Goal: Information Seeking & Learning: Learn about a topic

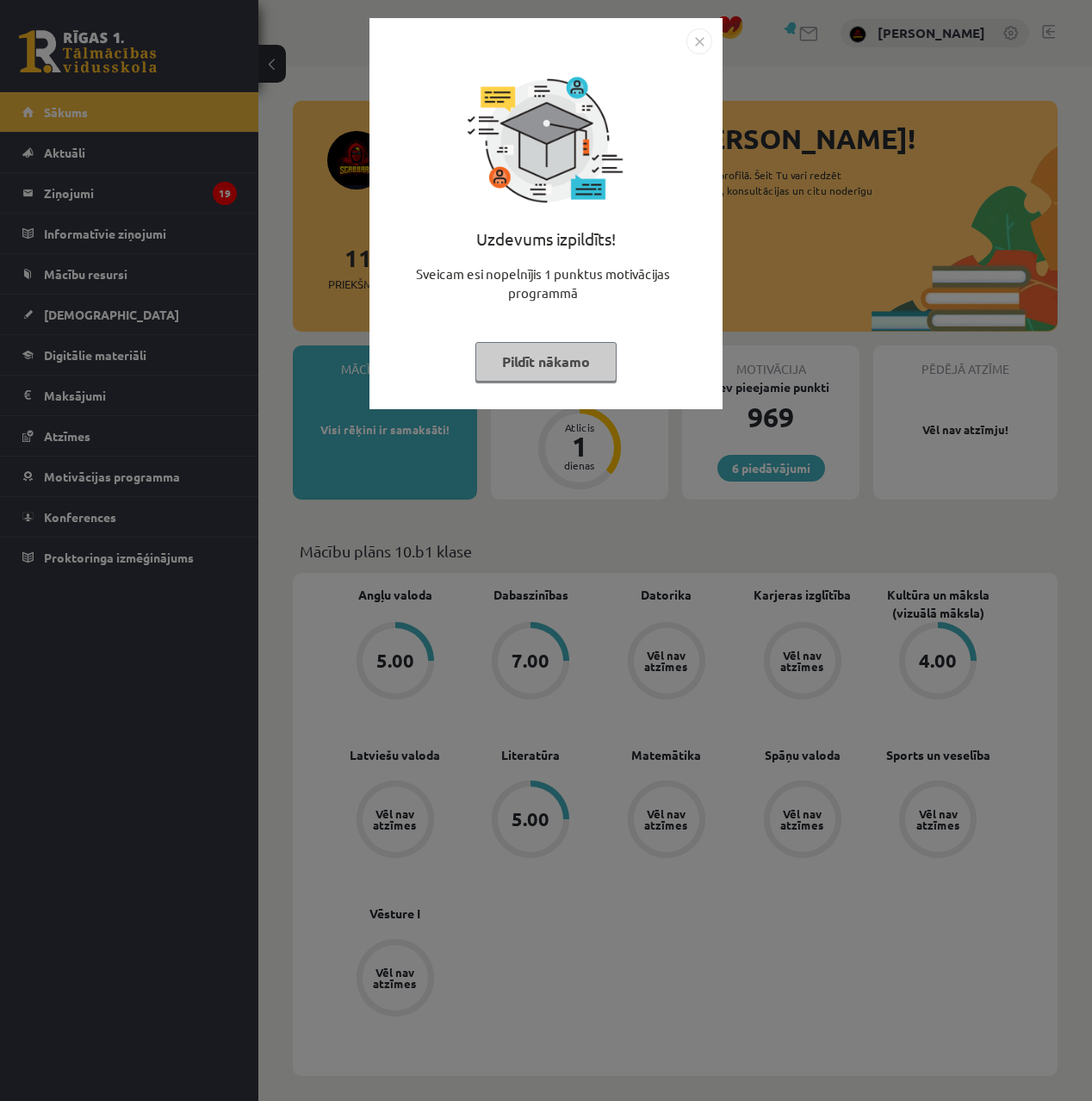
drag, startPoint x: 703, startPoint y: 37, endPoint x: 639, endPoint y: 54, distance: 66.2
click at [703, 37] on img "Close" at bounding box center [699, 41] width 26 height 26
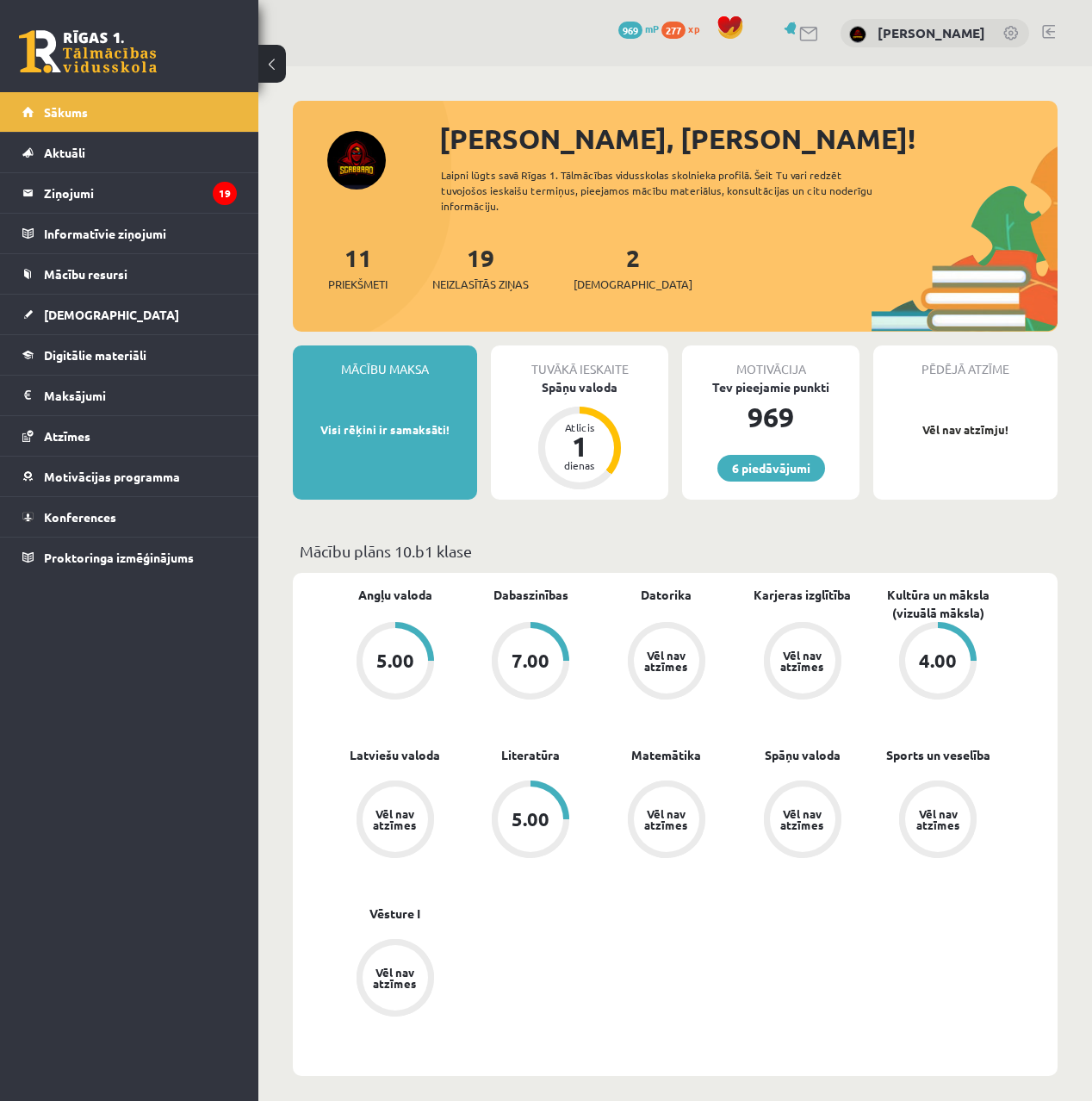
drag, startPoint x: 594, startPoint y: 256, endPoint x: 613, endPoint y: 248, distance: 20.6
click at [598, 254] on div "2 Ieskaites" at bounding box center [634, 266] width 119 height 53
click at [614, 249] on div "2 Ieskaites" at bounding box center [634, 266] width 119 height 53
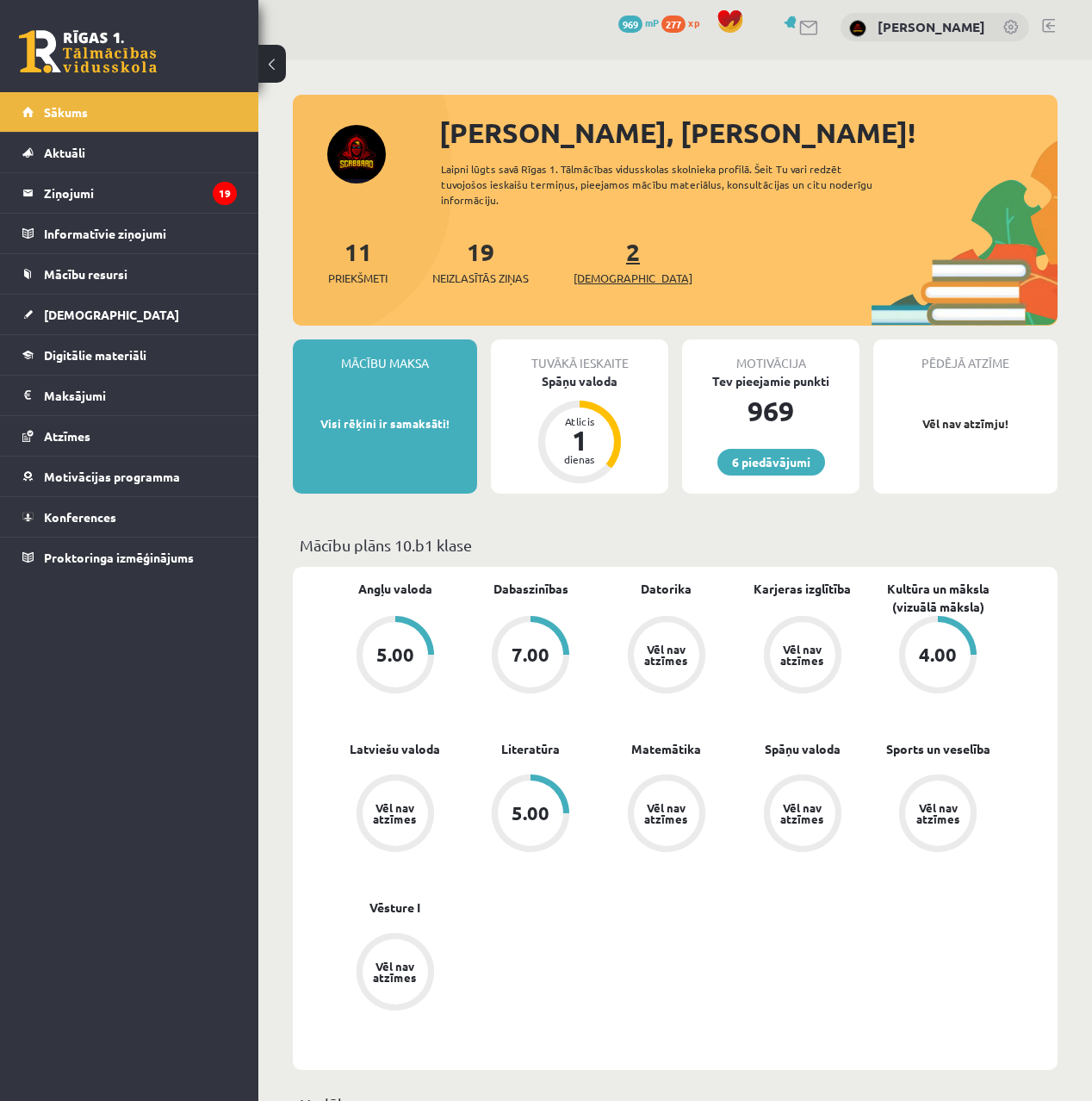
click at [606, 270] on span "[DEMOGRAPHIC_DATA]" at bounding box center [634, 279] width 119 height 17
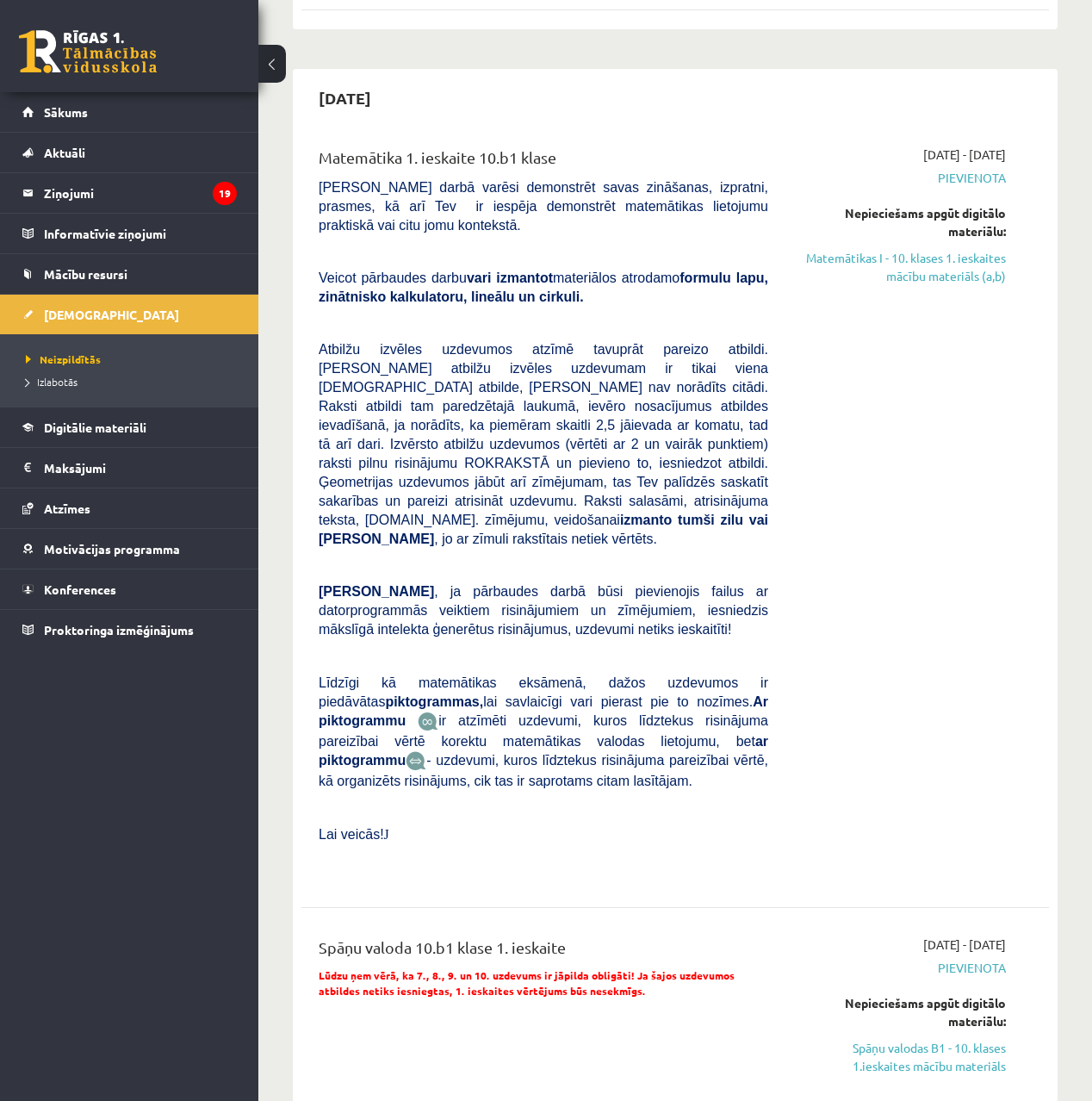
scroll to position [664, 0]
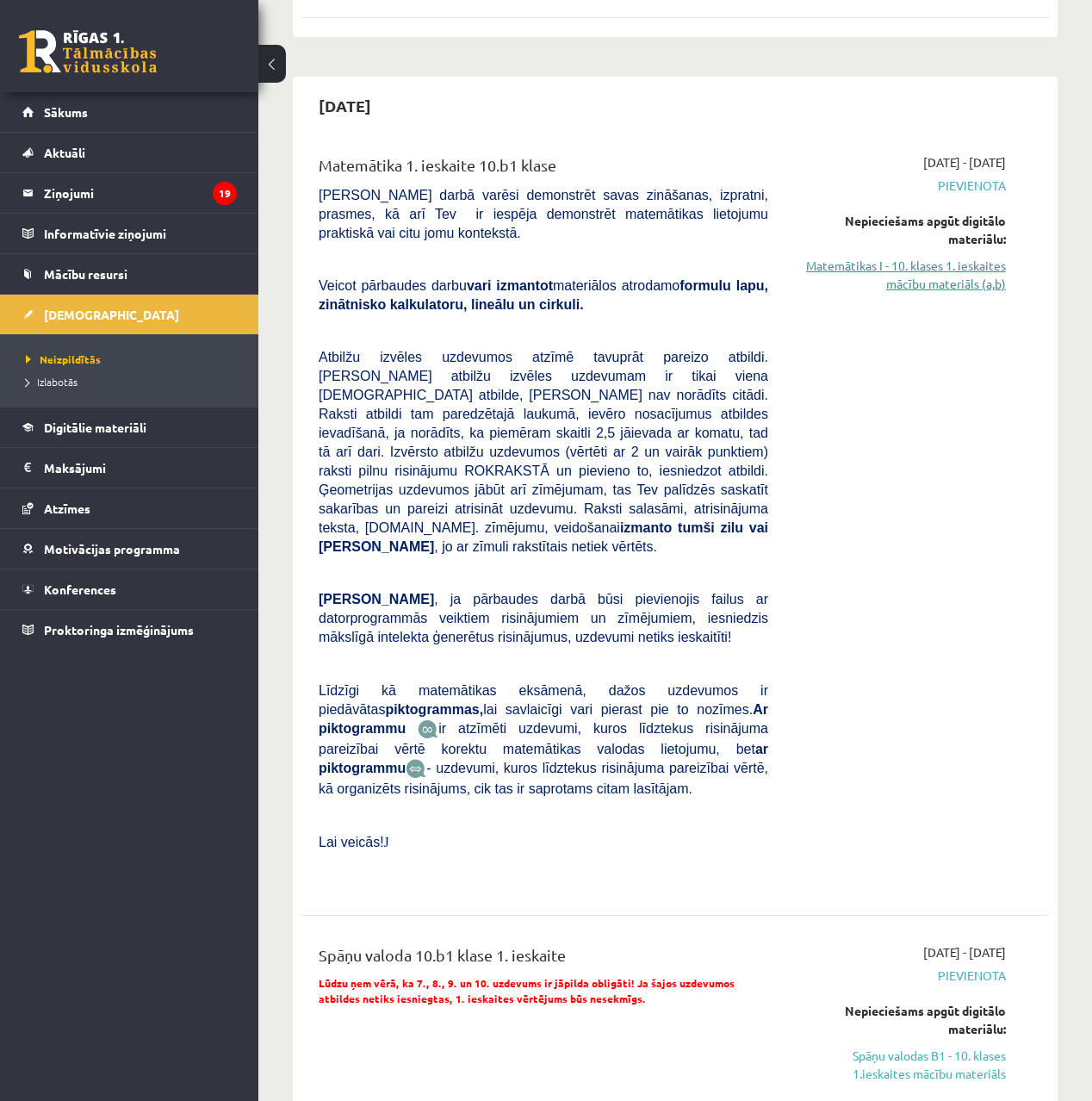
click at [966, 257] on link "Matemātikas I - 10. klases 1. ieskaites mācību materiāls (a,b)" at bounding box center [901, 275] width 212 height 36
click at [106, 438] on link "Digitālie materiāli" at bounding box center [130, 427] width 214 height 40
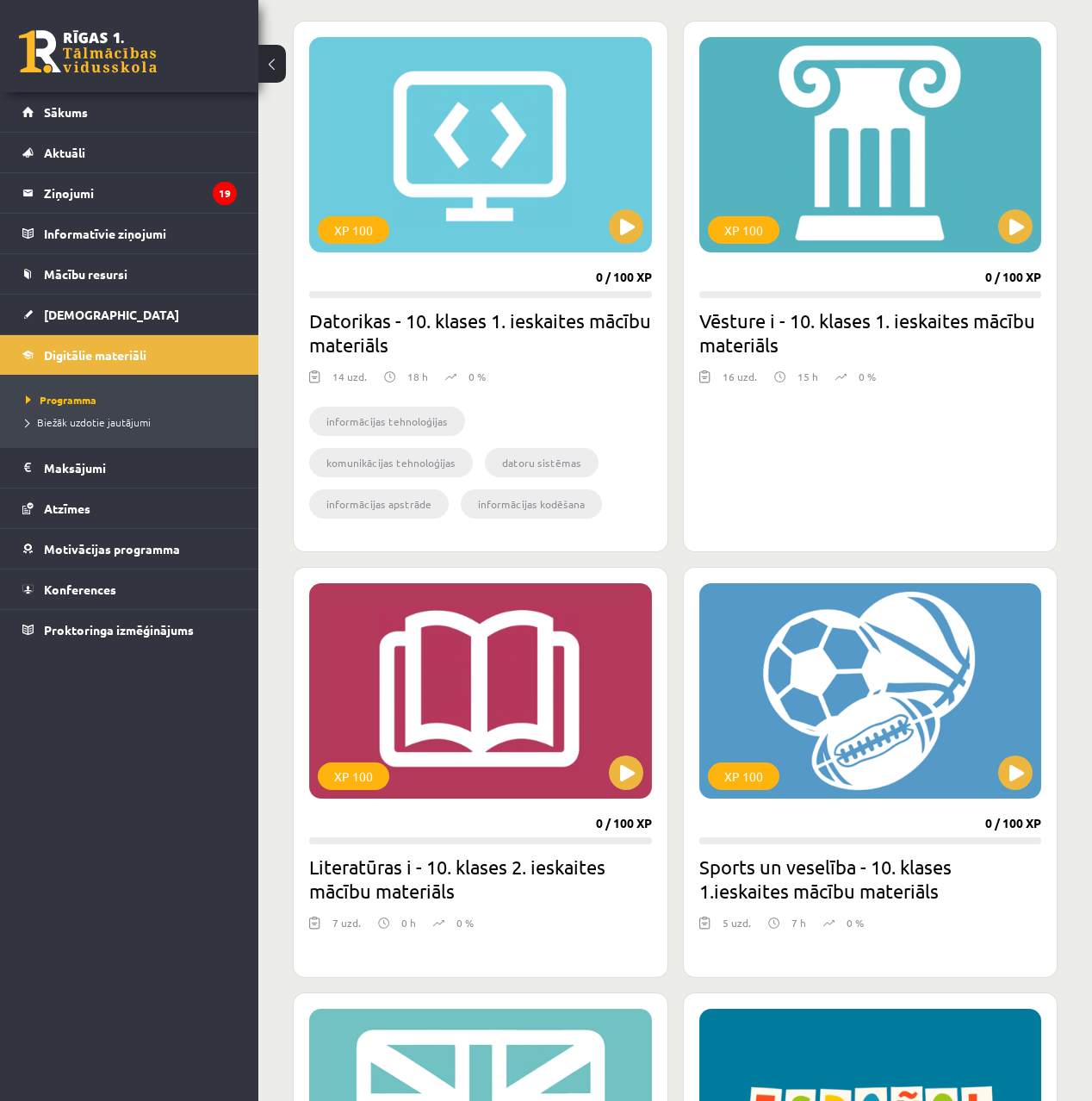
scroll to position [446, 0]
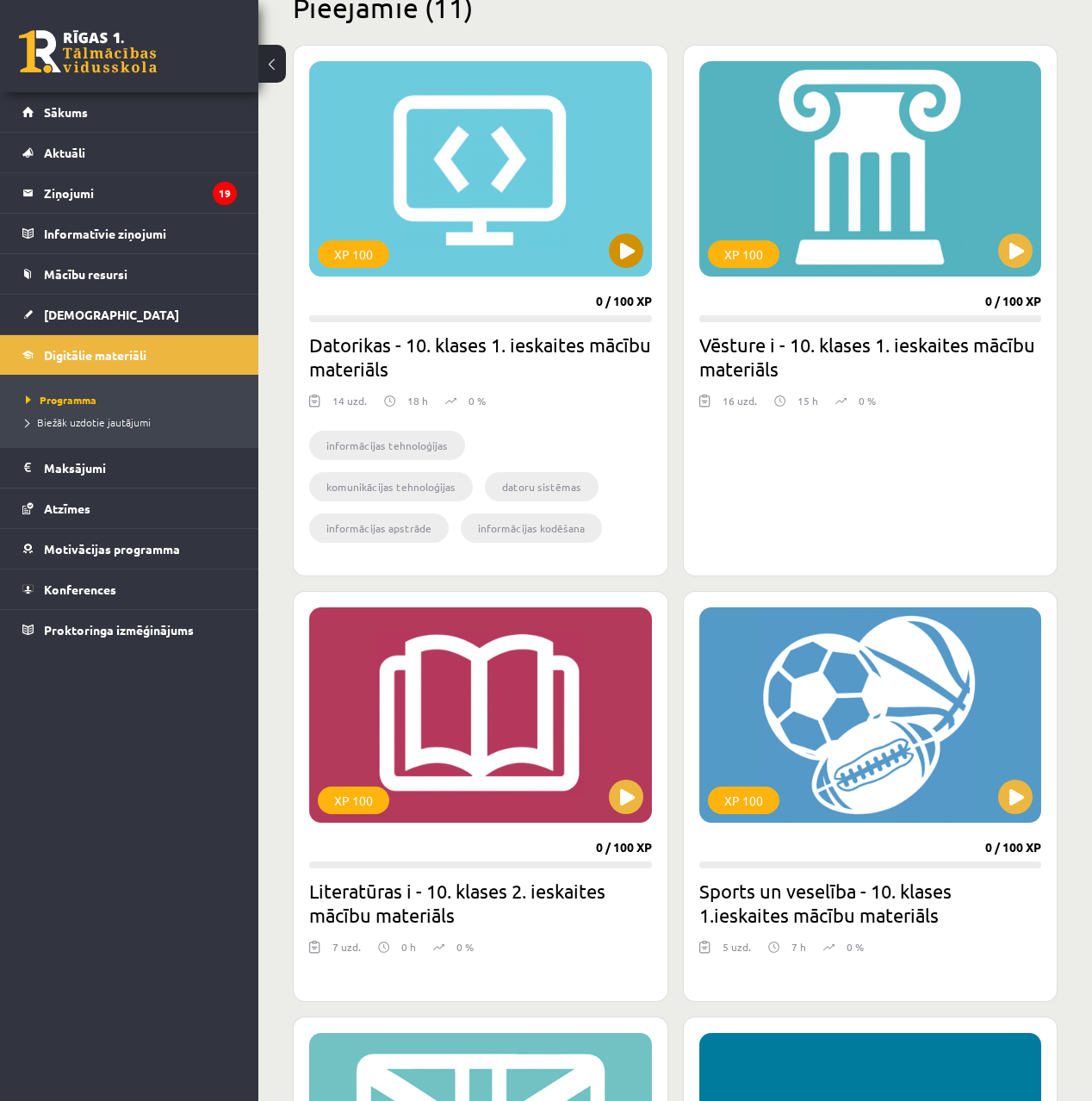
click at [626, 261] on button at bounding box center [626, 250] width 34 height 34
click at [91, 355] on span "Digitālie materiāli" at bounding box center [95, 355] width 102 height 15
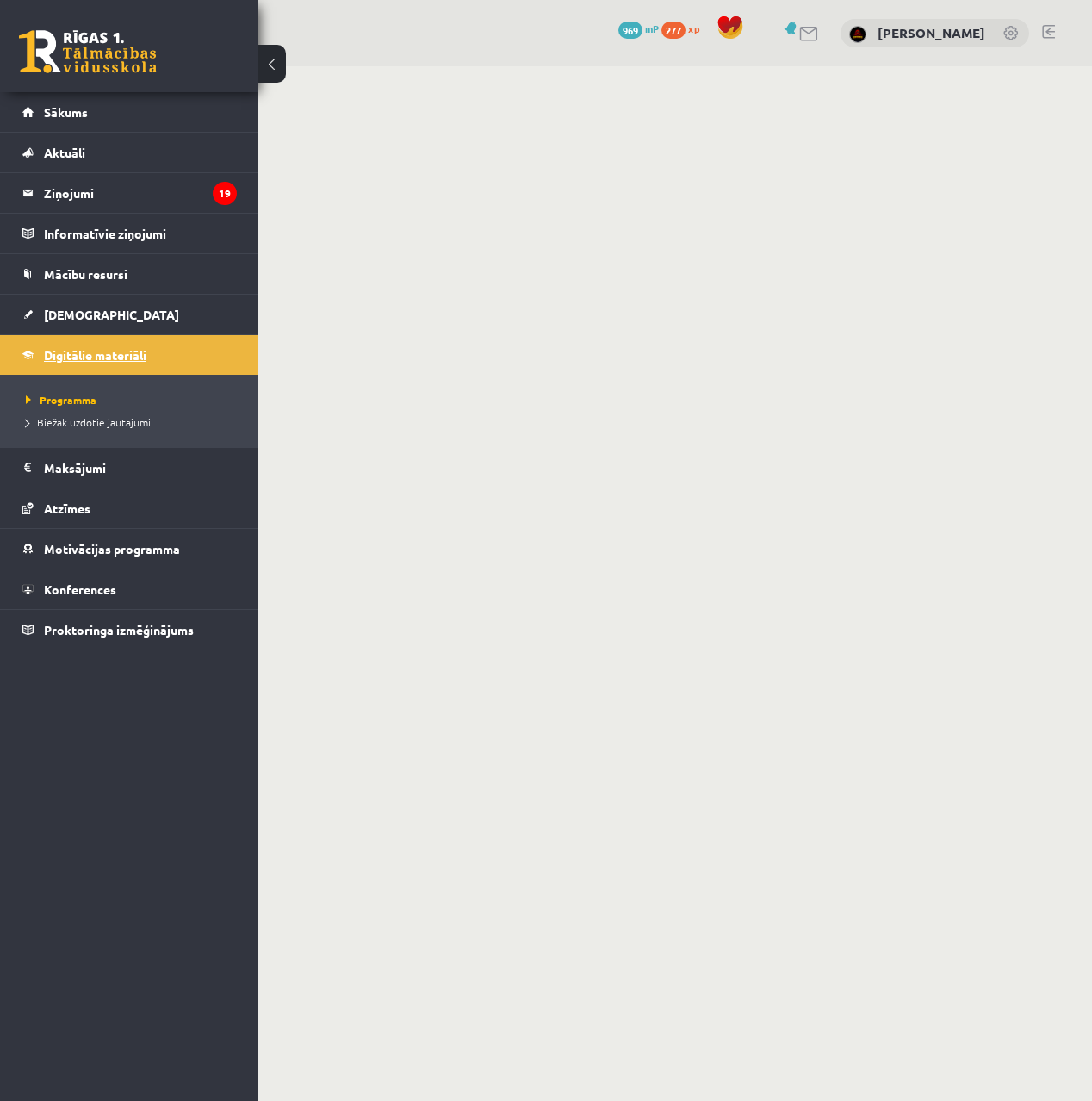
click at [90, 355] on span "Digitālie materiāli" at bounding box center [95, 355] width 102 height 15
click at [69, 317] on span "[DEMOGRAPHIC_DATA]" at bounding box center [111, 315] width 135 height 15
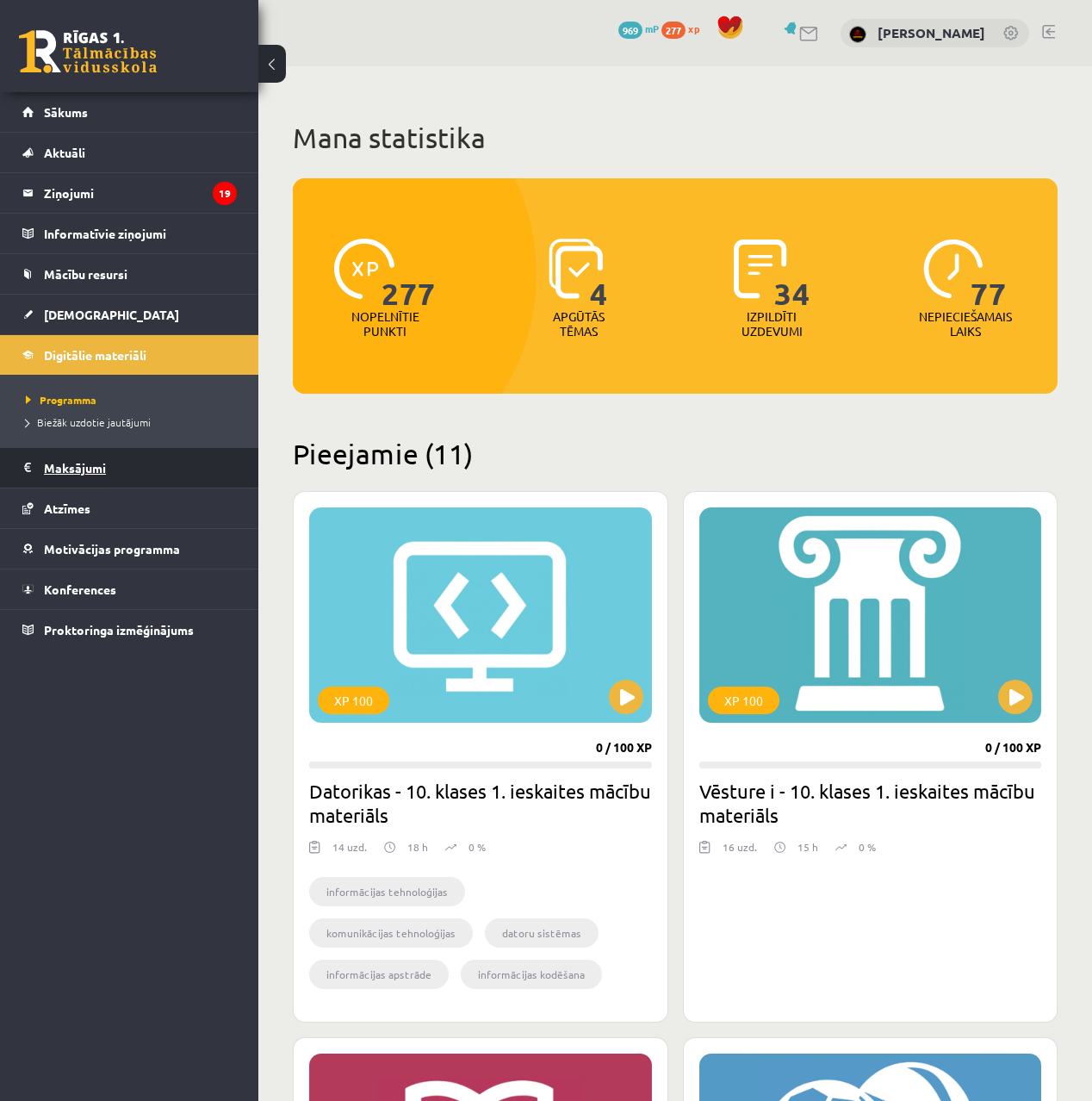
click at [75, 453] on legend "Maksājumi 0" at bounding box center [140, 468] width 193 height 40
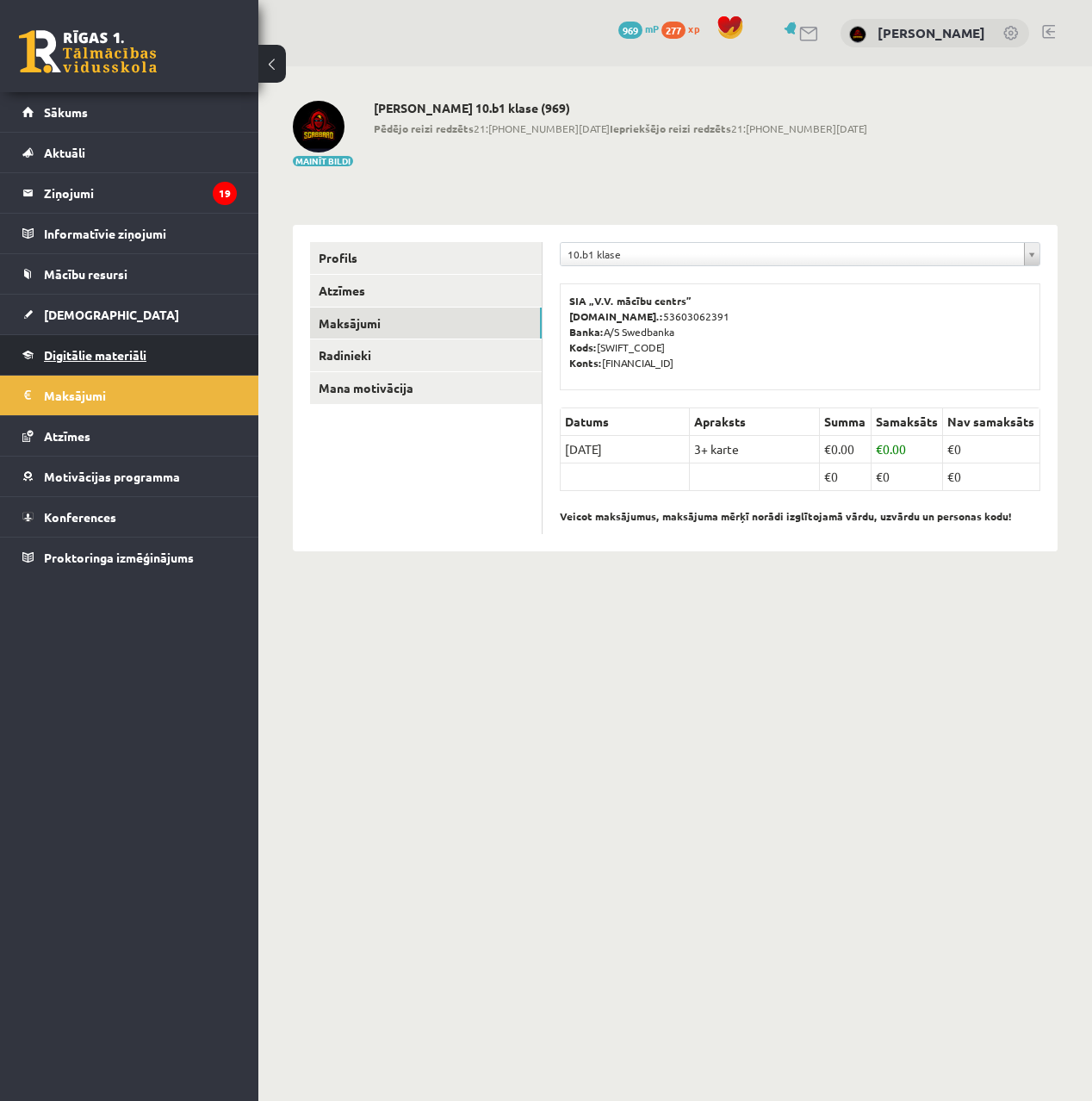
click at [98, 354] on span "Digitālie materiāli" at bounding box center [95, 355] width 102 height 15
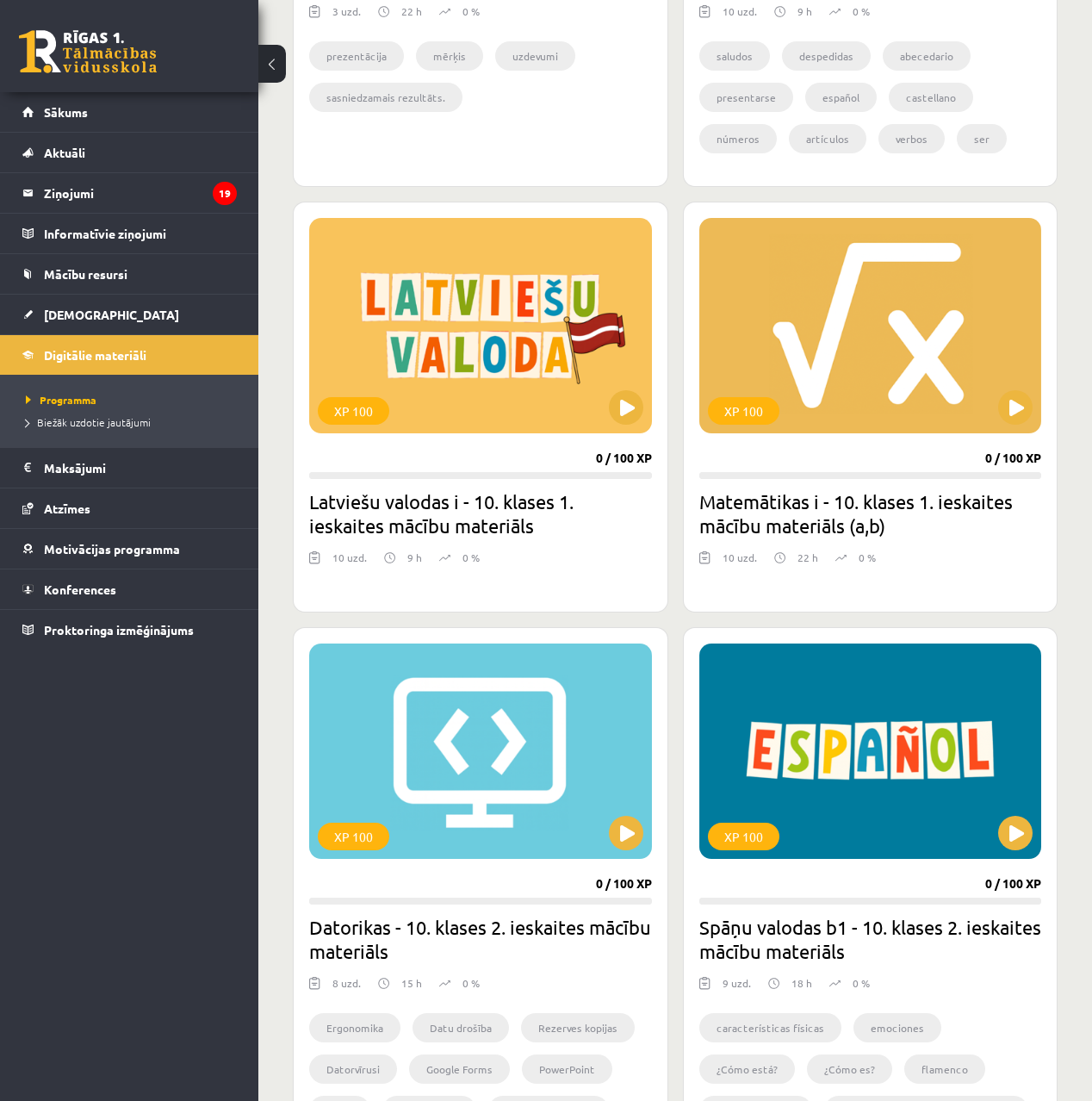
scroll to position [1802, 0]
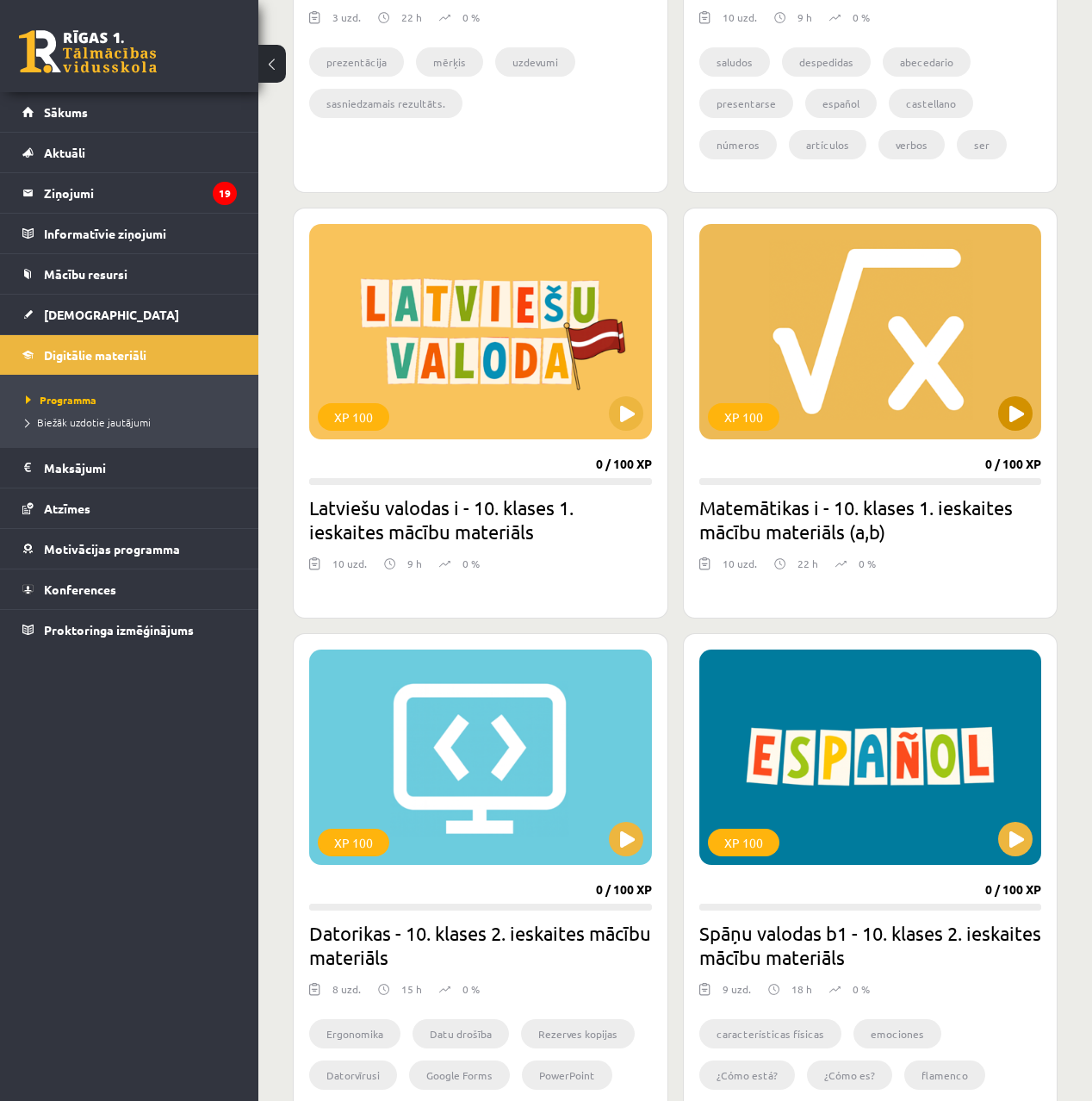
click at [1014, 410] on button at bounding box center [1015, 413] width 34 height 34
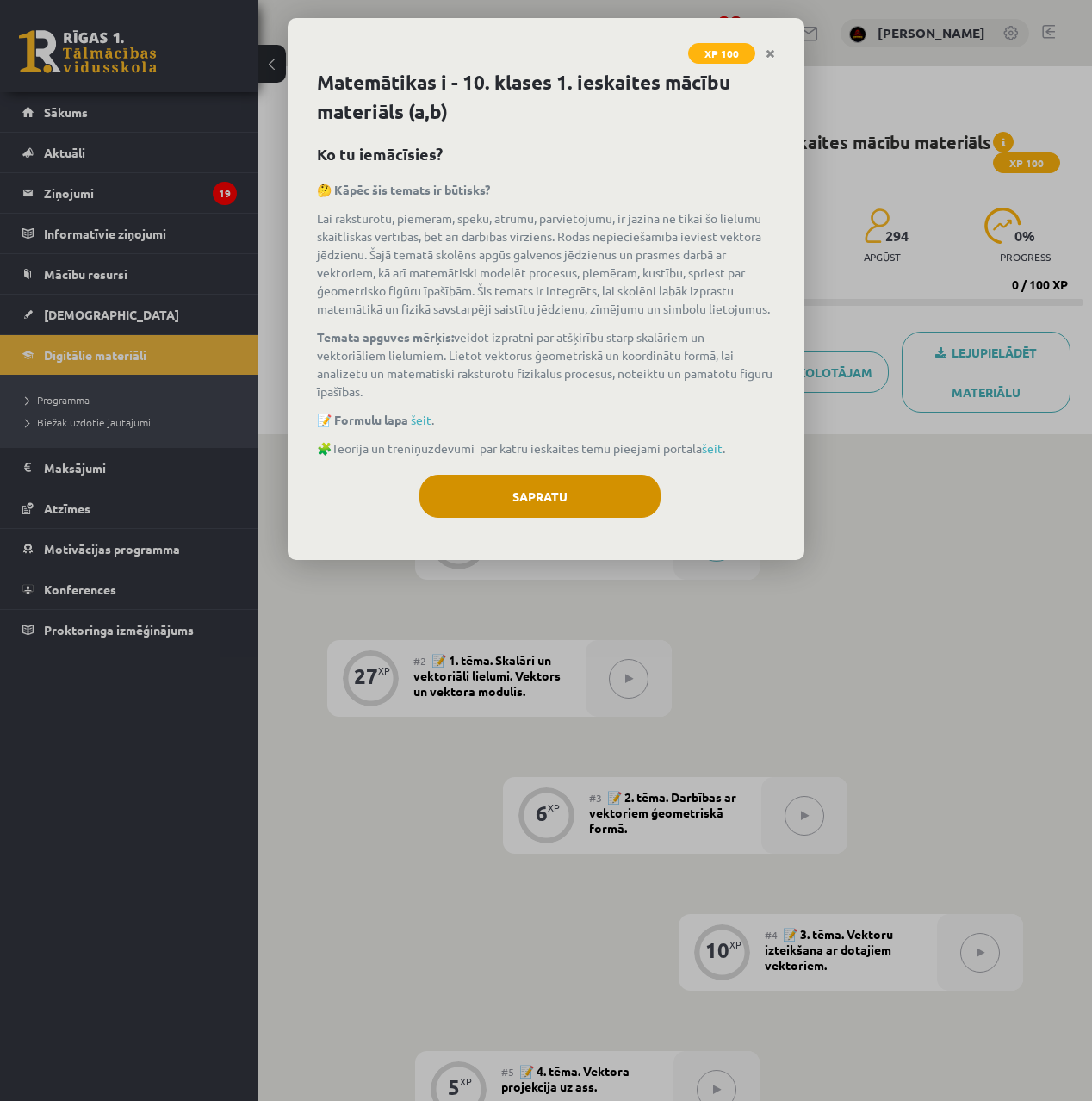
click at [566, 492] on button "Sapratu" at bounding box center [540, 496] width 242 height 43
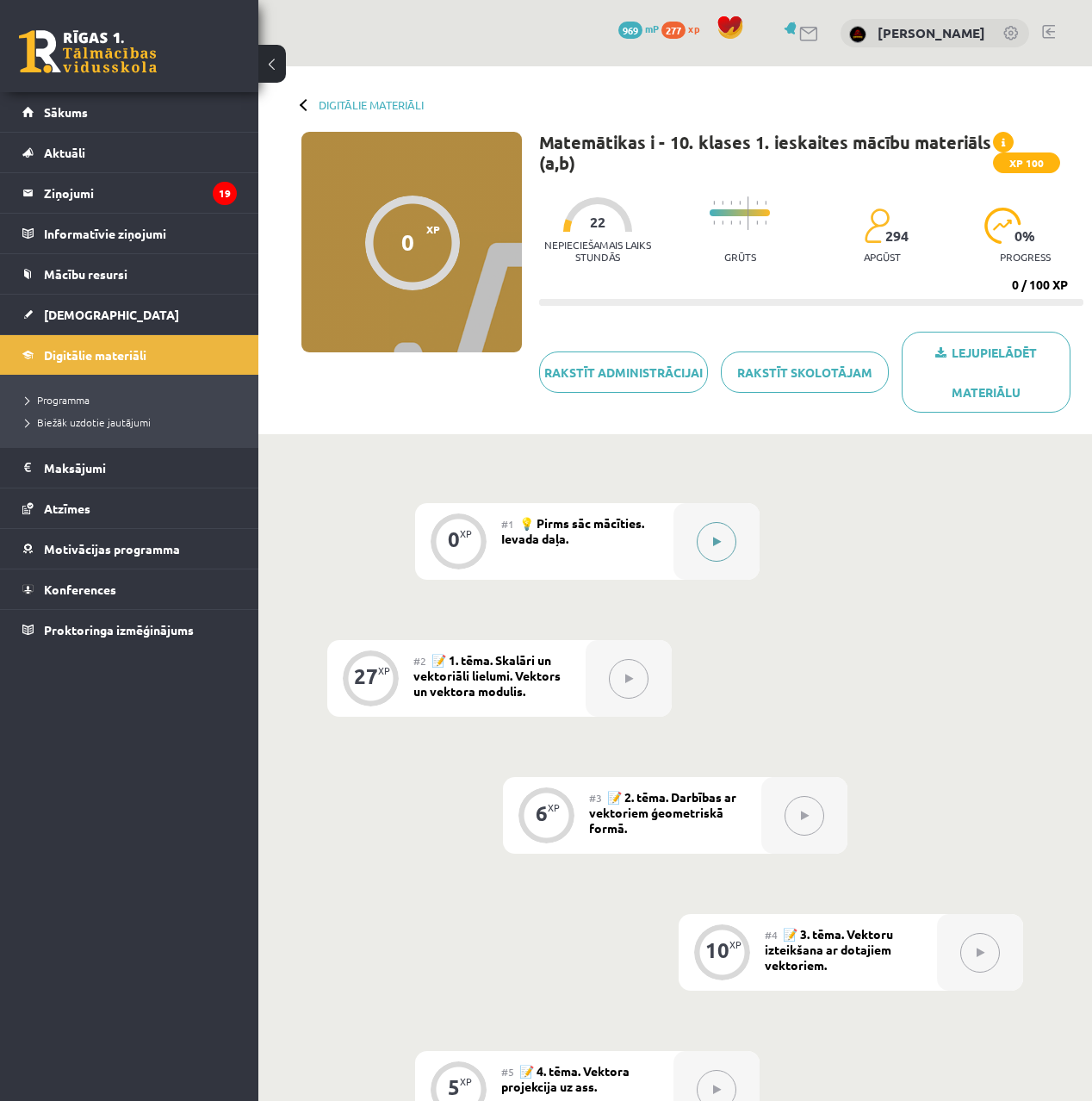
click at [722, 541] on button at bounding box center [717, 542] width 40 height 40
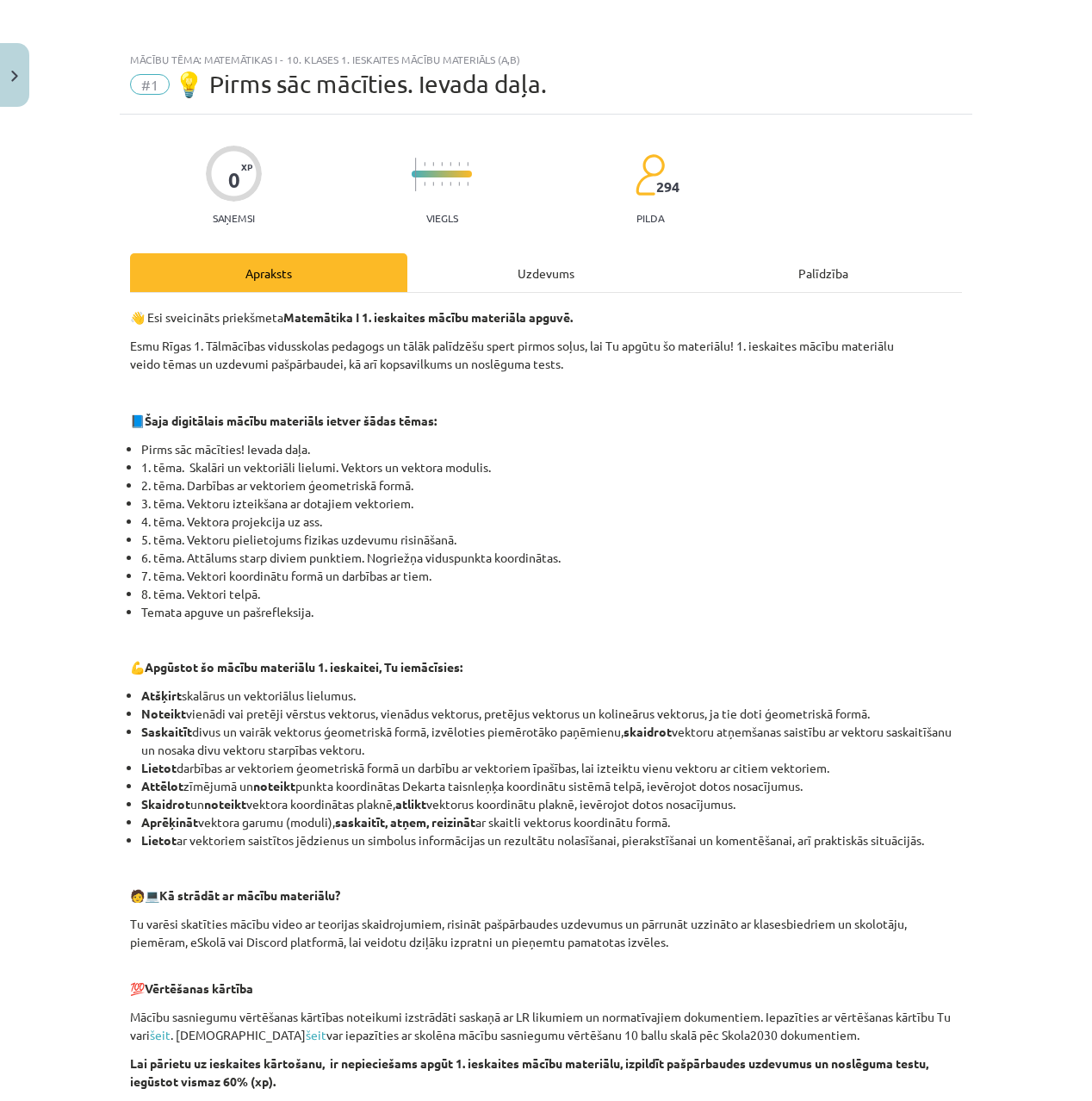
scroll to position [-1, 0]
click at [533, 282] on div "Uzdevums" at bounding box center [546, 272] width 277 height 39
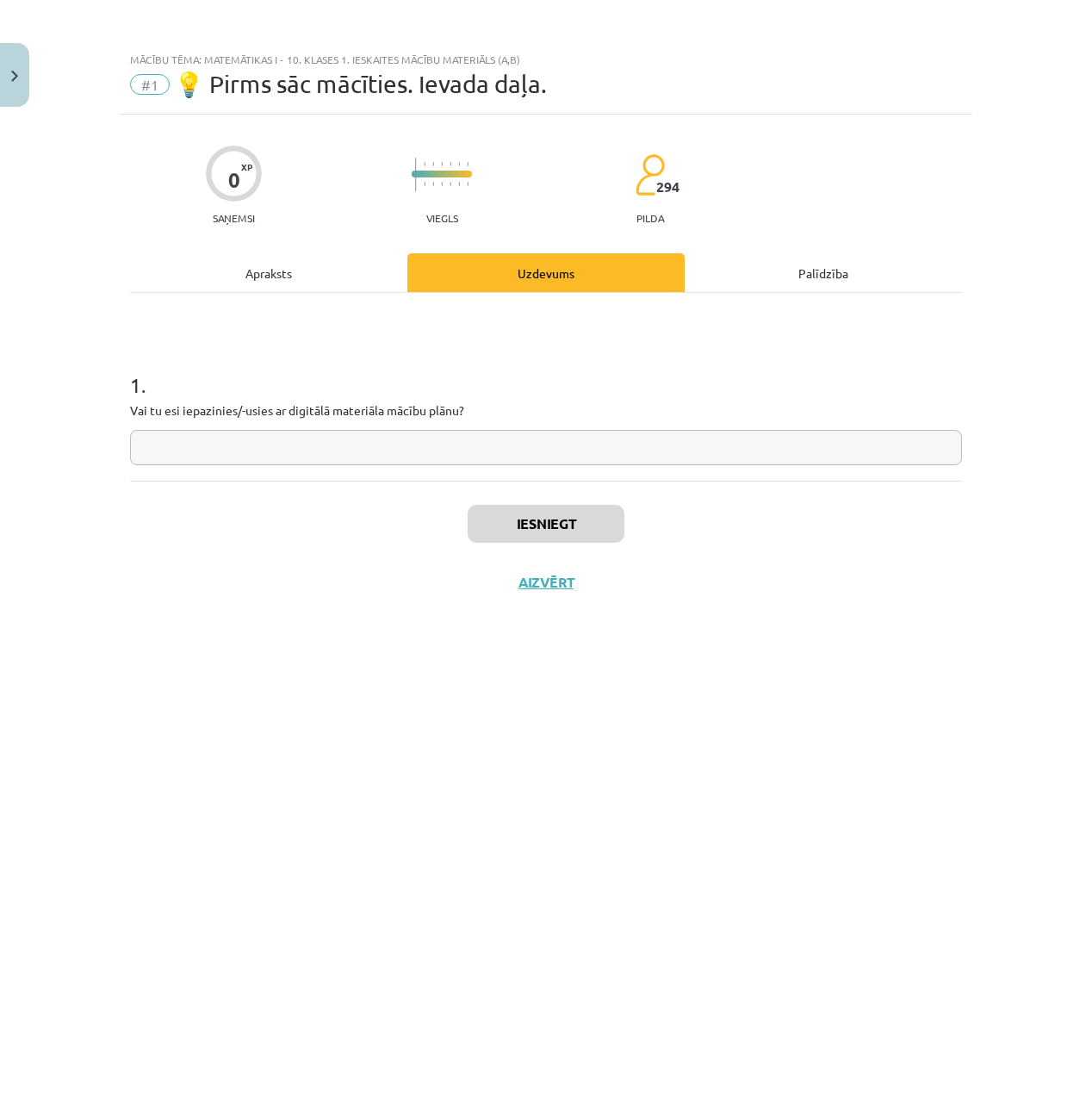
scroll to position [0, 0]
click at [292, 439] on input "text" at bounding box center [546, 447] width 832 height 35
type input "***"
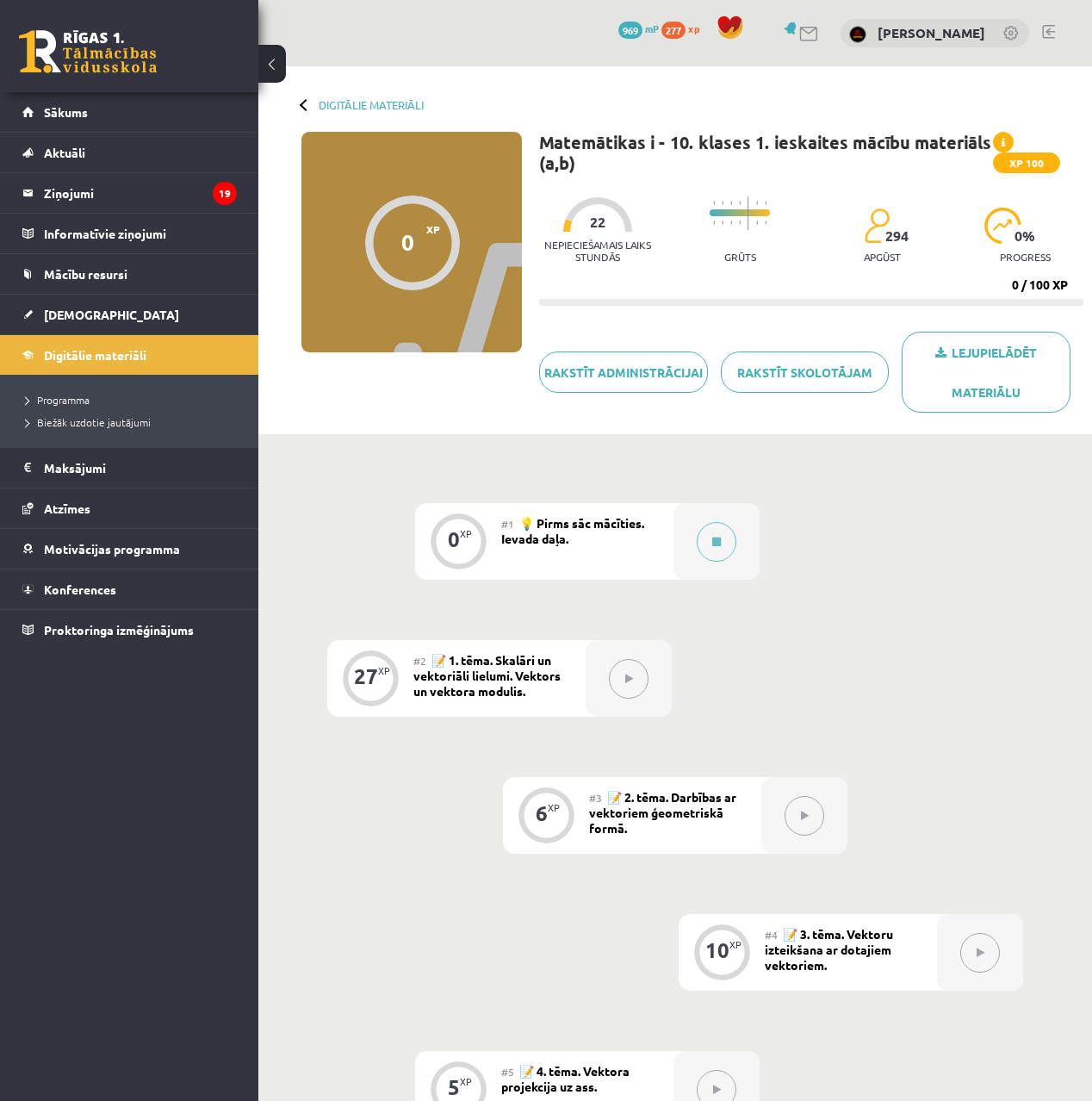
click at [633, 676] on button at bounding box center [629, 679] width 40 height 40
click at [370, 240] on div at bounding box center [413, 243] width 95 height 95
click at [587, 543] on div "#1 💡 Pirms sāc mācīties. Ievada daļa." at bounding box center [587, 541] width 172 height 77
click at [713, 540] on icon at bounding box center [716, 542] width 9 height 10
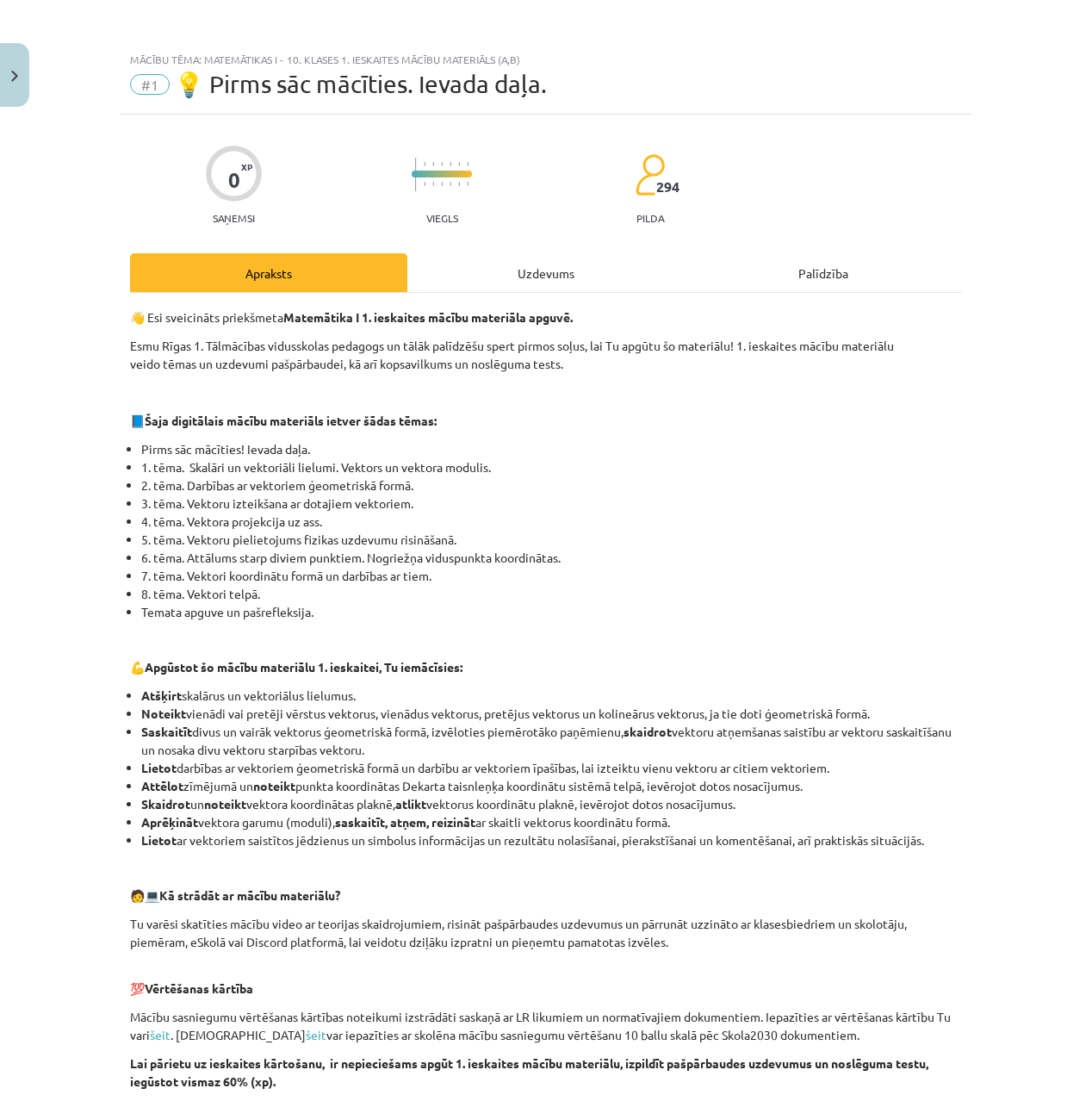
click at [585, 275] on div "Uzdevums" at bounding box center [546, 272] width 277 height 39
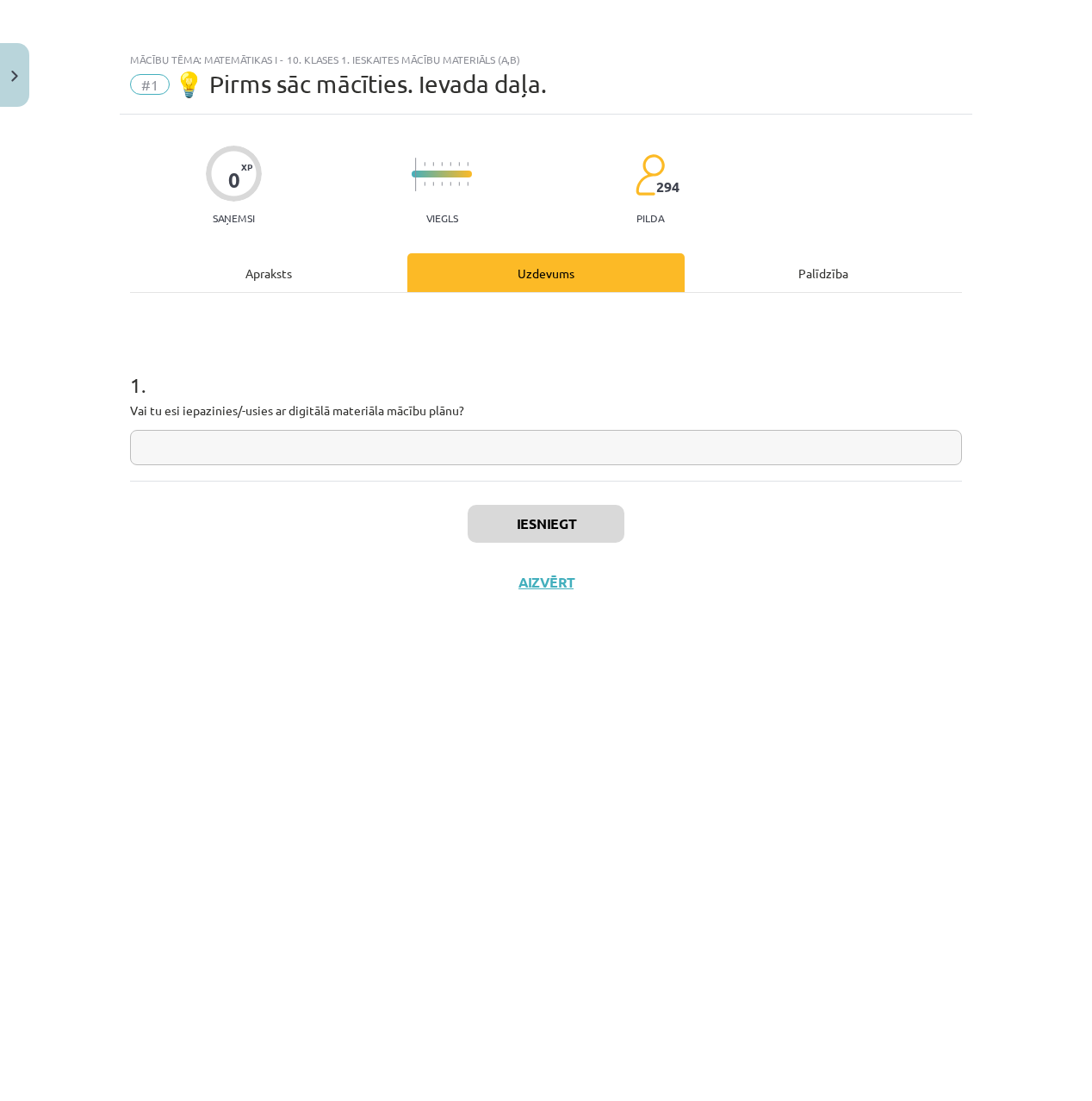
click at [391, 453] on input "text" at bounding box center [546, 447] width 832 height 35
type input "***"
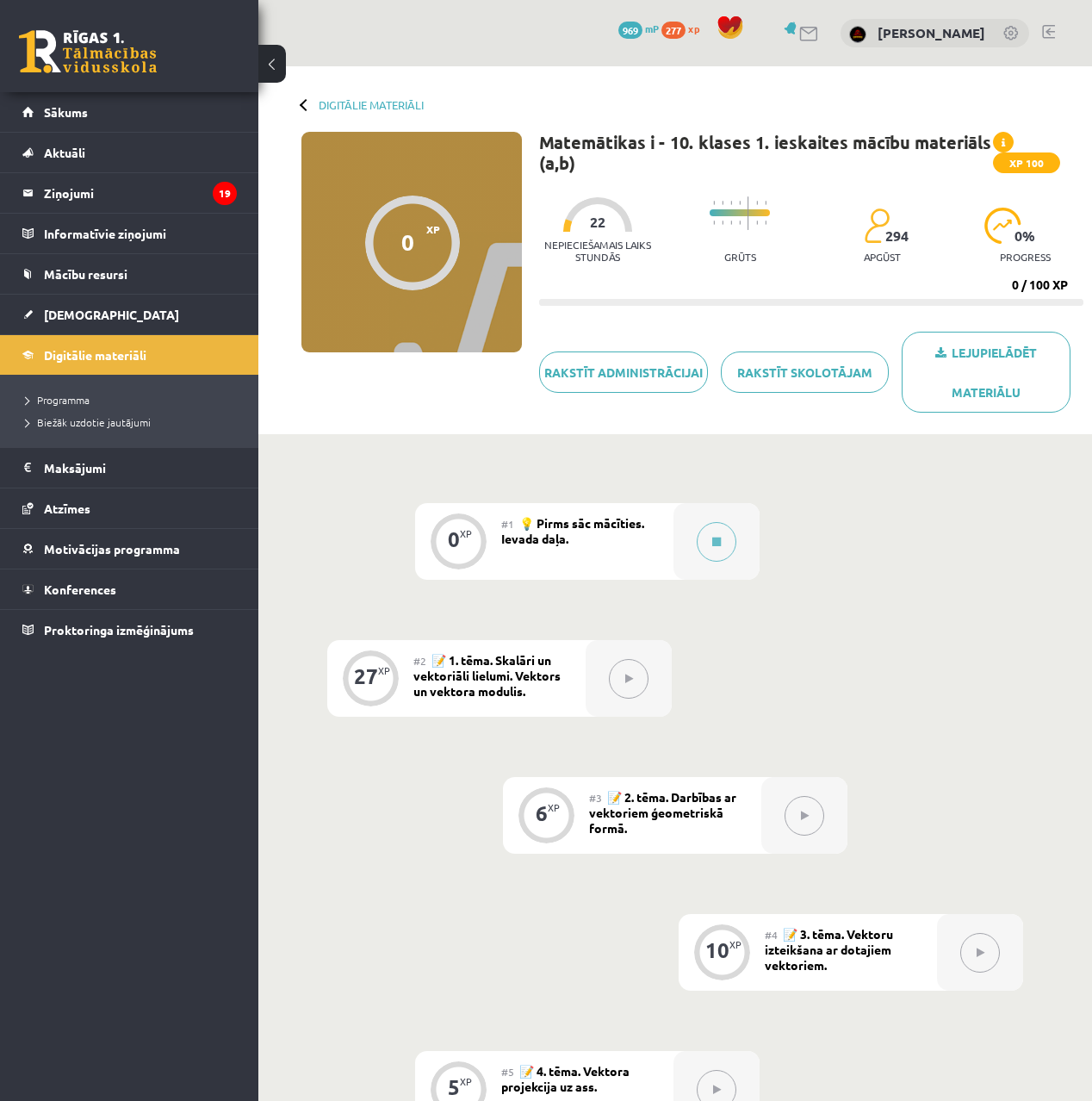
drag, startPoint x: 821, startPoint y: 793, endPoint x: 671, endPoint y: 725, distance: 164.7
click at [794, 778] on div at bounding box center [804, 815] width 86 height 77
click at [63, 405] on span "Programma" at bounding box center [57, 400] width 63 height 14
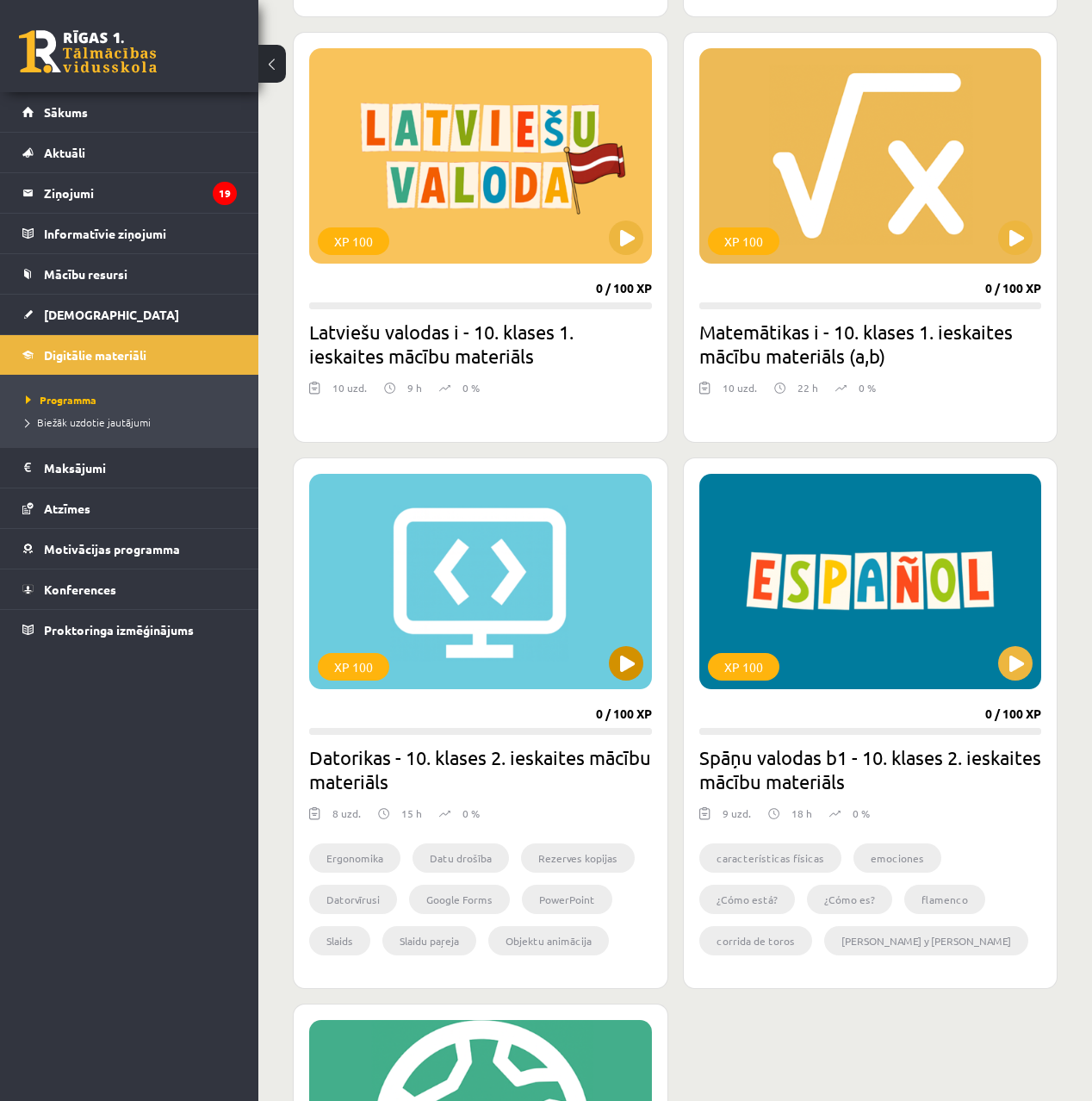
scroll to position [2012, 0]
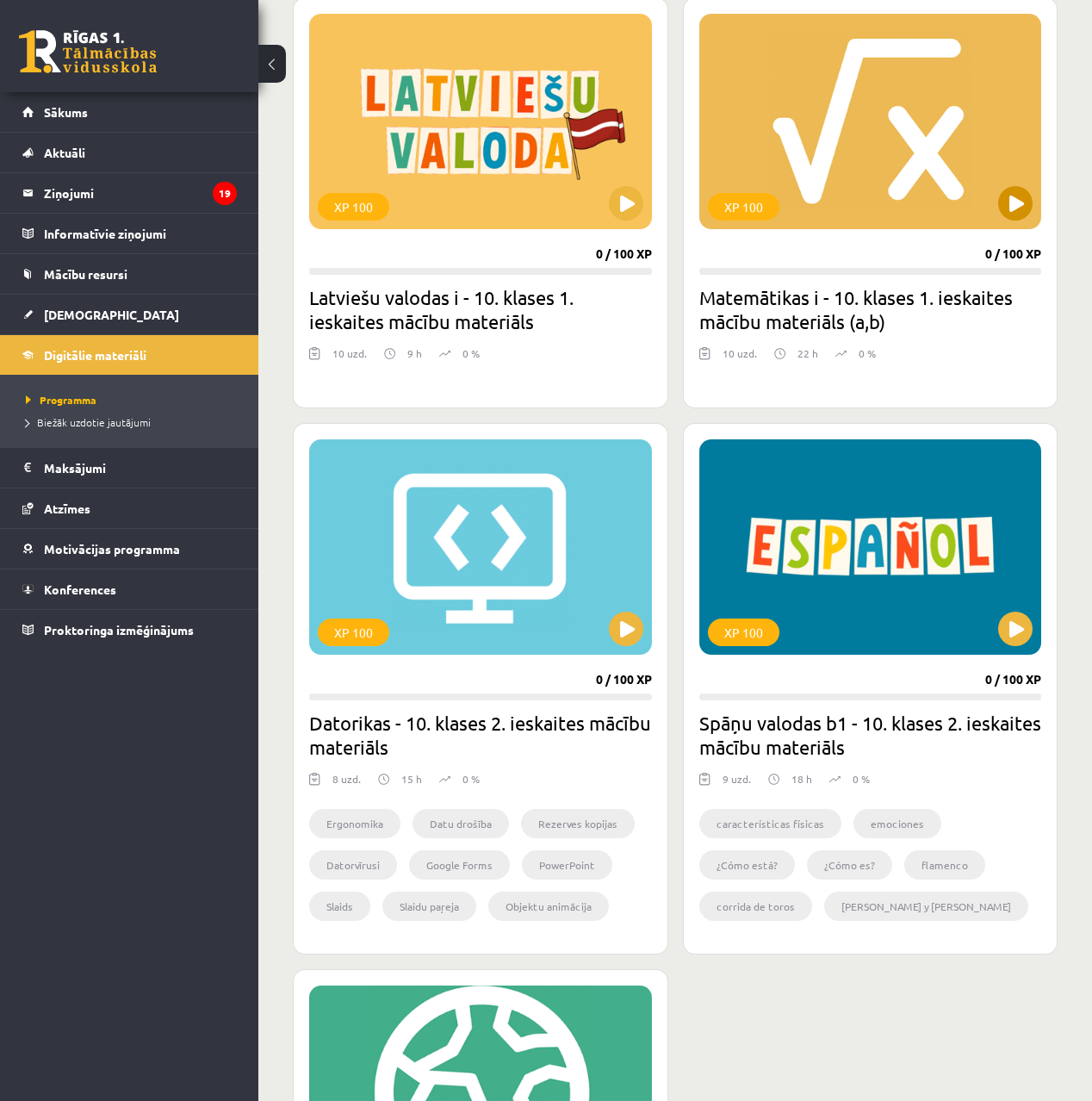
click at [1028, 194] on button at bounding box center [1015, 203] width 34 height 34
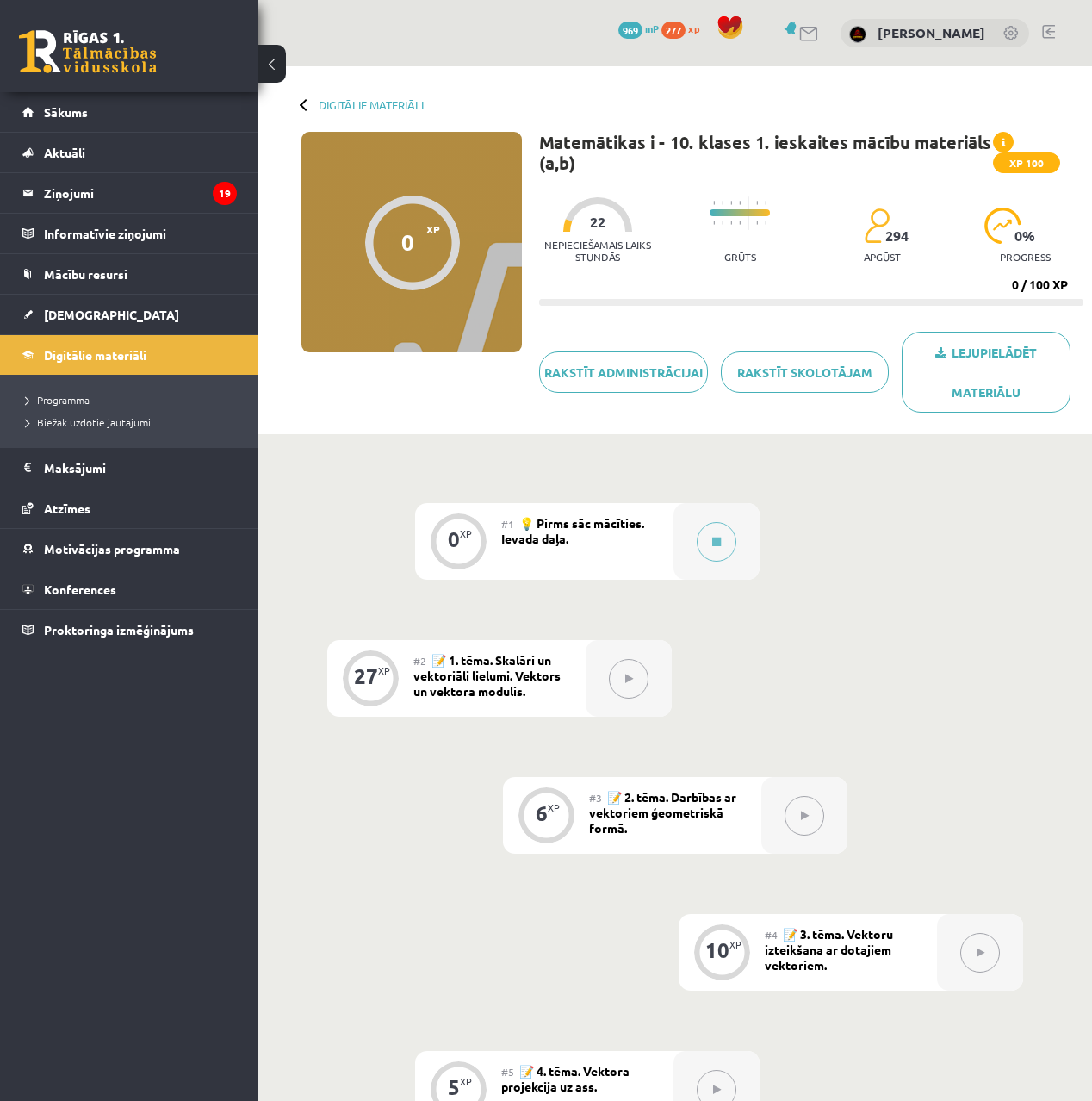
click at [419, 224] on div at bounding box center [413, 243] width 95 height 95
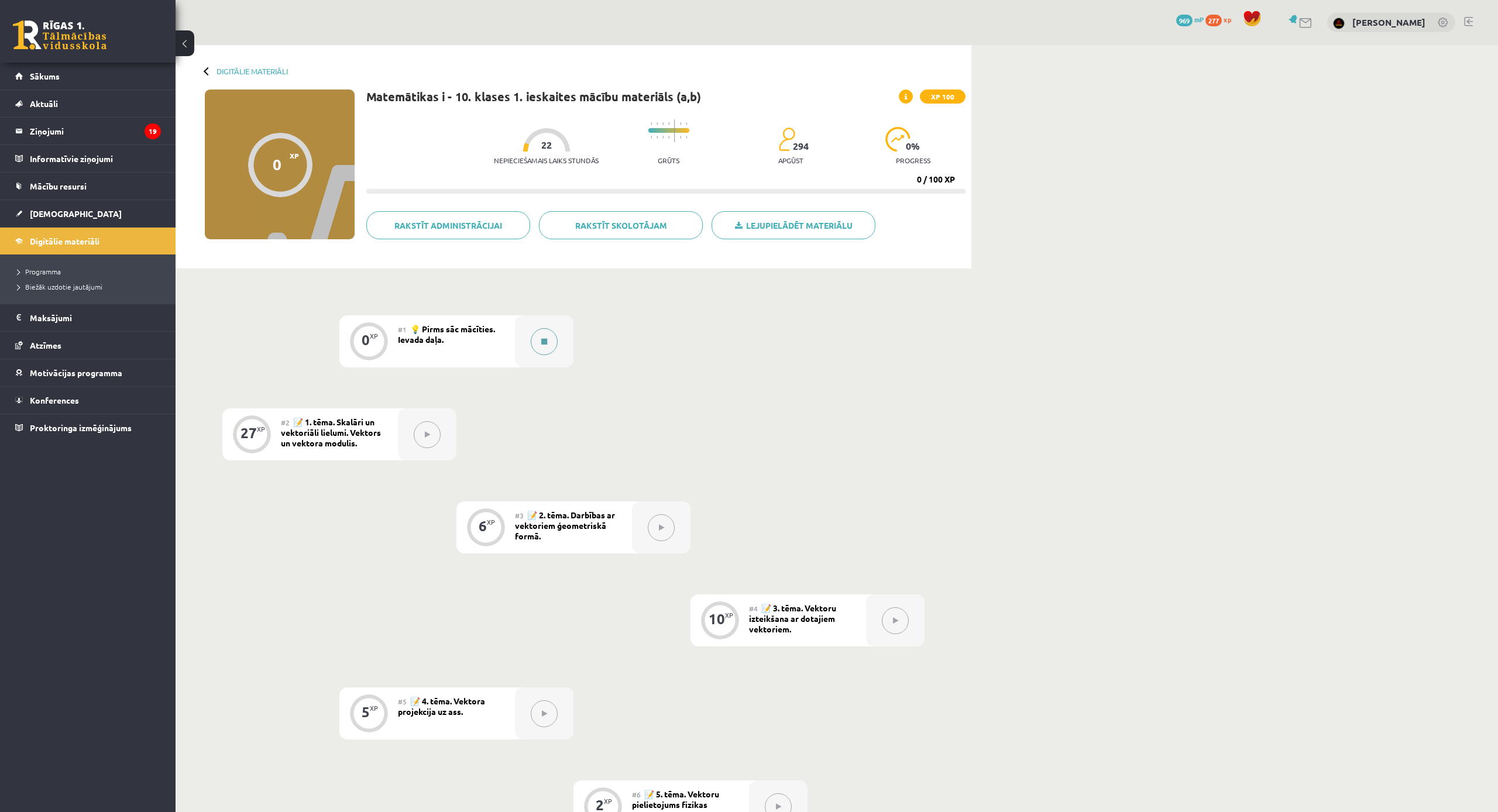
click at [543, 340] on icon at bounding box center [544, 342] width 6 height 7
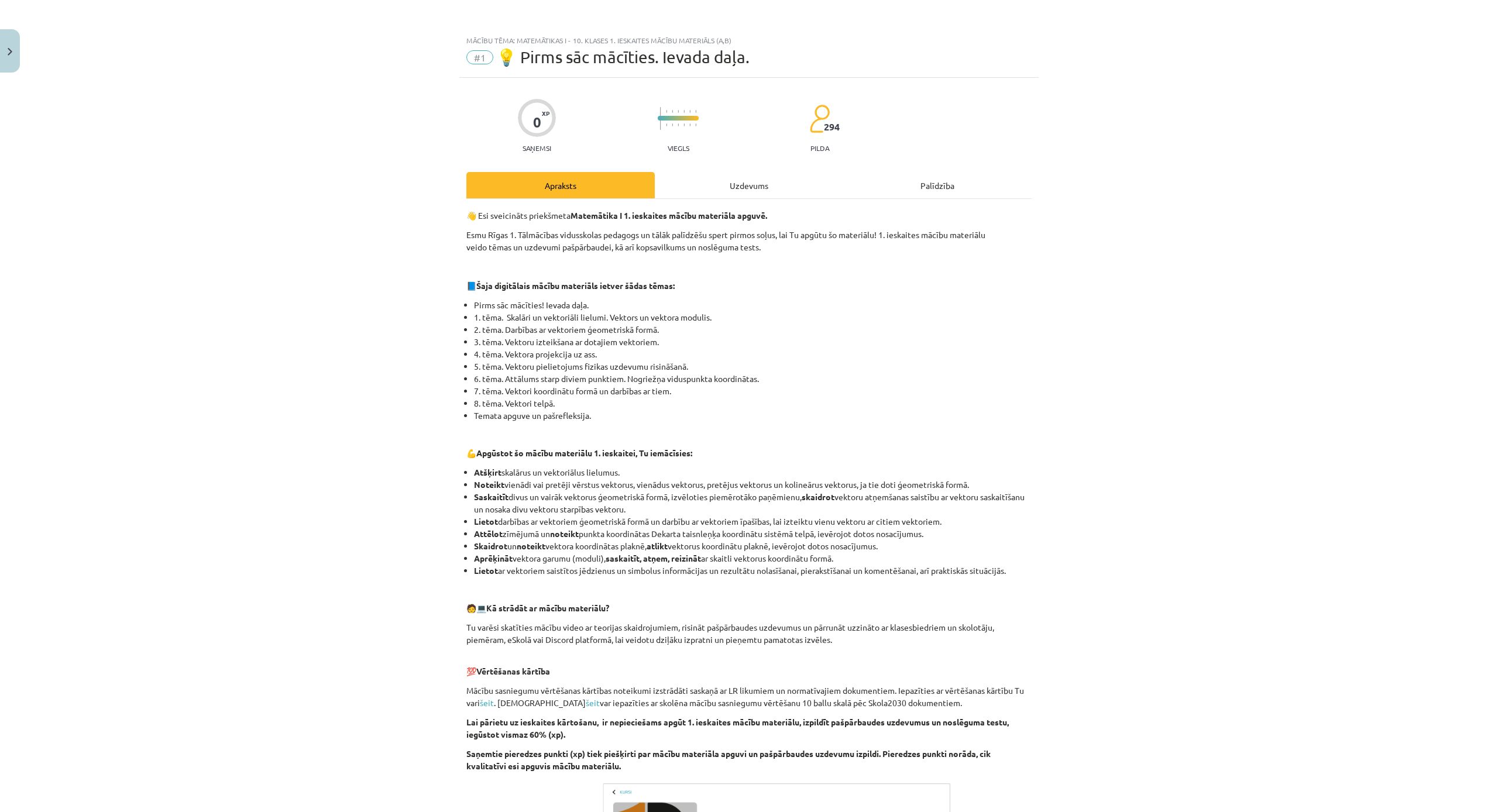
click at [741, 189] on div "Uzdevums" at bounding box center [749, 185] width 189 height 26
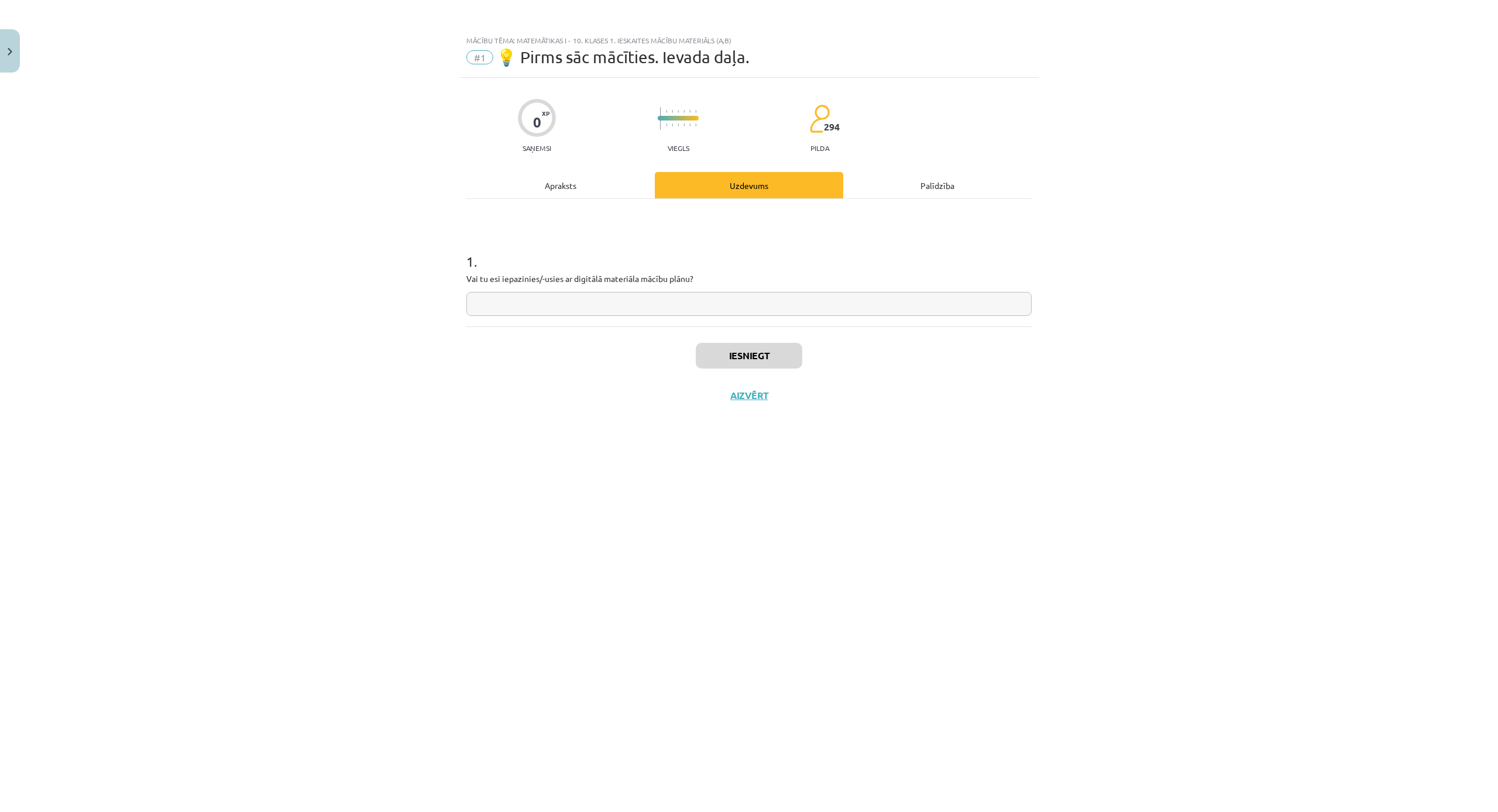
click at [659, 298] on input "text" at bounding box center [749, 304] width 566 height 24
type input "***"
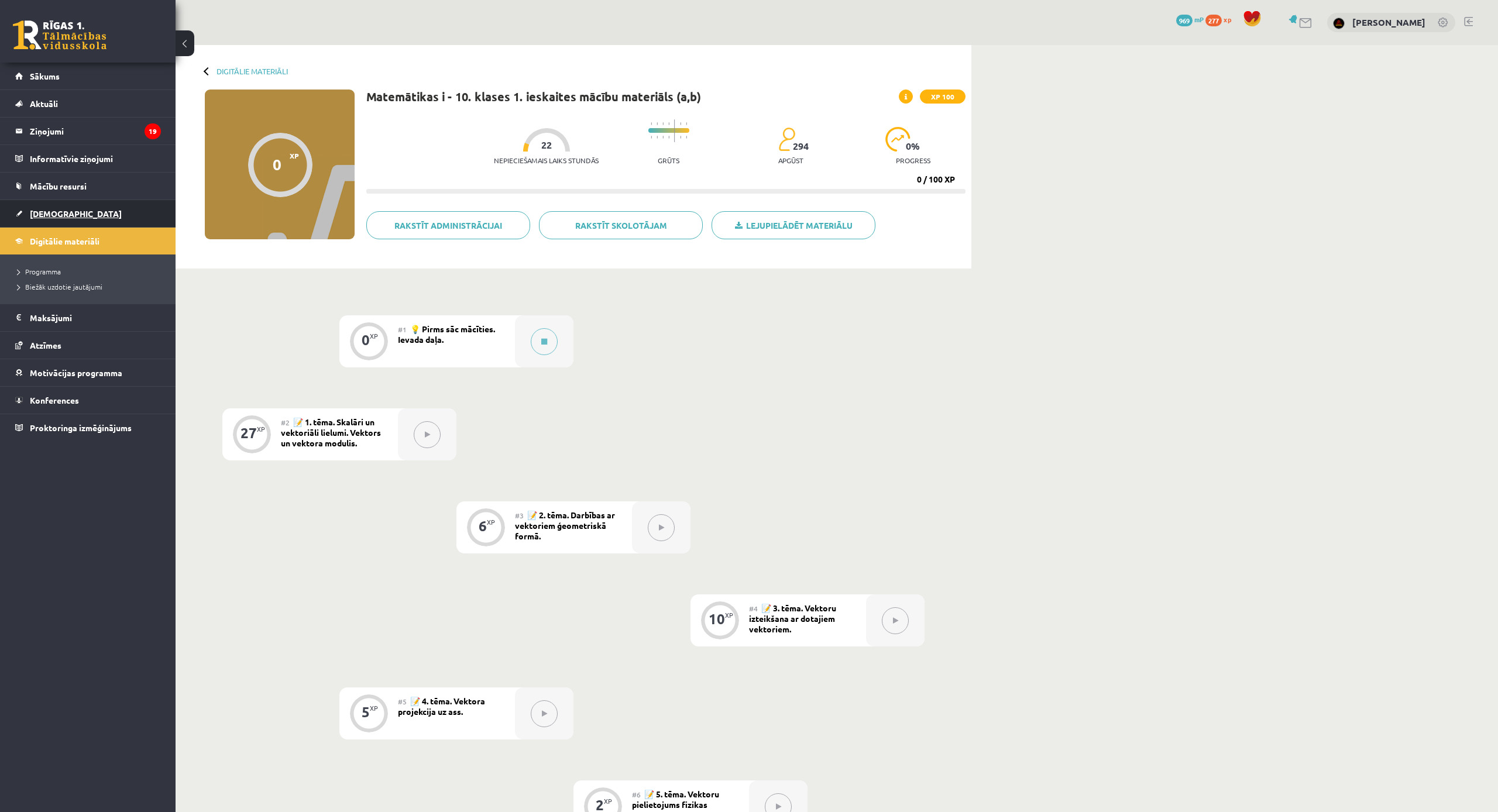
click at [54, 216] on span "[DEMOGRAPHIC_DATA]" at bounding box center [75, 214] width 92 height 10
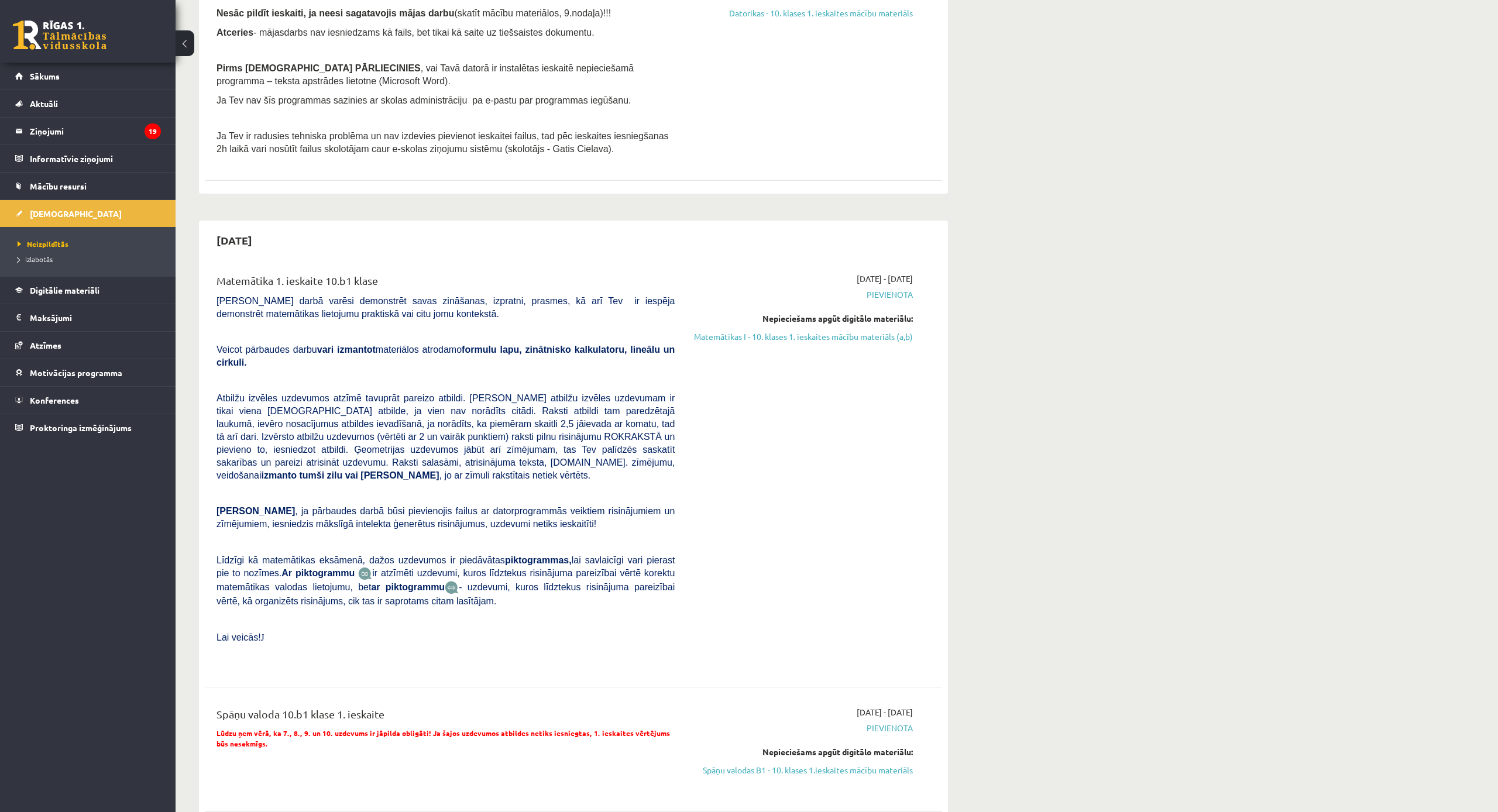
scroll to position [221, 0]
click at [886, 329] on link "Matemātikas I - 10. klases 1. ieskaites mācību materiāls (a,b)" at bounding box center [802, 333] width 221 height 12
click at [831, 328] on link "Matemātikas I - 10. klases 1. ieskaites mācību materiāls (a,b)" at bounding box center [802, 333] width 221 height 12
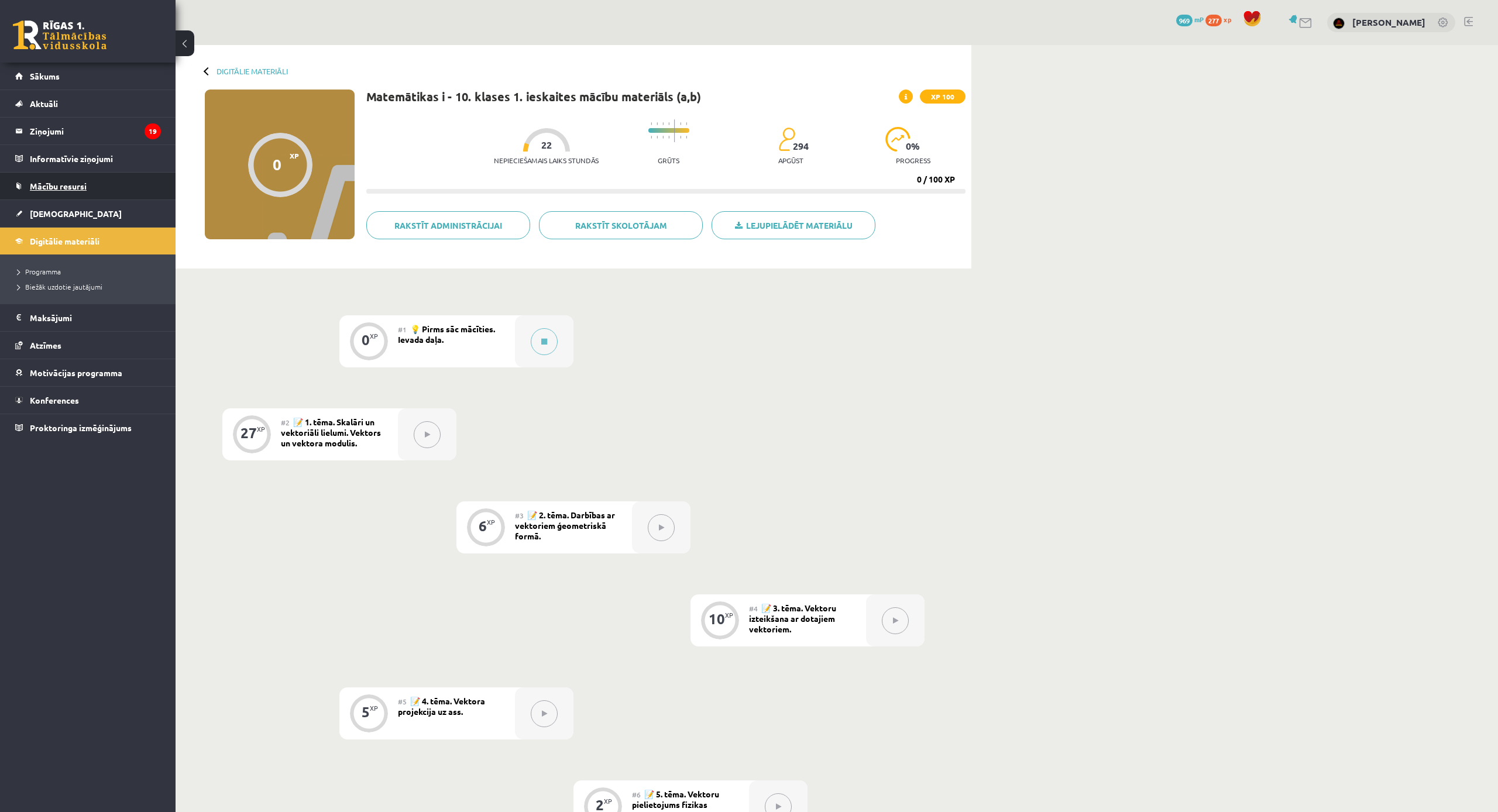
click at [63, 188] on span "Mācību resursi" at bounding box center [58, 186] width 57 height 10
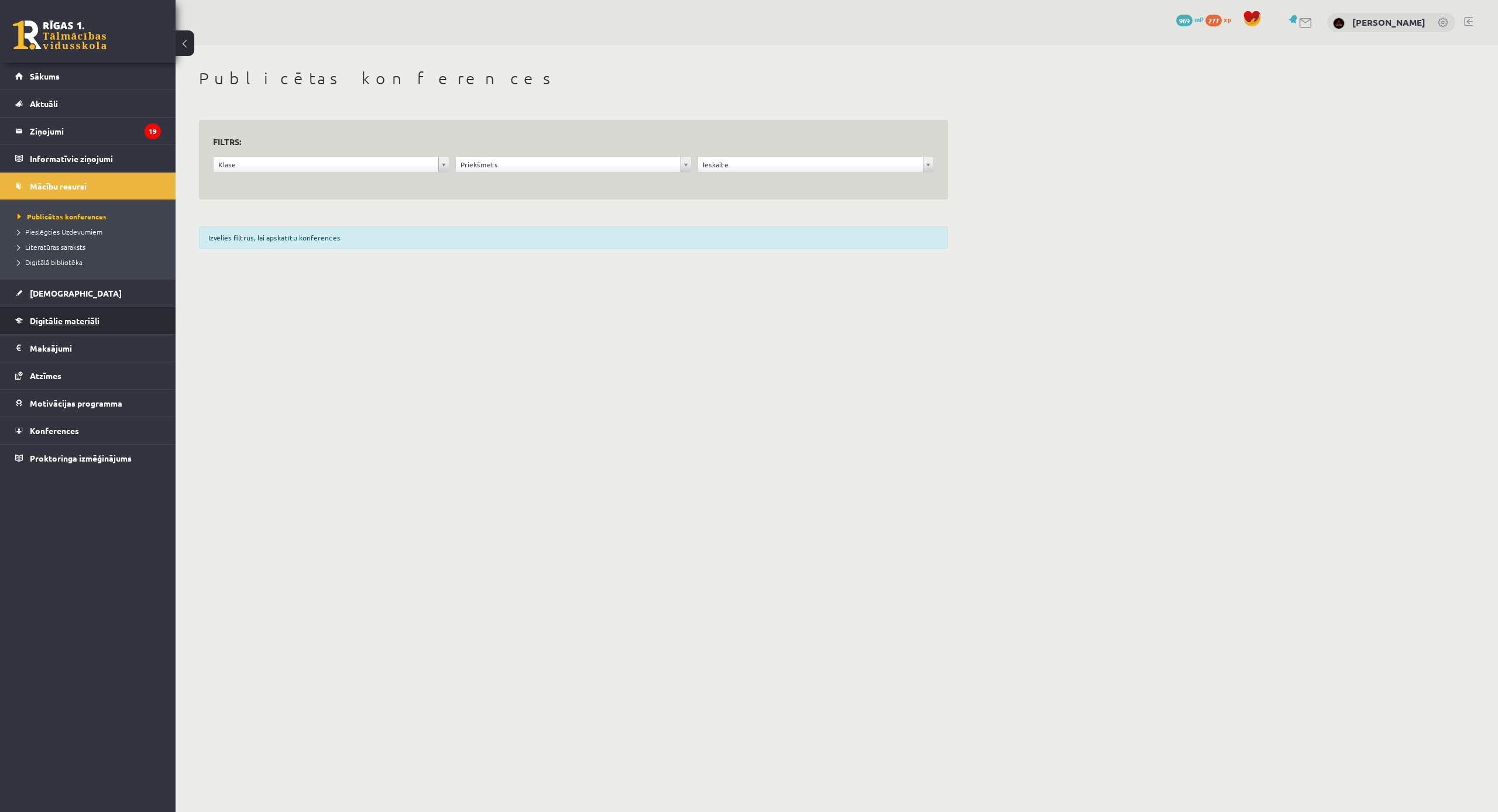
click at [96, 329] on link "Digitālie materiāli" at bounding box center [88, 320] width 145 height 27
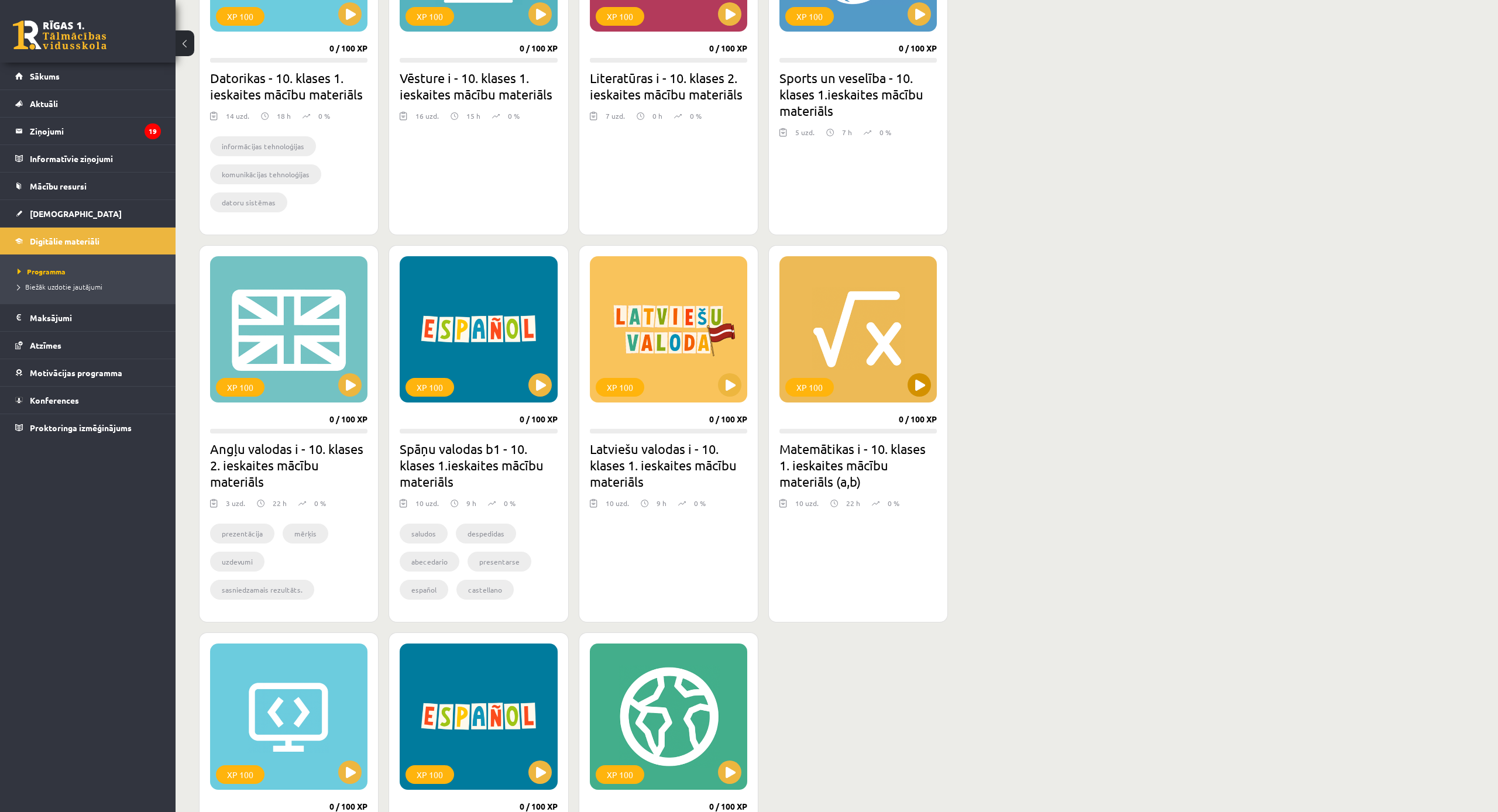
scroll to position [460, 0]
click at [909, 387] on button at bounding box center [920, 384] width 23 height 23
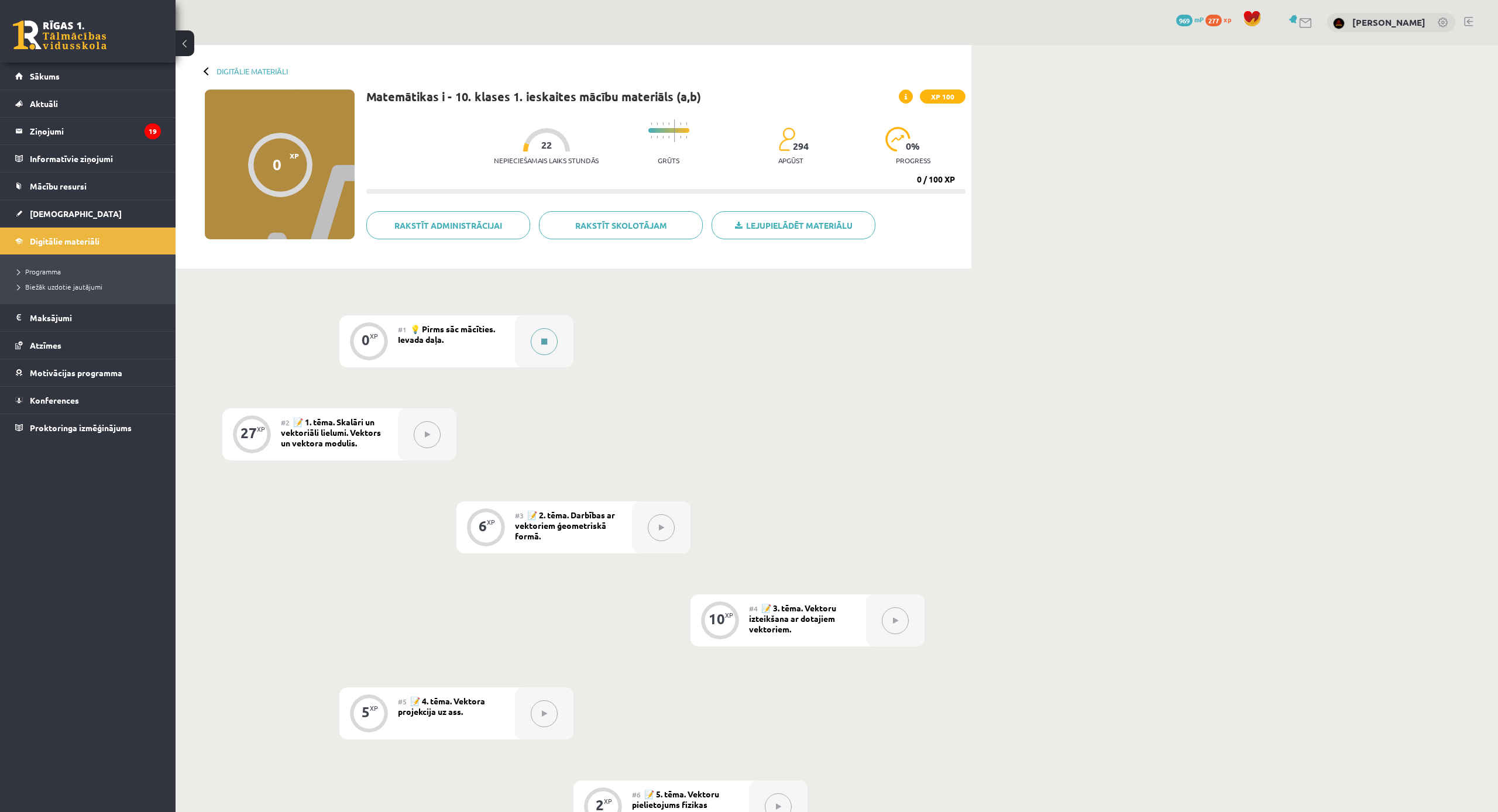
click at [561, 339] on div at bounding box center [544, 341] width 59 height 52
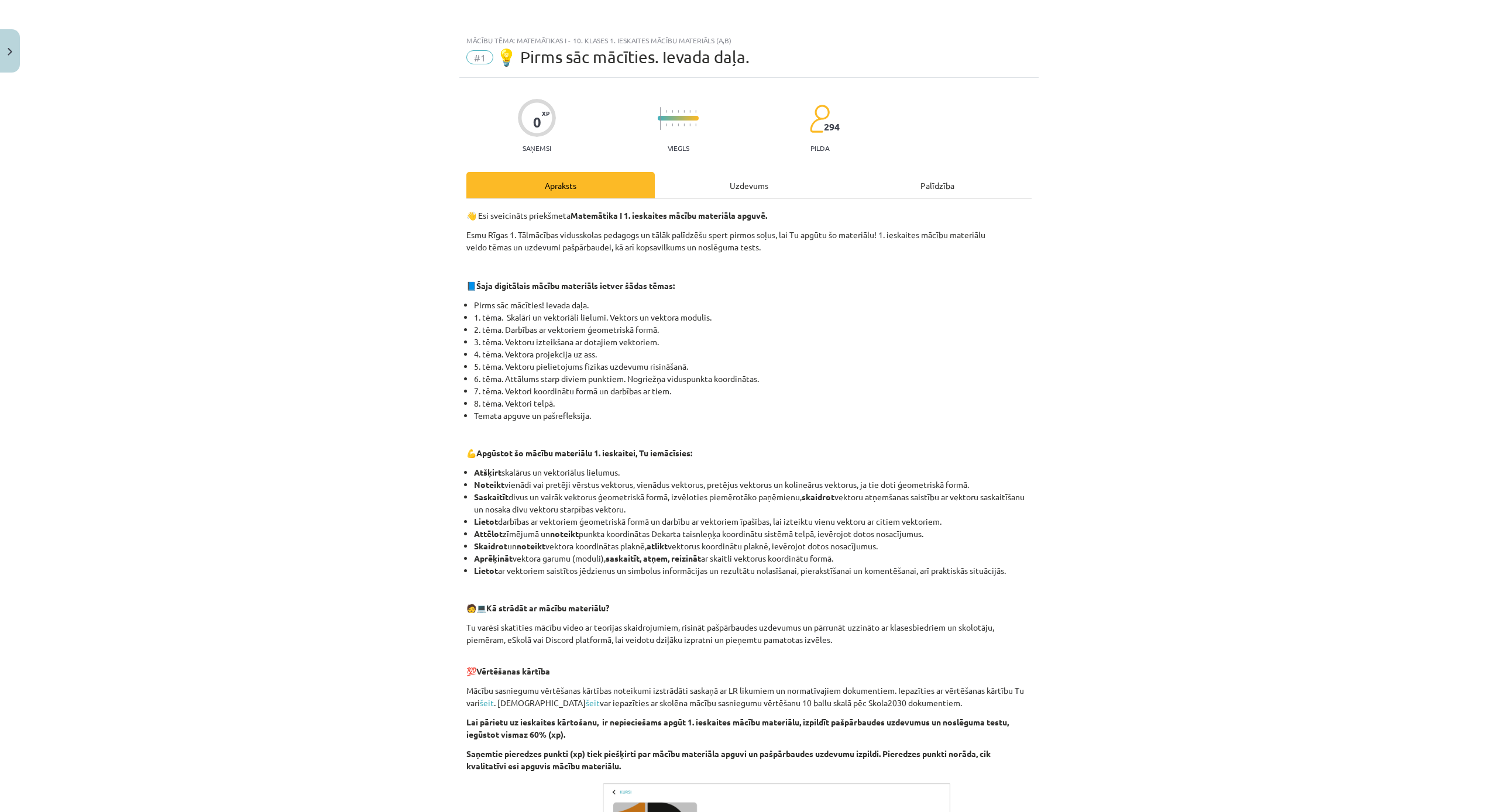
click at [766, 185] on div "Uzdevums" at bounding box center [749, 185] width 189 height 26
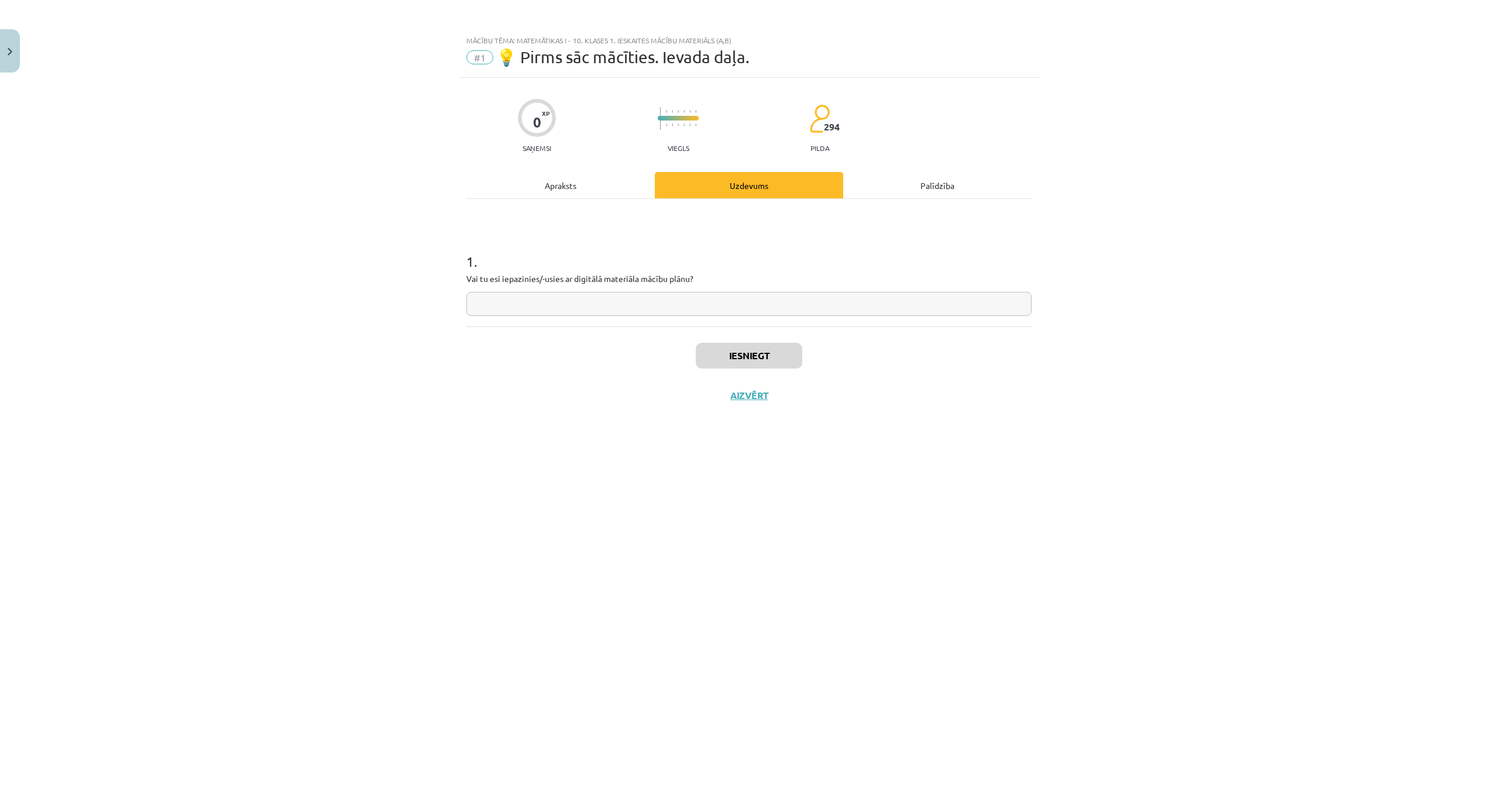
click at [679, 320] on div "1 . Vai tu esi iepazinies/-usies ar digitālā materiāla mācību plānu?" at bounding box center [749, 263] width 566 height 127
click at [663, 304] on input "text" at bounding box center [749, 304] width 566 height 24
type input "***"
click at [762, 355] on button "Iesniegt" at bounding box center [749, 356] width 107 height 26
click at [758, 405] on button "Nākamā nodarbība" at bounding box center [749, 403] width 115 height 27
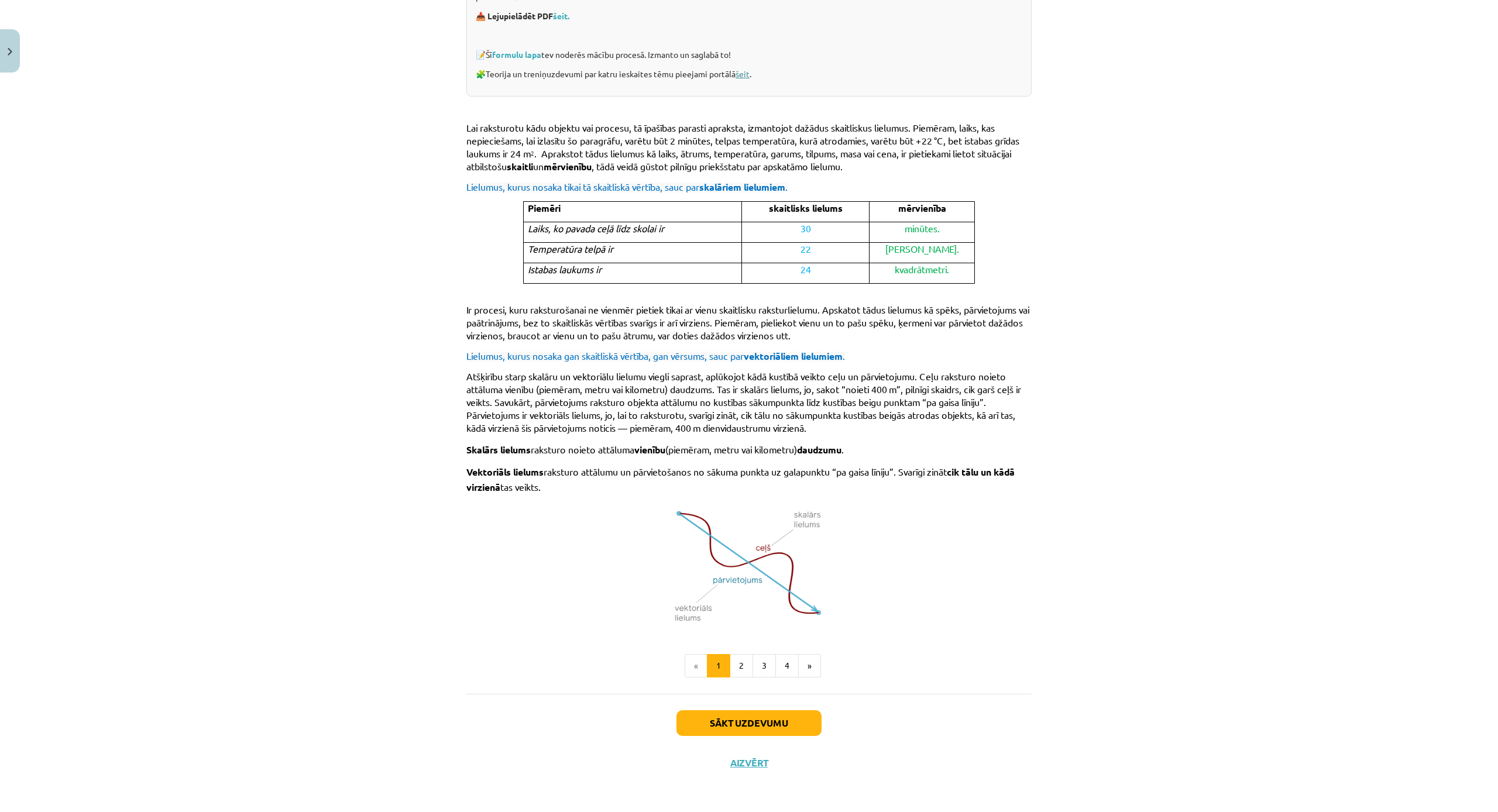
scroll to position [392, 0]
click at [741, 663] on button "2" at bounding box center [741, 667] width 23 height 23
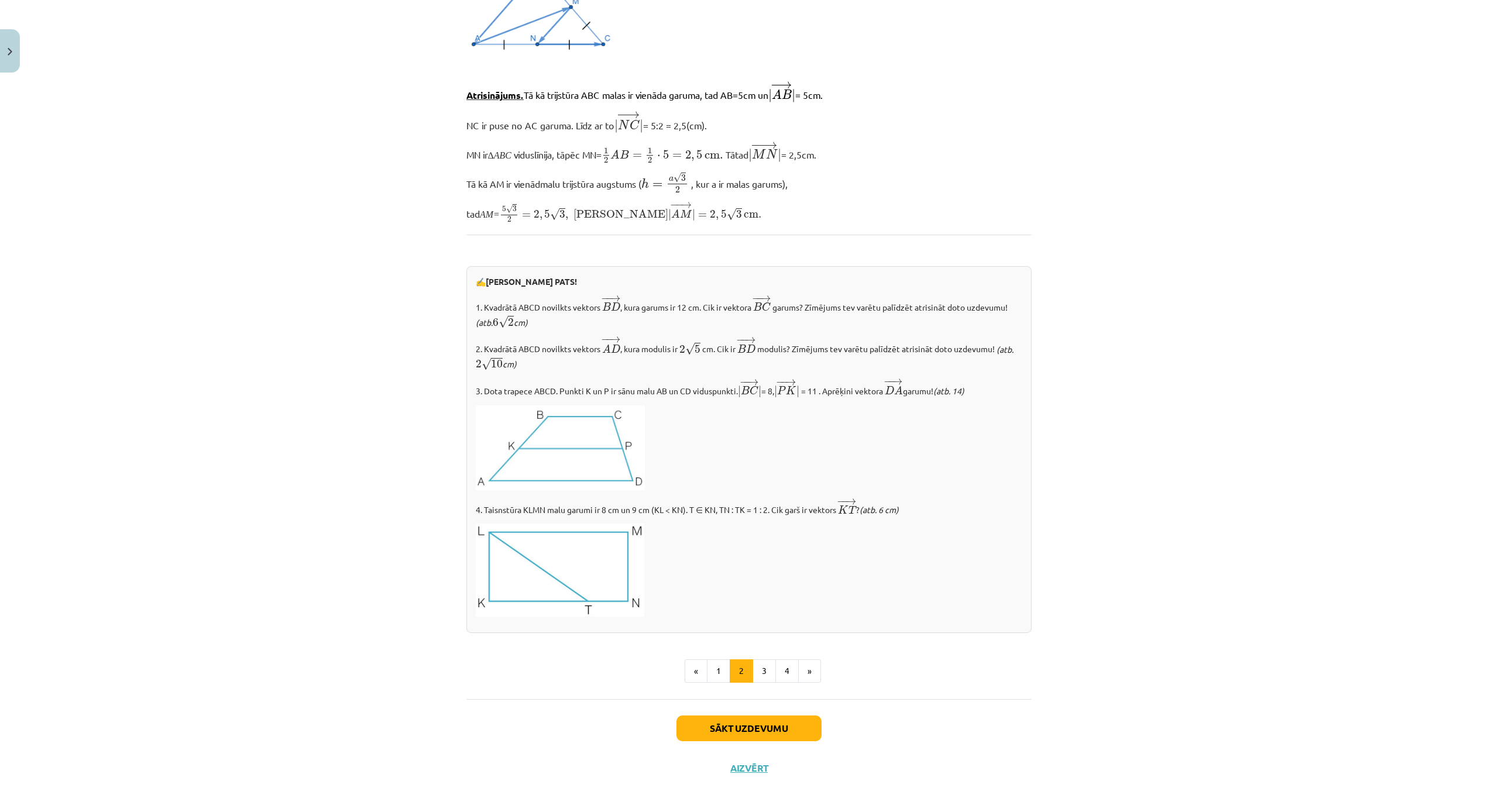
scroll to position [1011, 0]
click at [763, 667] on button "3" at bounding box center [764, 672] width 23 height 23
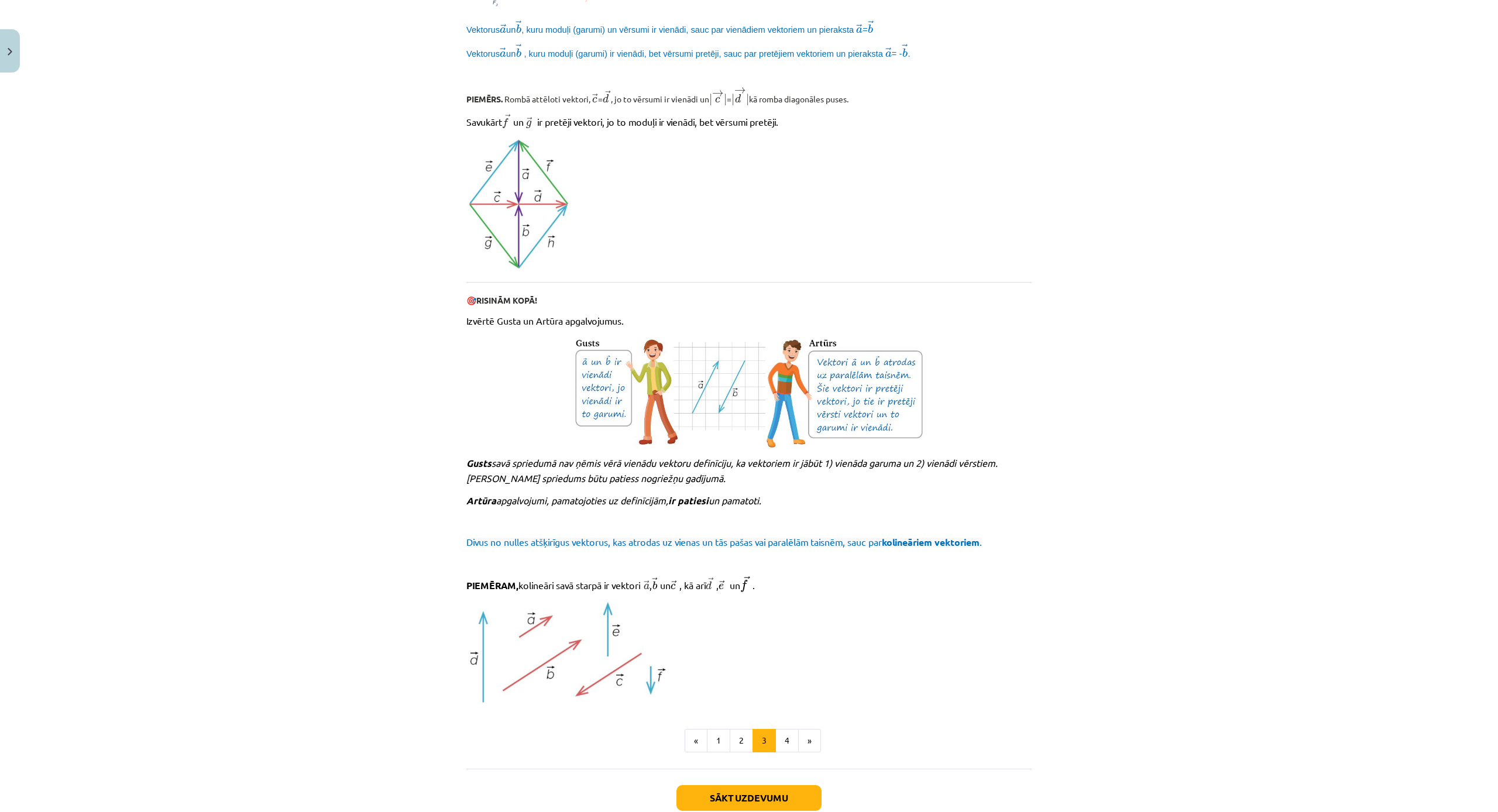
scroll to position [896, 0]
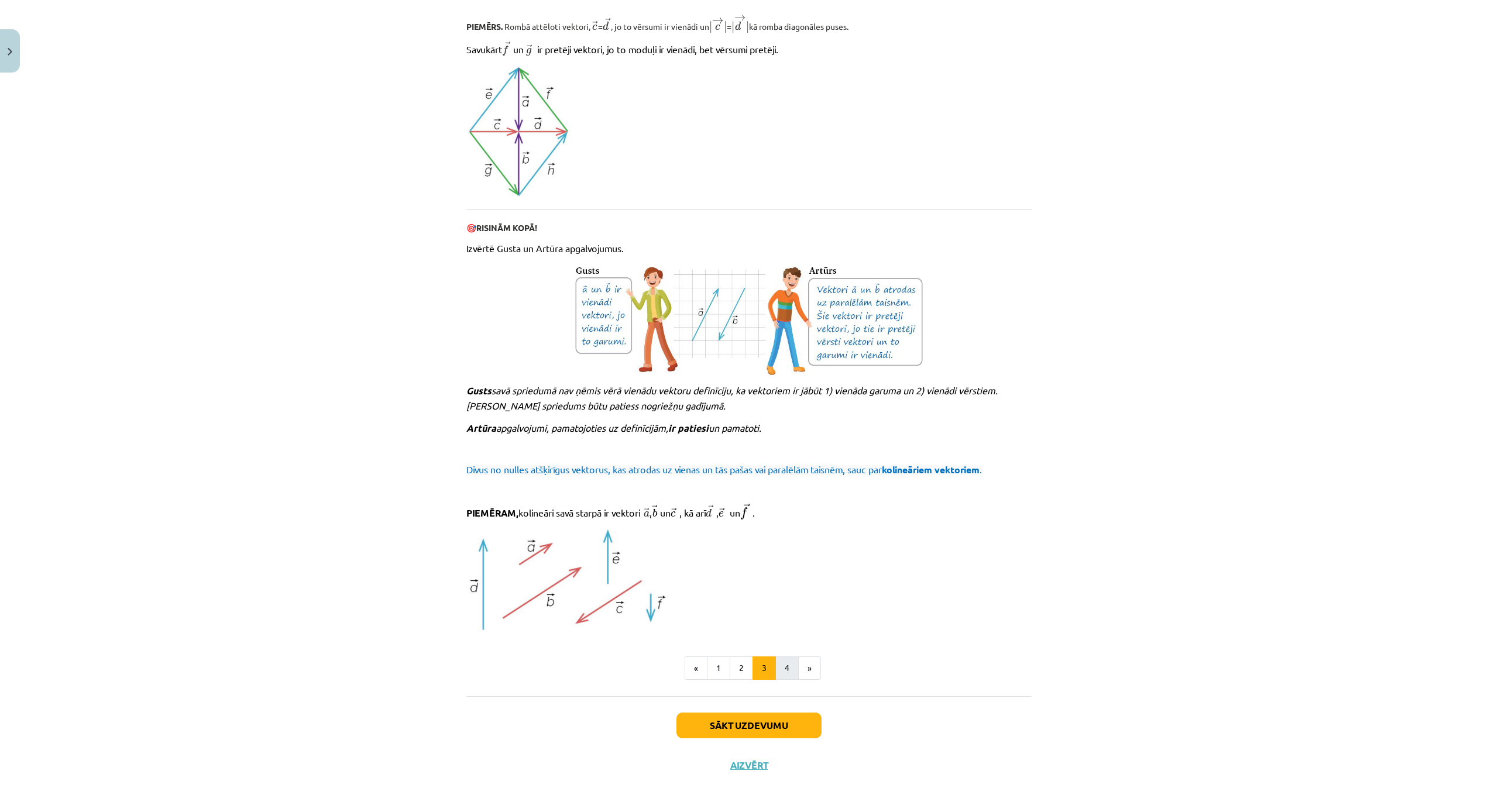
click at [789, 660] on button "4" at bounding box center [787, 668] width 23 height 23
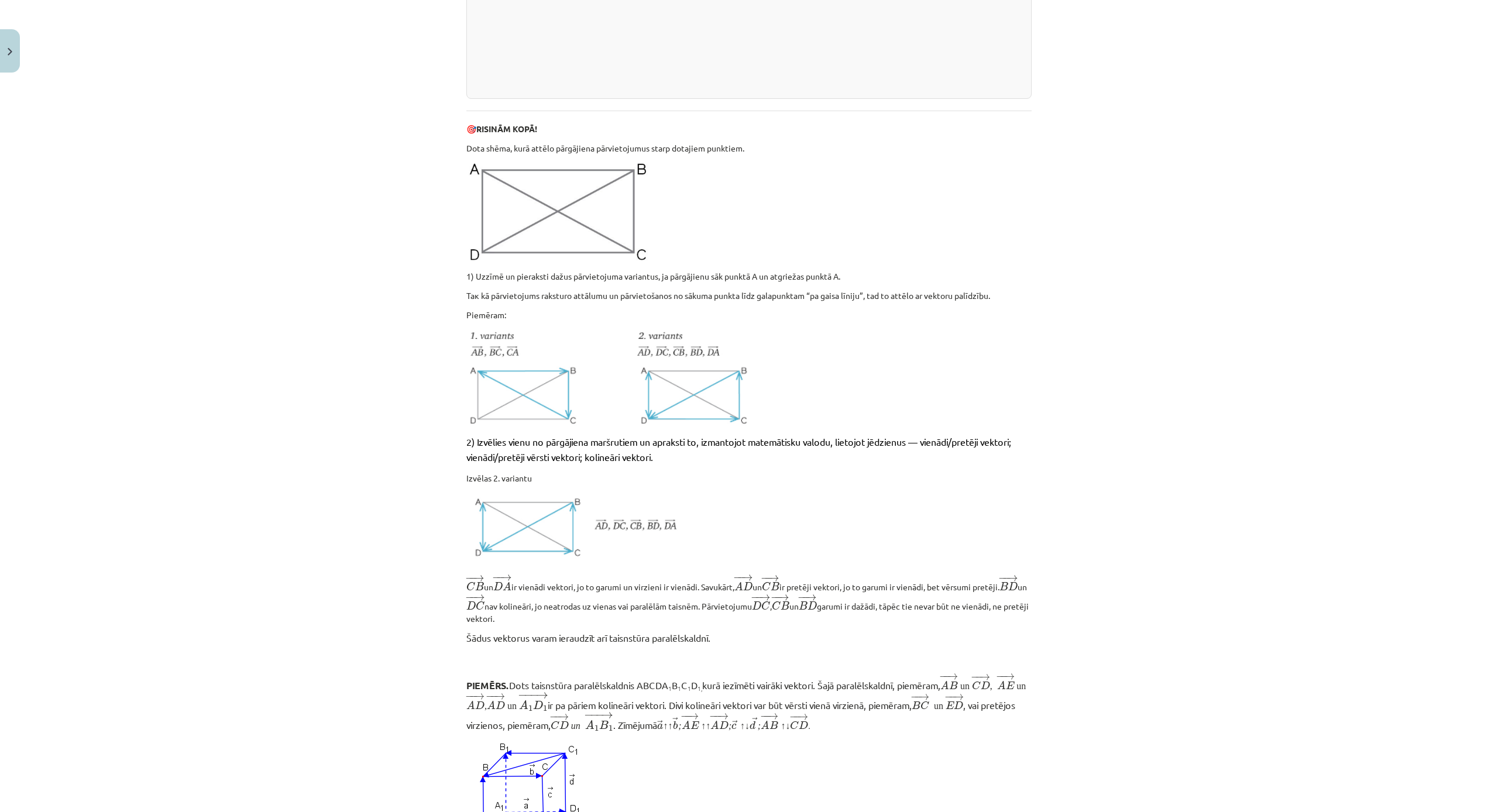
scroll to position [418, 0]
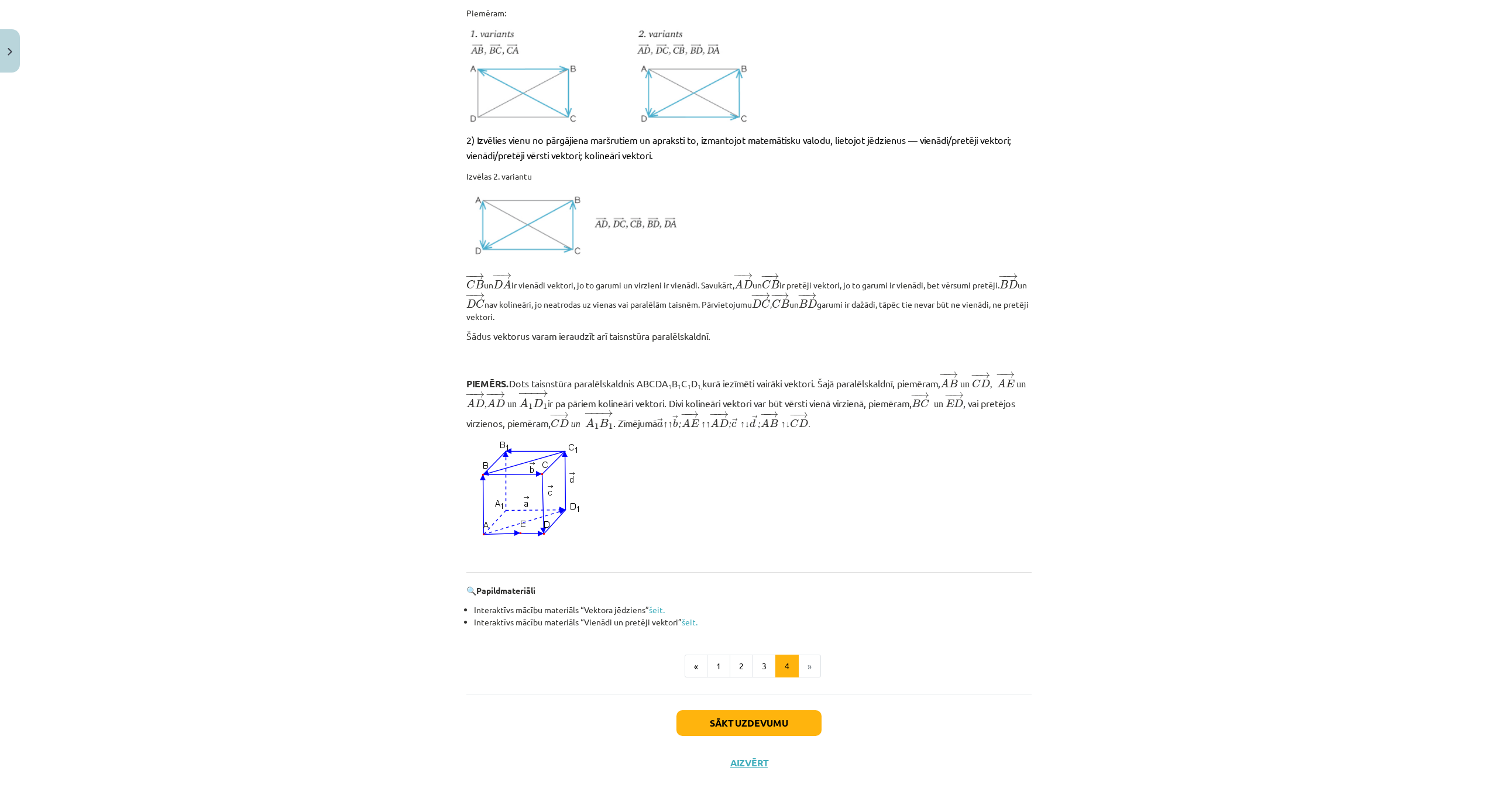
click at [768, 716] on button "Sākt uzdevumu" at bounding box center [749, 723] width 145 height 26
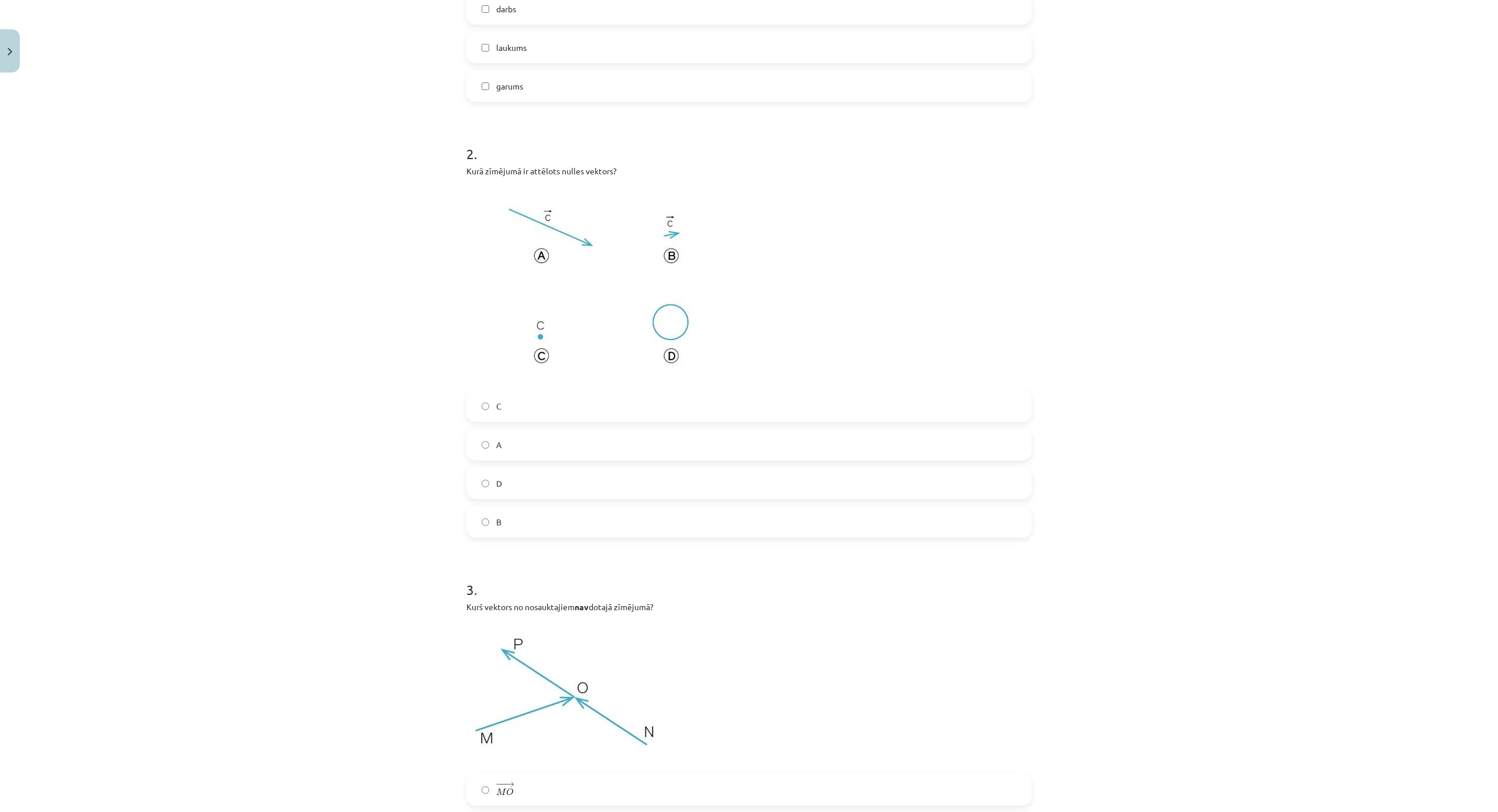
scroll to position [378, 0]
click at [517, 512] on label "B" at bounding box center [749, 519] width 563 height 29
click at [527, 405] on label "C" at bounding box center [749, 403] width 563 height 29
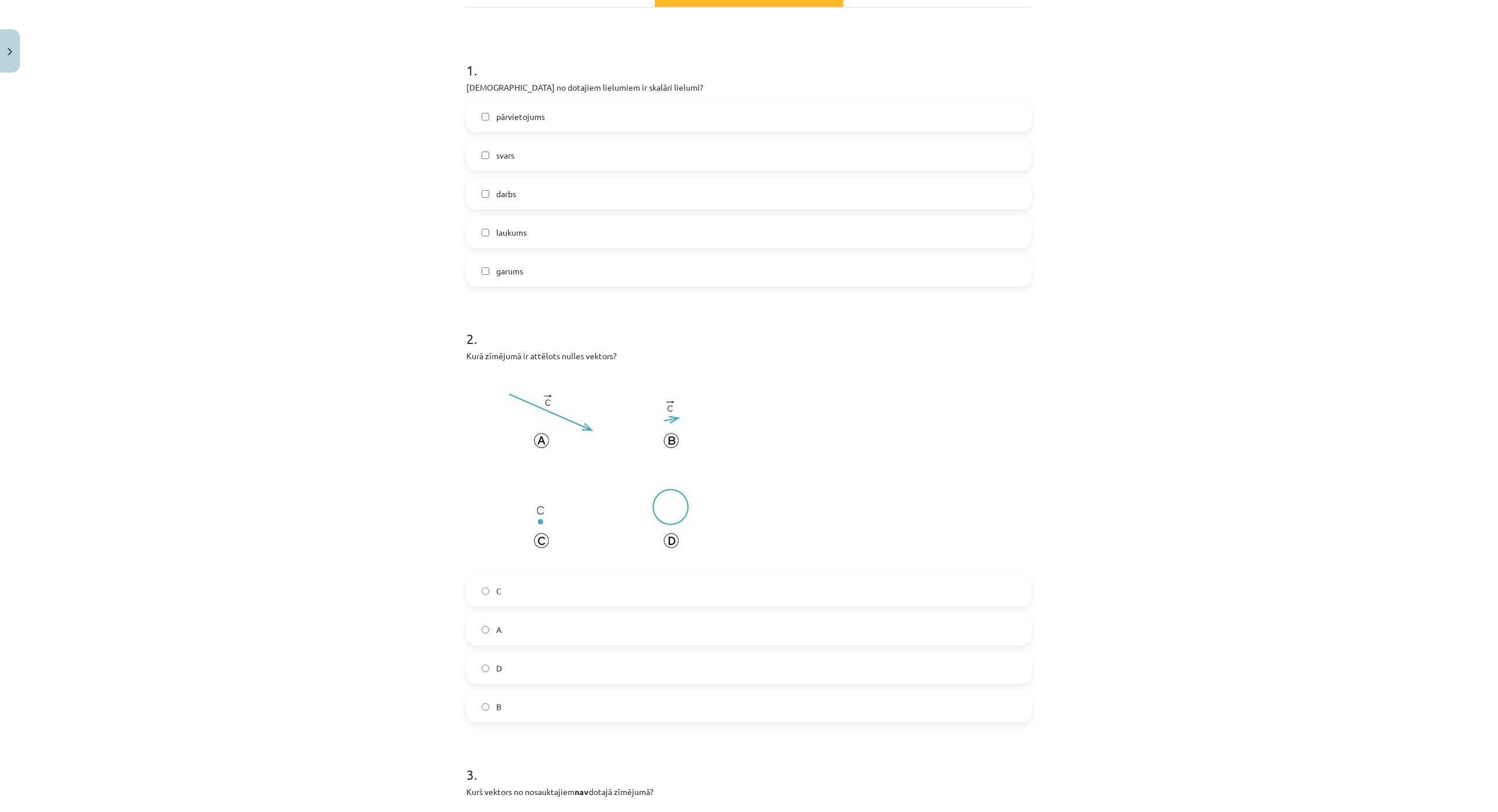
scroll to position [190, 0]
click at [506, 155] on span "svars" at bounding box center [505, 157] width 18 height 12
click at [546, 147] on label "svars" at bounding box center [749, 159] width 563 height 29
click at [557, 120] on label "pārvietojums" at bounding box center [749, 120] width 563 height 29
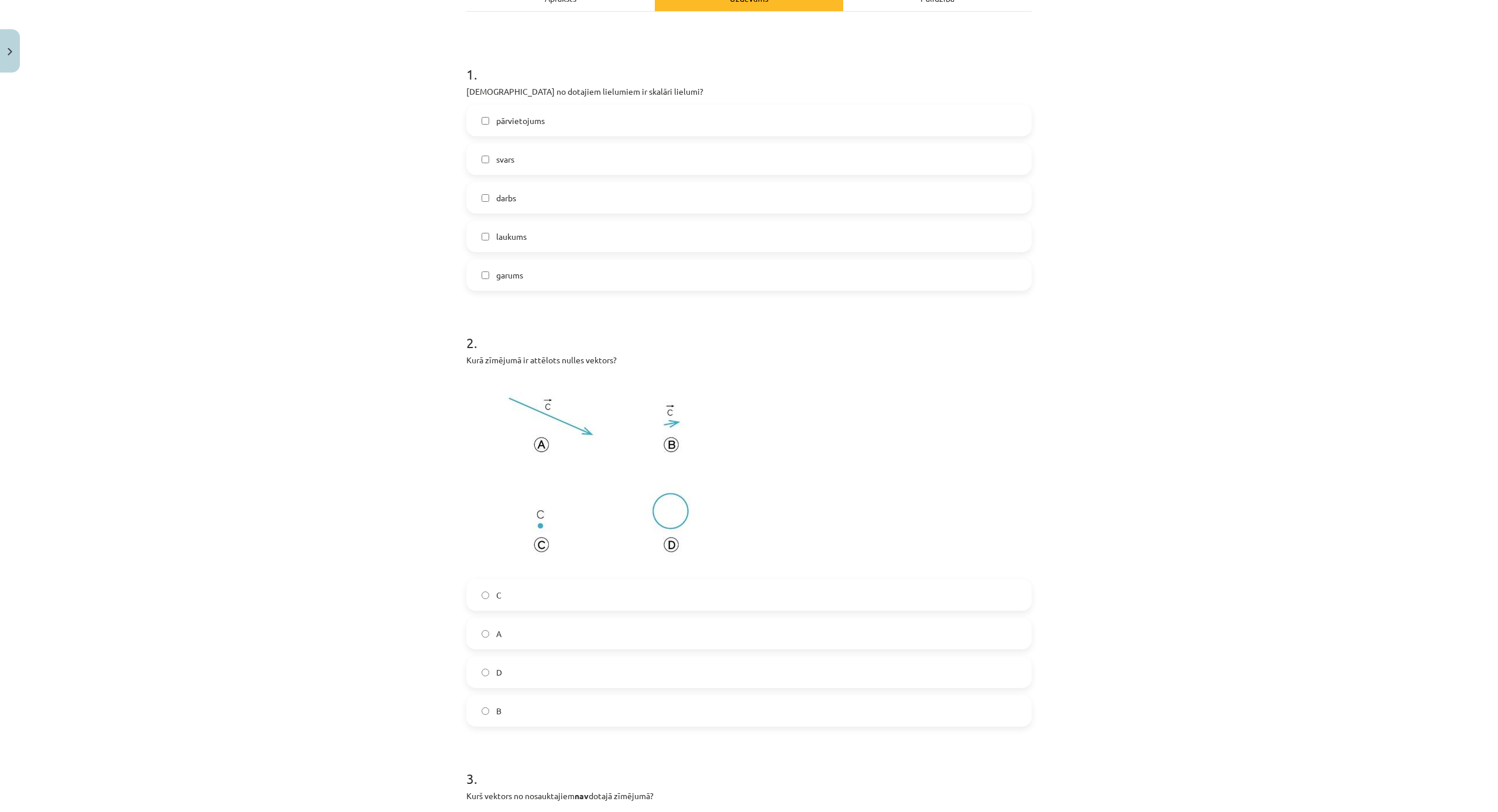
click at [548, 277] on label "garums" at bounding box center [749, 275] width 563 height 29
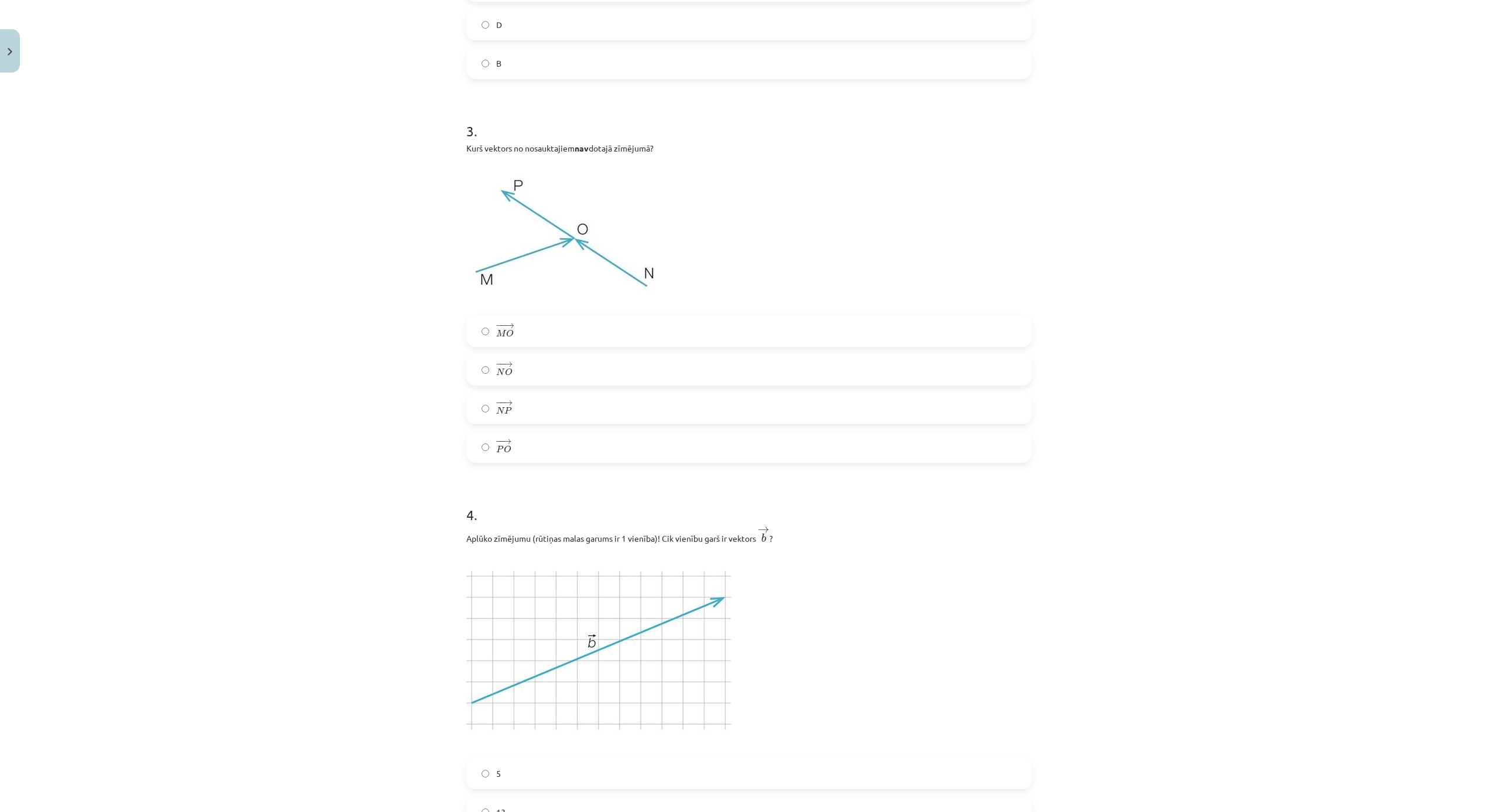
scroll to position [836, 0]
click at [527, 452] on label "− − → P O P O →" at bounding box center [749, 445] width 563 height 29
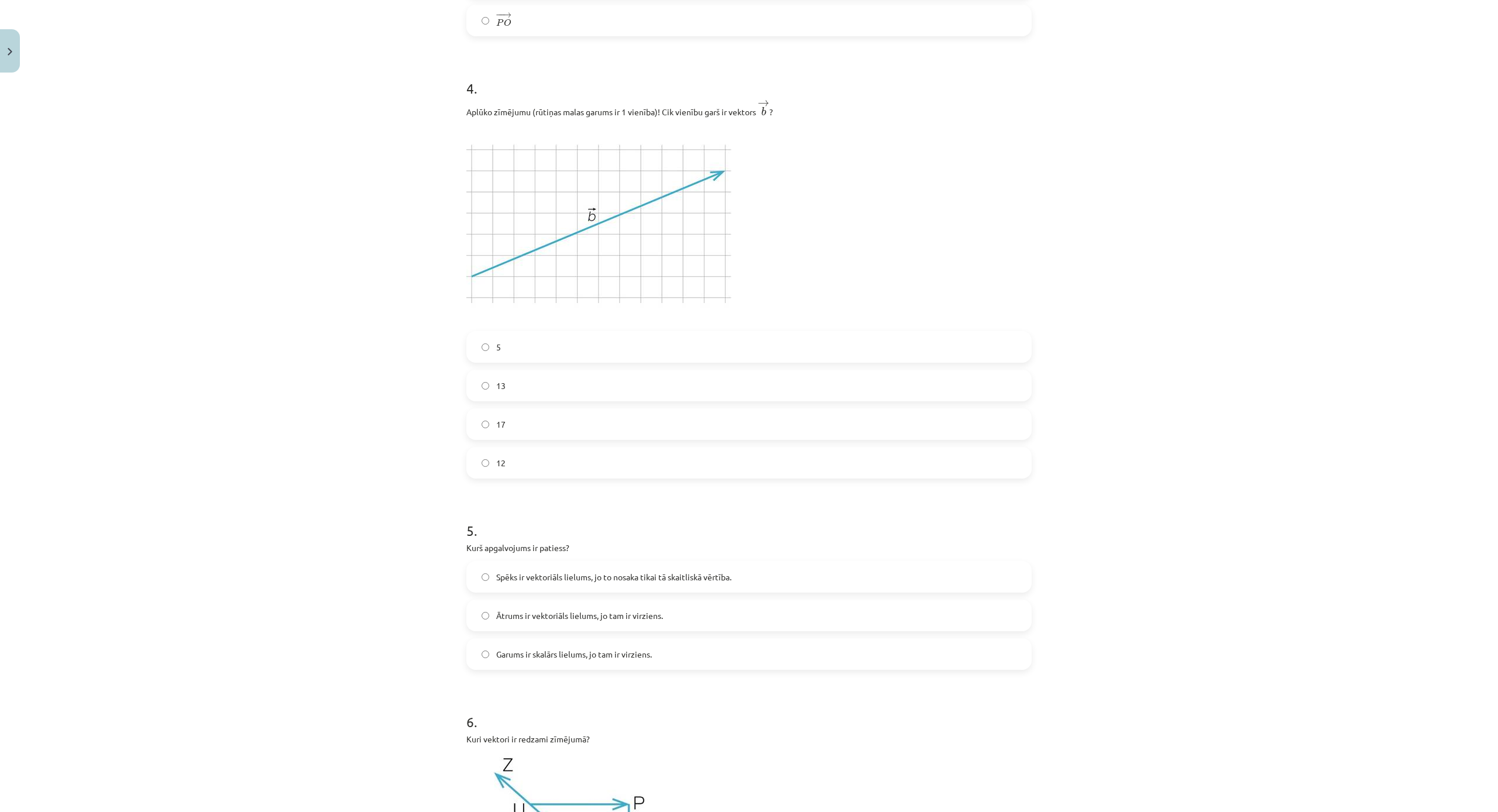
scroll to position [1263, 0]
click at [506, 344] on label "5" at bounding box center [749, 346] width 563 height 29
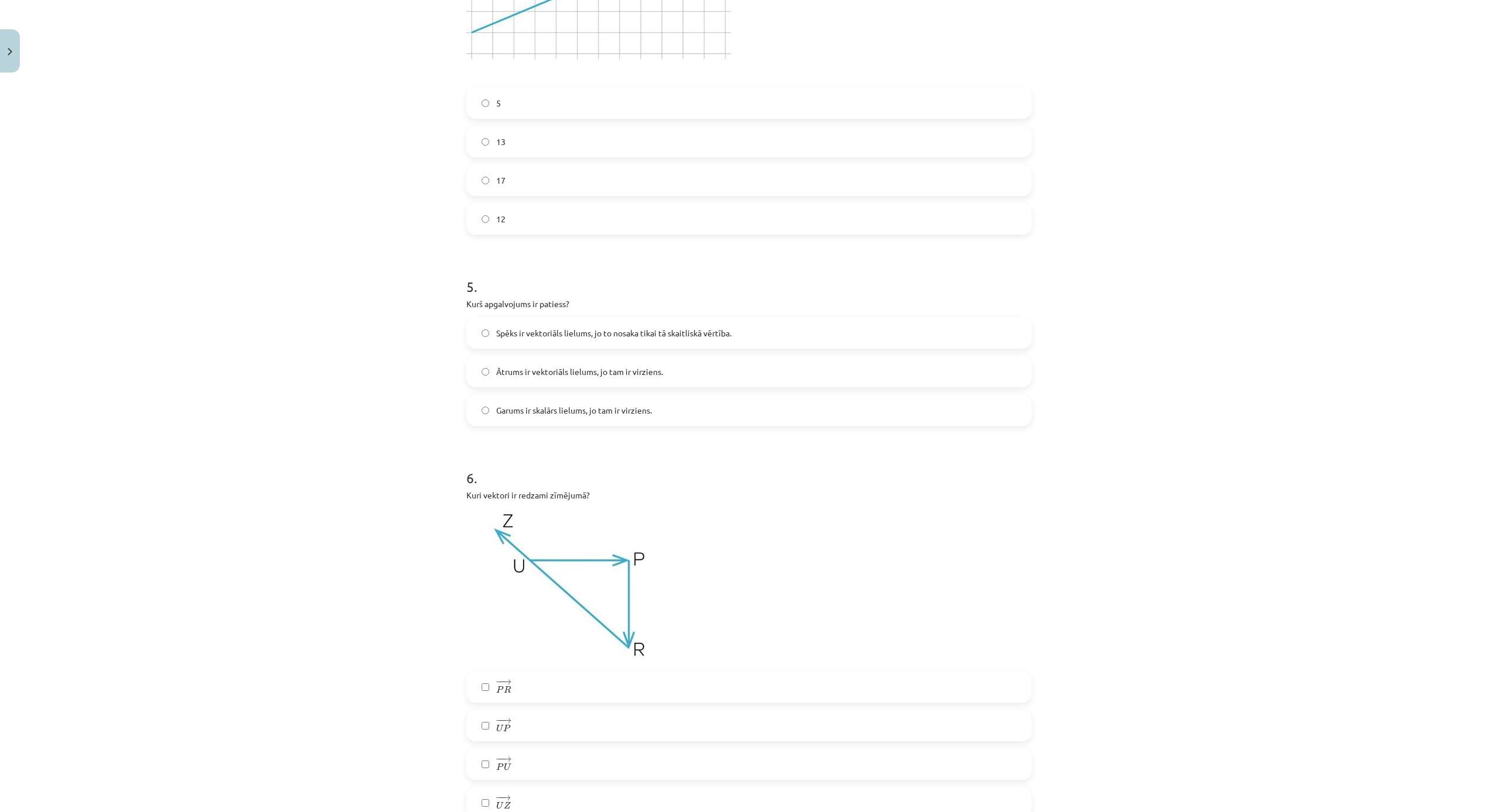
scroll to position [1508, 0]
click at [676, 416] on label "Garums ir skalārs lielums, jo tam ir virziens." at bounding box center [749, 408] width 563 height 29
click at [681, 376] on label "Ātrums ir vektoriāls lielums, jo tam ir virziens." at bounding box center [749, 369] width 563 height 29
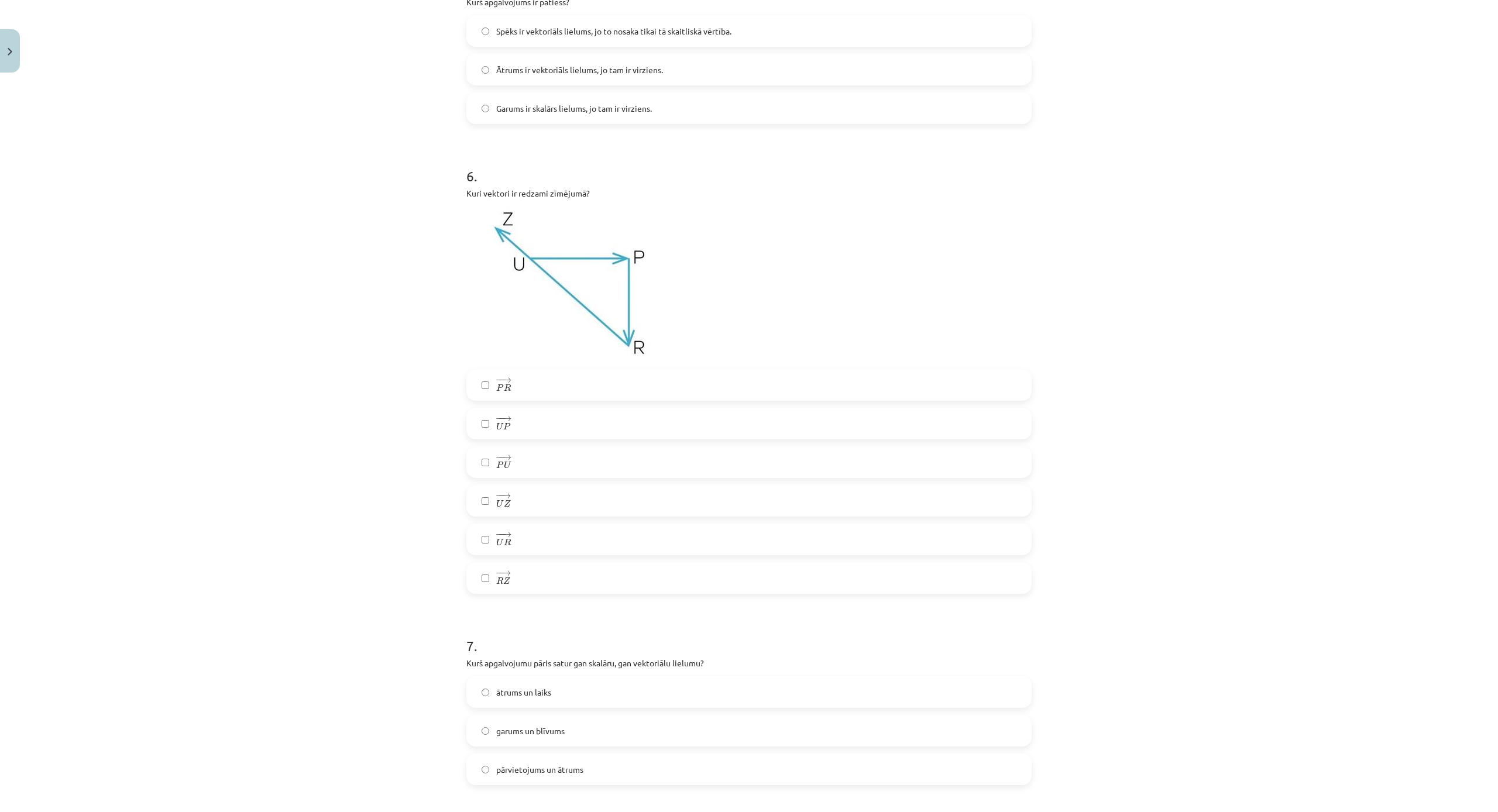
scroll to position [1808, 0]
click at [527, 459] on label "− − → P U P U →" at bounding box center [749, 461] width 563 height 29
click at [514, 456] on label "− − → P U P U →" at bounding box center [749, 461] width 563 height 29
click at [545, 382] on label "− − → P R P R →" at bounding box center [749, 384] width 563 height 29
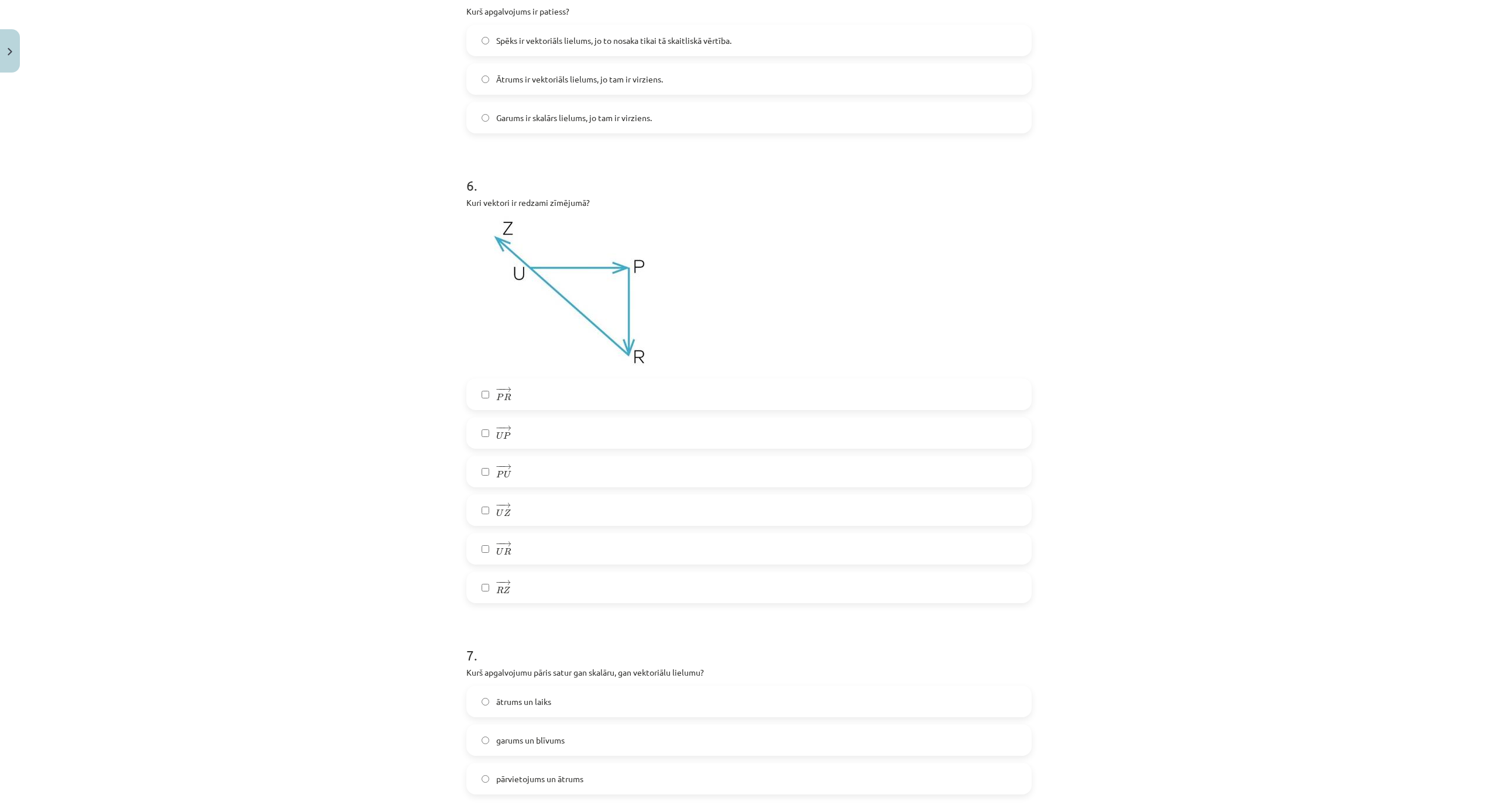
click at [545, 438] on label "− − → U P U P →" at bounding box center [749, 432] width 563 height 29
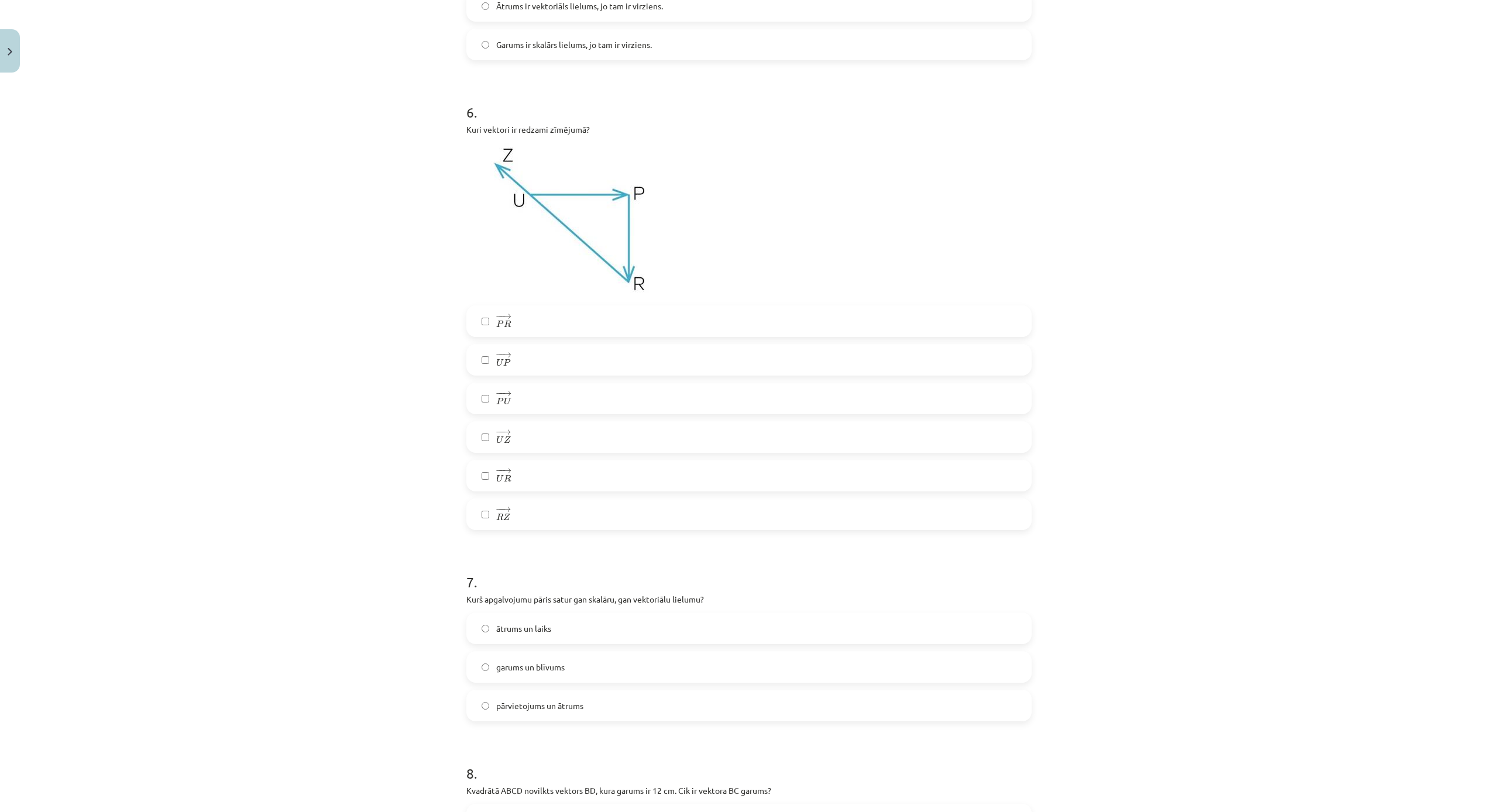
scroll to position [1875, 0]
click at [539, 436] on label "− − → U Z U Z →" at bounding box center [749, 433] width 563 height 29
drag, startPoint x: 539, startPoint y: 432, endPoint x: 548, endPoint y: 436, distance: 9.8
click at [542, 433] on label "− − → U Z U Z →" at bounding box center [749, 433] width 563 height 29
click at [532, 504] on label "− − → R Z R Z →" at bounding box center [749, 510] width 563 height 29
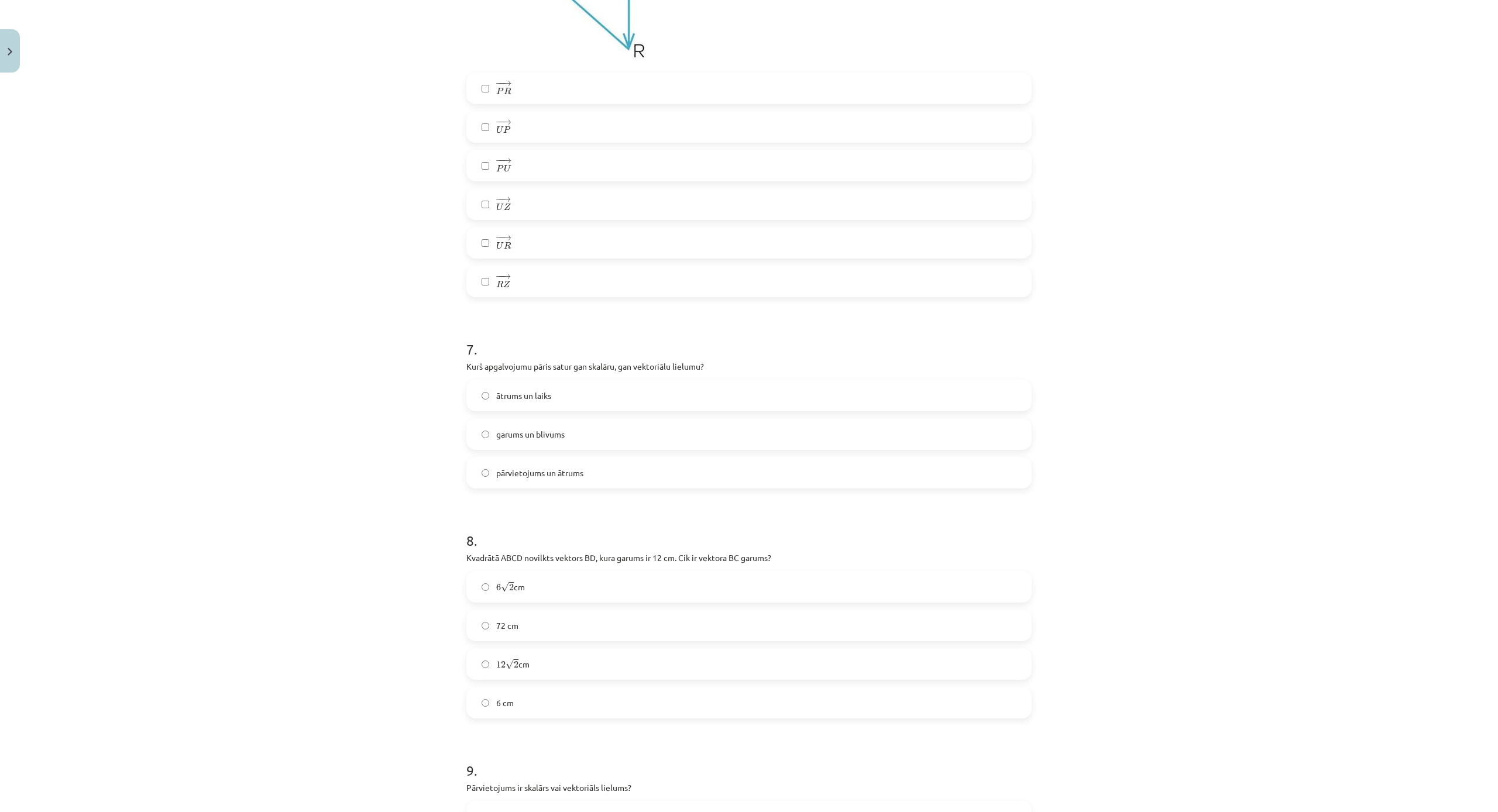
scroll to position [2125, 0]
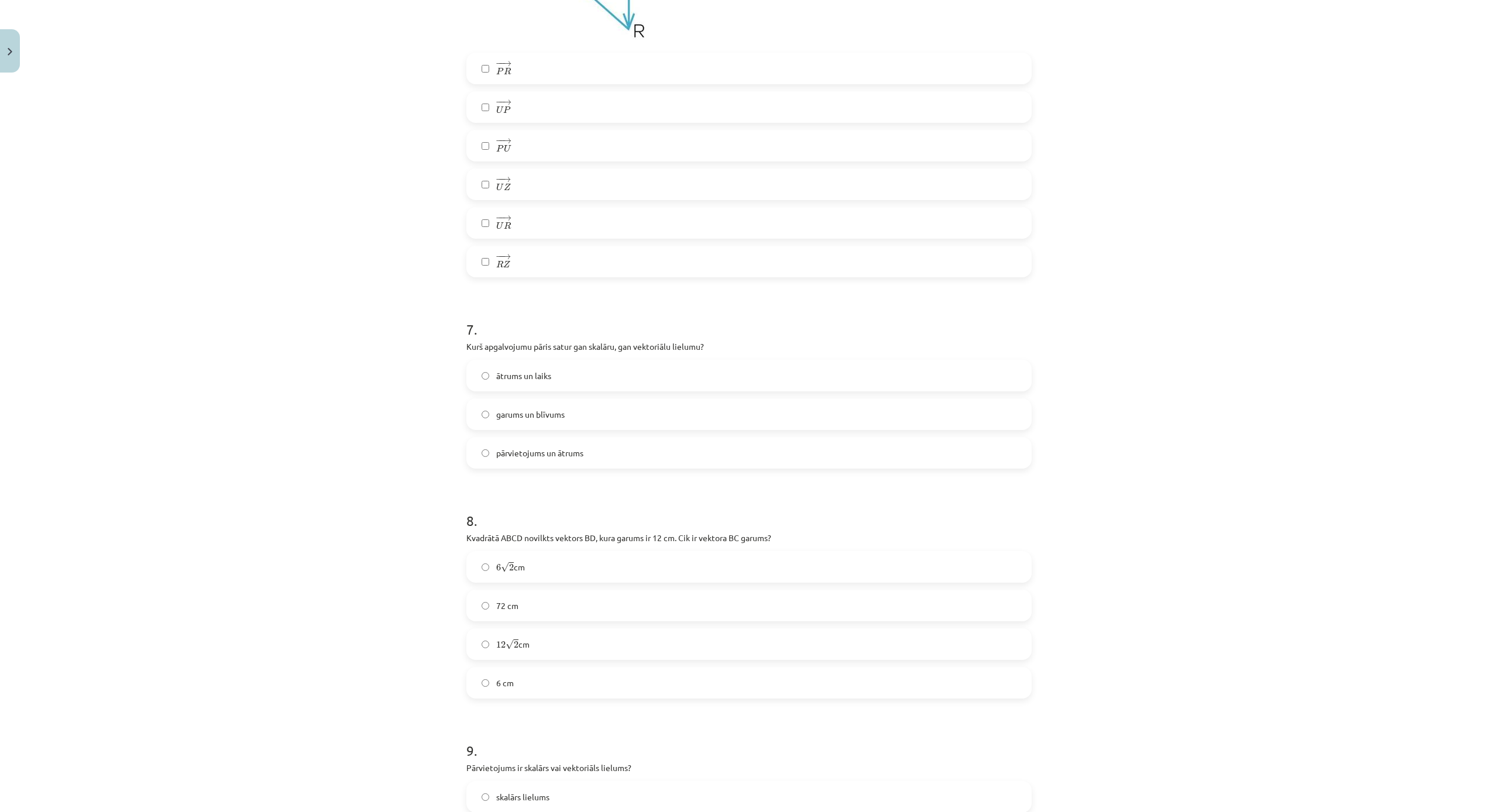
click at [624, 448] on label "pārvietojums un ātrums" at bounding box center [749, 452] width 563 height 29
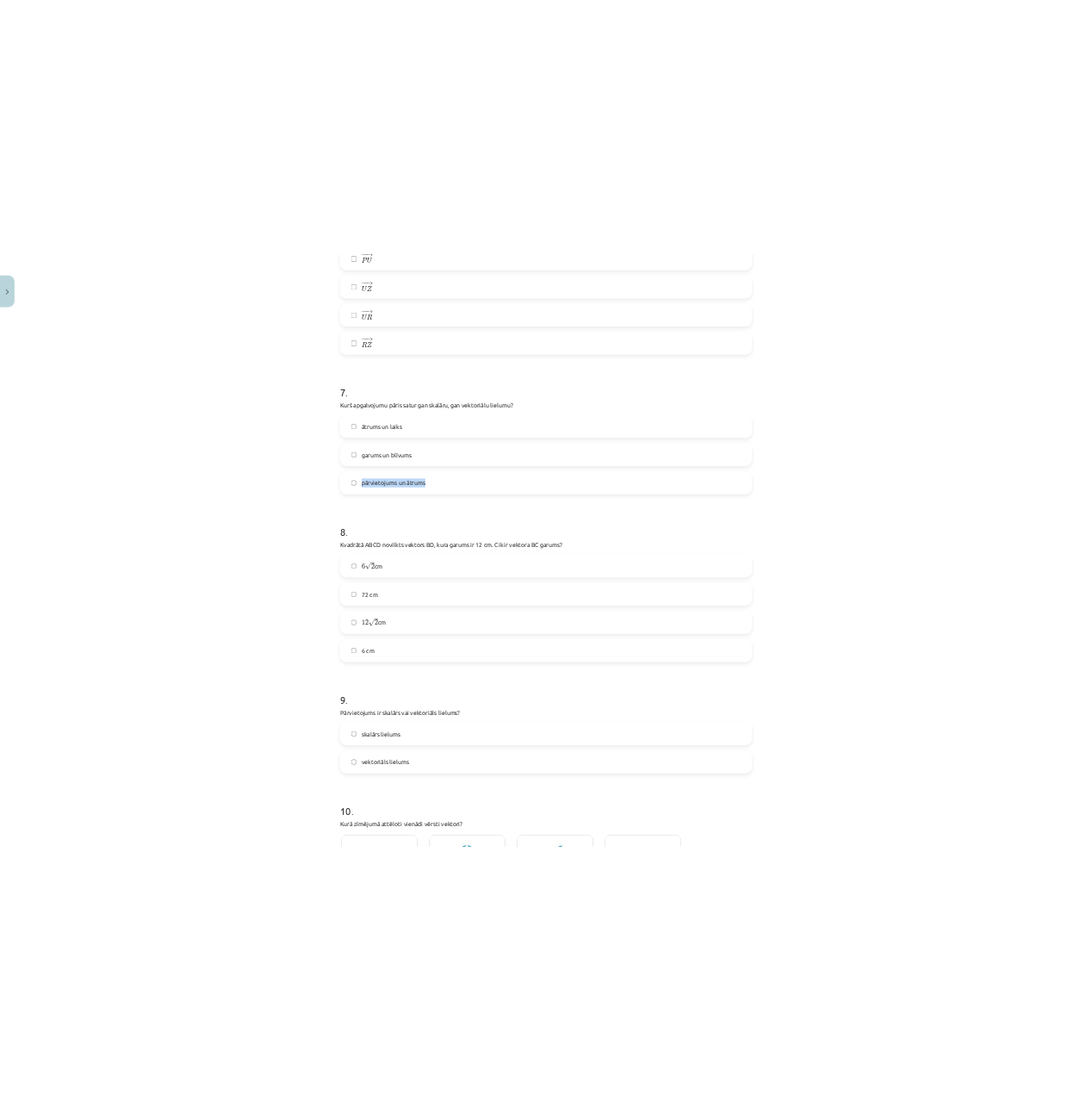
scroll to position [3360, 0]
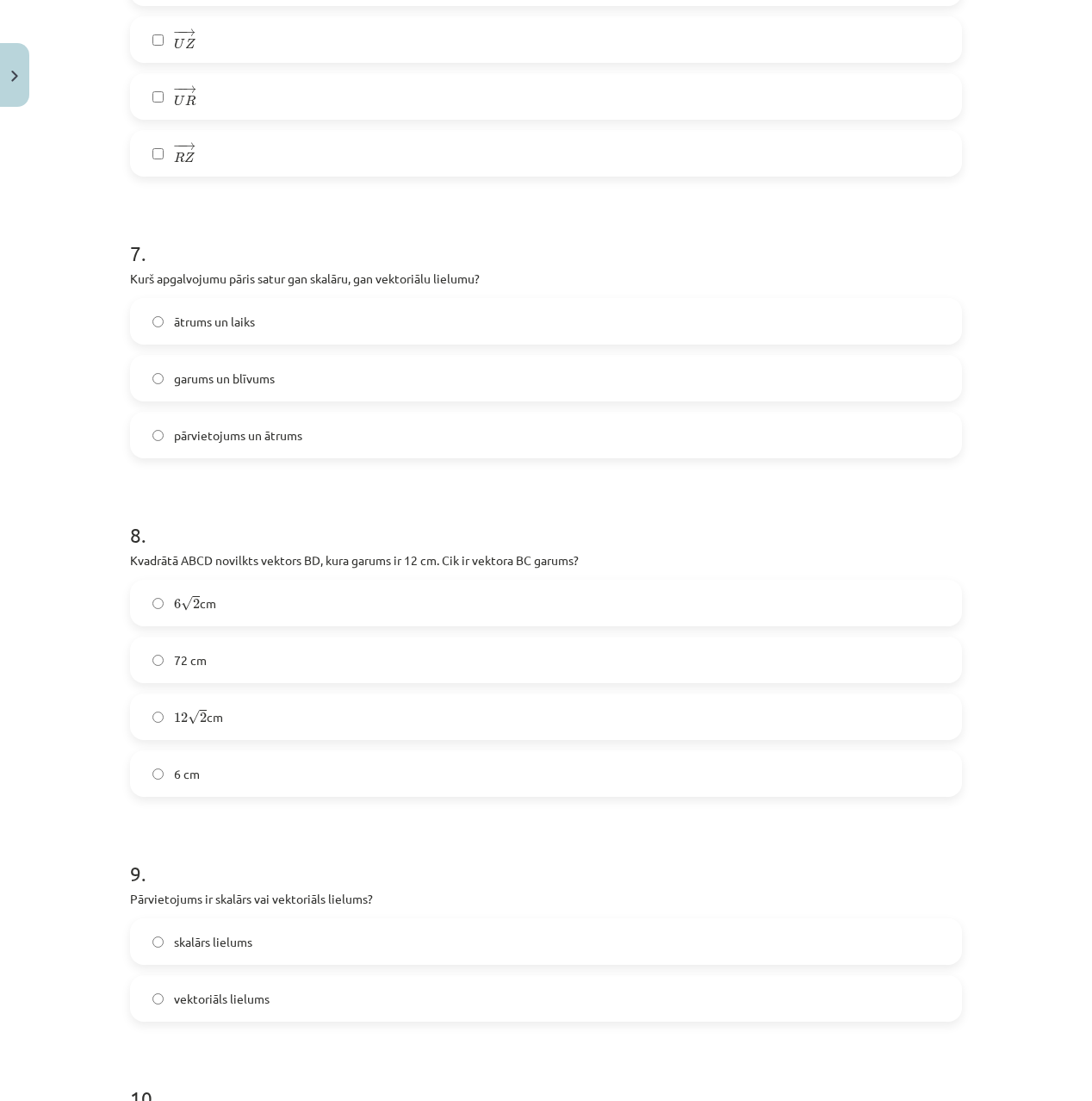
click at [261, 599] on label "6 √ 2 6 2 cm" at bounding box center [546, 603] width 829 height 43
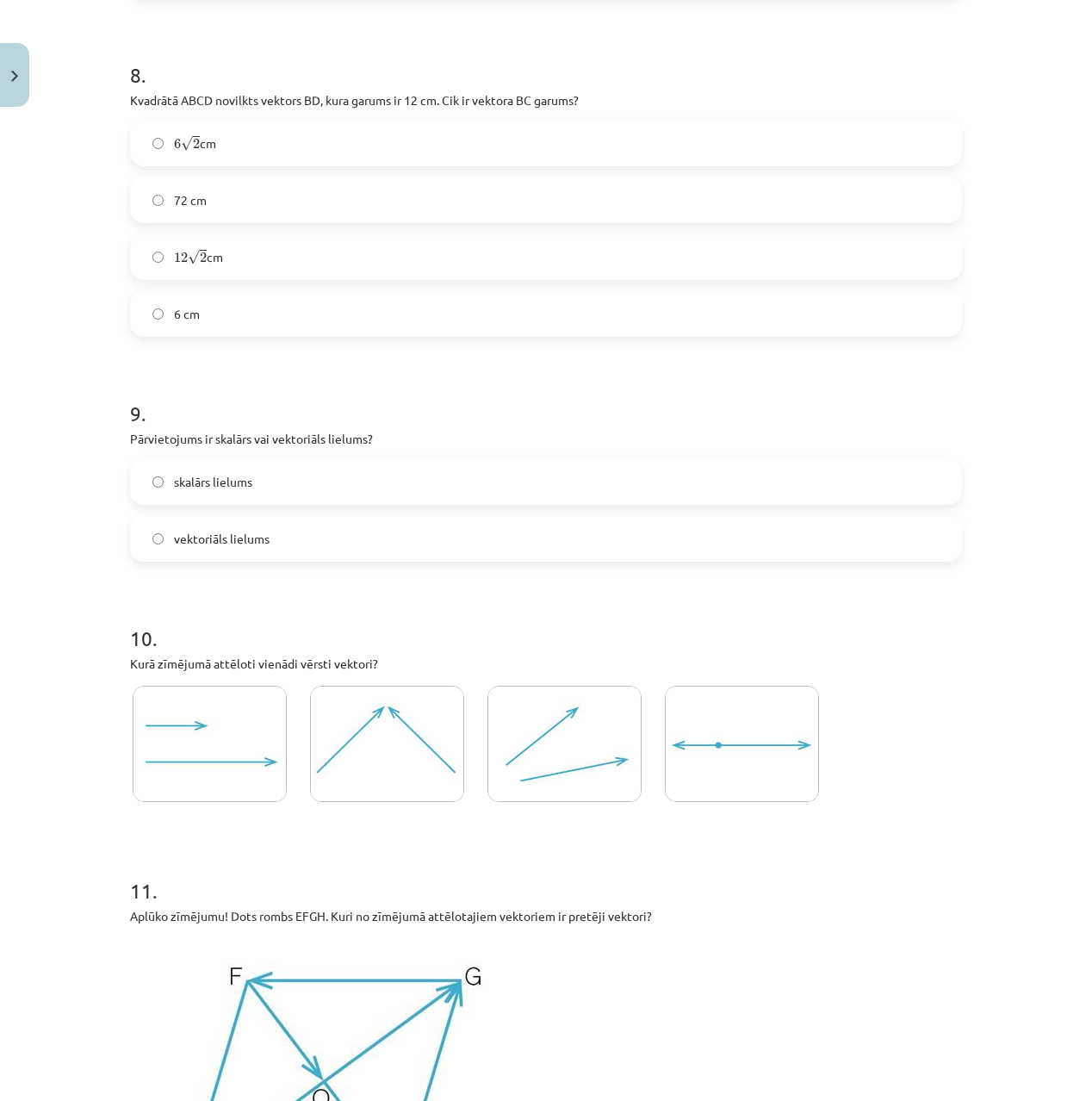
scroll to position [3820, 0]
click at [258, 546] on span "vektoriāls lielums" at bounding box center [222, 538] width 96 height 18
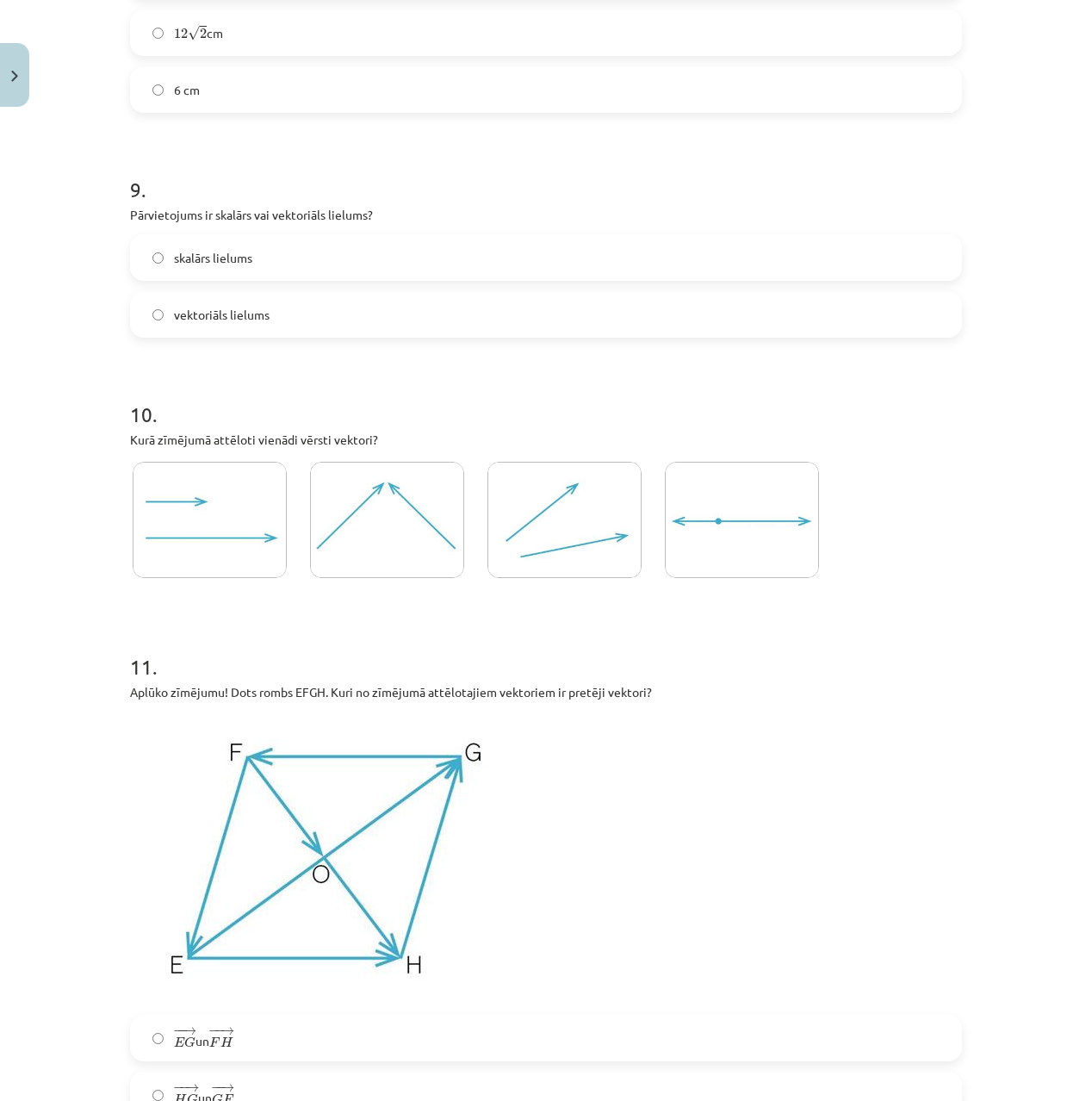
scroll to position [4081, 0]
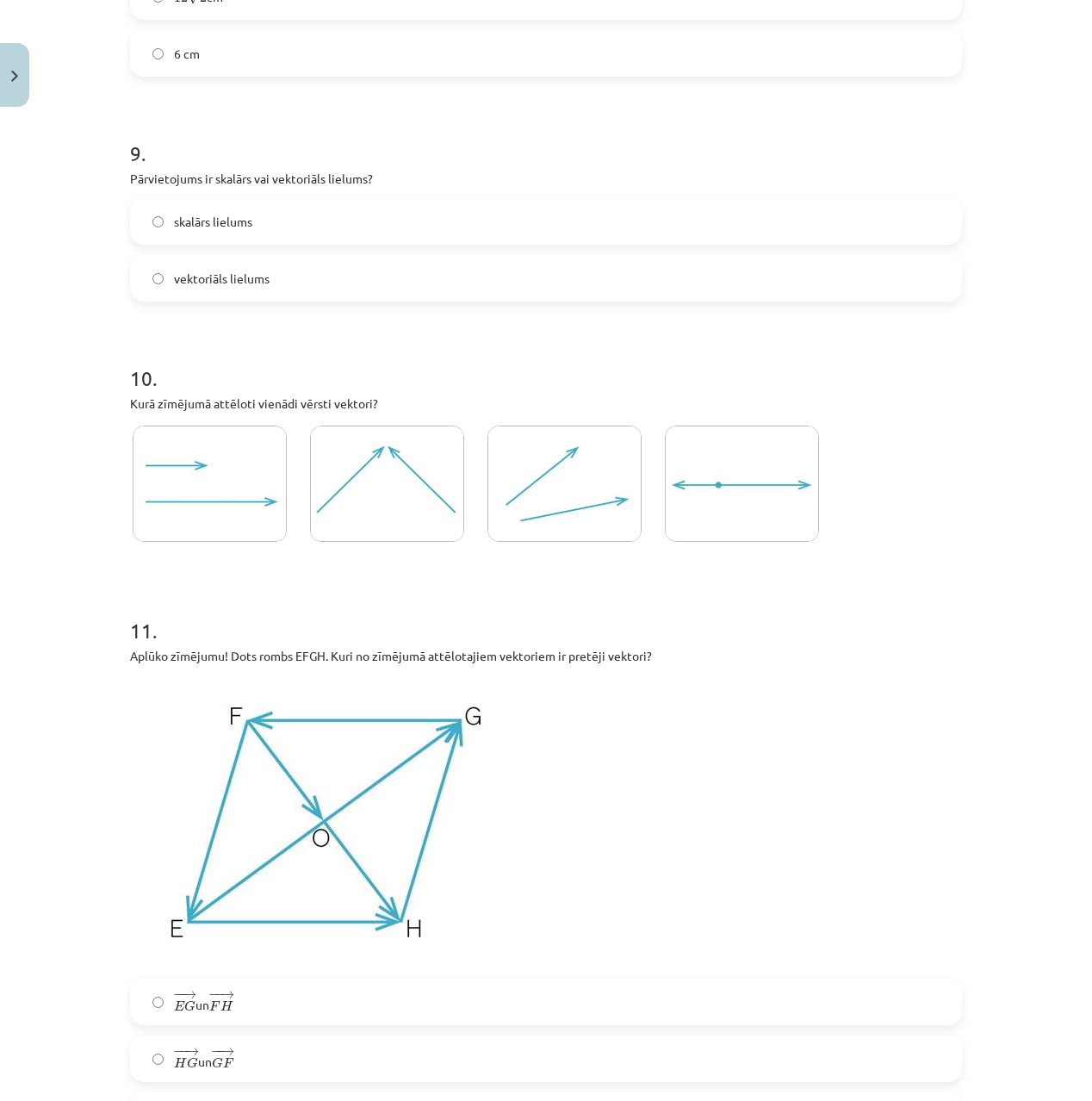
click at [719, 489] on img at bounding box center [742, 483] width 154 height 117
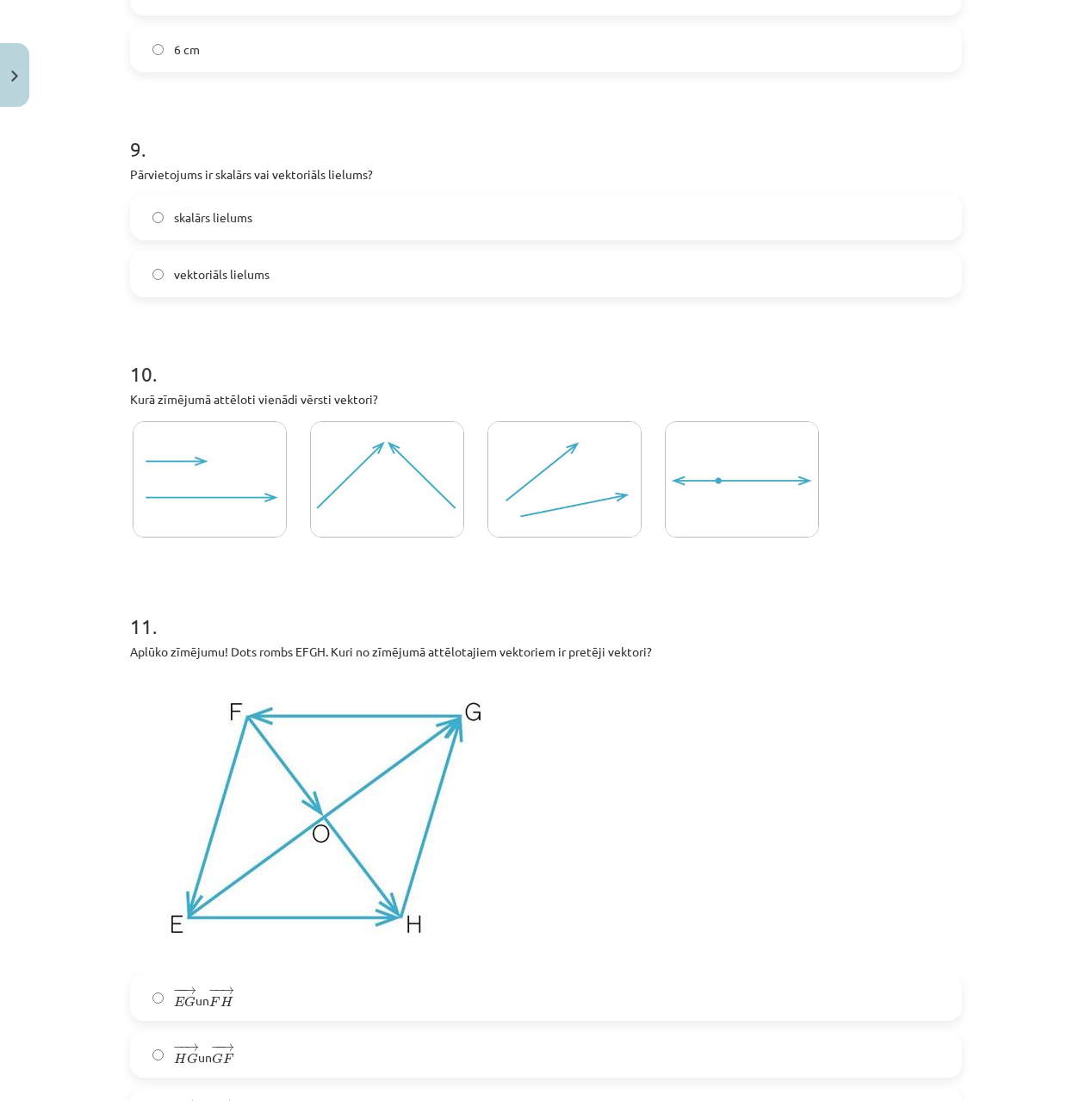
scroll to position [4086, 0]
click at [208, 479] on img at bounding box center [209, 478] width 154 height 117
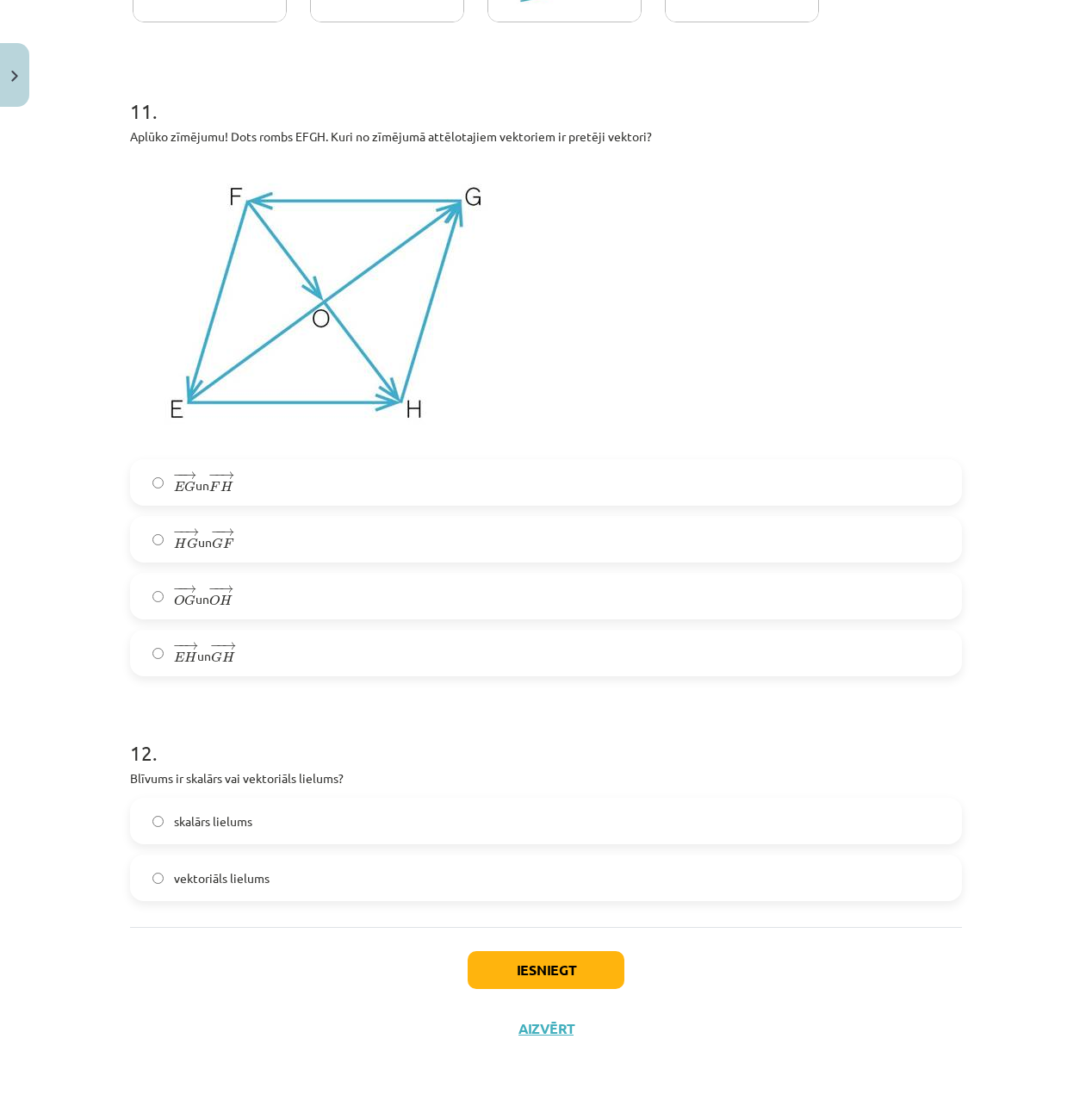
scroll to position [4605, 0]
click at [283, 652] on label "− − → E H E H → un − − → G H G H →" at bounding box center [546, 653] width 829 height 43
click at [269, 883] on span "vektoriāls lielums" at bounding box center [222, 878] width 96 height 18
click at [223, 818] on span "skalārs lielums" at bounding box center [213, 821] width 79 height 18
click at [603, 971] on button "Iesniegt" at bounding box center [546, 970] width 157 height 38
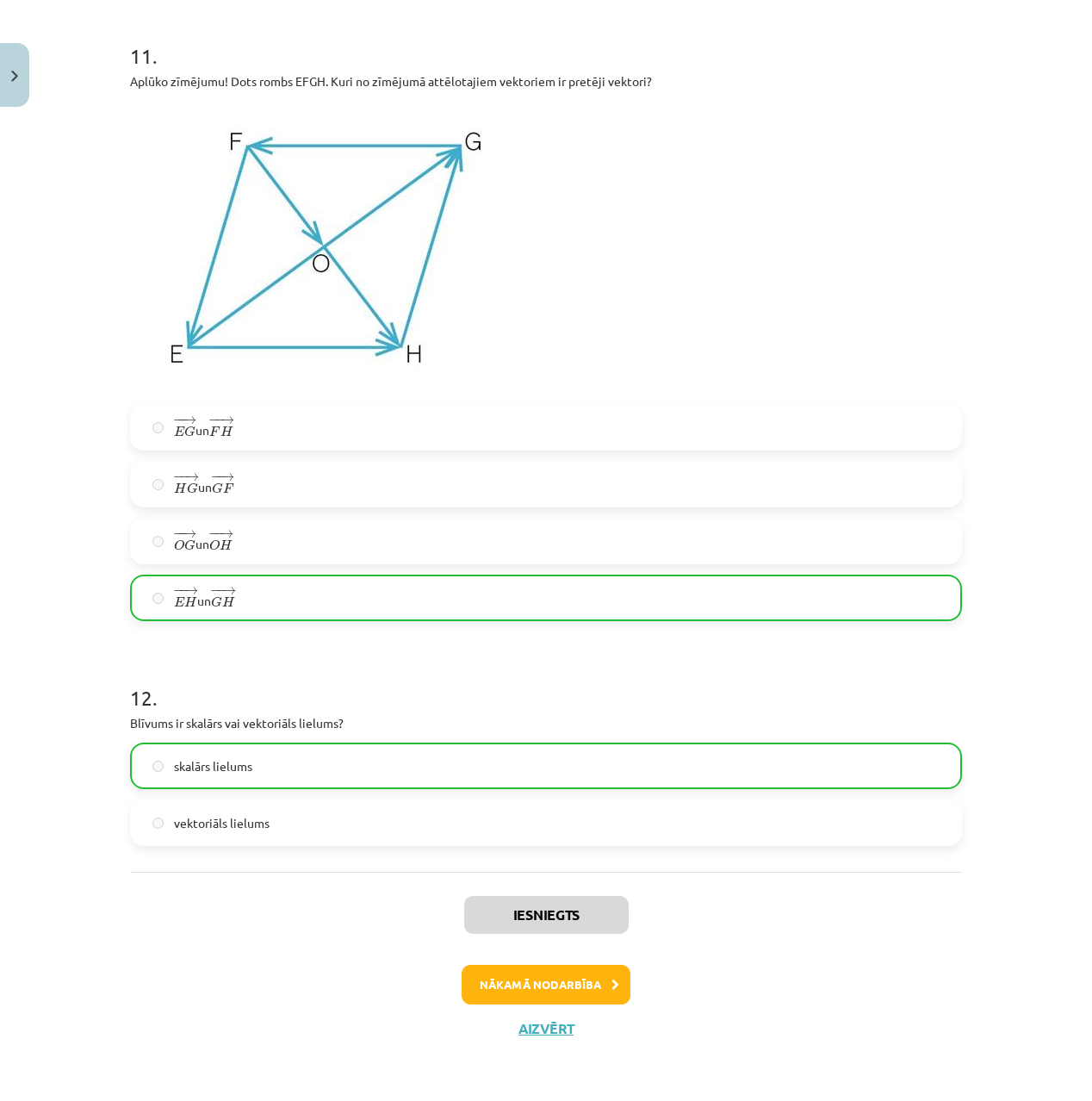
scroll to position [4659, 0]
click at [595, 984] on button "Nākamā nodarbība" at bounding box center [546, 985] width 169 height 40
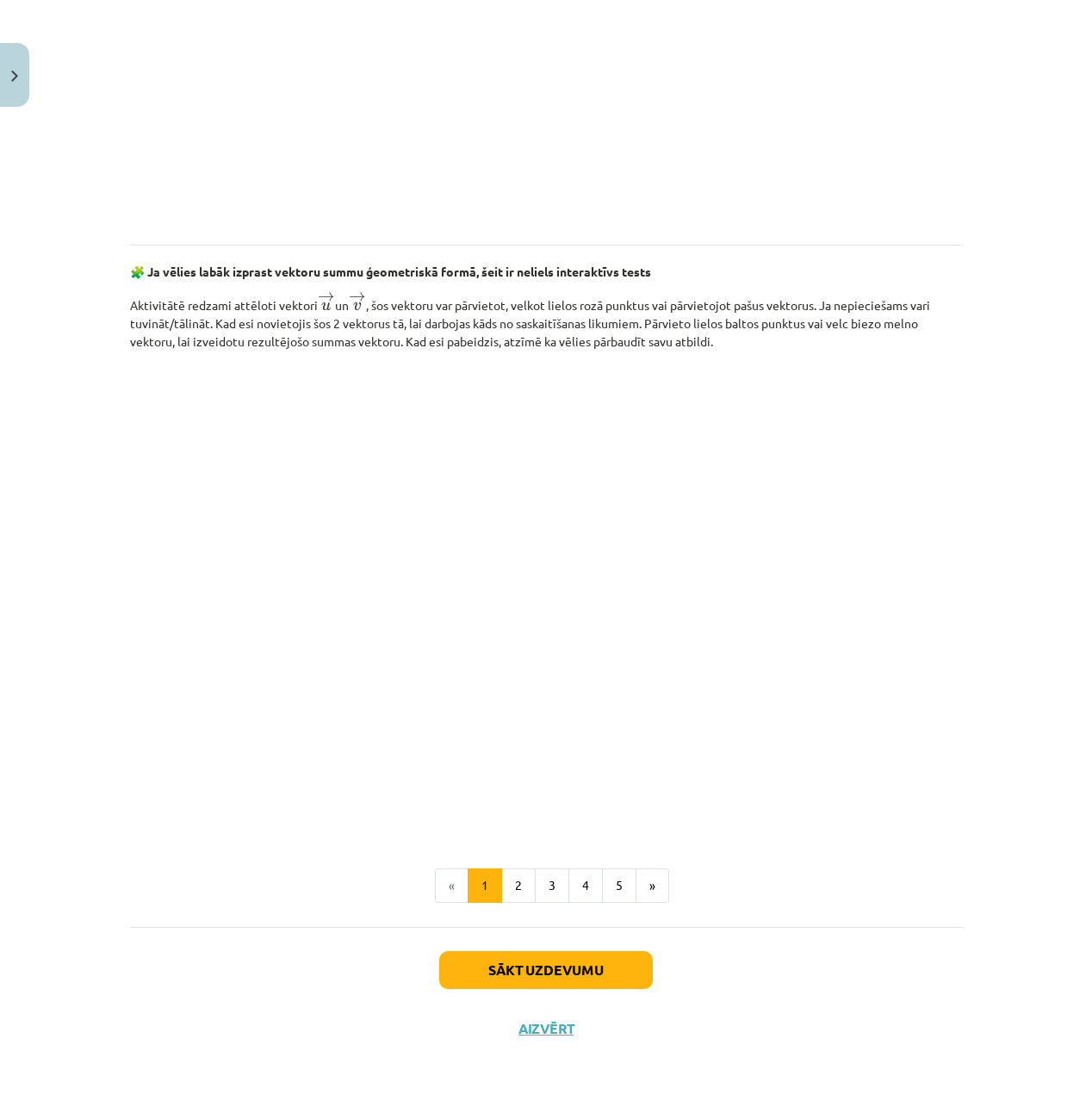
scroll to position [2173, 0]
click at [510, 876] on button "2" at bounding box center [518, 886] width 34 height 34
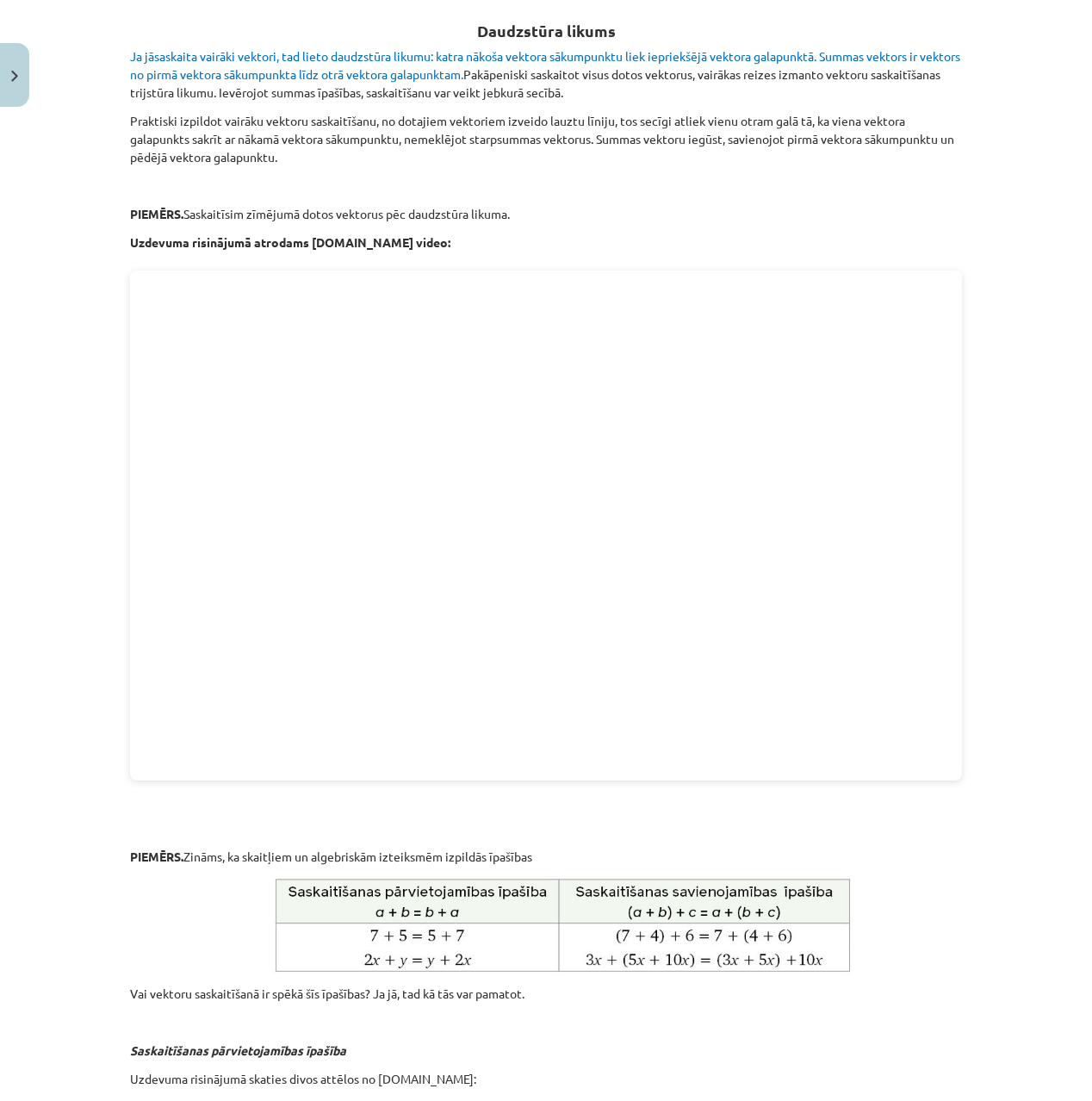
scroll to position [310, 0]
click at [83, 87] on div "Mācību tēma: Matemātikas i - 10. klases 1. ieskaites mācību materiāls (a,b) #3 …" at bounding box center [546, 550] width 1092 height 1101
click at [87, 281] on div "Mācību tēma: Matemātikas i - 10. klases 1. ieskaites mācību materiāls (a,b) #3 …" at bounding box center [546, 550] width 1092 height 1101
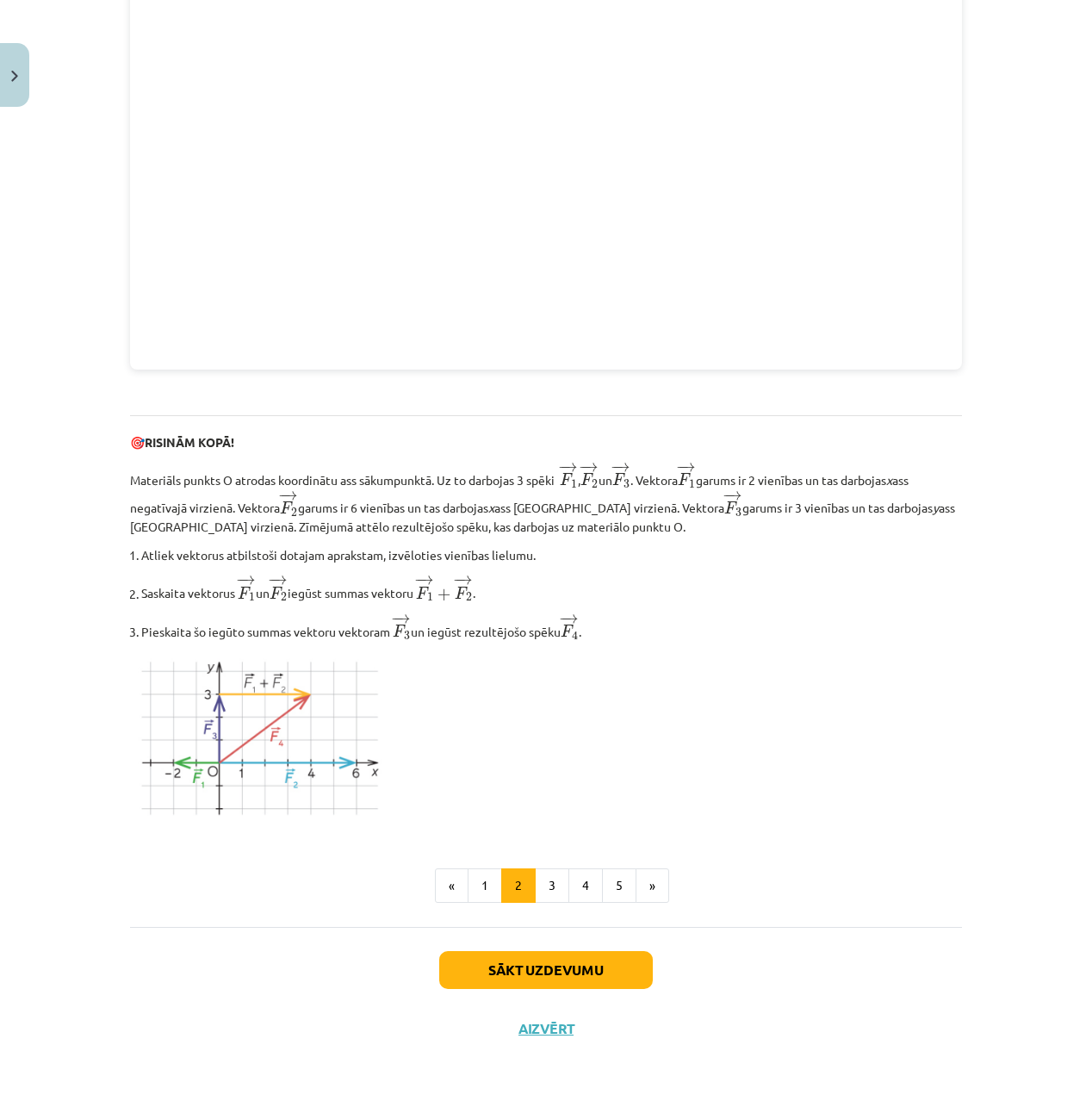
scroll to position [1676, 0]
click at [540, 887] on button "3" at bounding box center [552, 886] width 34 height 34
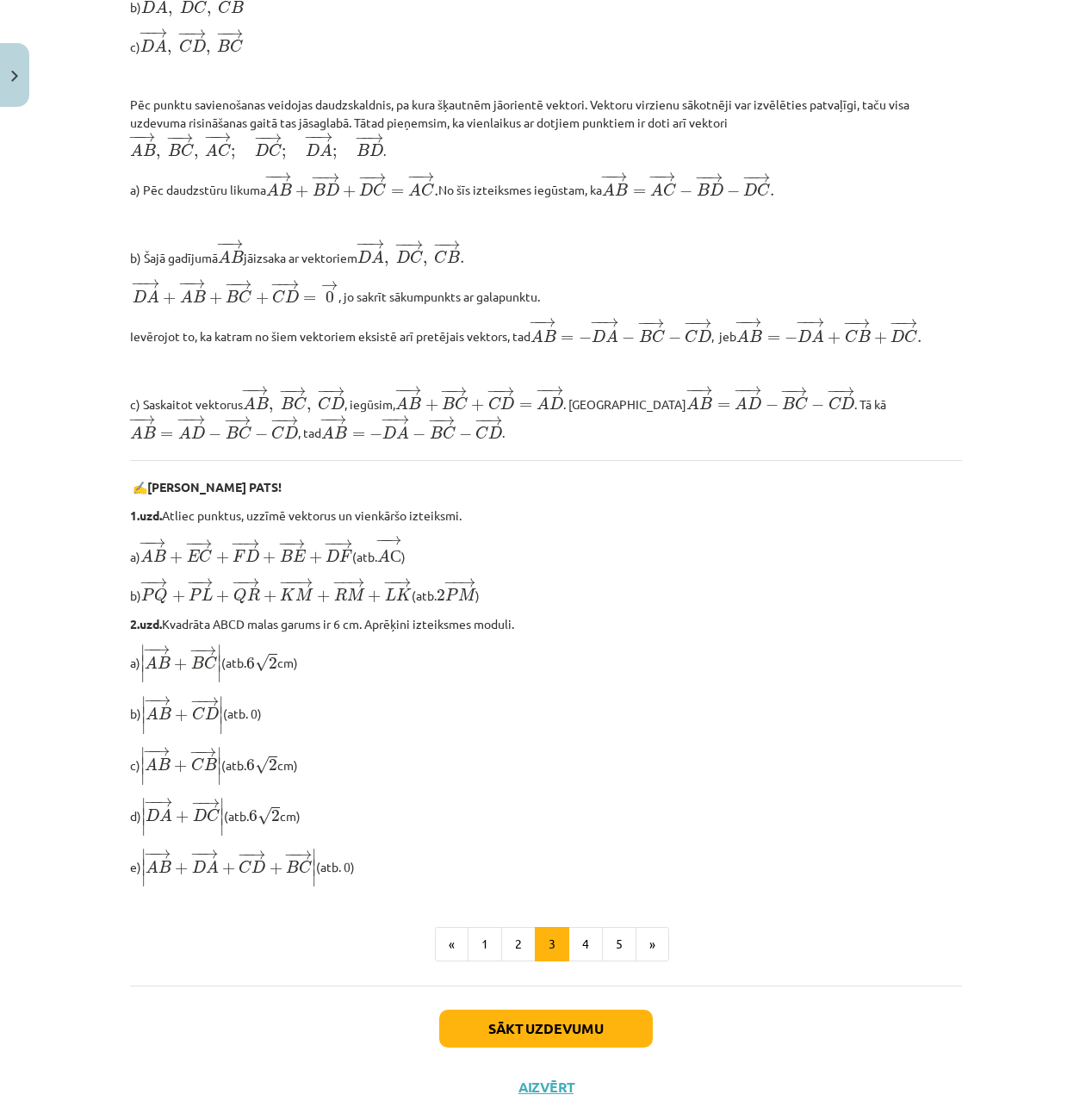
scroll to position [942, 0]
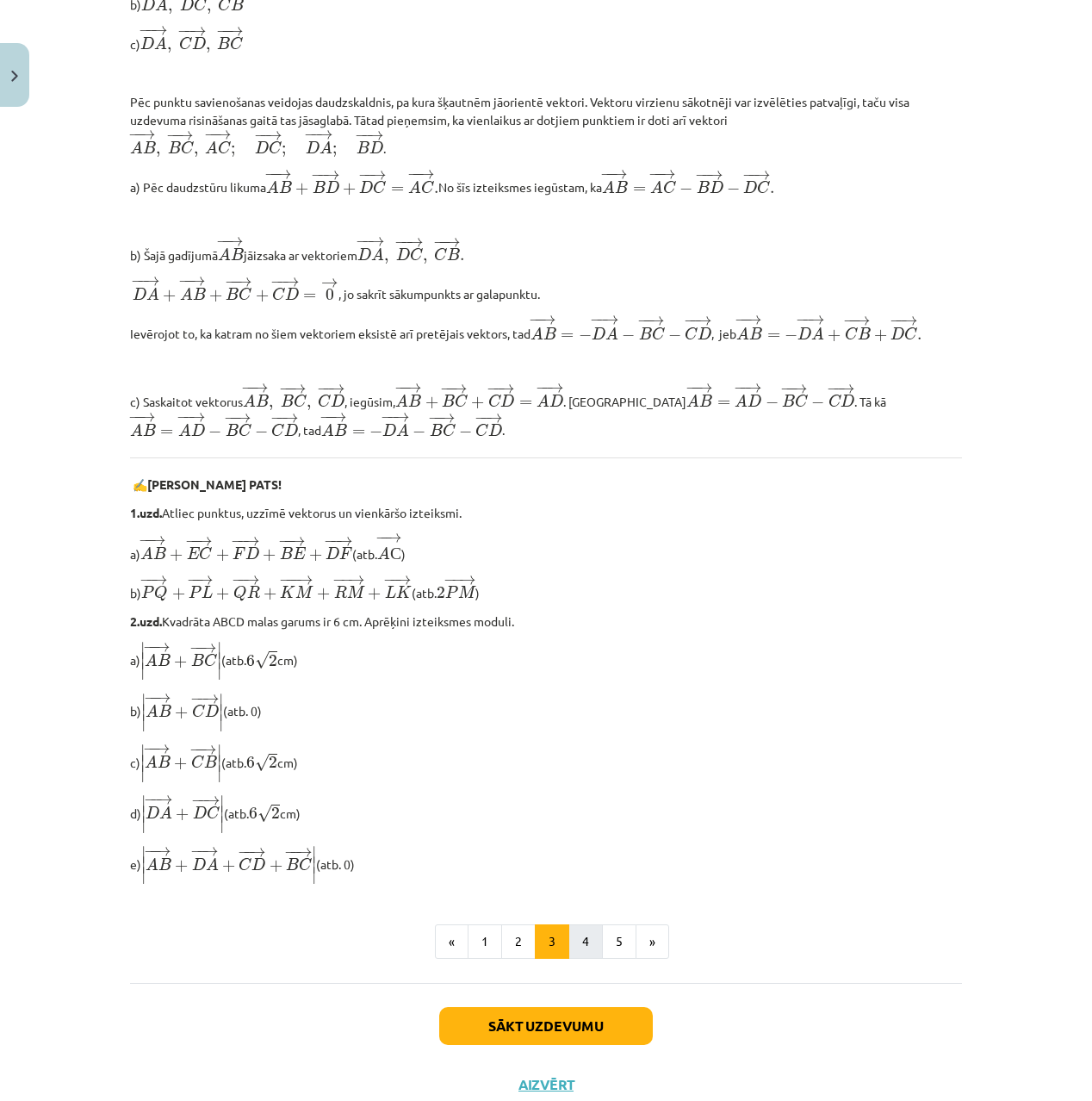
click at [588, 947] on button "4" at bounding box center [585, 942] width 34 height 34
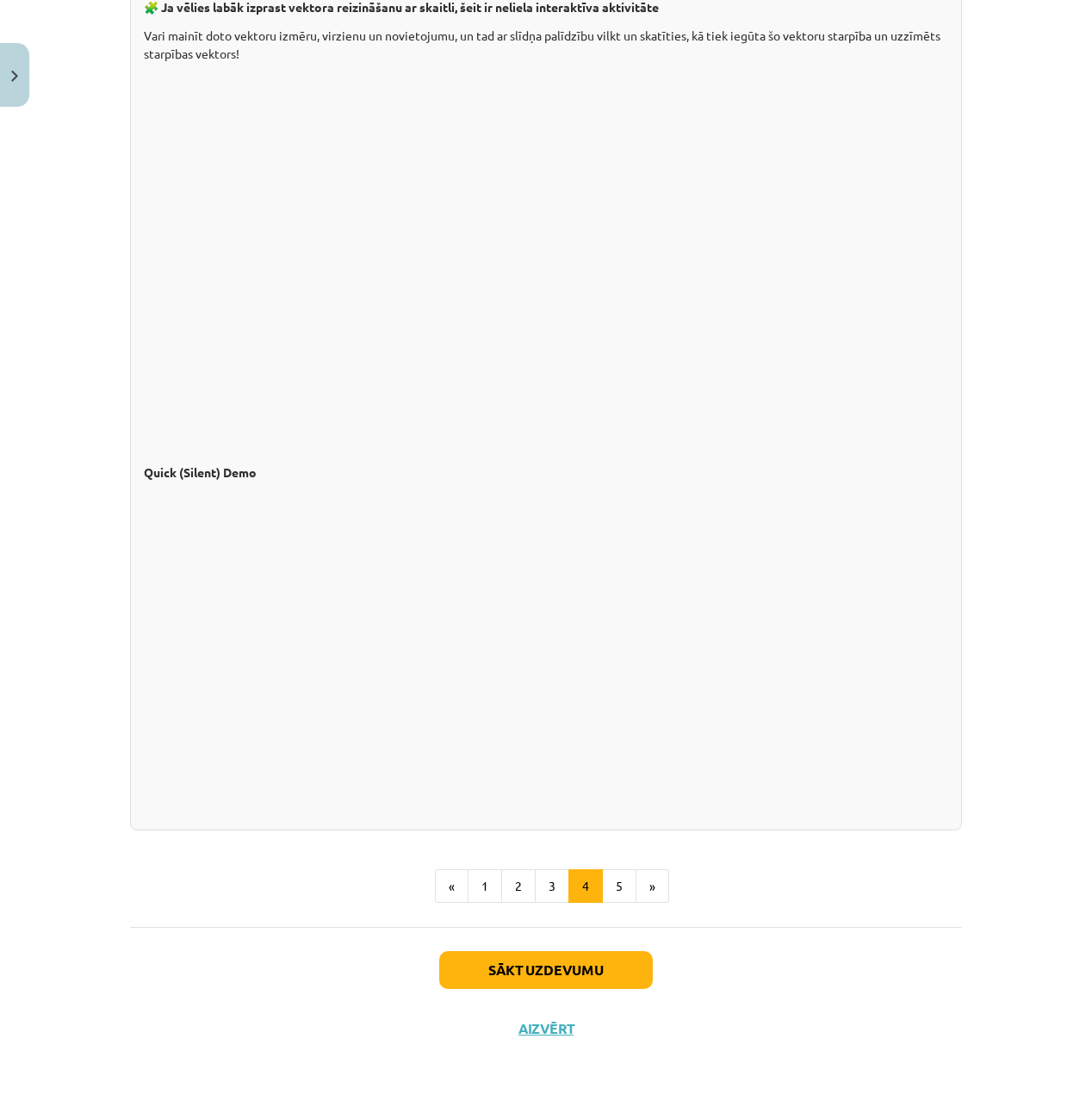
scroll to position [1115, 0]
click at [619, 893] on button "5" at bounding box center [619, 887] width 34 height 34
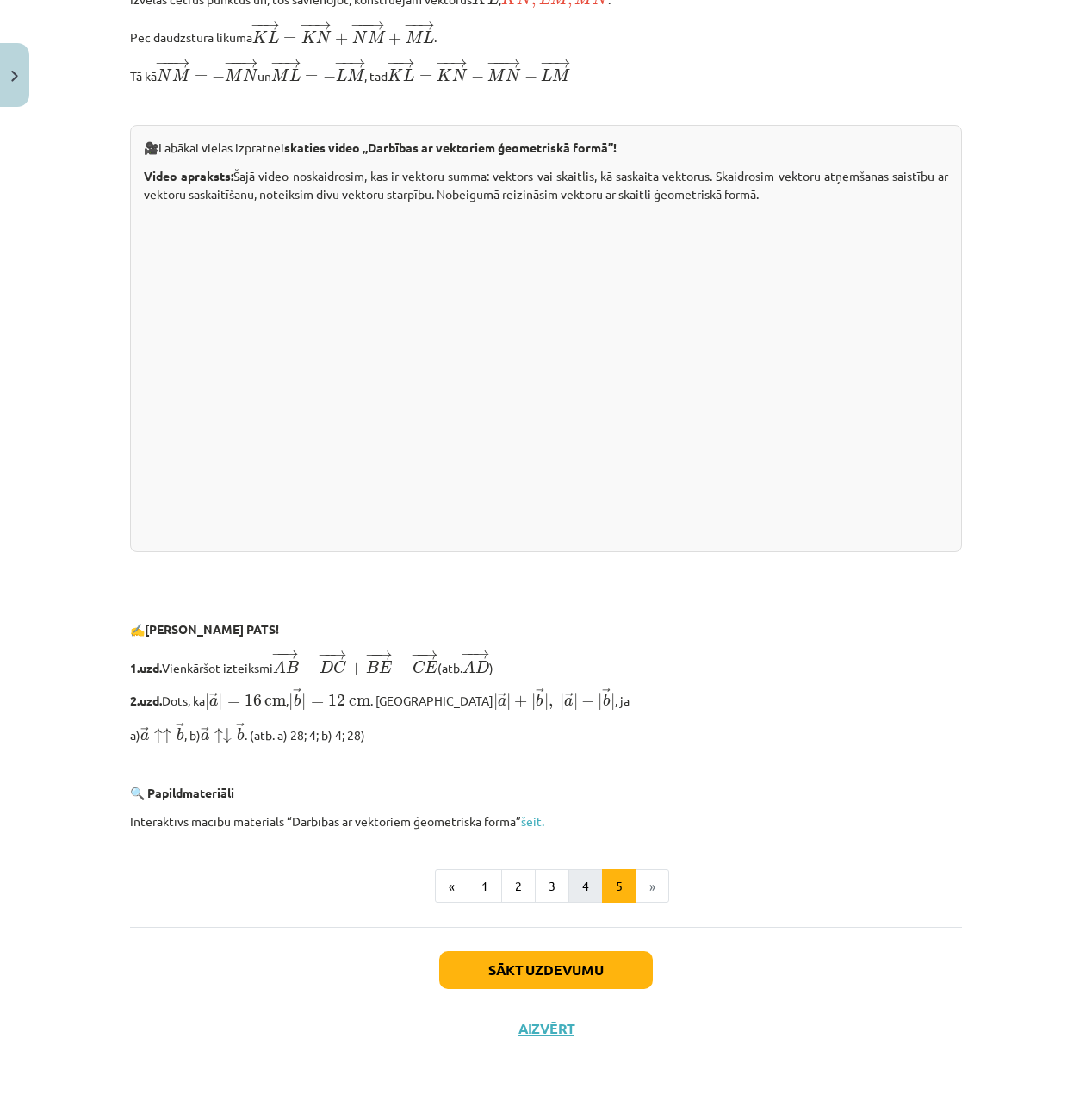
click at [582, 891] on button "4" at bounding box center [585, 887] width 34 height 34
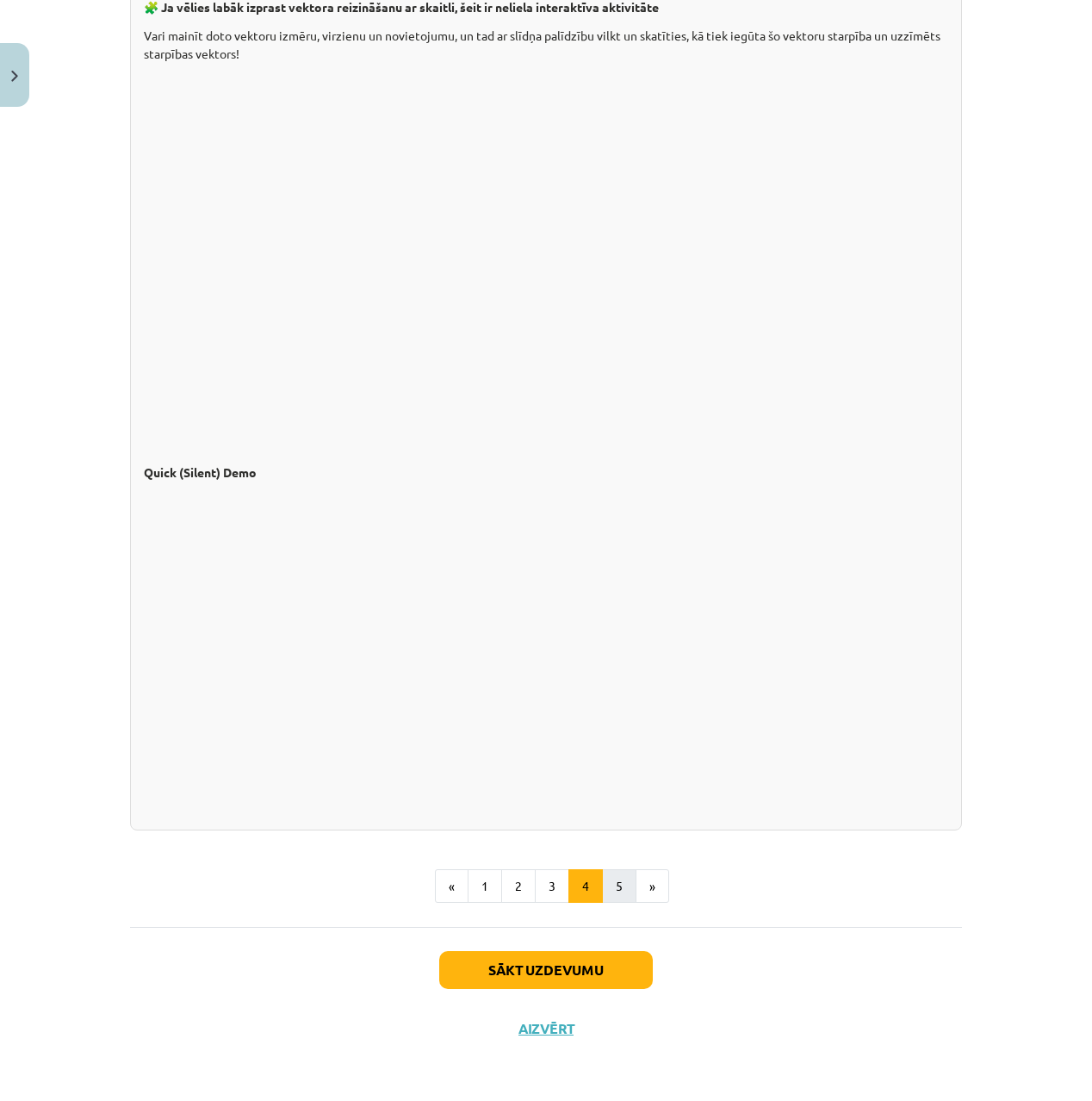
click at [622, 896] on button "5" at bounding box center [619, 887] width 34 height 34
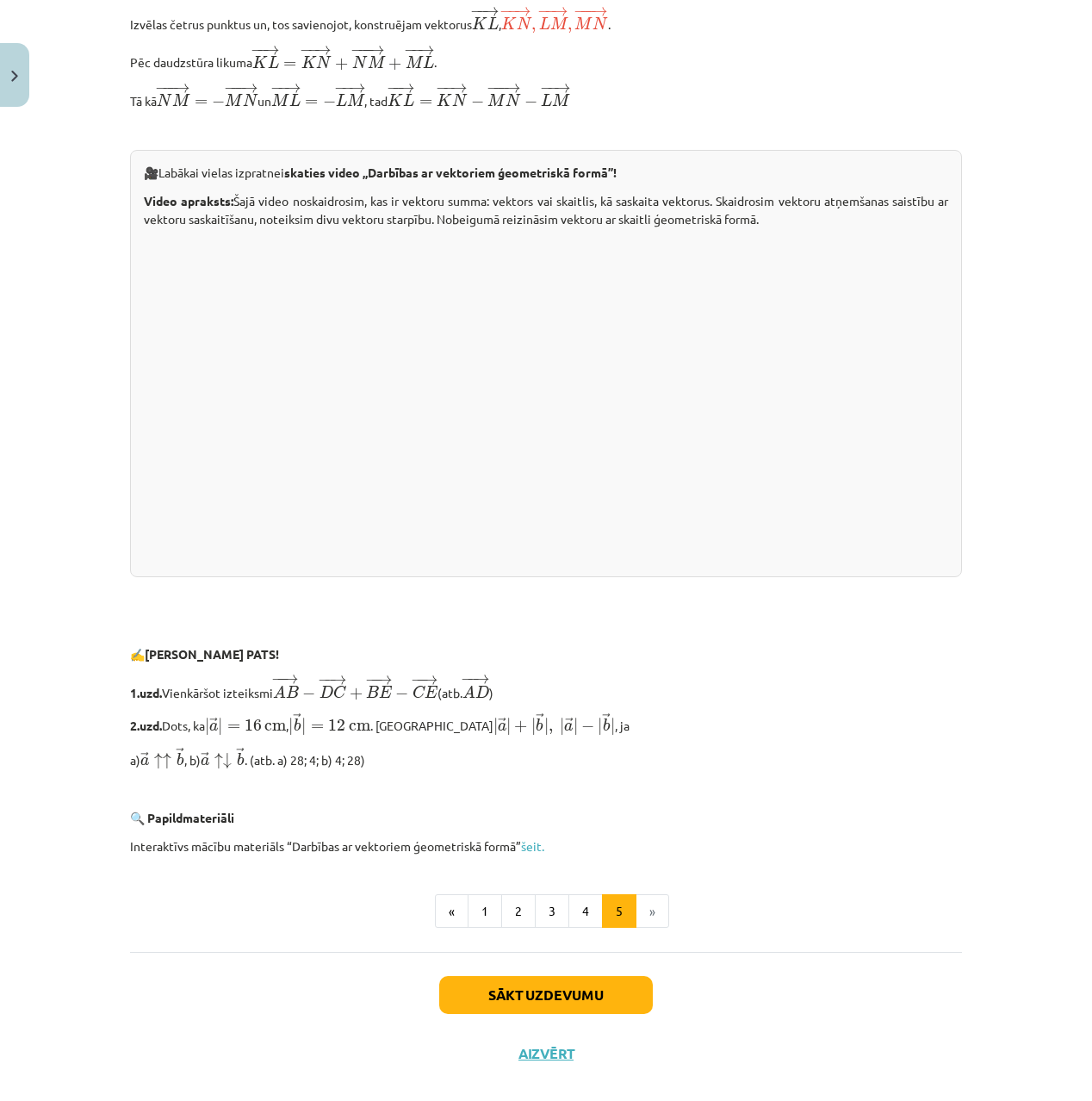
scroll to position [3204, 0]
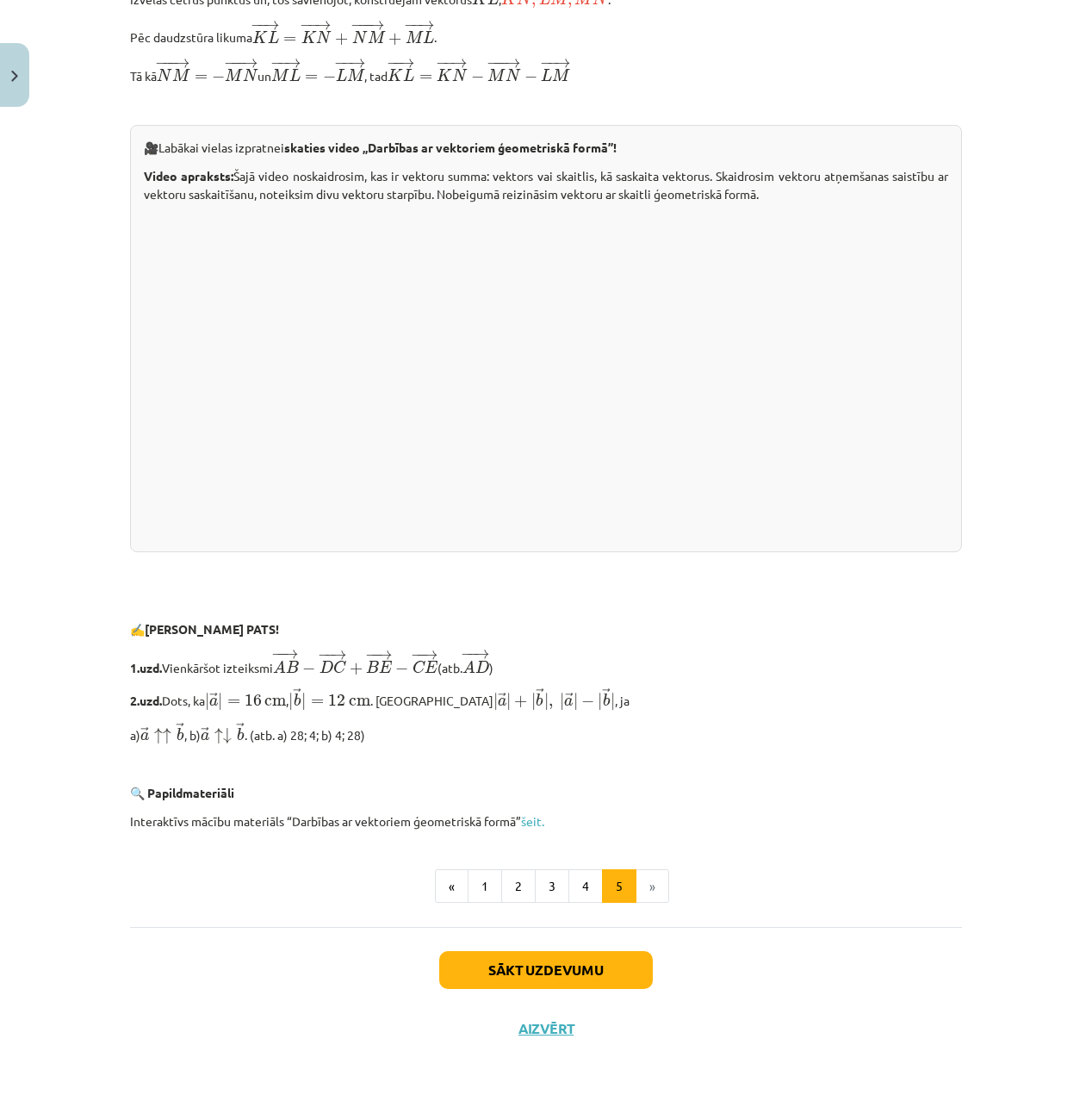
click at [592, 976] on button "Sākt uzdevumu" at bounding box center [546, 970] width 214 height 38
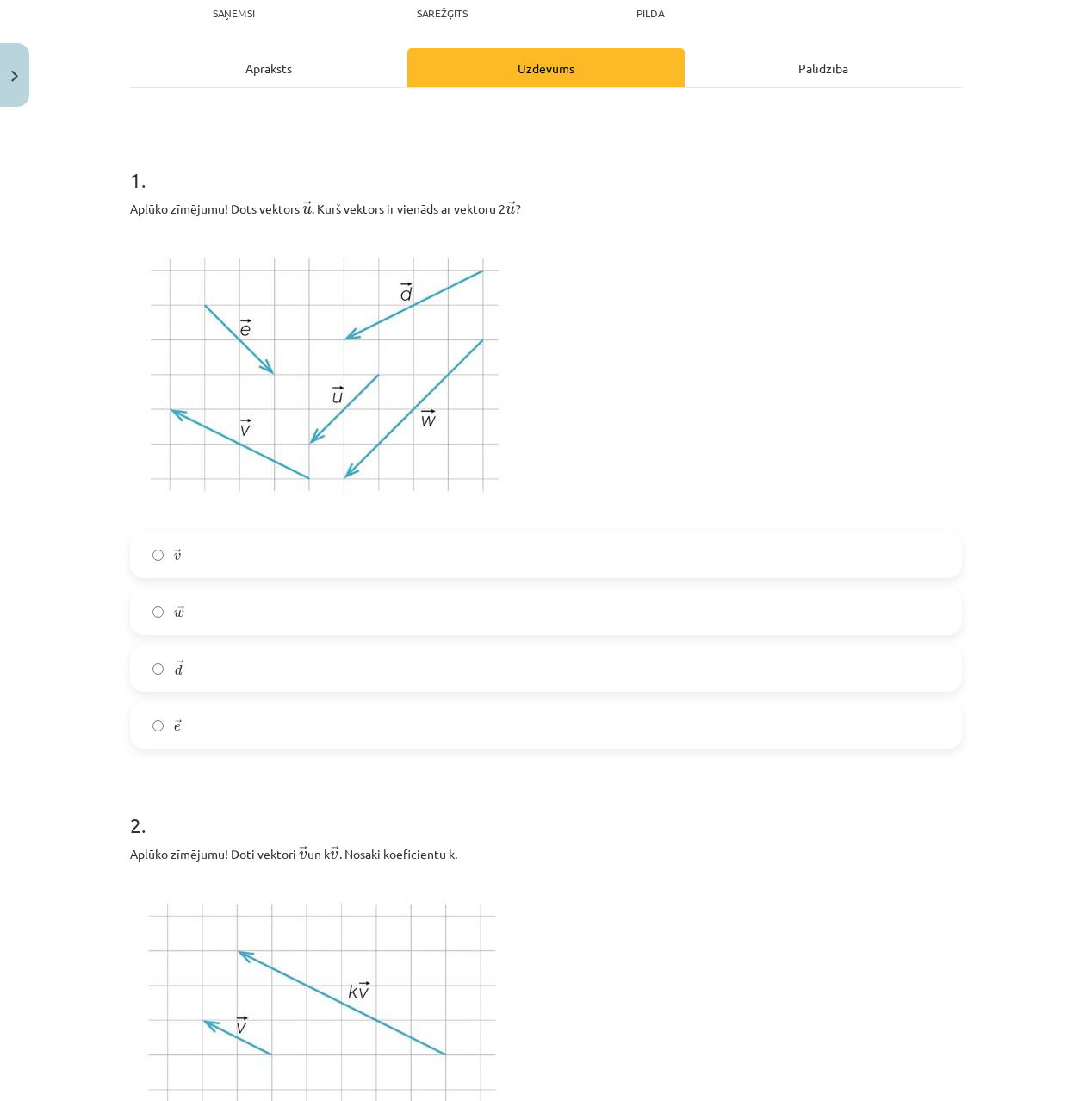
scroll to position [203, 0]
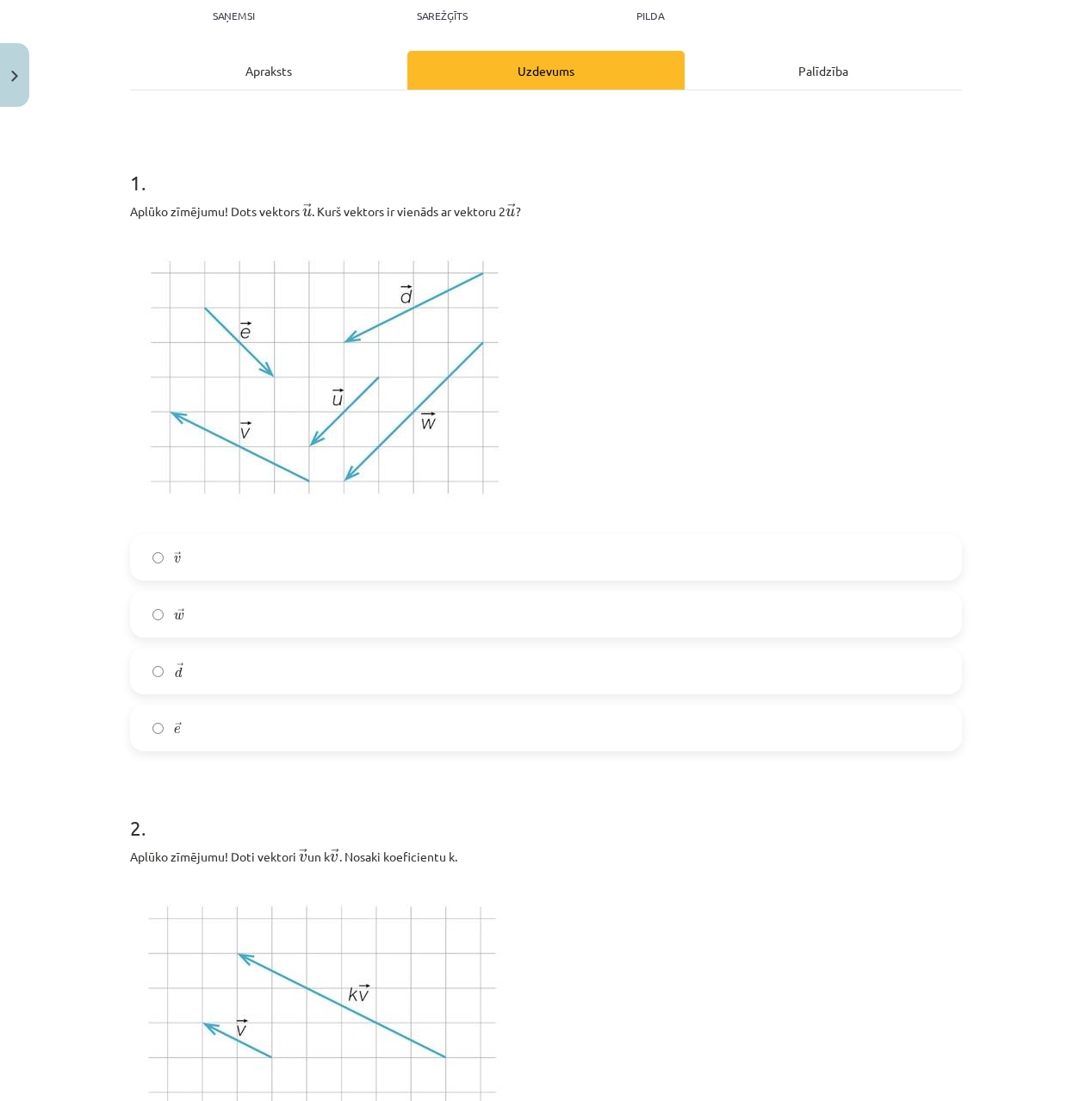
click at [233, 732] on label "→ e e →" at bounding box center [546, 728] width 829 height 43
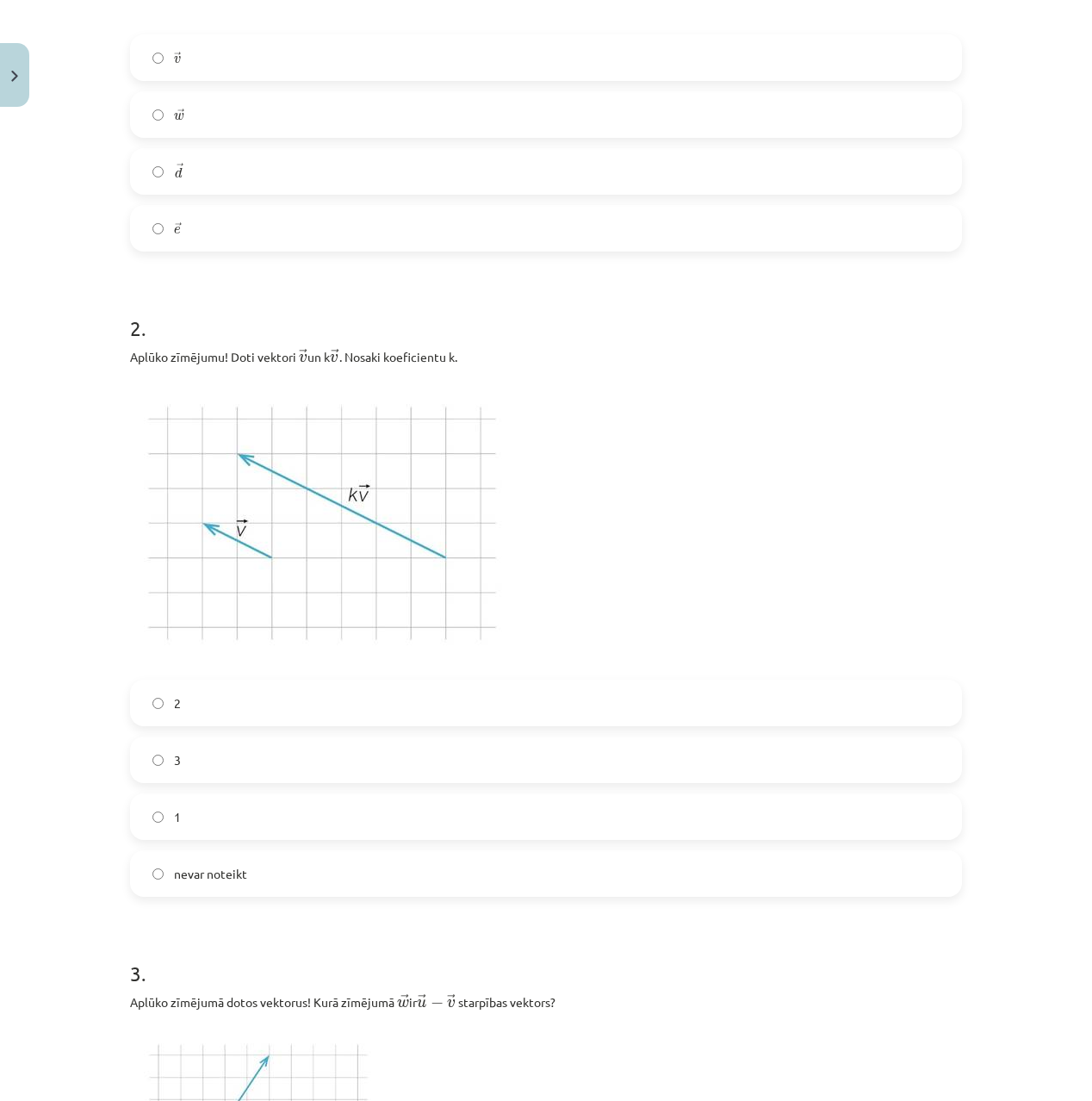
scroll to position [713, 0]
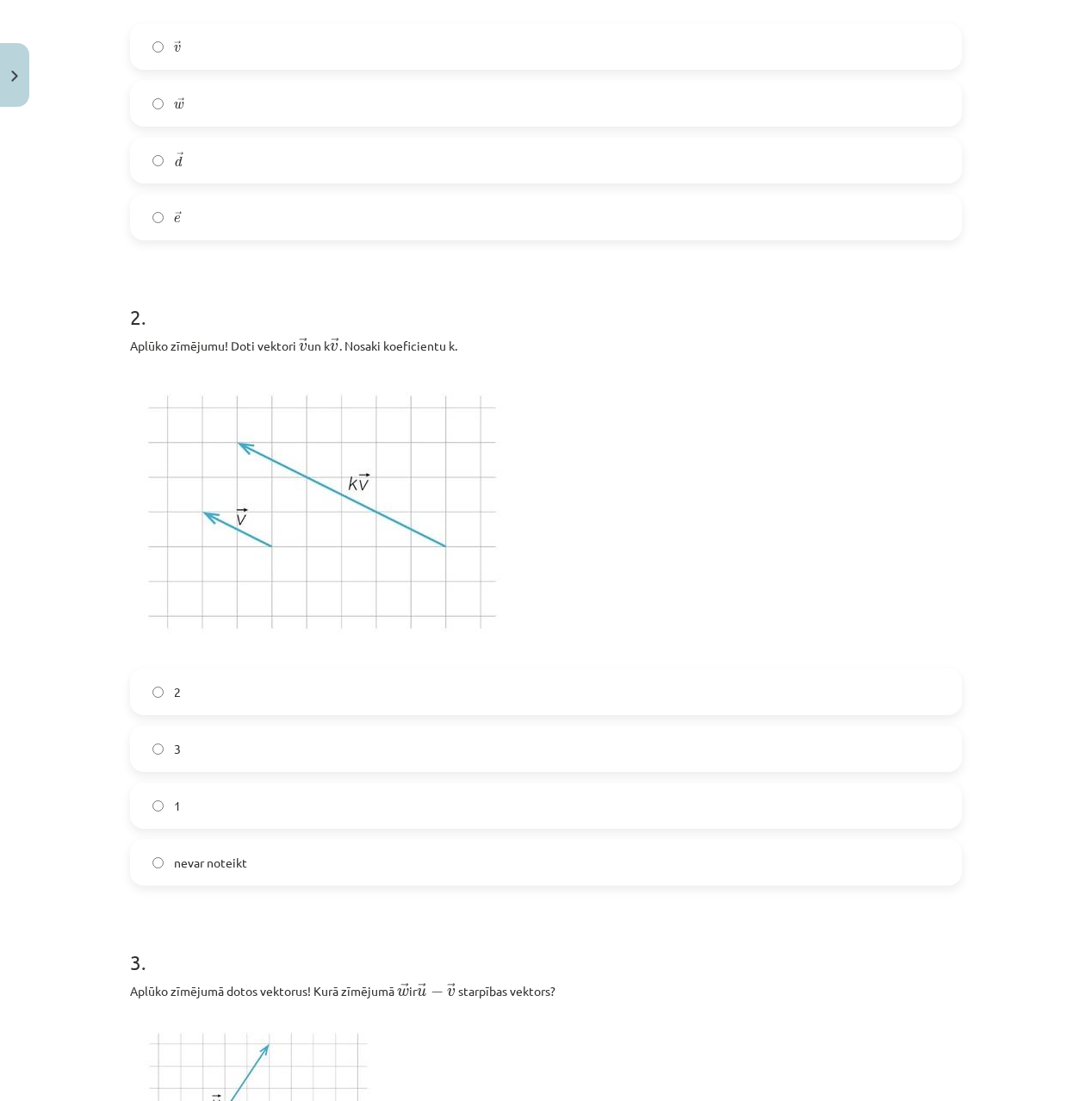
click at [252, 749] on label "3" at bounding box center [546, 749] width 829 height 43
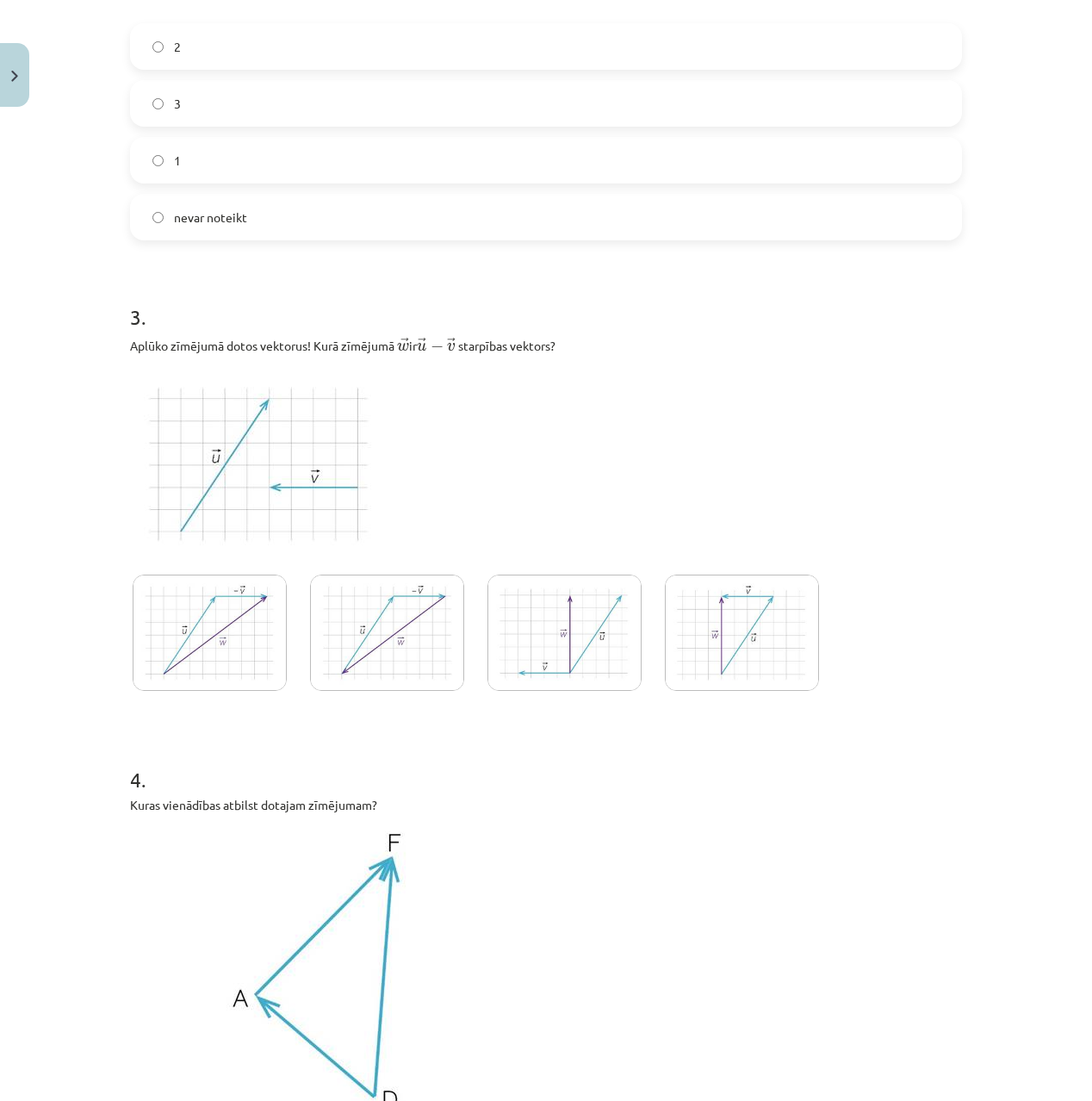
scroll to position [1367, 0]
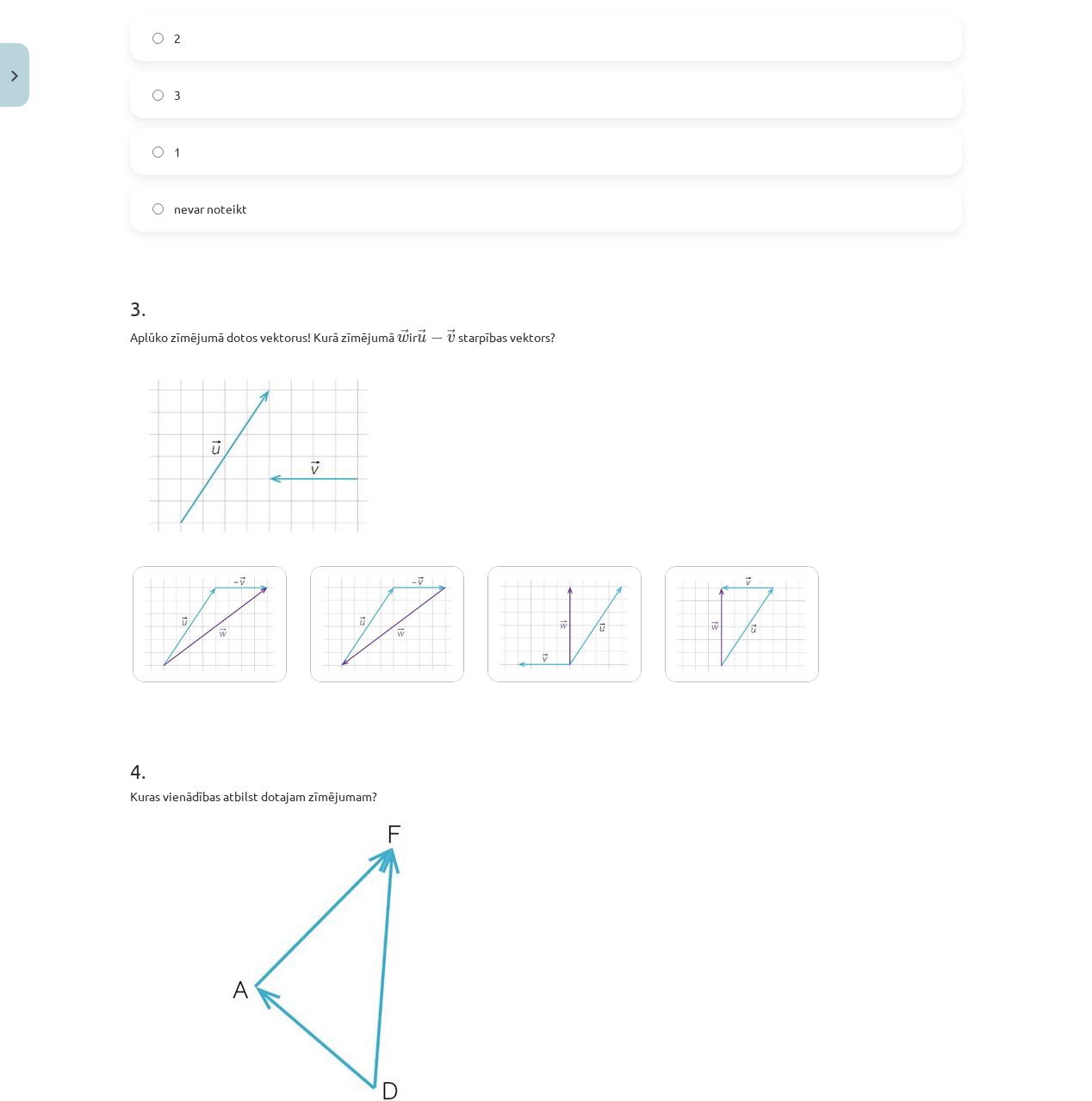
click at [782, 619] on img at bounding box center [742, 624] width 154 height 117
click at [568, 623] on img at bounding box center [564, 624] width 154 height 117
click at [759, 611] on img at bounding box center [742, 624] width 154 height 117
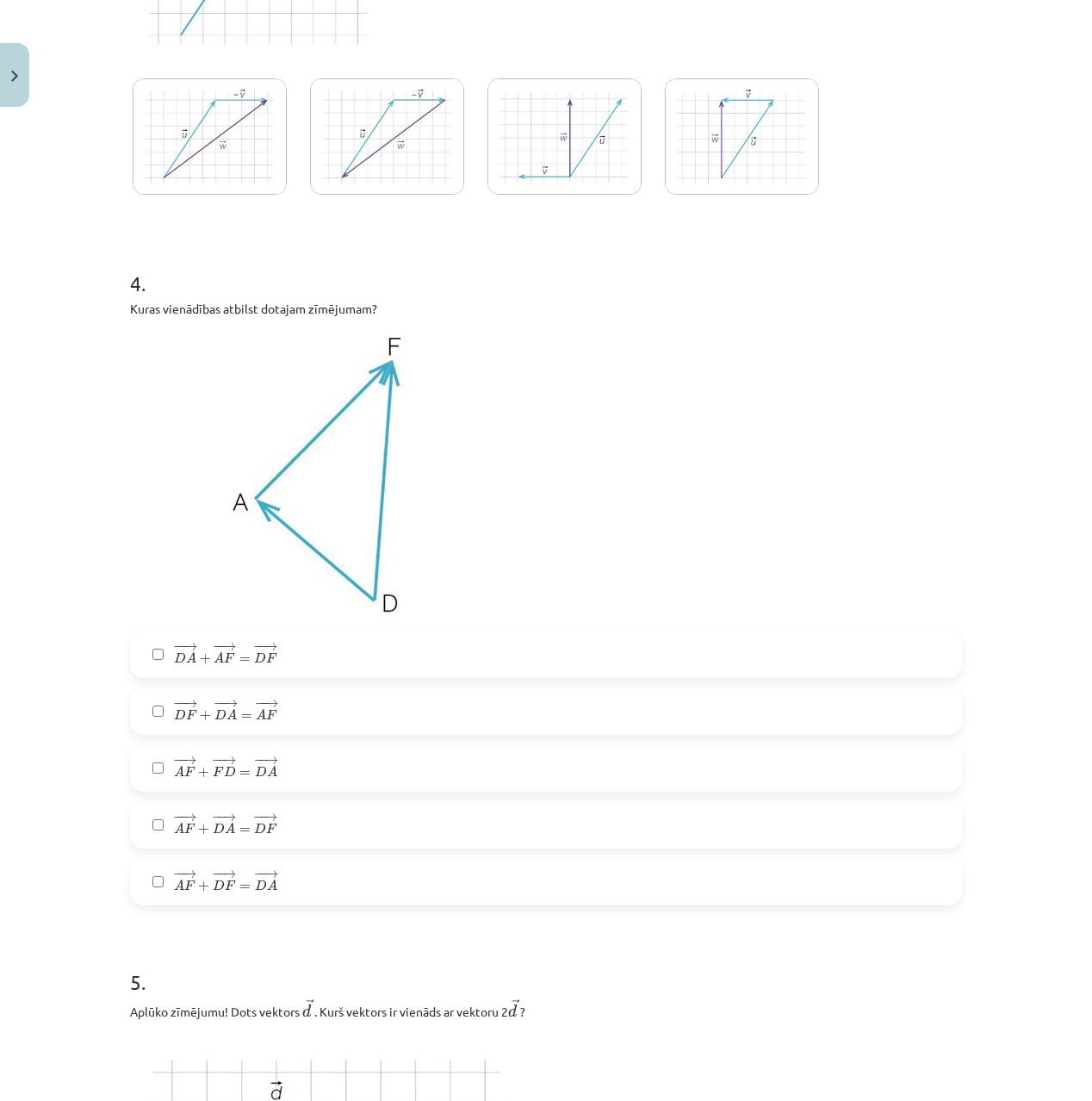
scroll to position [1856, 0]
click at [328, 657] on label "− − → D A + − − → A F = − − → D F D A → + A F → = D F →" at bounding box center [546, 654] width 829 height 43
click at [316, 722] on label "− − → D F + − − → D A = − − → A F D F → + D A → = A F →" at bounding box center [546, 711] width 829 height 43
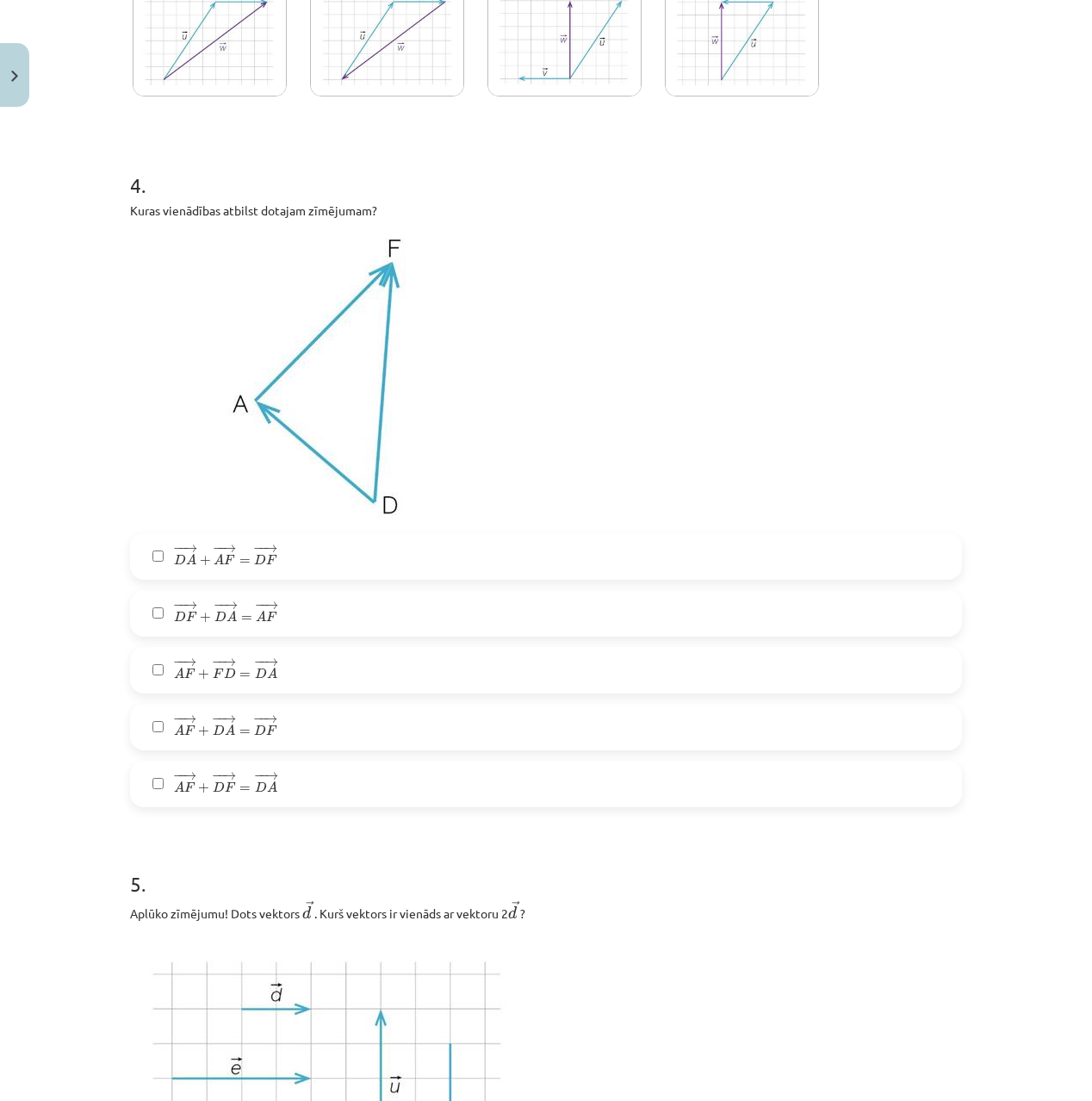
scroll to position [1955, 0]
click at [309, 713] on label "− − → A F + − − → D A = − − → D F A F → + D A → = D F →" at bounding box center [546, 726] width 829 height 43
click at [308, 777] on label "− − → A F + − − → D F = − − → D A A F → + D F → = D A →" at bounding box center [546, 783] width 829 height 43
click at [305, 719] on label "− − → A F + − − → D A = − − → D F A F → + D A → = D F →" at bounding box center [546, 726] width 829 height 43
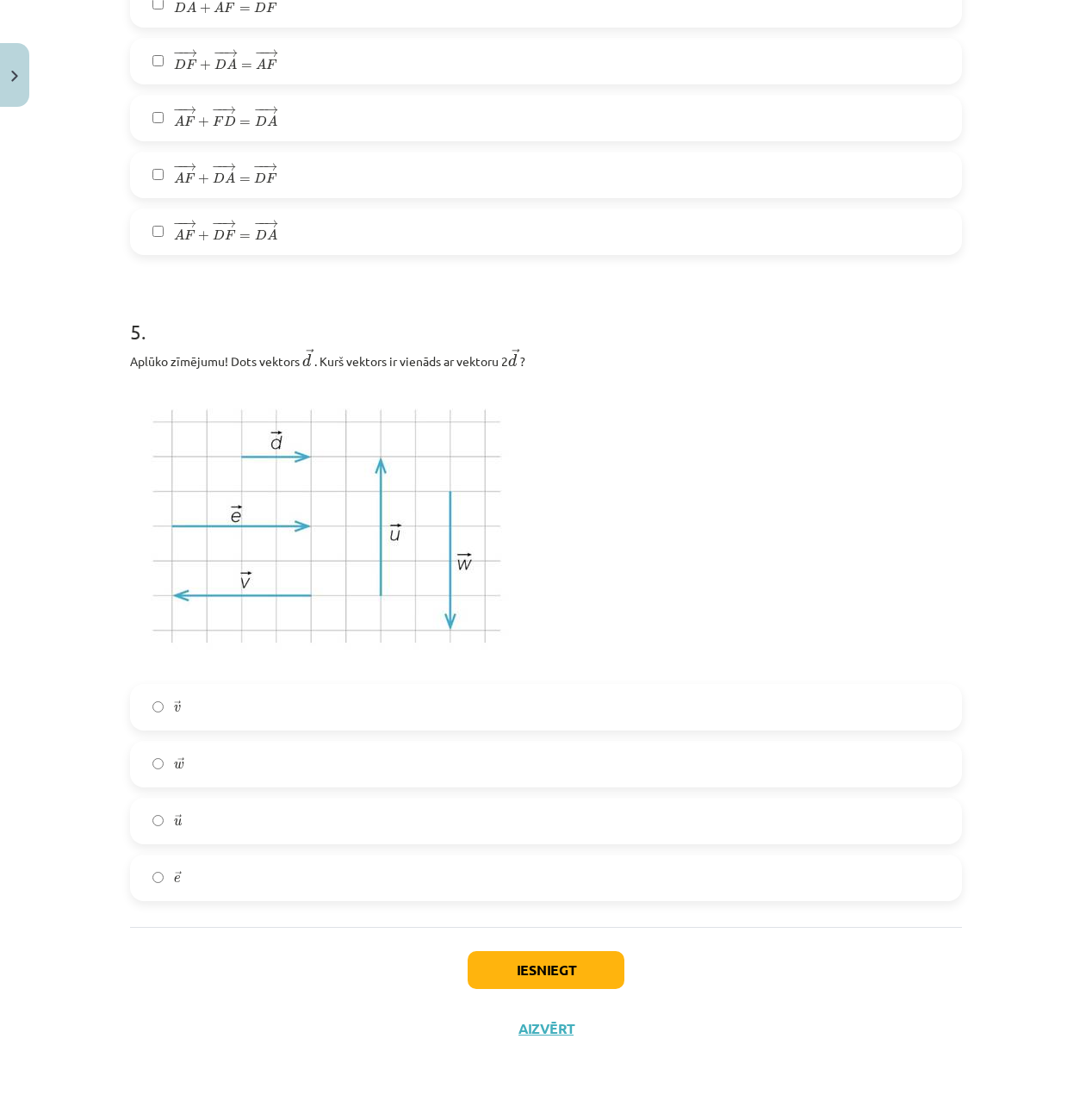
scroll to position [2510, 0]
drag, startPoint x: 222, startPoint y: 877, endPoint x: 351, endPoint y: 906, distance: 132.2
click at [217, 877] on label "→ e e →" at bounding box center [546, 877] width 829 height 43
drag, startPoint x: 541, startPoint y: 945, endPoint x: 540, endPoint y: 953, distance: 8.1
click at [540, 946] on div "Iesniegt Aizvērt" at bounding box center [546, 987] width 832 height 120
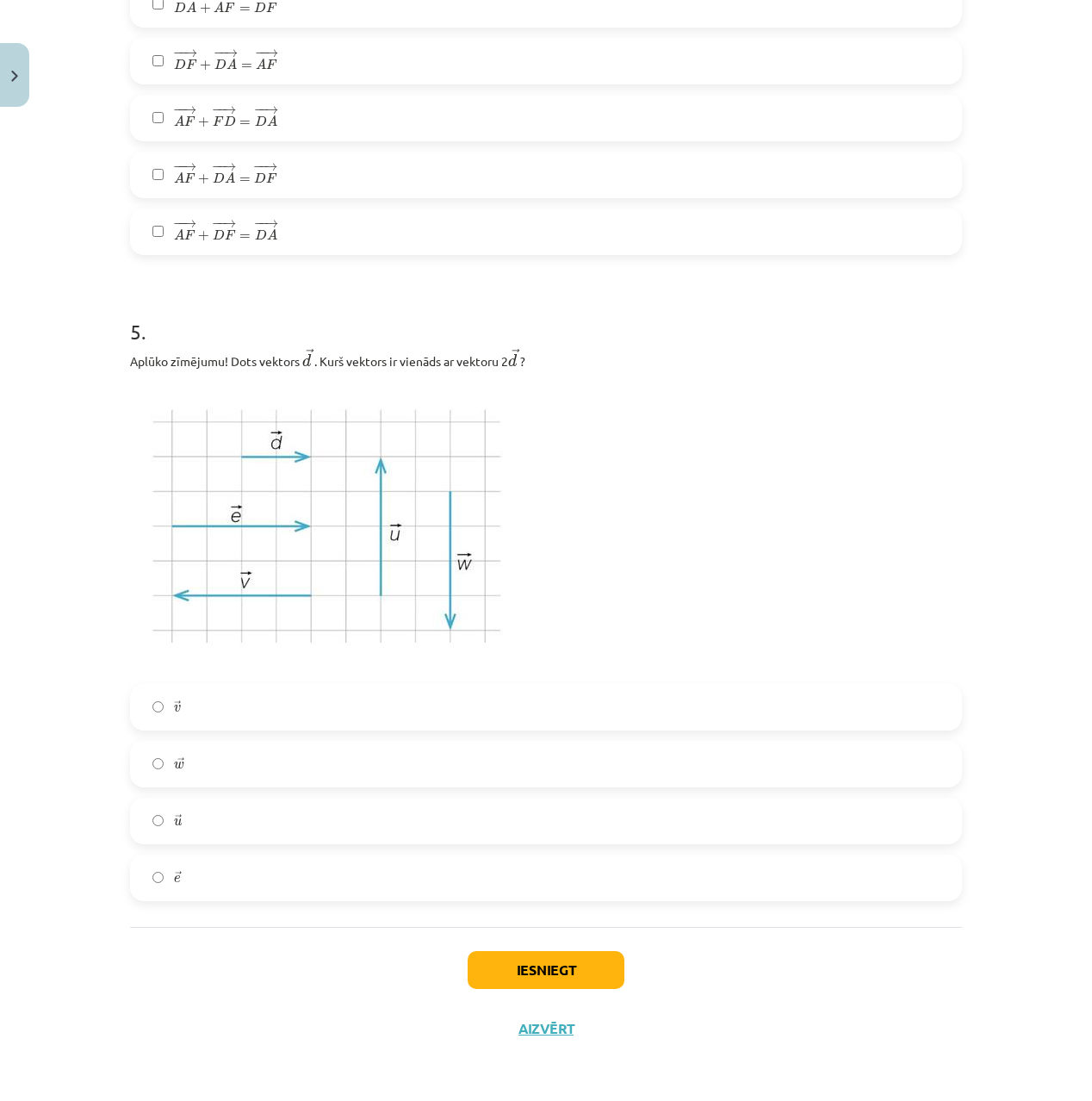
click at [541, 954] on button "Iesniegt" at bounding box center [546, 970] width 157 height 38
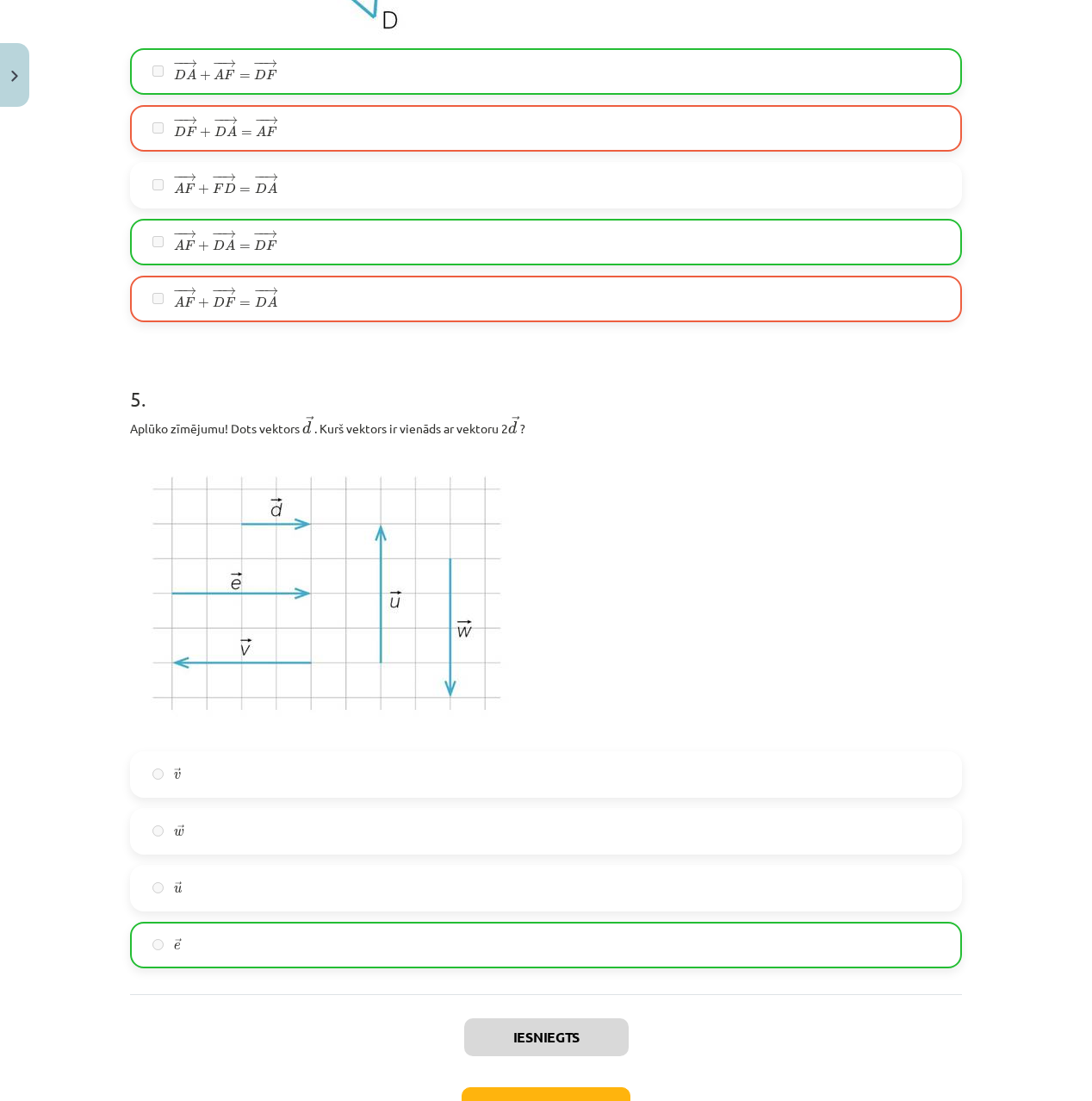
drag, startPoint x: 838, startPoint y: 872, endPoint x: 840, endPoint y: 859, distance: 13.2
click at [841, 863] on div "→ v v → → w w → → u u → → e e →" at bounding box center [546, 859] width 832 height 217
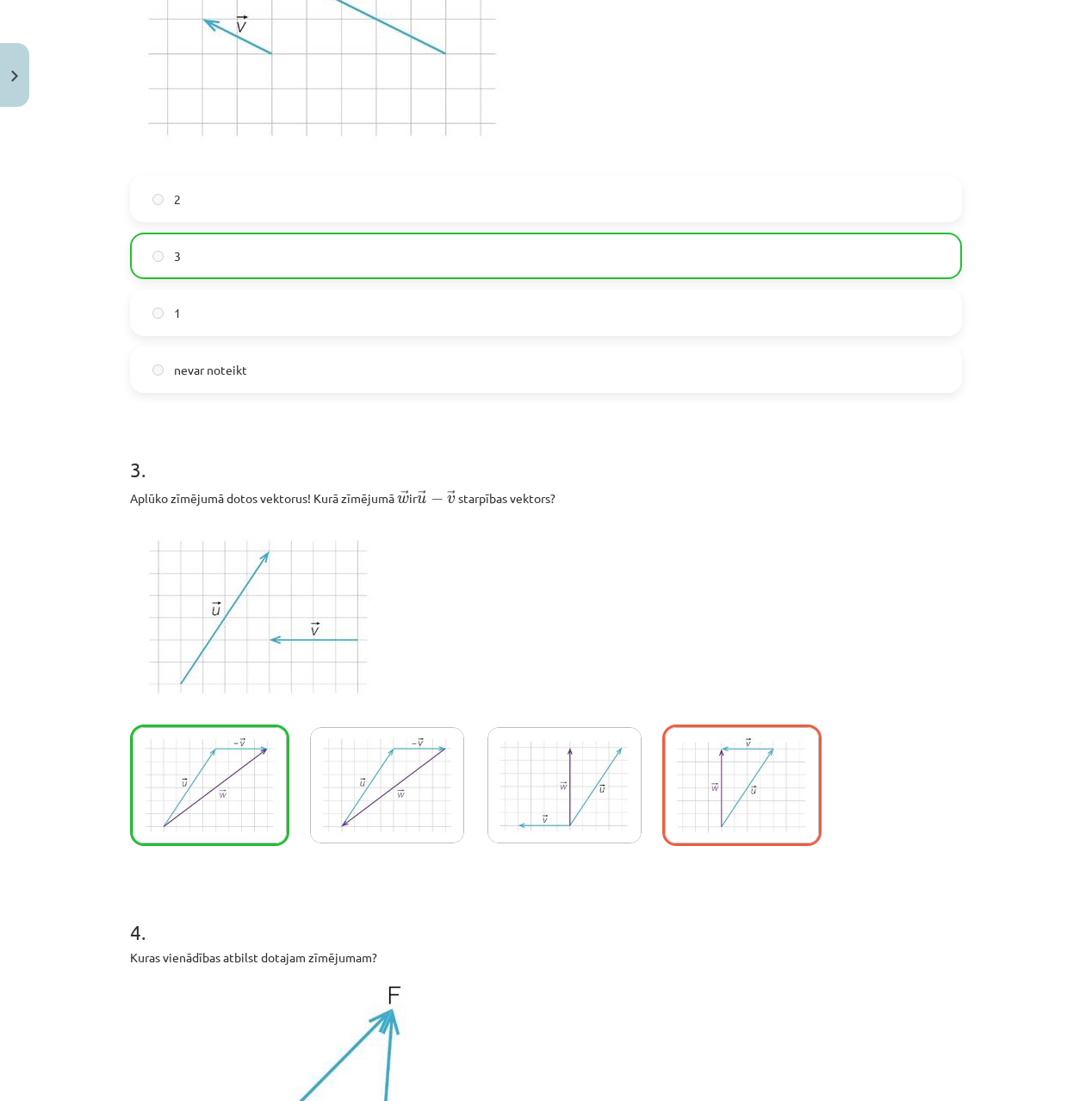
scroll to position [1208, 0]
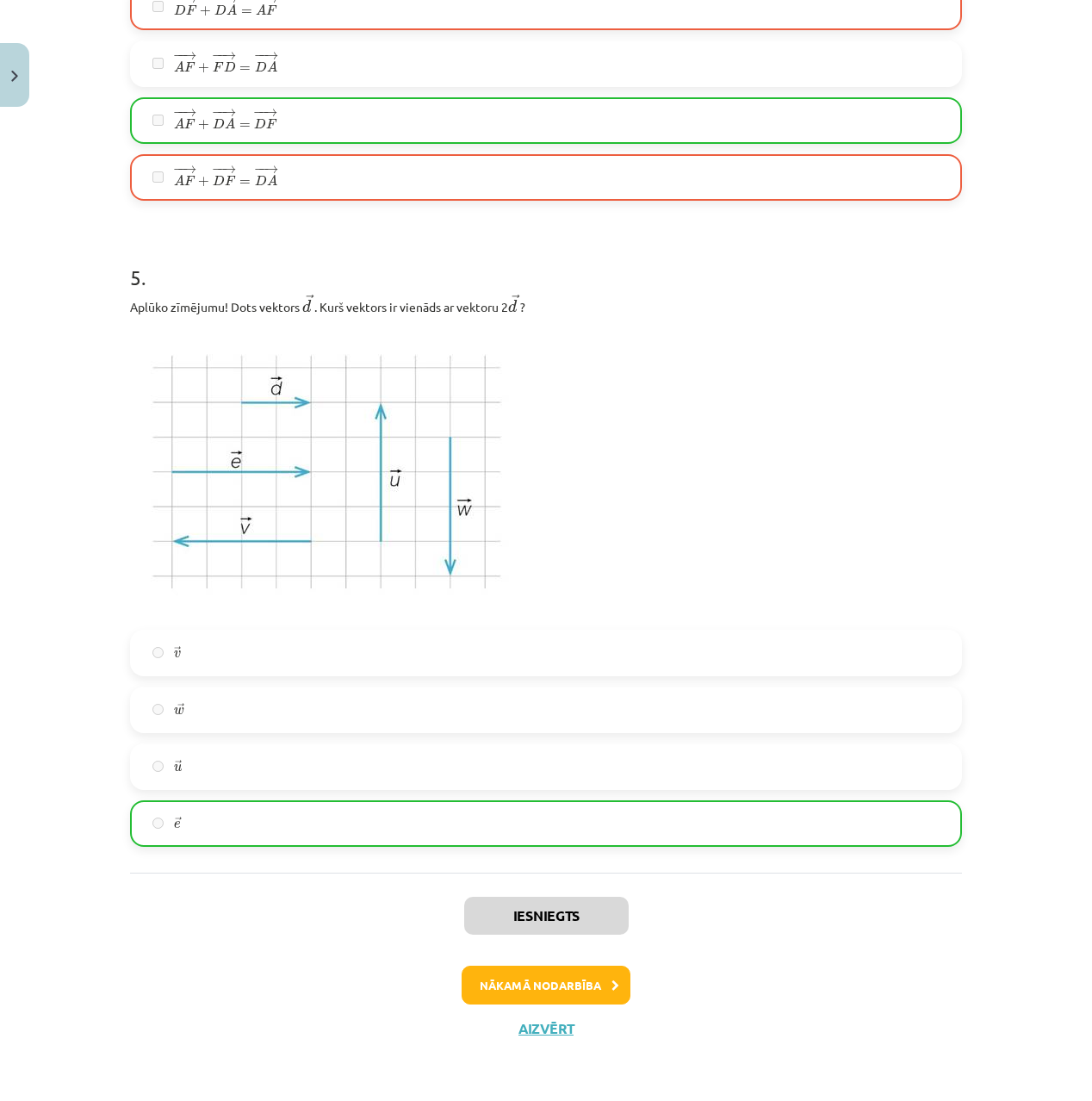
click at [557, 979] on button "Nākamā nodarbība" at bounding box center [546, 986] width 169 height 40
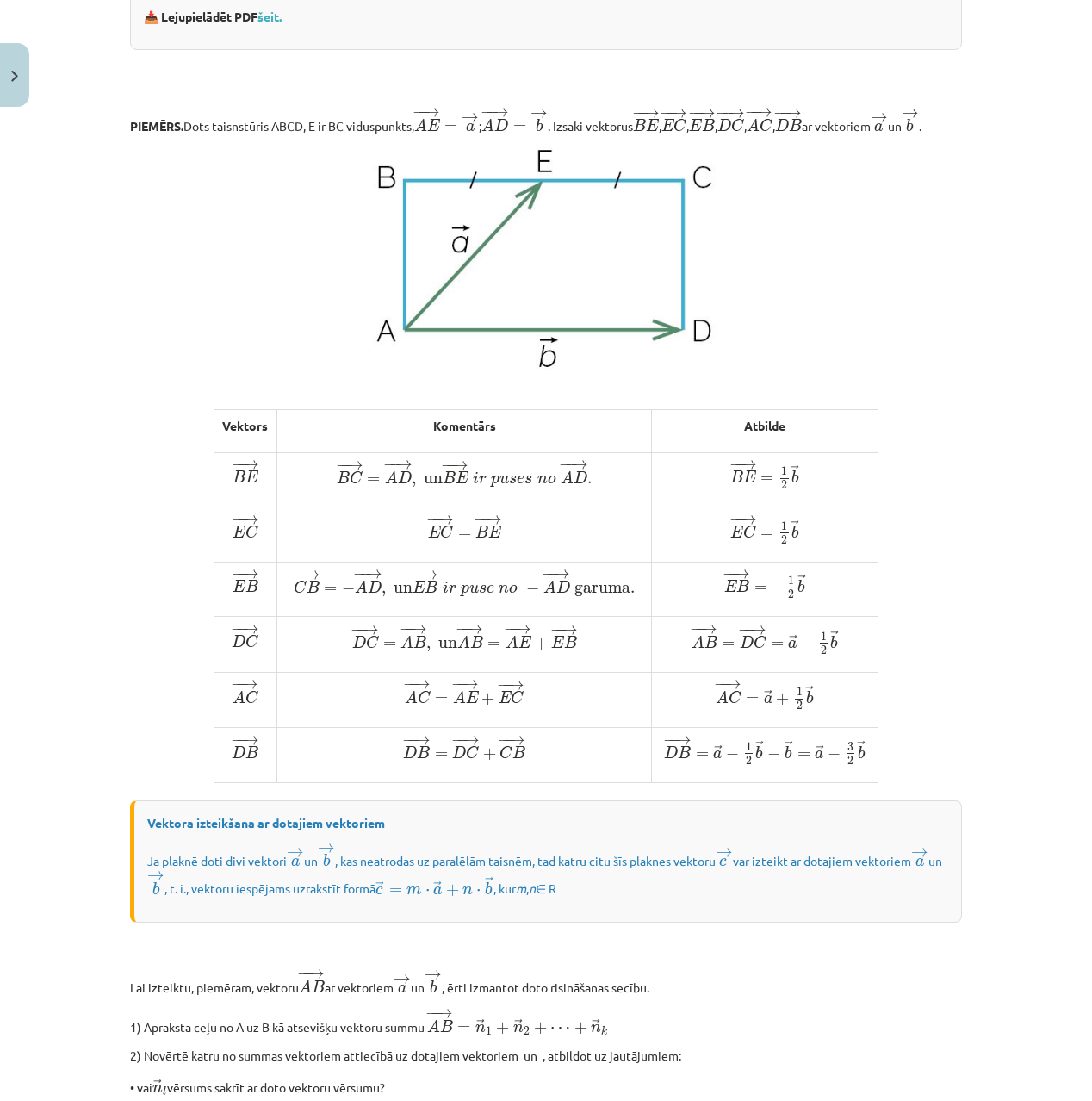
scroll to position [595, 0]
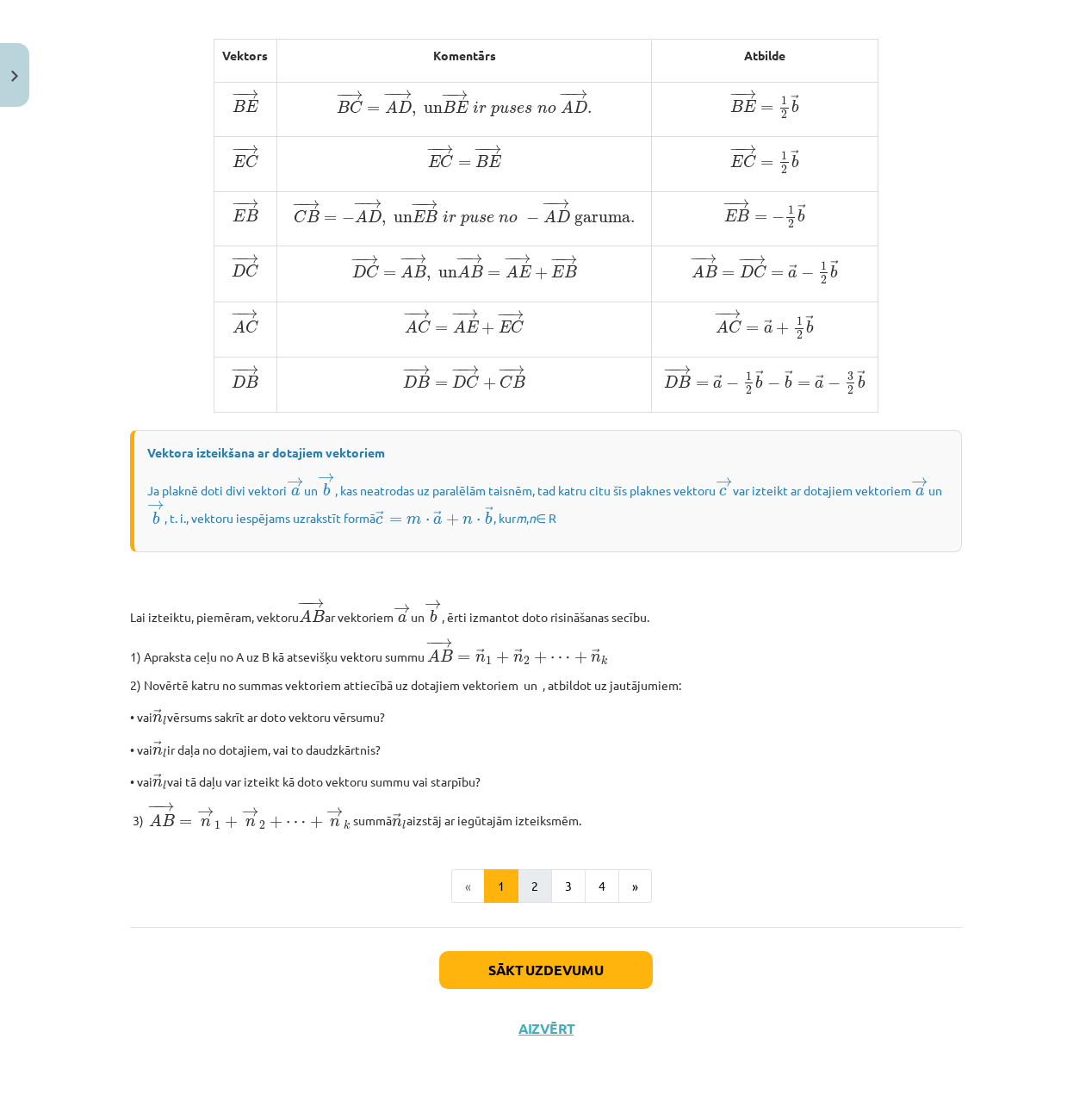
click at [528, 899] on button "2" at bounding box center [535, 887] width 34 height 34
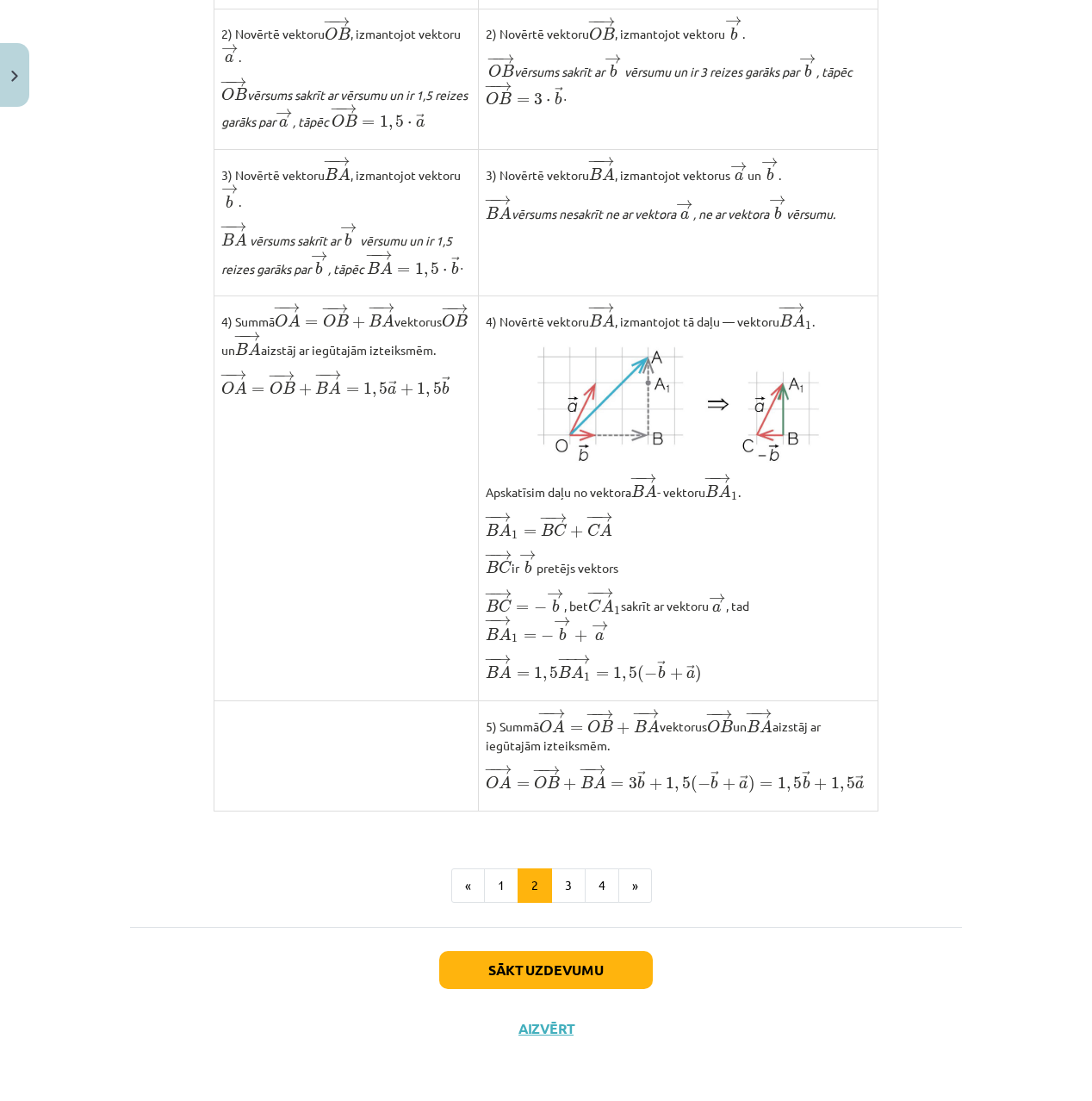
scroll to position [908, 0]
click at [570, 881] on button "3" at bounding box center [568, 886] width 34 height 34
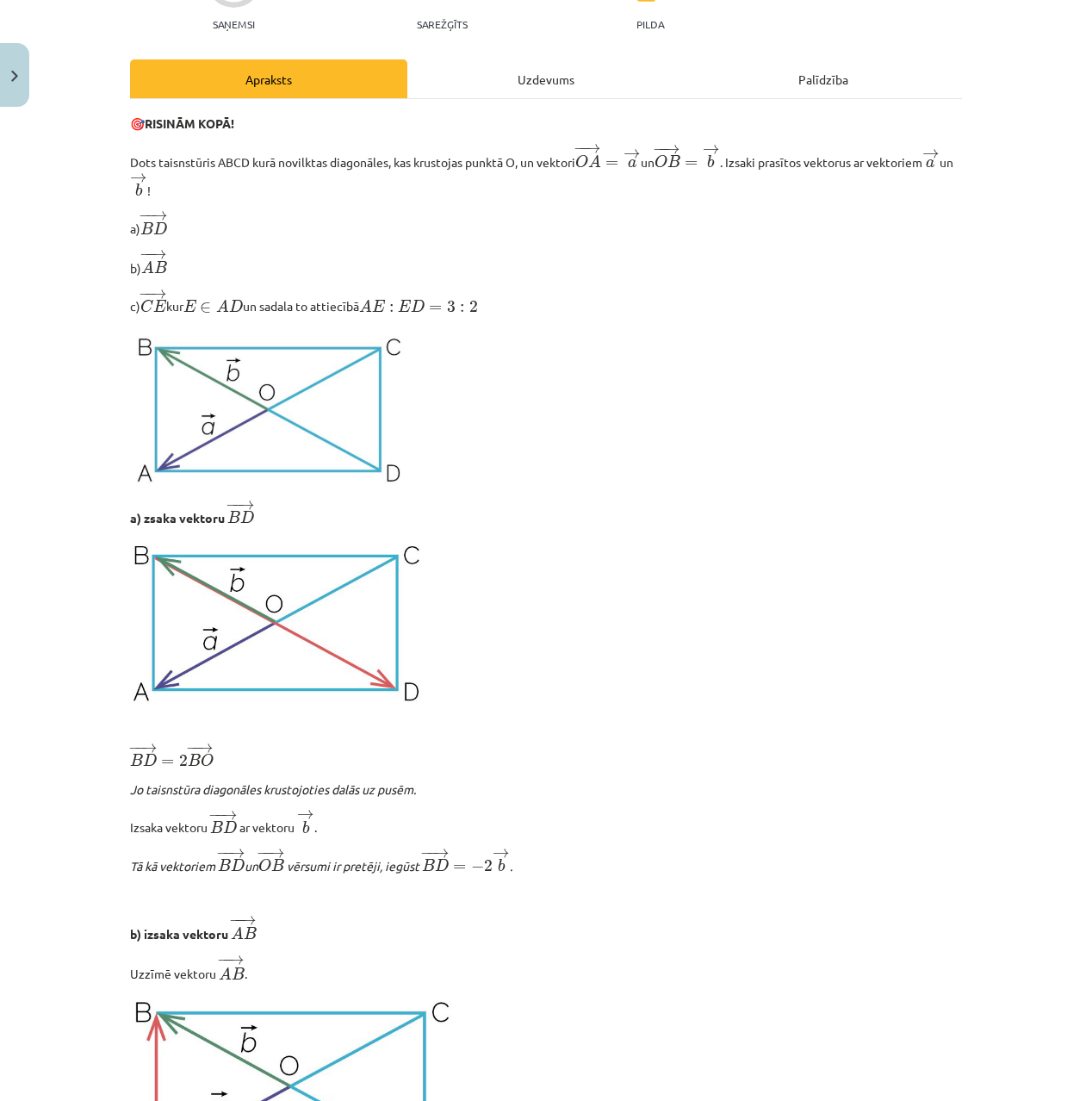
scroll to position [195, 0]
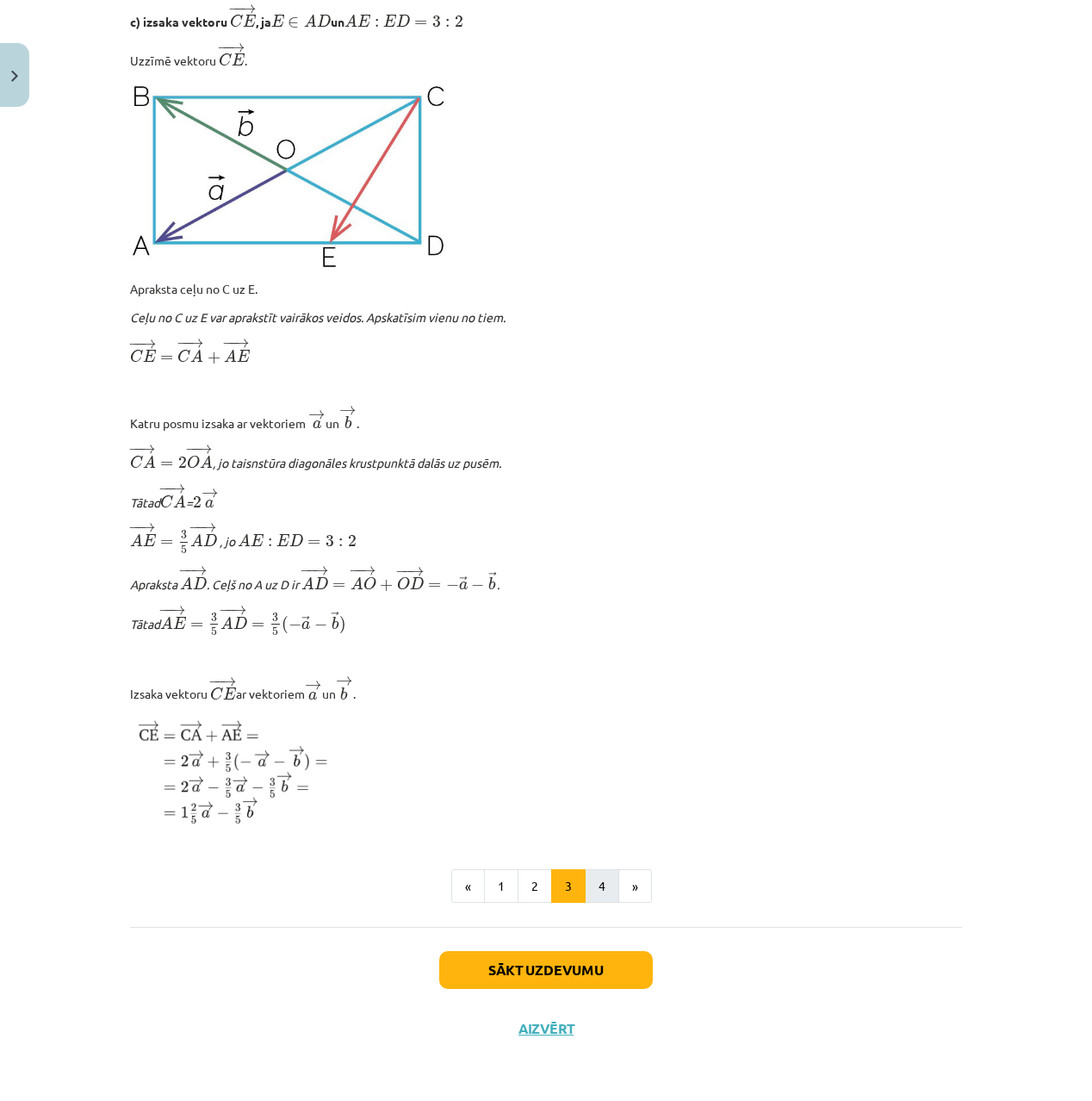
click at [614, 881] on button "4" at bounding box center [602, 887] width 34 height 34
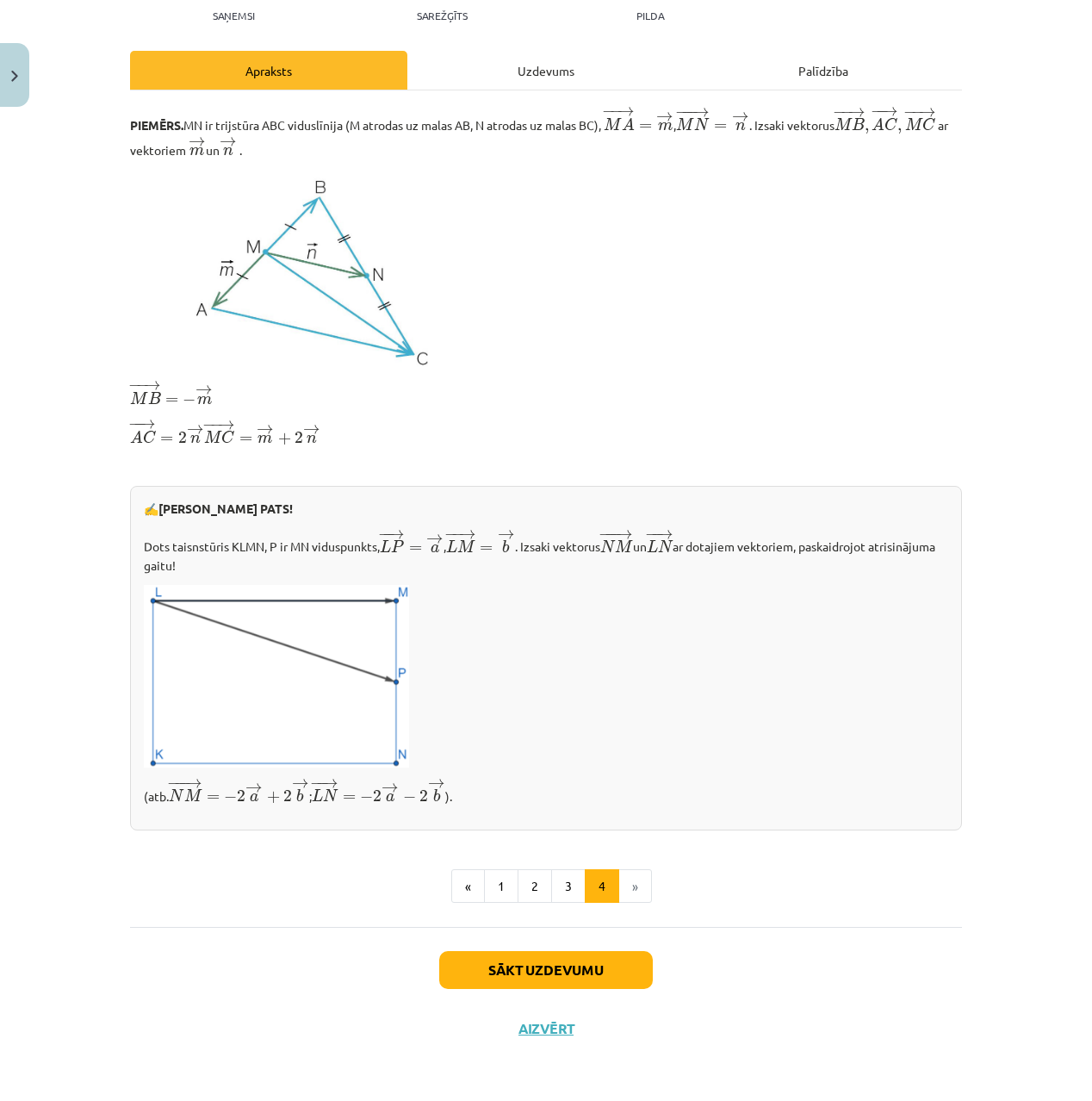
click at [519, 976] on button "Sākt uzdevumu" at bounding box center [546, 970] width 214 height 38
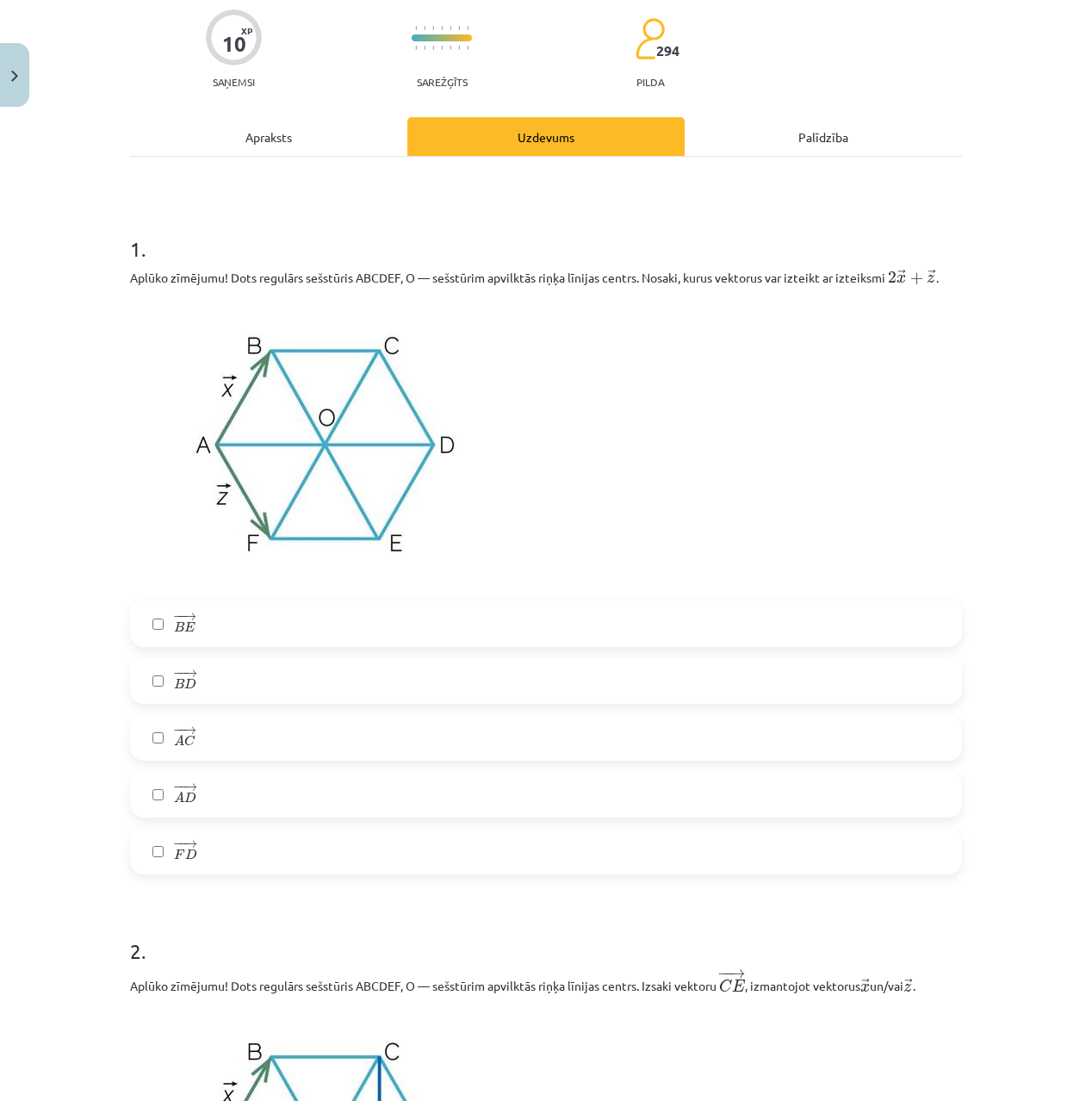
scroll to position [135, 0]
click at [273, 739] on label "− − → A C A C →" at bounding box center [546, 738] width 829 height 43
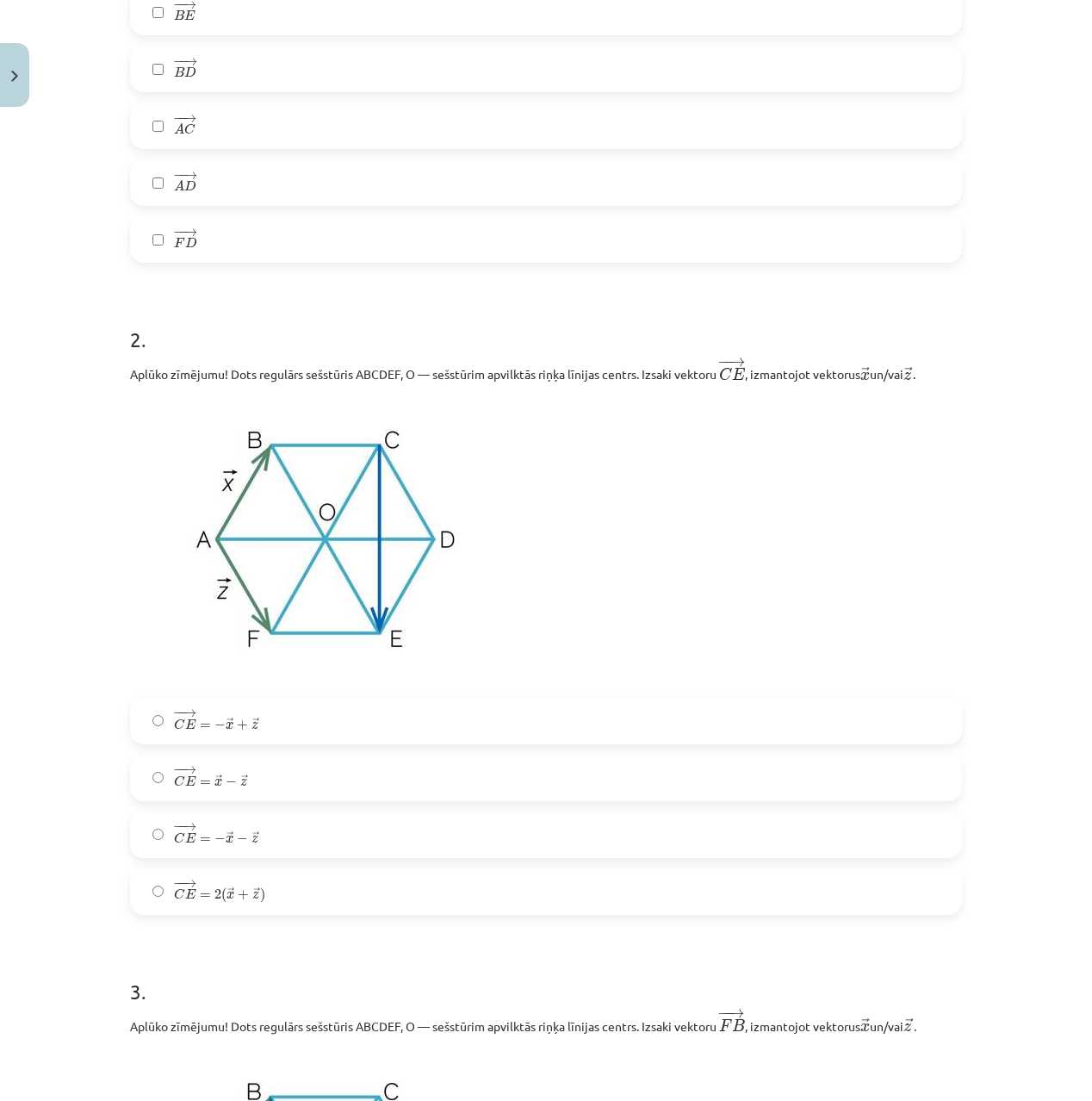
scroll to position [821, 0]
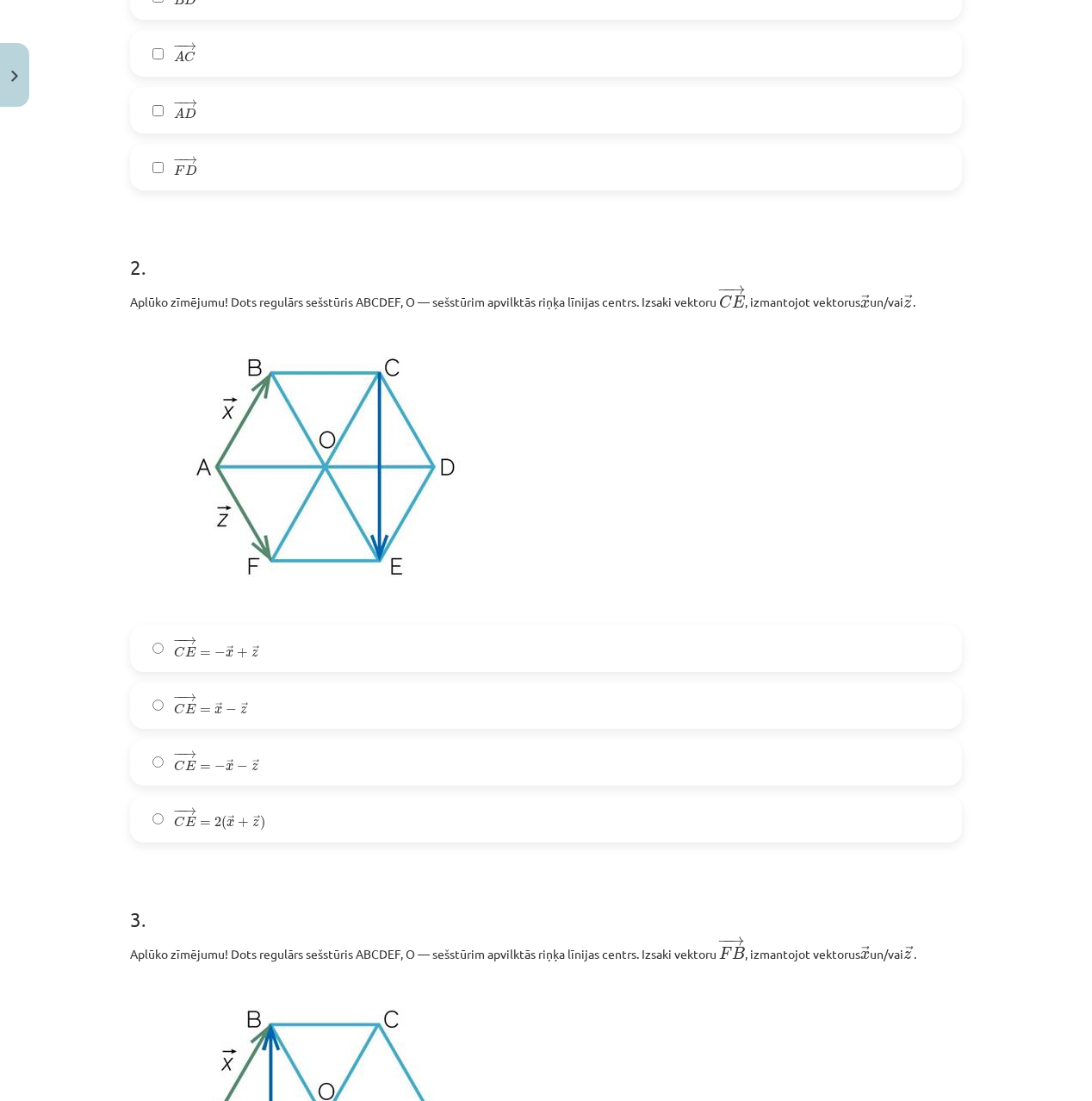
click at [233, 641] on span "− − → C E = − → x + → z" at bounding box center [217, 648] width 85 height 21
click at [233, 640] on span "− − → C E = − → x + → z" at bounding box center [217, 648] width 85 height 21
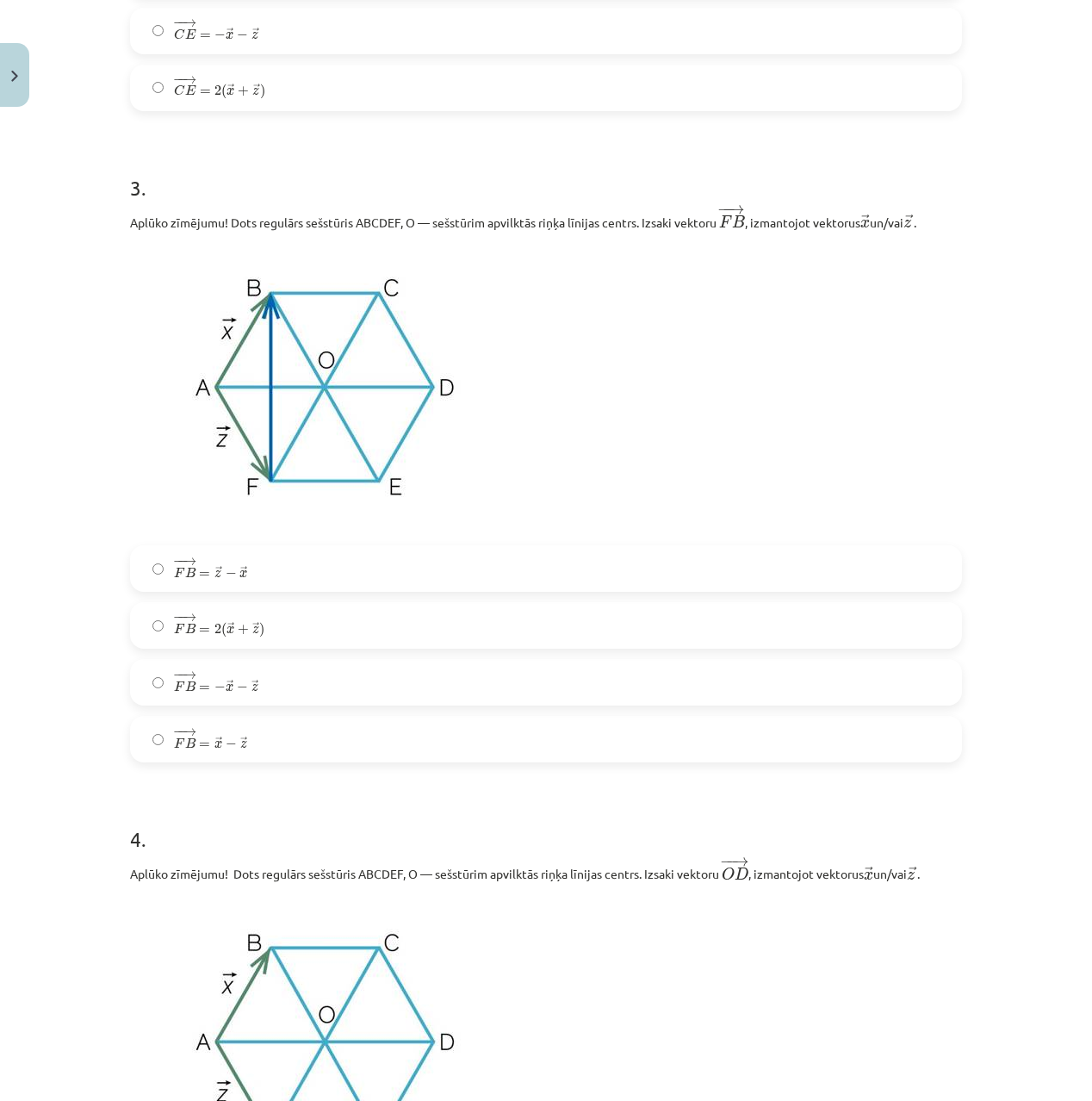
scroll to position [1548, 0]
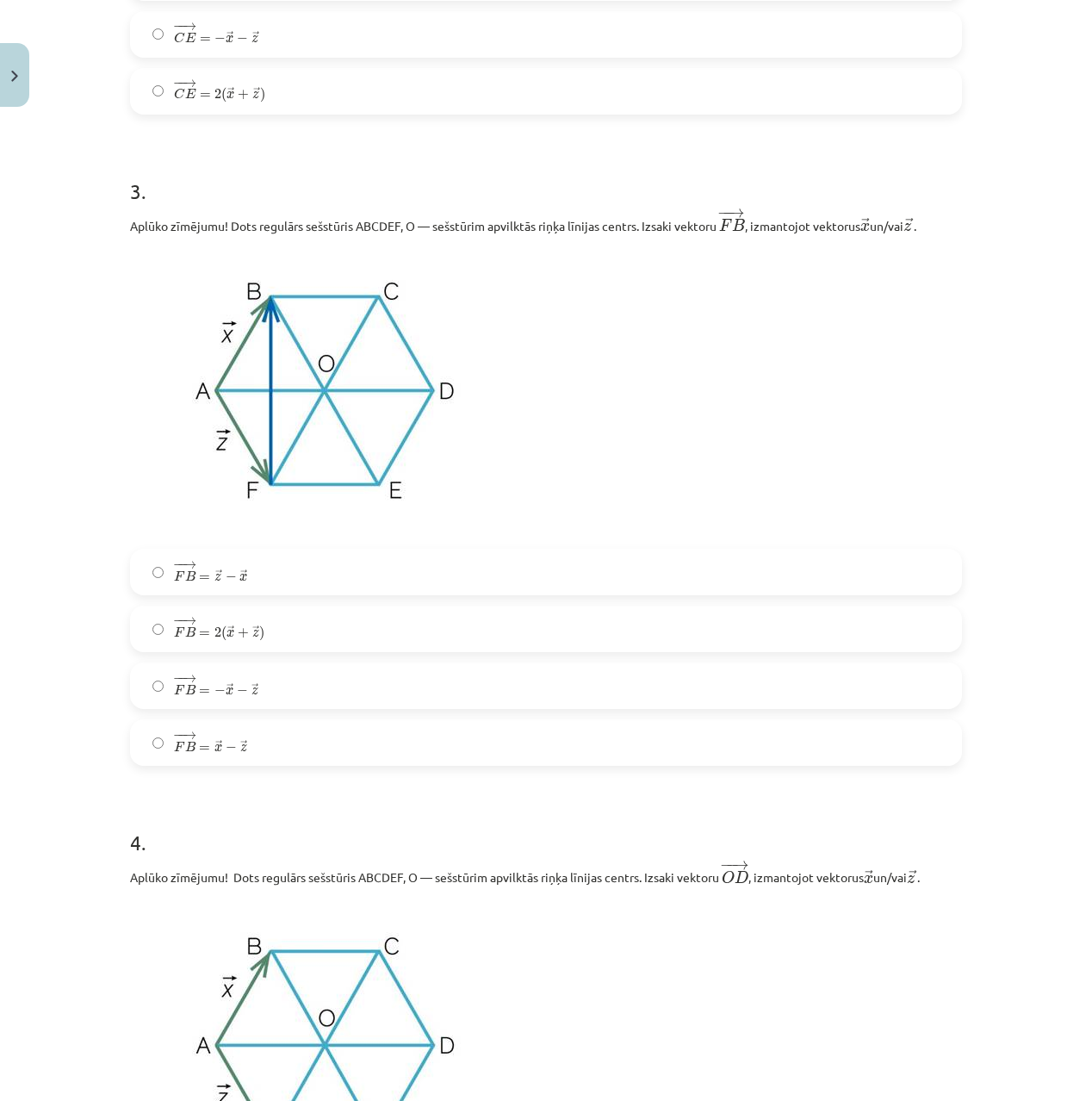
click at [297, 750] on label "− − → F B = → x − → z F B → = x → − z →" at bounding box center [546, 742] width 829 height 43
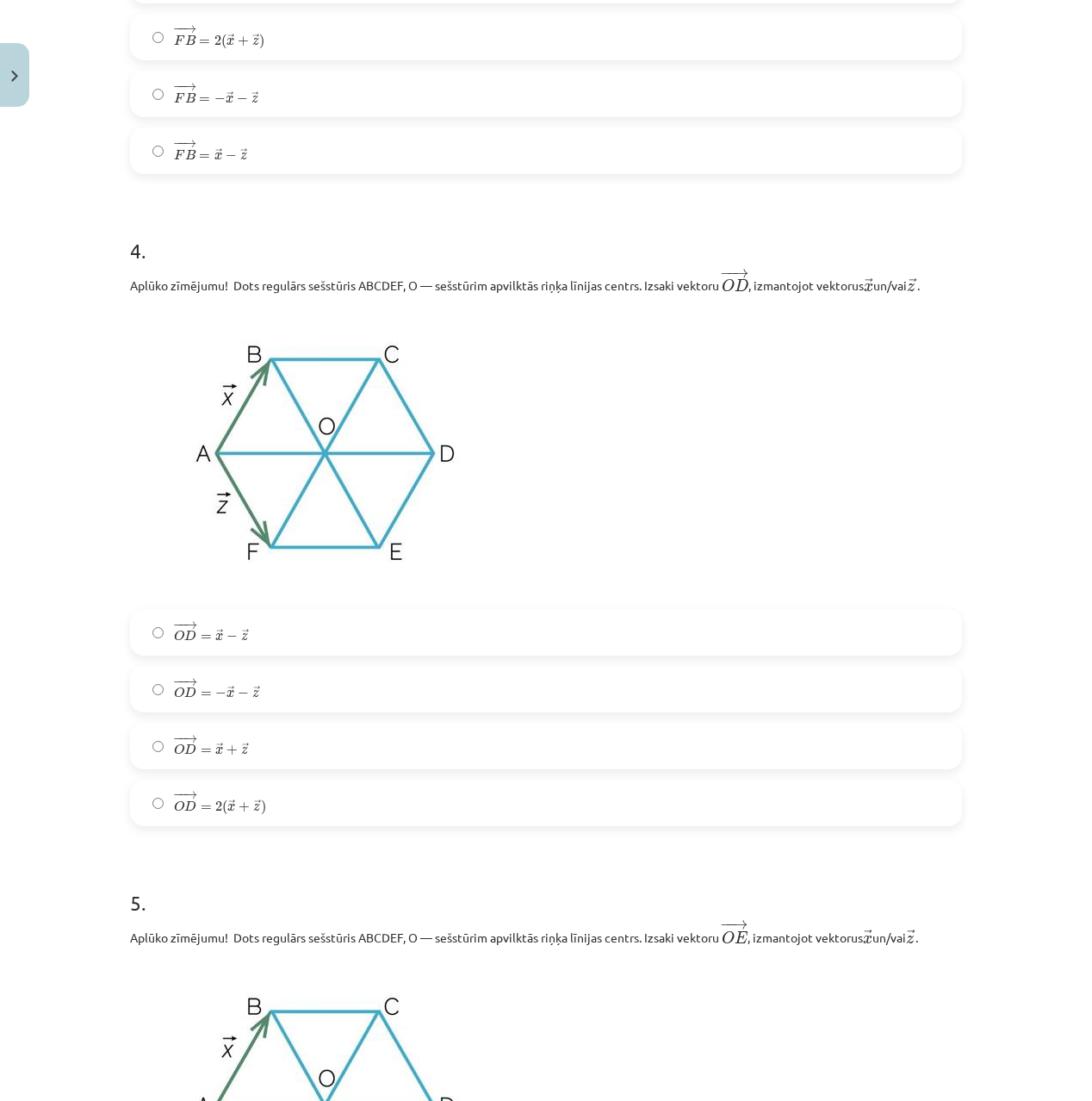
scroll to position [2186, 0]
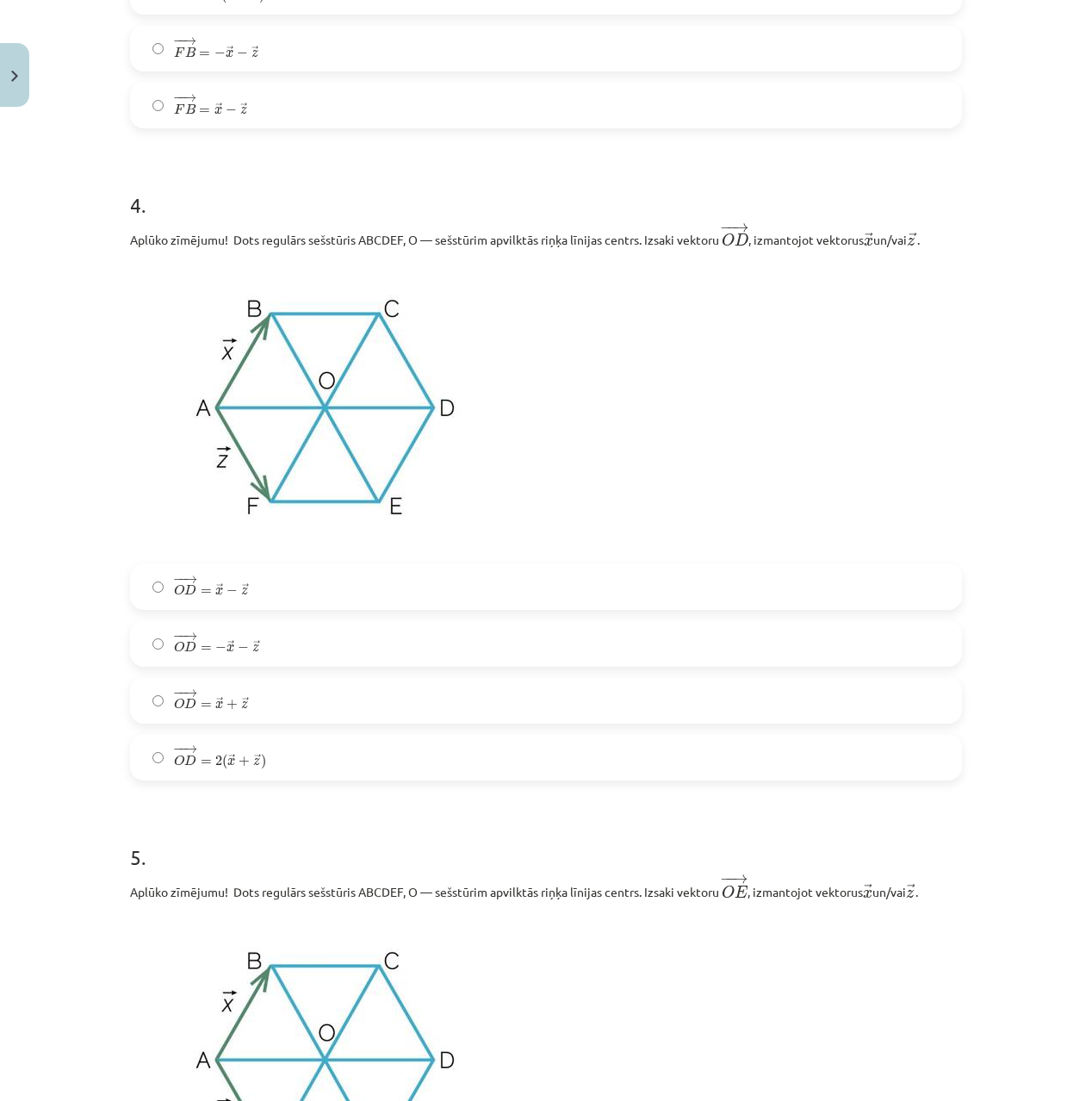
click at [316, 646] on label "− − → O D = − → x − → z O D → = − x → − z →" at bounding box center [546, 643] width 829 height 43
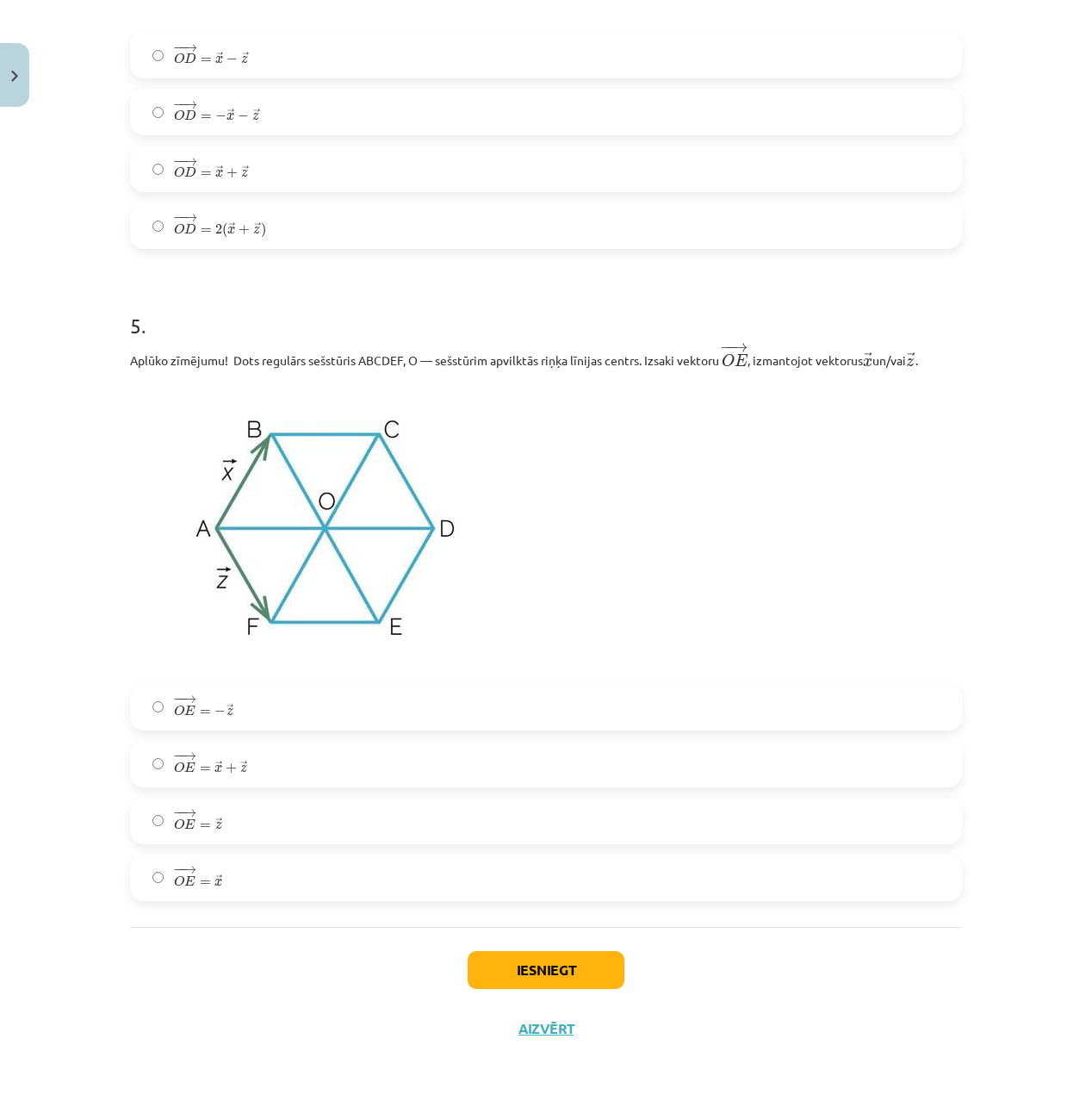
scroll to position [2721, 0]
click at [271, 872] on label "− − → O E = → x O E → = x →" at bounding box center [546, 877] width 829 height 43
click at [565, 956] on button "Iesniegt" at bounding box center [546, 970] width 157 height 38
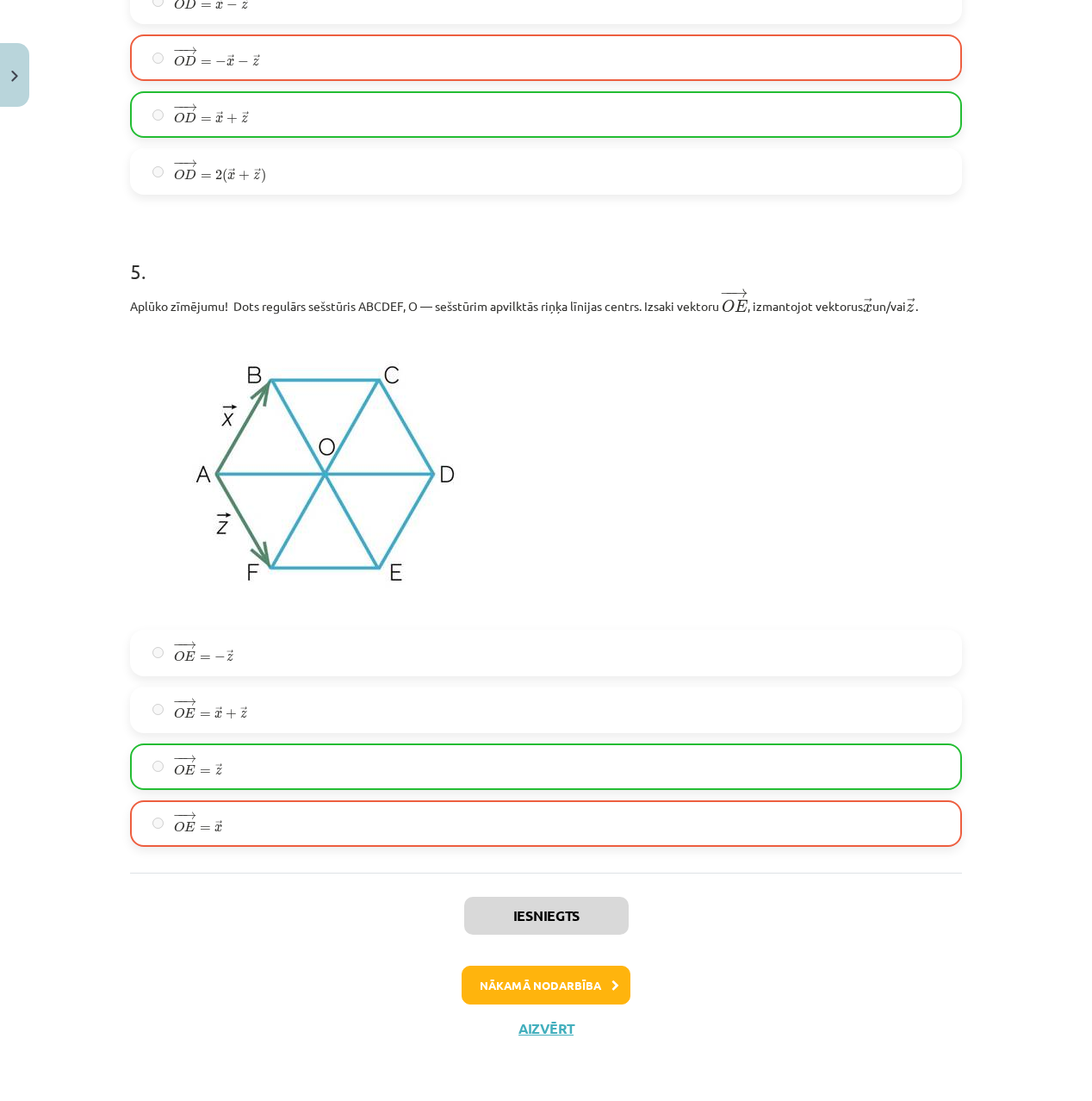
scroll to position [2776, 0]
click at [585, 984] on button "Nākamā nodarbība" at bounding box center [546, 986] width 169 height 40
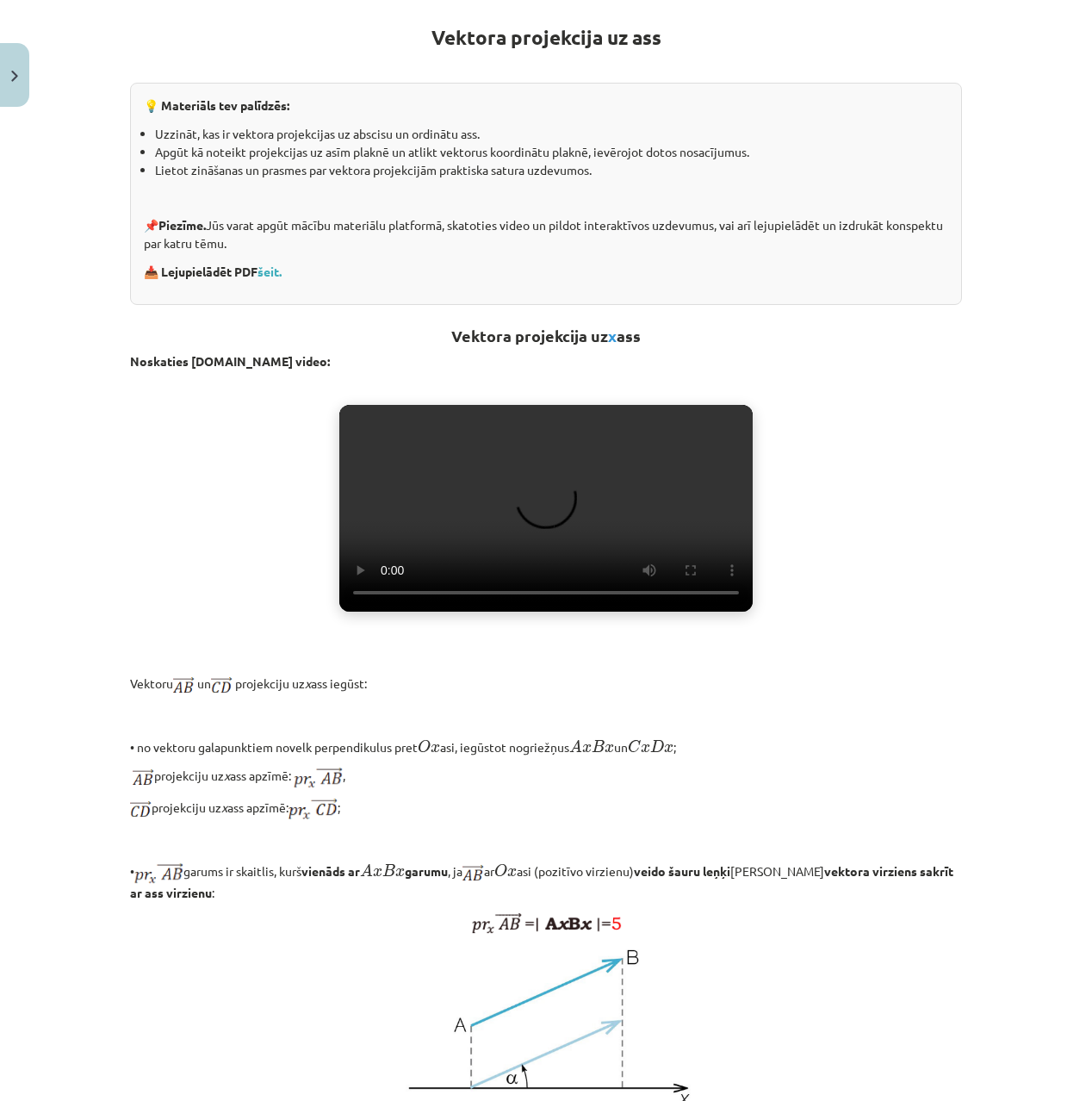
scroll to position [306, 0]
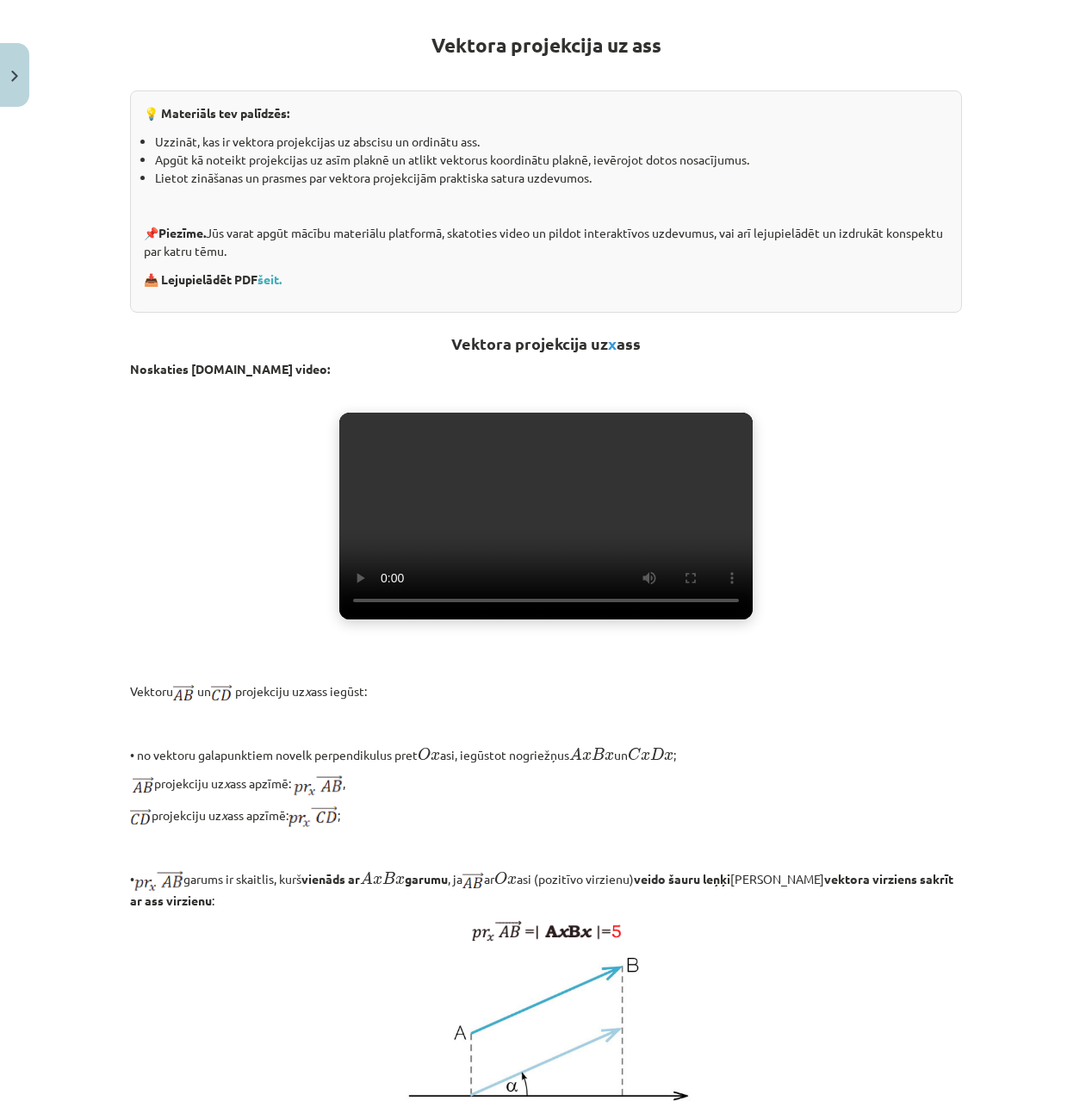
click at [548, 542] on video "Jūsu pārlūkprogramma neatbalsta video atskaņošanu." at bounding box center [546, 516] width 414 height 207
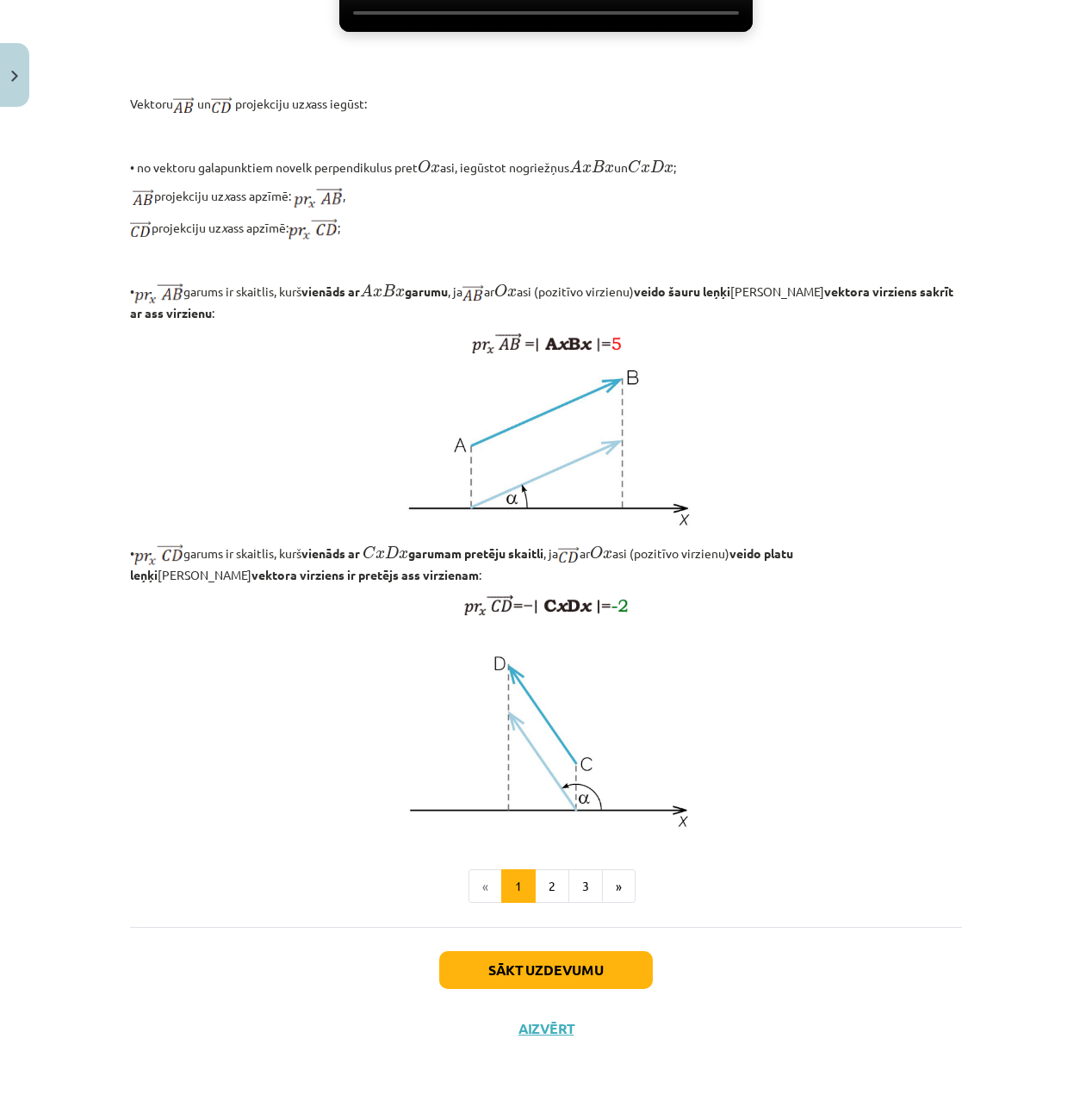
scroll to position [948, 0]
click at [577, 975] on button "Sākt uzdevumu" at bounding box center [546, 970] width 214 height 38
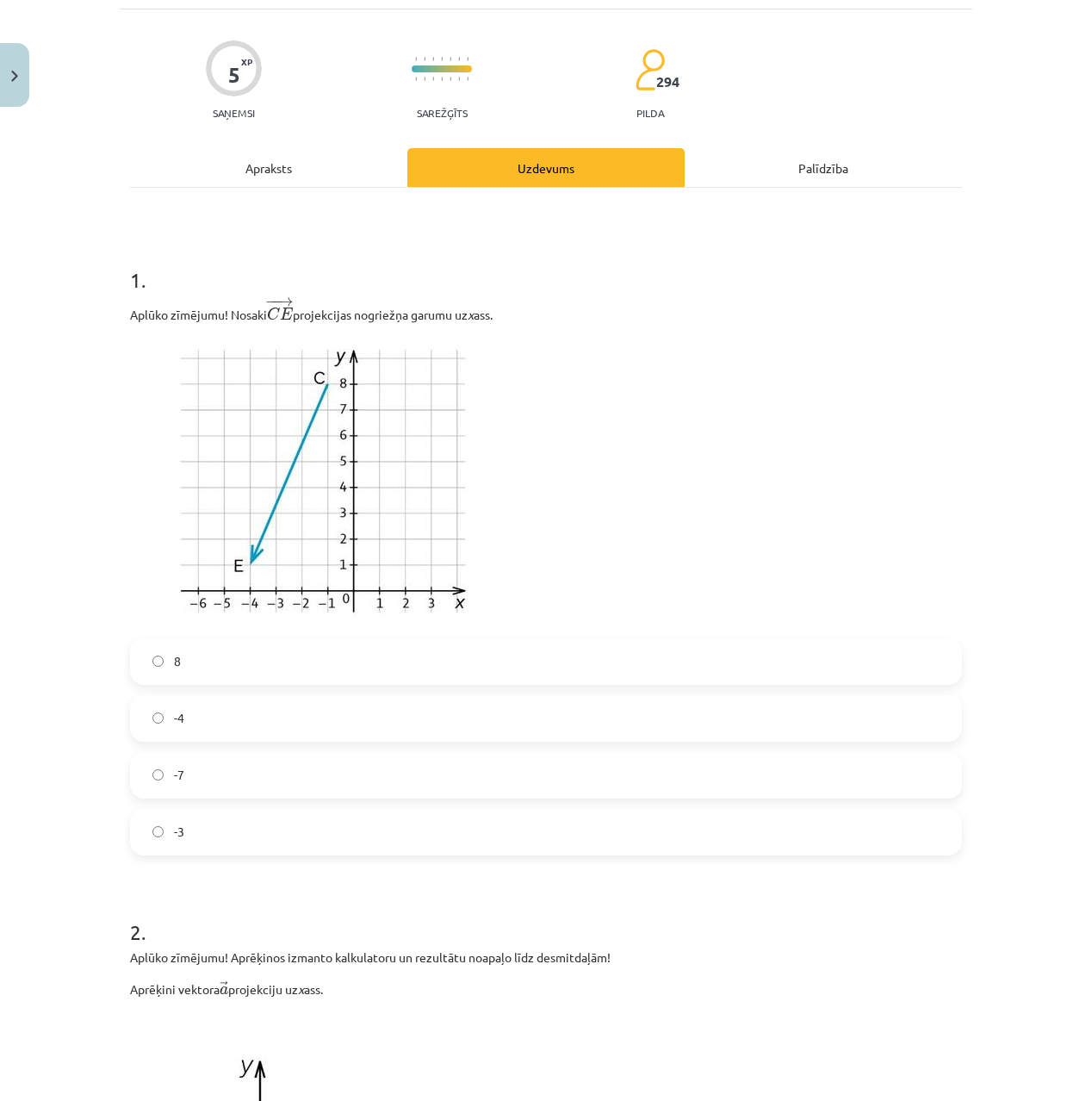
scroll to position [118, 0]
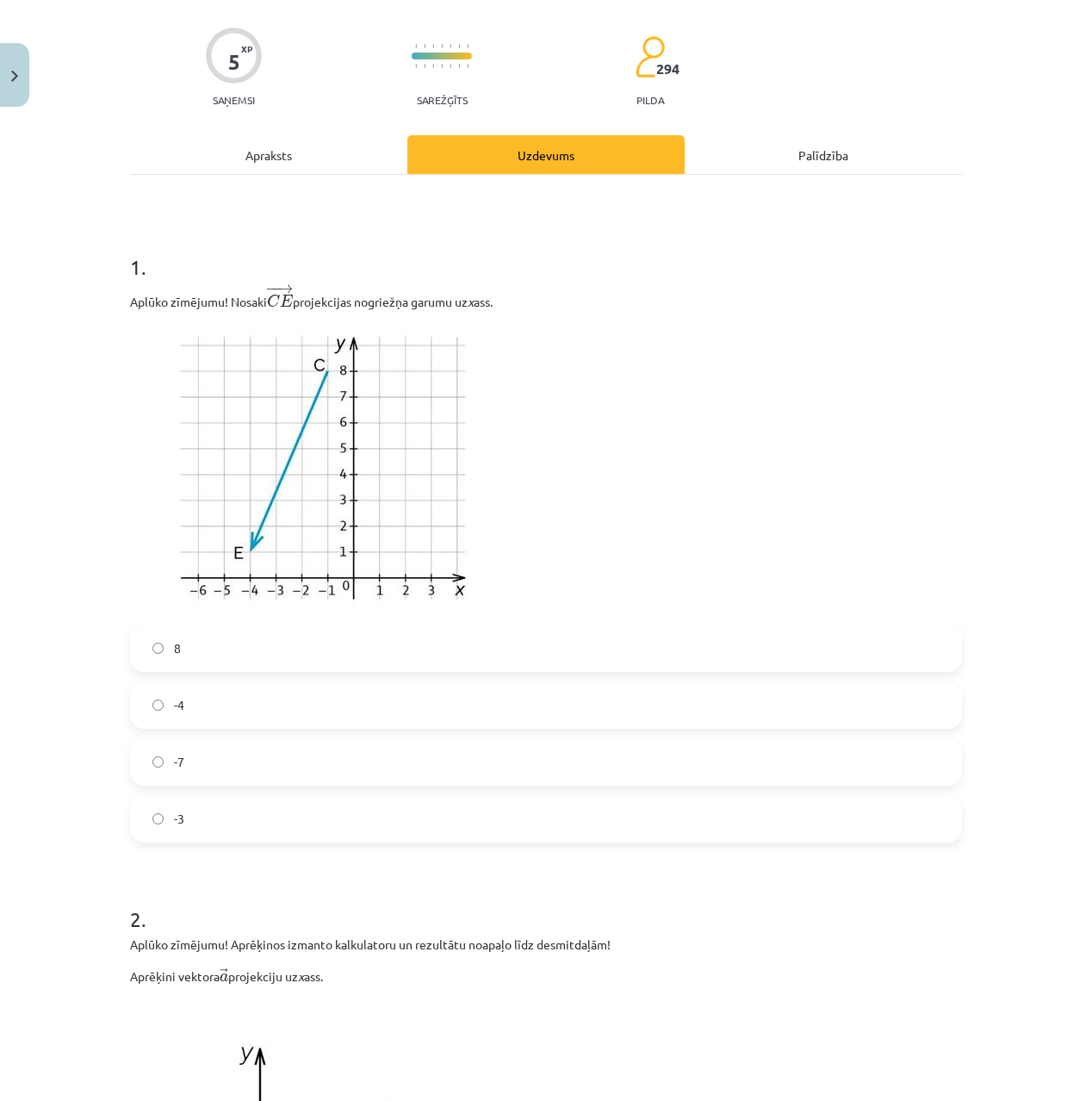
click at [254, 757] on label "-7" at bounding box center [546, 762] width 829 height 43
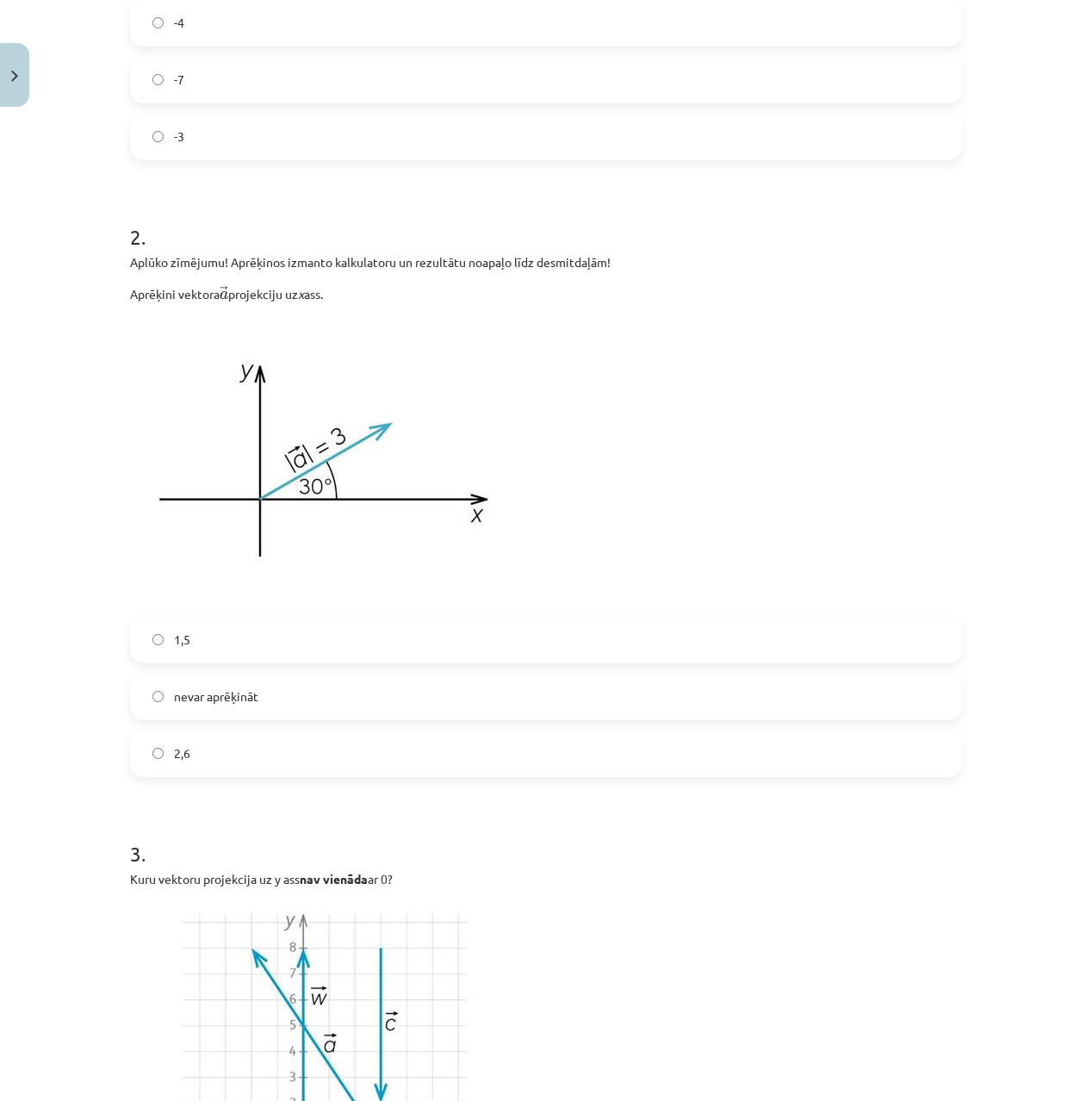
scroll to position [799, 0]
click at [236, 767] on label "2,6" at bounding box center [546, 755] width 829 height 43
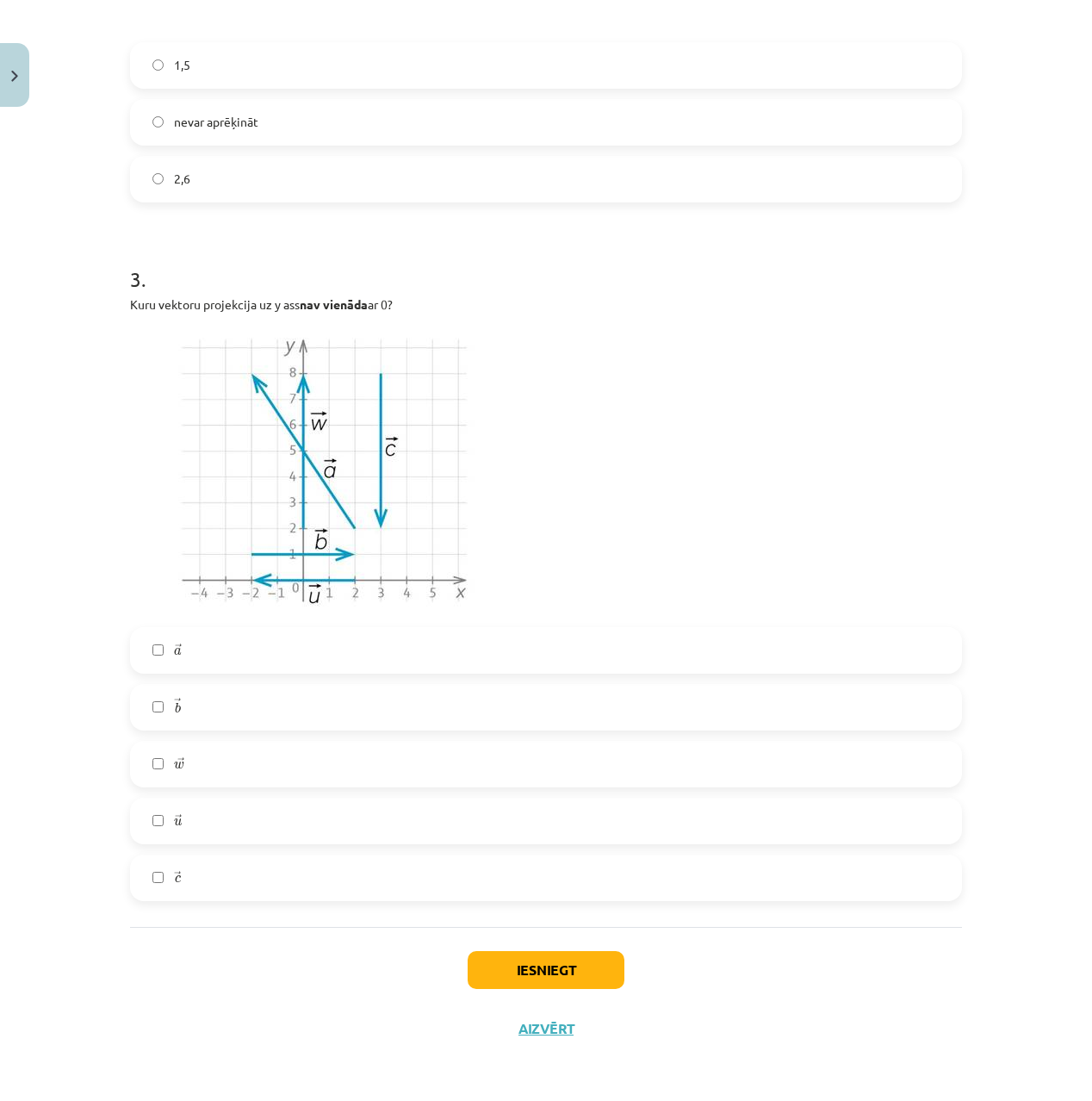
scroll to position [1378, 0]
click at [218, 814] on label "→ u u →" at bounding box center [546, 821] width 829 height 43
click at [210, 656] on label "→ a a →" at bounding box center [546, 652] width 829 height 43
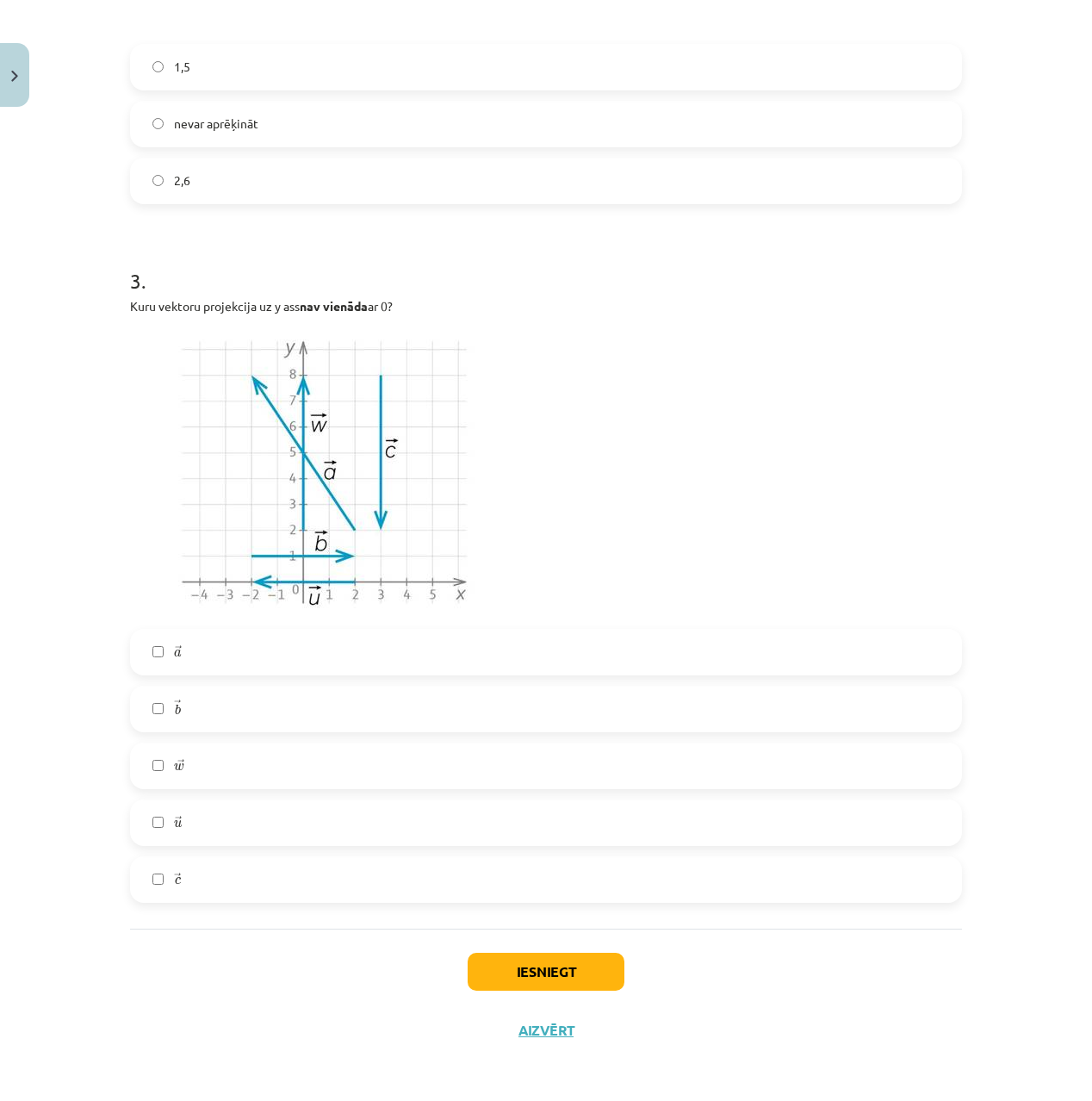
click at [211, 773] on label "→ w w →" at bounding box center [546, 766] width 829 height 43
click at [200, 888] on label "→ c c →" at bounding box center [546, 879] width 829 height 43
click at [544, 977] on button "Iesniegt" at bounding box center [546, 972] width 157 height 38
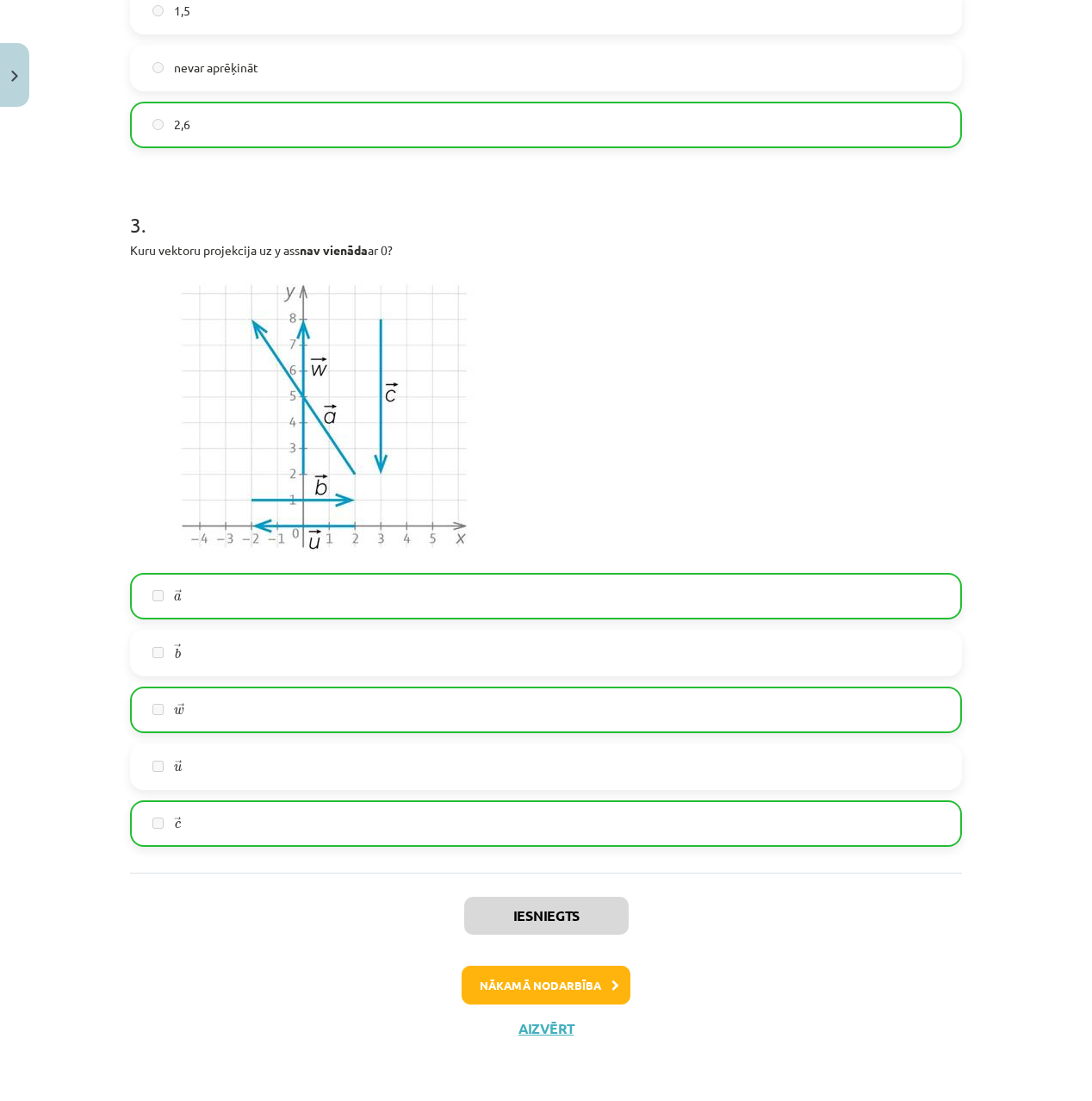
scroll to position [1433, 0]
click at [519, 974] on button "Nākamā nodarbība" at bounding box center [546, 986] width 169 height 40
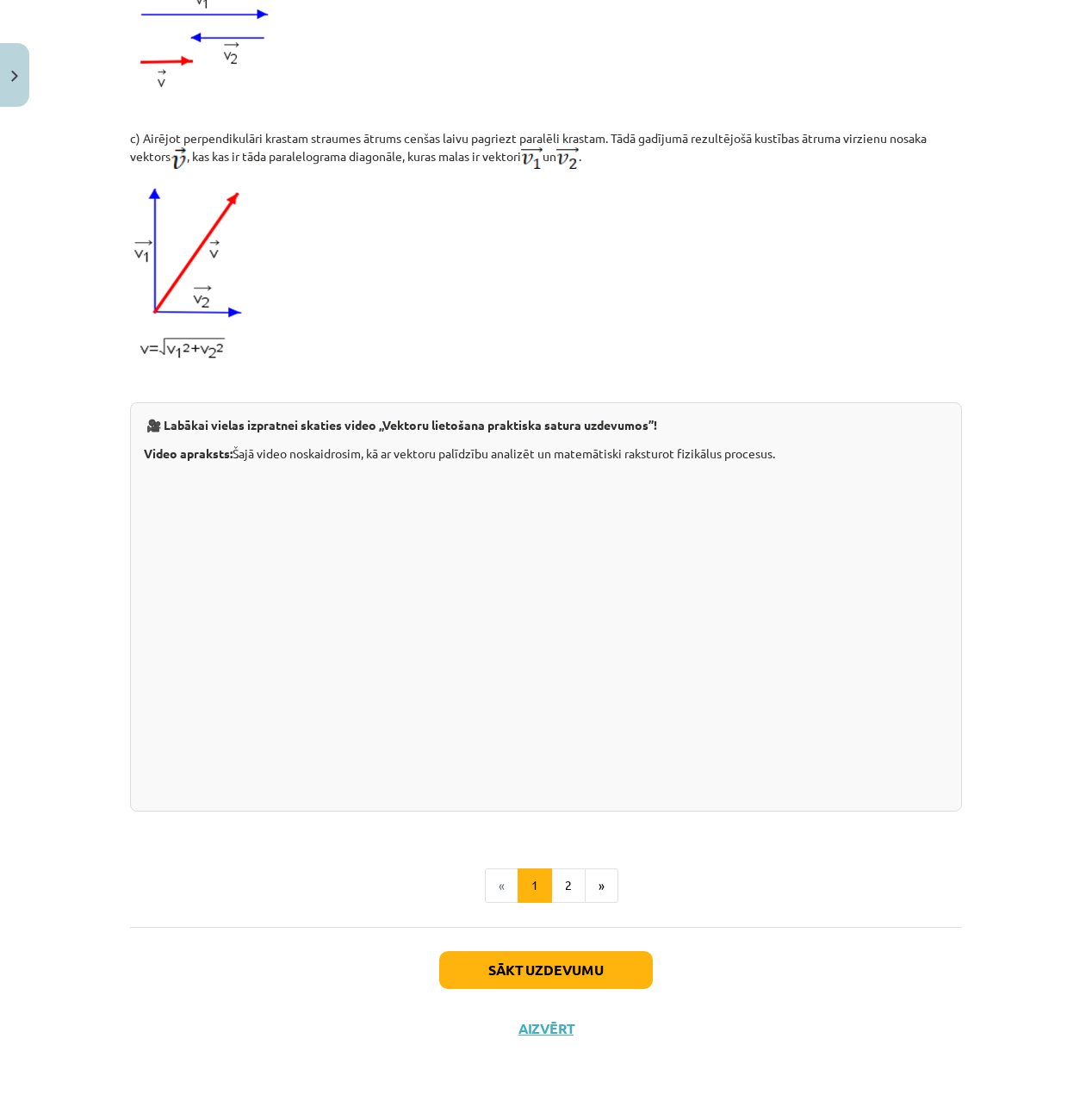
scroll to position [1320, 0]
click at [582, 888] on button "2" at bounding box center [568, 886] width 34 height 34
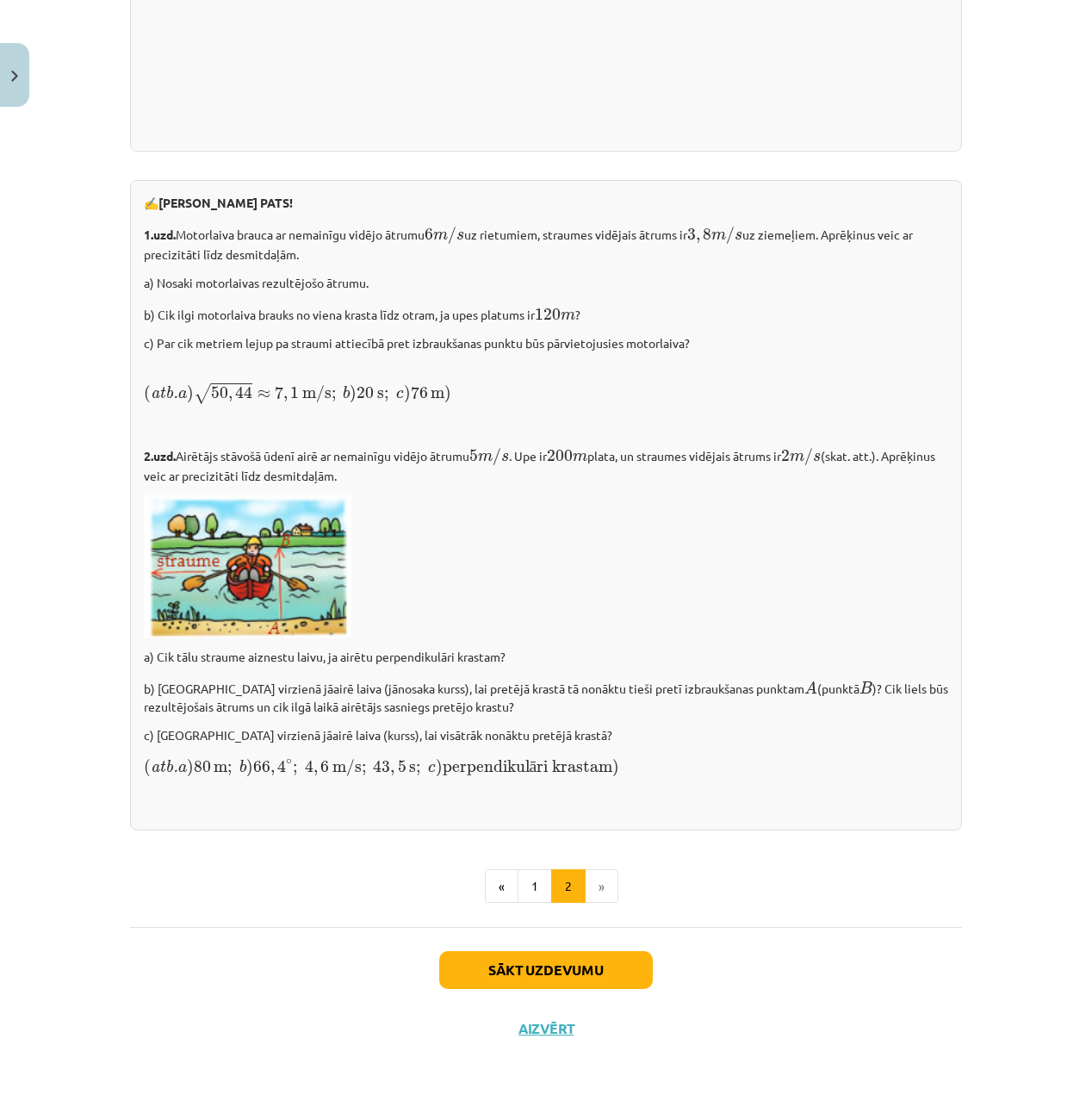
scroll to position [2016, 0]
click at [541, 875] on button "1" at bounding box center [535, 887] width 34 height 34
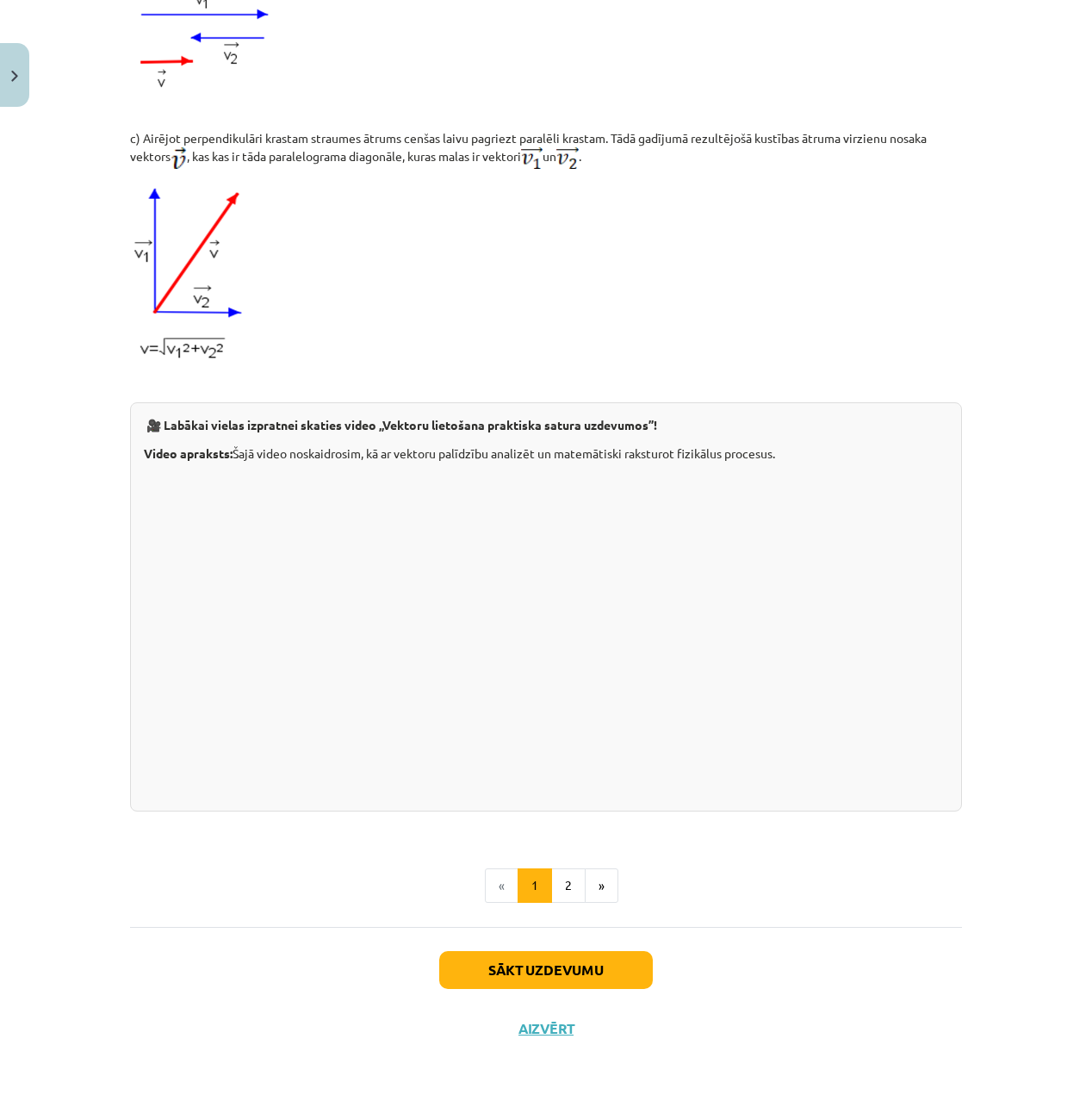
scroll to position [1329, 0]
click at [564, 981] on button "Sākt uzdevumu" at bounding box center [546, 970] width 214 height 38
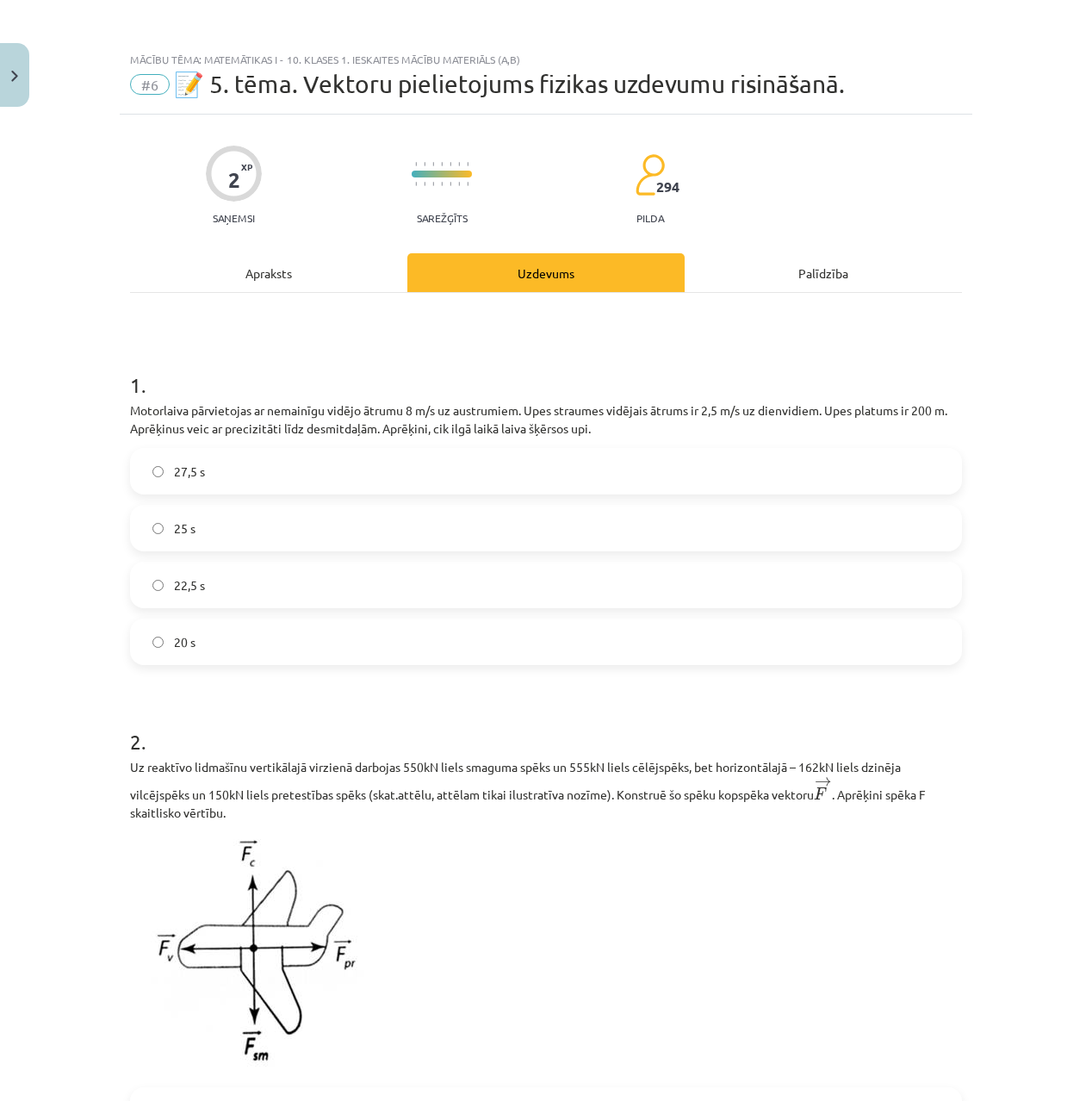
scroll to position [0, 0]
click at [260, 585] on label "22,5 s" at bounding box center [546, 585] width 829 height 43
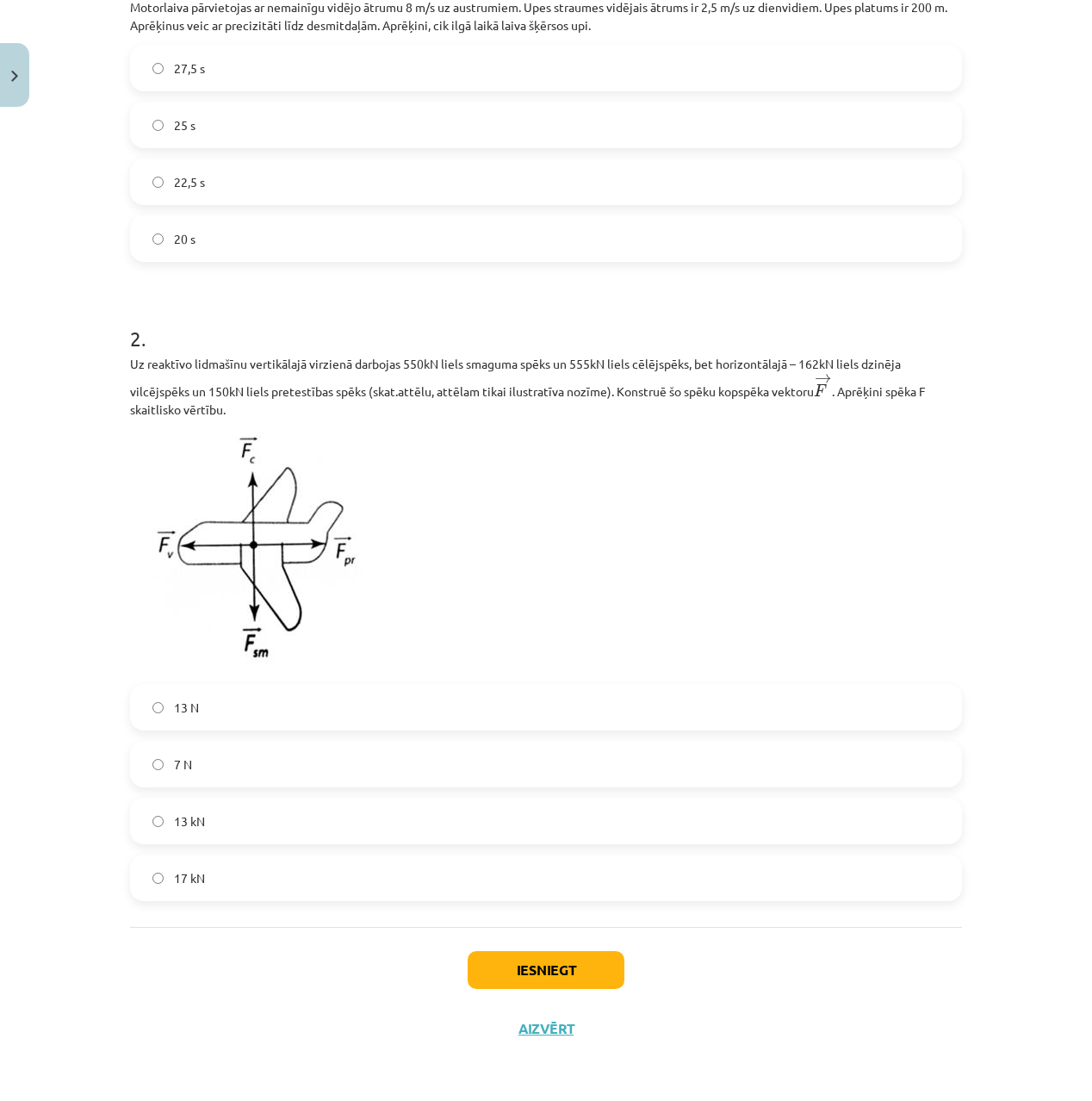
scroll to position [406, 0]
click at [252, 823] on label "13 kN" at bounding box center [546, 821] width 829 height 43
click at [576, 978] on button "Iesniegt" at bounding box center [546, 970] width 157 height 38
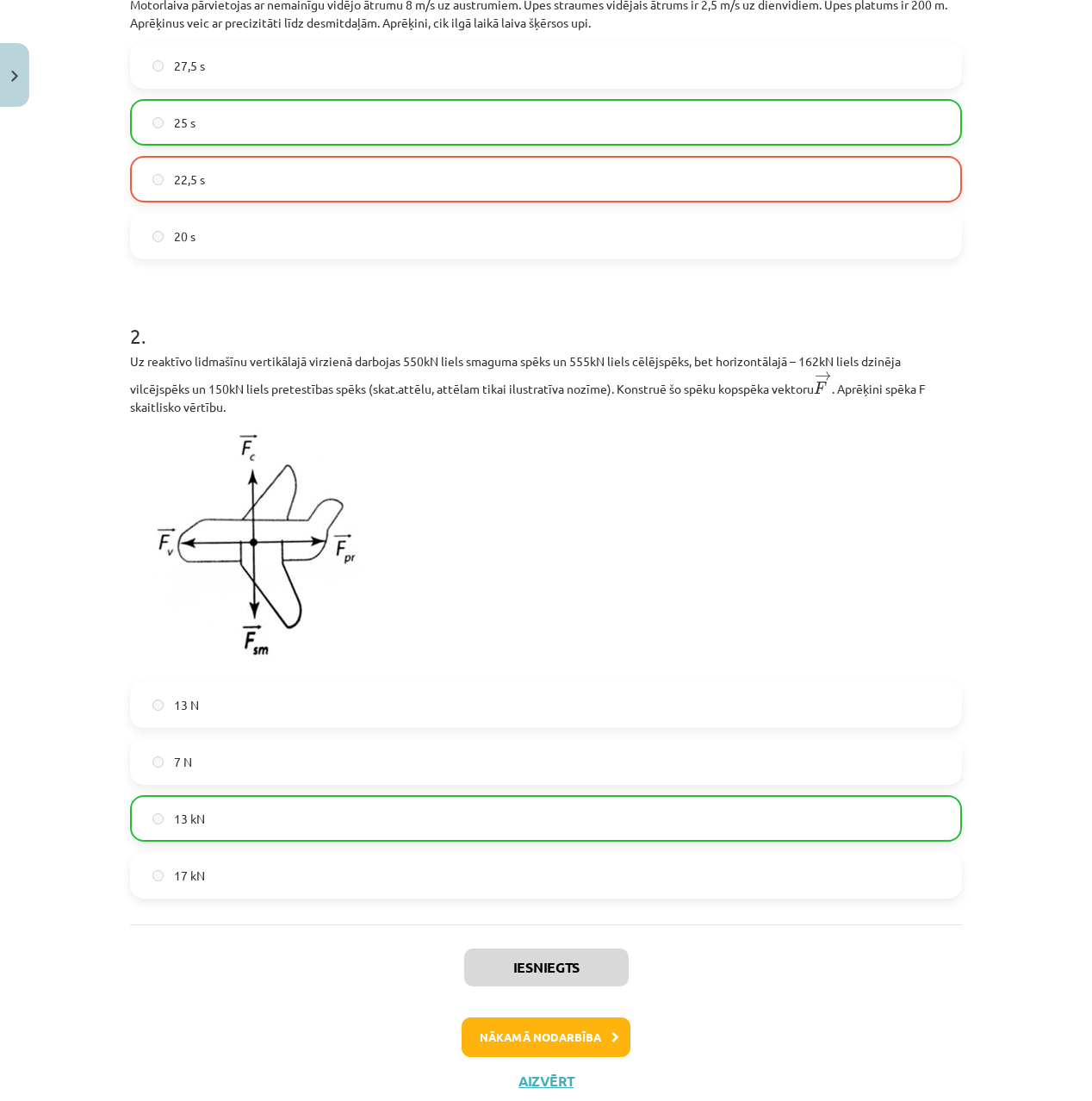
click at [559, 1030] on button "Nākamā nodarbība" at bounding box center [546, 1038] width 169 height 40
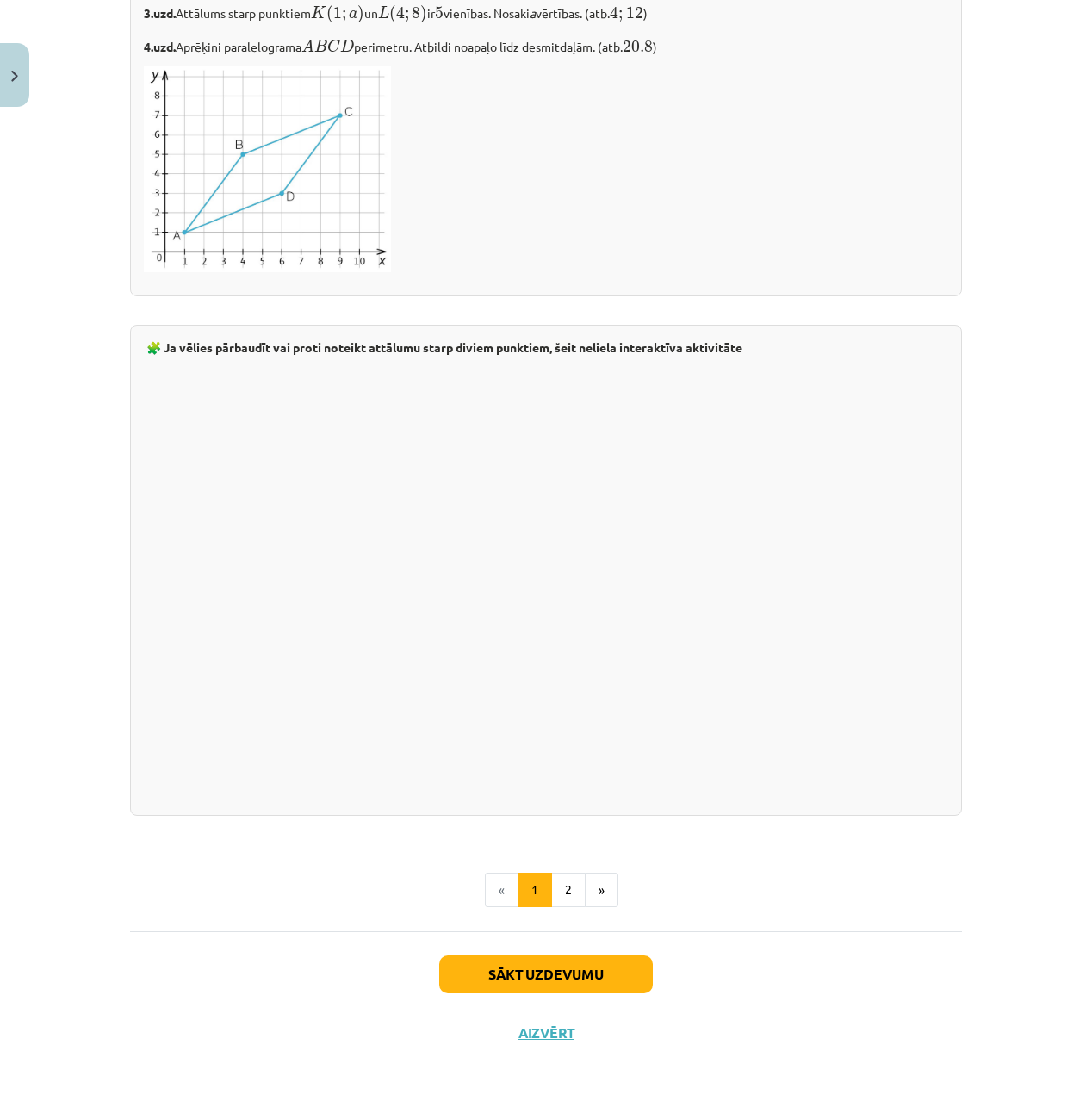
scroll to position [2576, 0]
click at [581, 881] on button "2" at bounding box center [568, 891] width 34 height 34
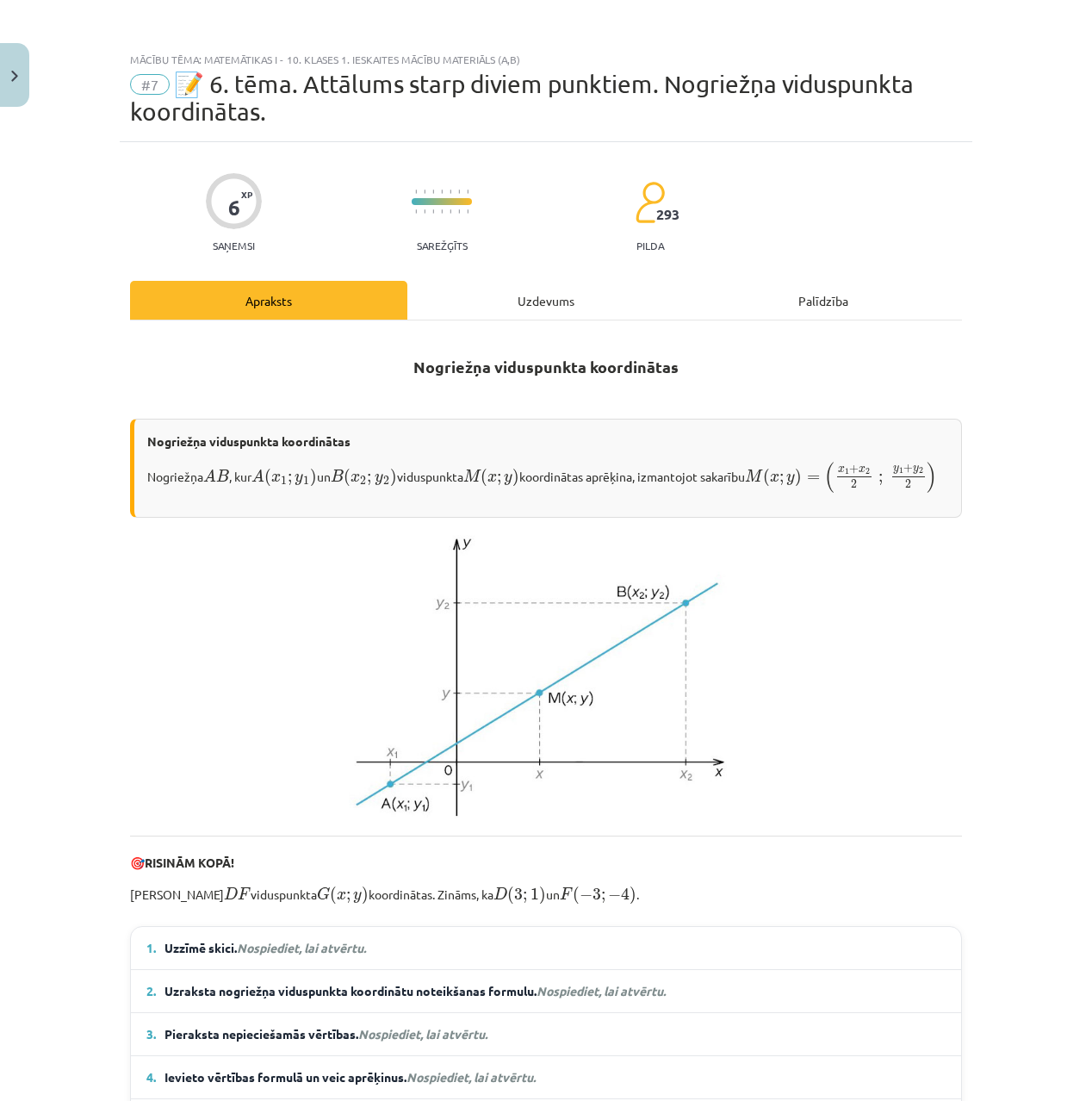
scroll to position [0, 0]
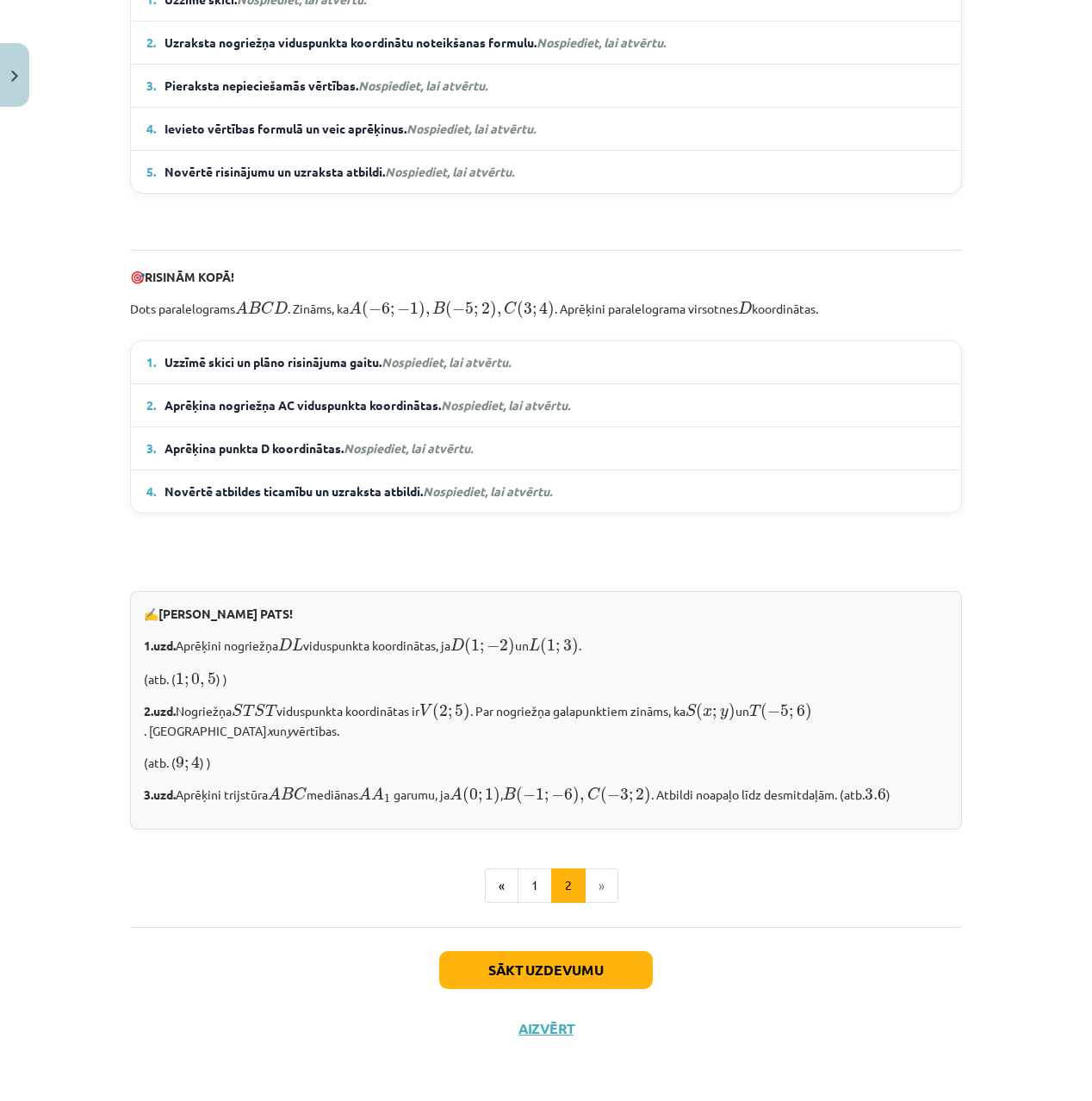
click at [578, 963] on button "Sākt uzdevumu" at bounding box center [546, 970] width 214 height 38
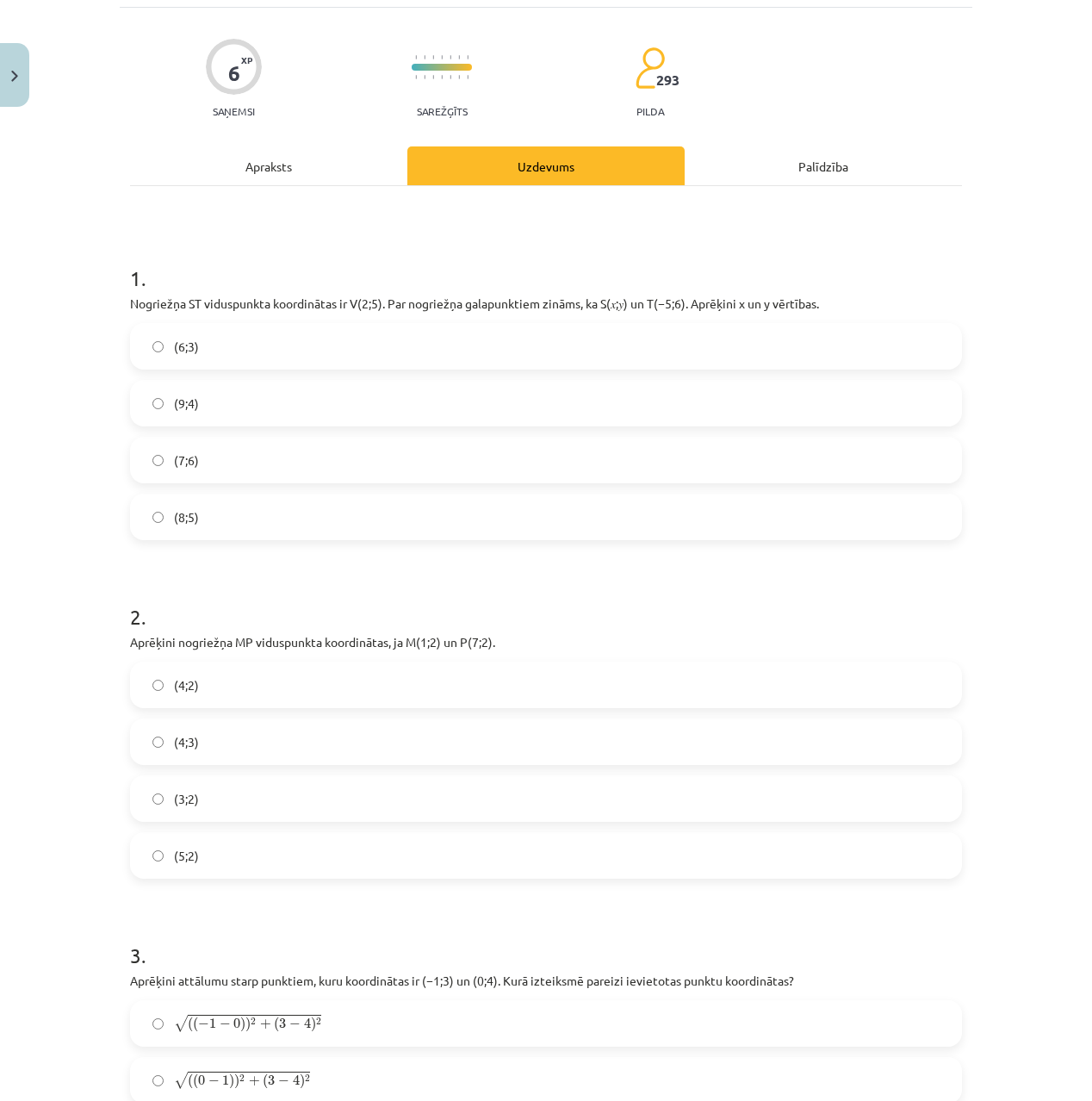
scroll to position [134, 0]
click at [328, 411] on label "(9;4)" at bounding box center [546, 404] width 829 height 43
click at [237, 689] on label "(4;2)" at bounding box center [546, 685] width 829 height 43
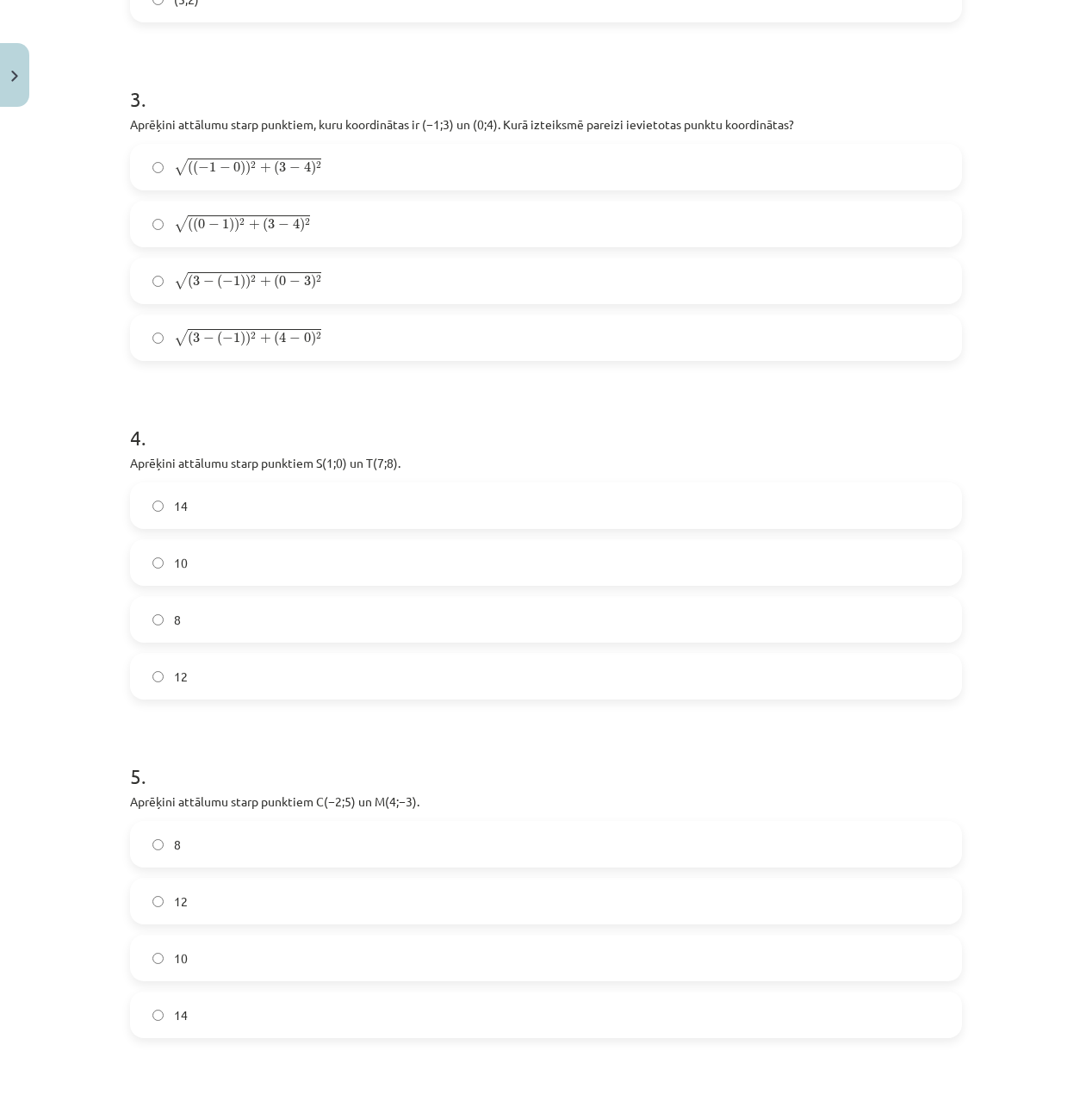
scroll to position [981, 0]
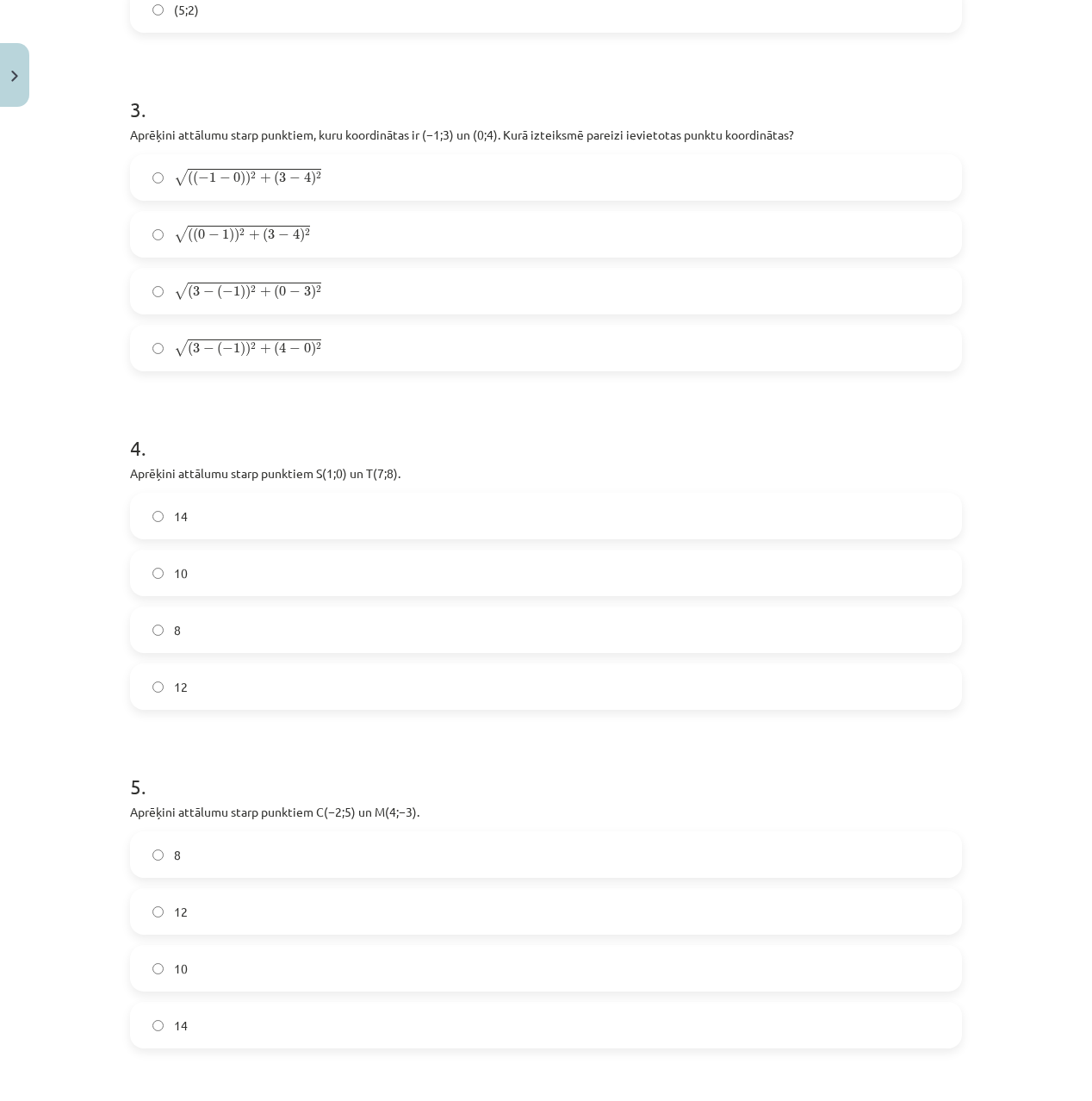
click at [335, 172] on label "√ ( ( − 1 − 0 ) ) 2 + ( 3 − 4 ) 2 ( ( − 1 − 0 ) ) 2 + ( 3 − 4 ) 2" at bounding box center [546, 177] width 829 height 43
click at [236, 572] on label "10" at bounding box center [546, 572] width 829 height 43
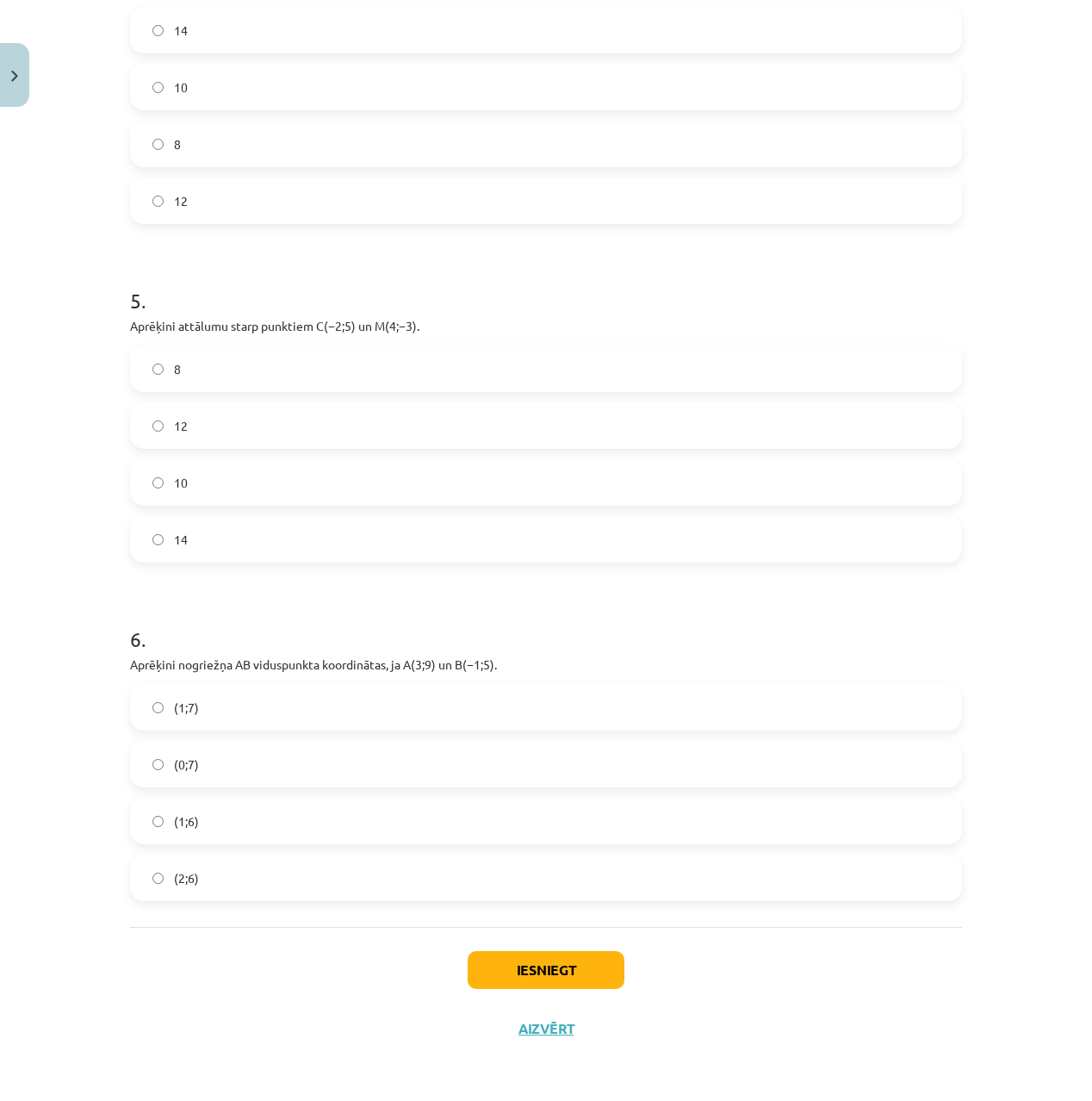
scroll to position [1470, 0]
click at [227, 365] on label "8" at bounding box center [546, 369] width 829 height 43
drag, startPoint x: 242, startPoint y: 834, endPoint x: 298, endPoint y: 855, distance: 59.8
click at [242, 834] on label "(1;6)" at bounding box center [546, 821] width 829 height 43
click at [568, 966] on button "Iesniegt" at bounding box center [546, 970] width 157 height 38
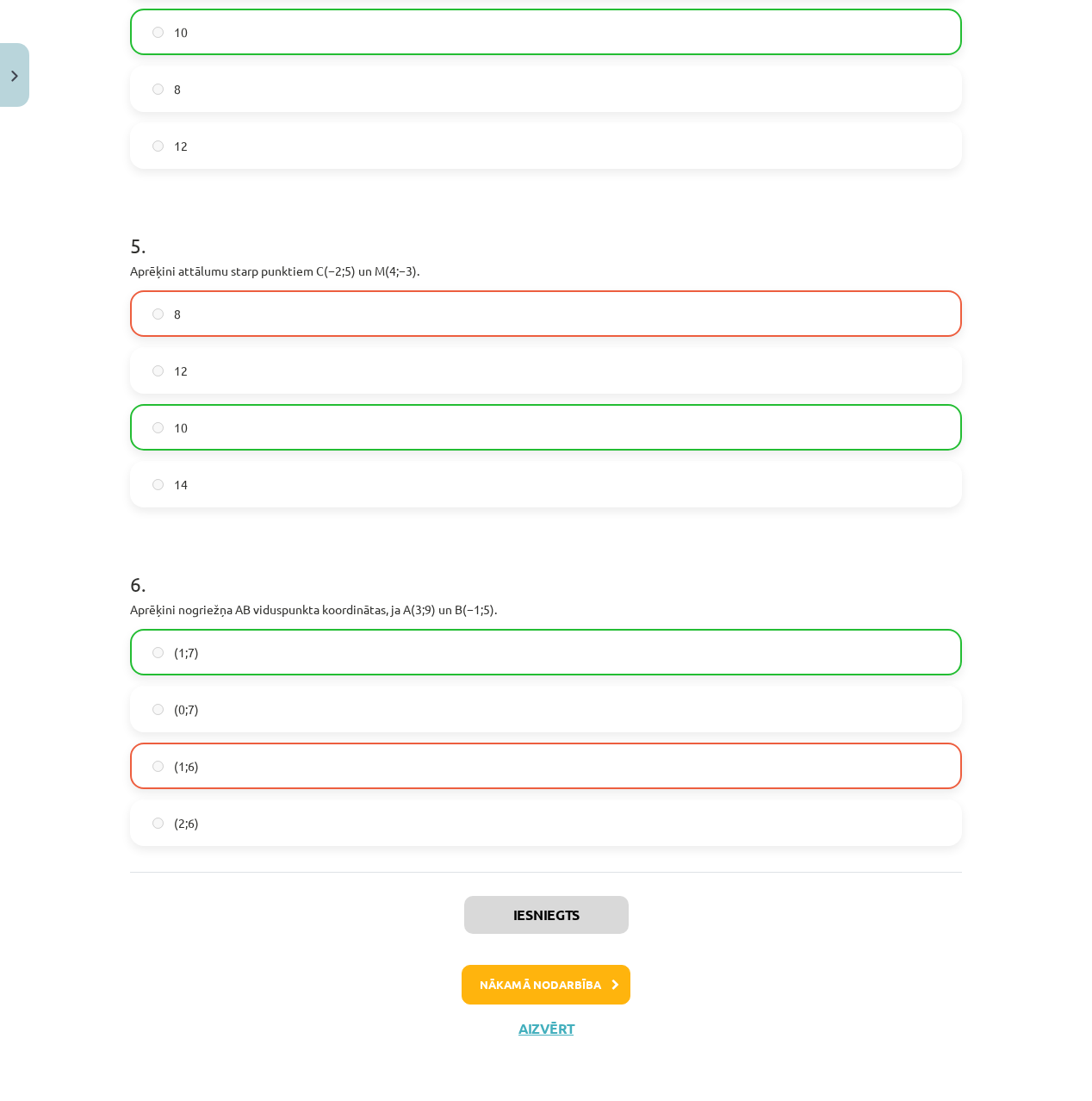
scroll to position [1524, 0]
click at [575, 991] on button "Nākamā nodarbība" at bounding box center [546, 985] width 169 height 40
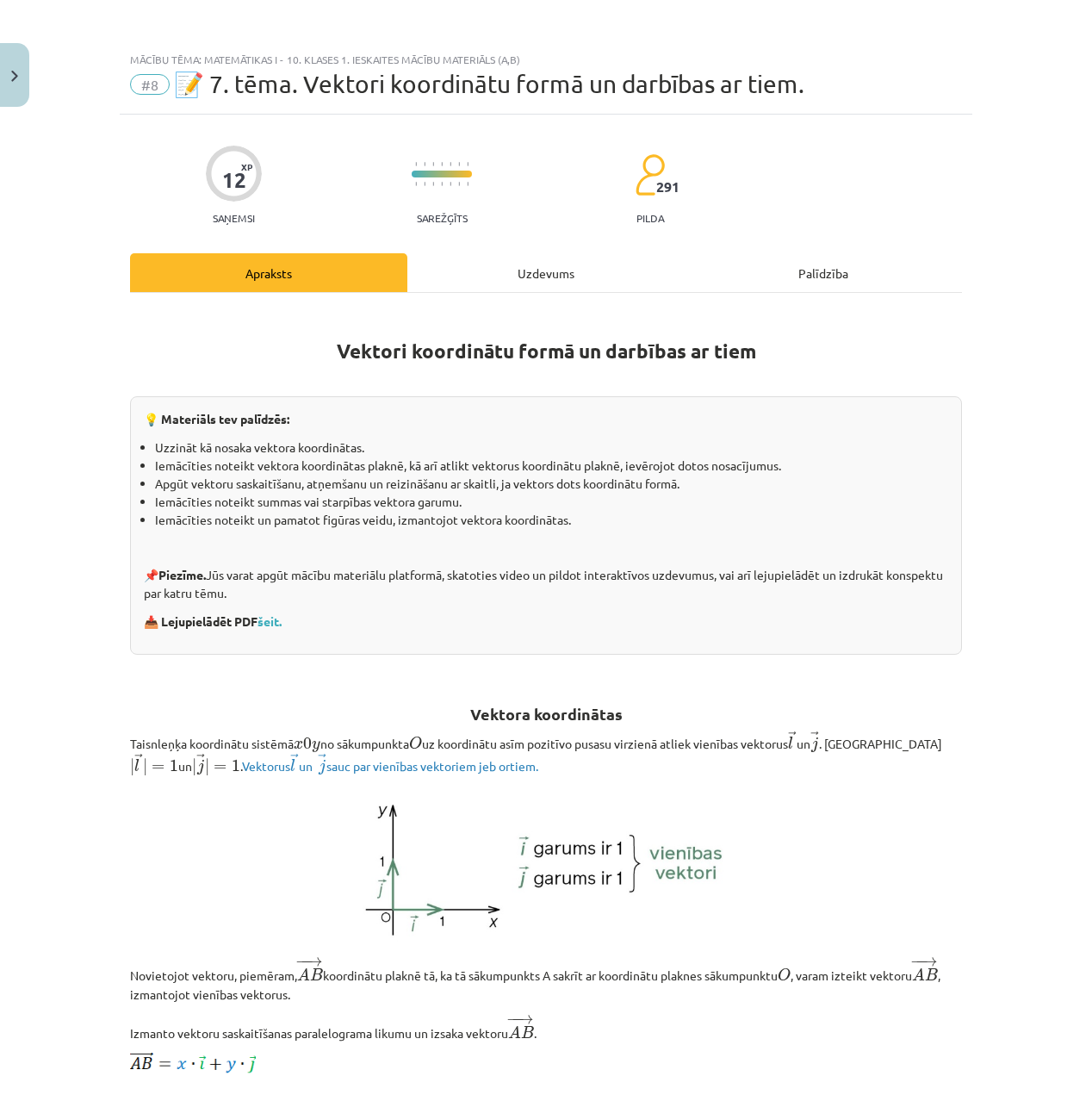
scroll to position [0, 0]
click at [23, 83] on button "Close" at bounding box center [14, 74] width 29 height 63
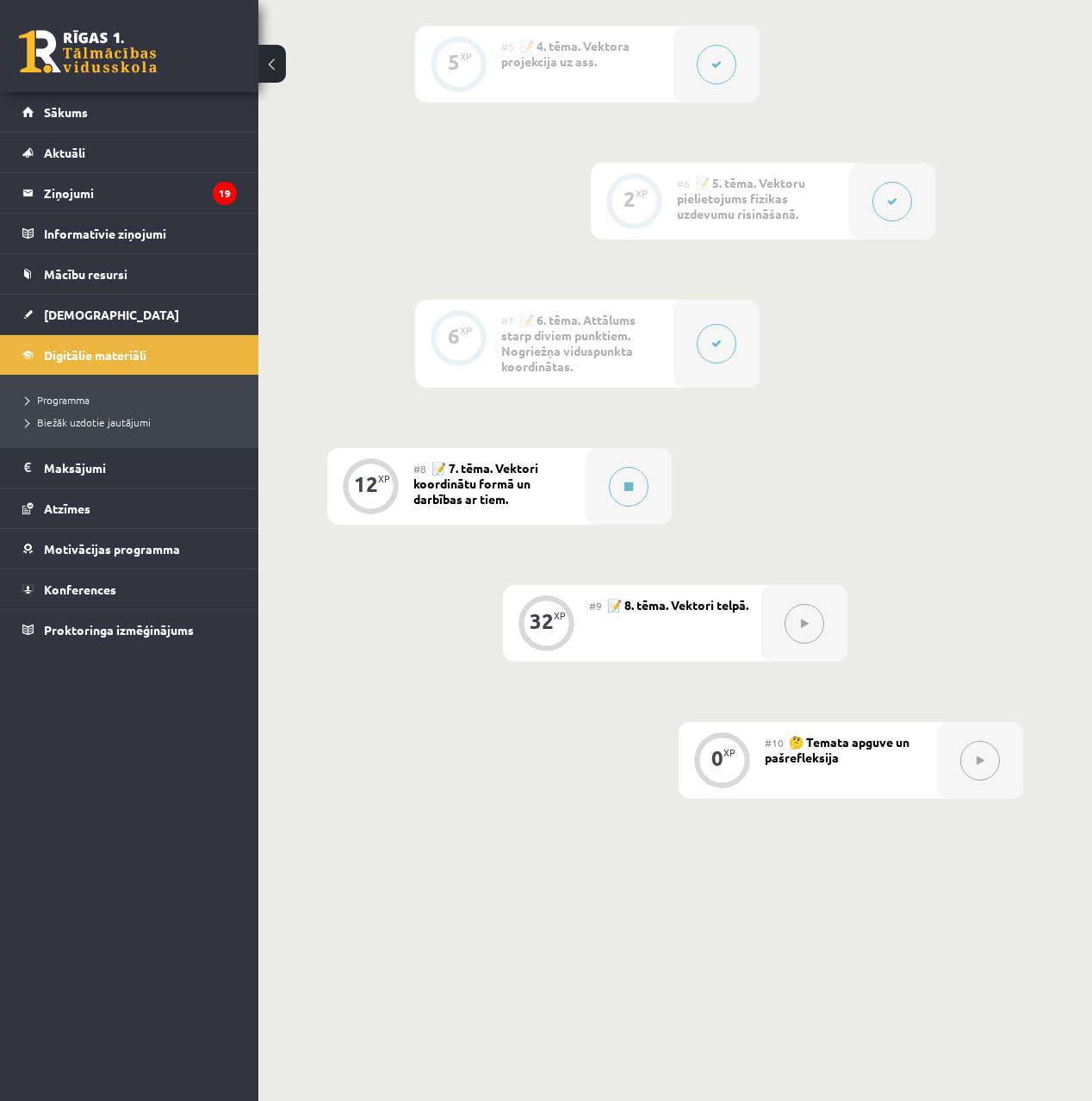
scroll to position [1024, 0]
click at [439, 485] on span "📝 7. tēma. Vektori koordinātu formā un darbības ar tiem." at bounding box center [476, 484] width 125 height 46
click at [383, 478] on div "XP" at bounding box center [384, 479] width 12 height 9
click at [631, 489] on icon at bounding box center [628, 487] width 9 height 10
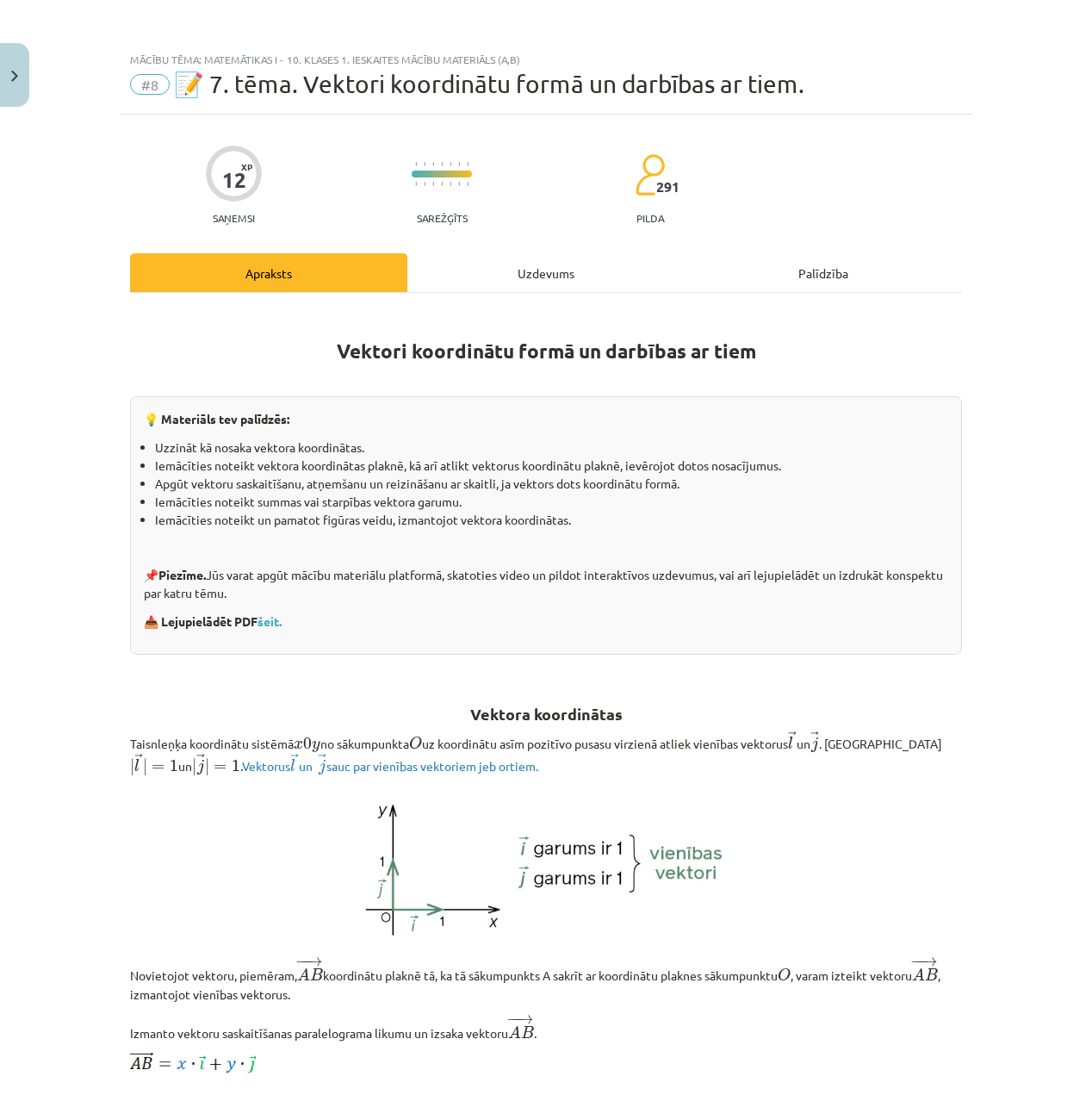
click at [535, 281] on div "Uzdevums" at bounding box center [546, 272] width 277 height 39
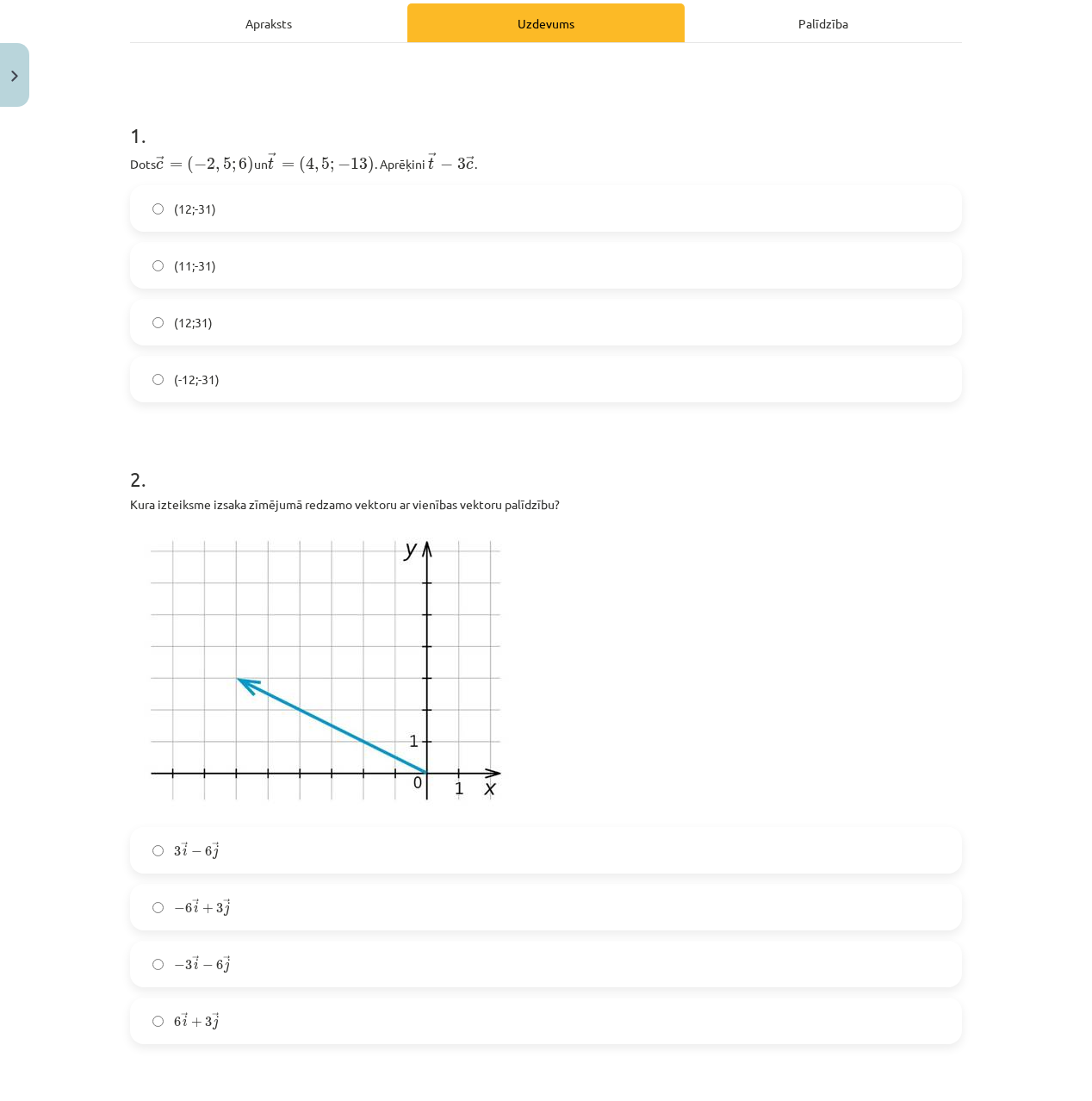
scroll to position [248, 0]
drag, startPoint x: 242, startPoint y: 211, endPoint x: 212, endPoint y: 298, distance: 92.0
click at [242, 211] on label "(12;-31)" at bounding box center [546, 209] width 829 height 43
click at [242, 324] on label "(12;31)" at bounding box center [546, 323] width 829 height 43
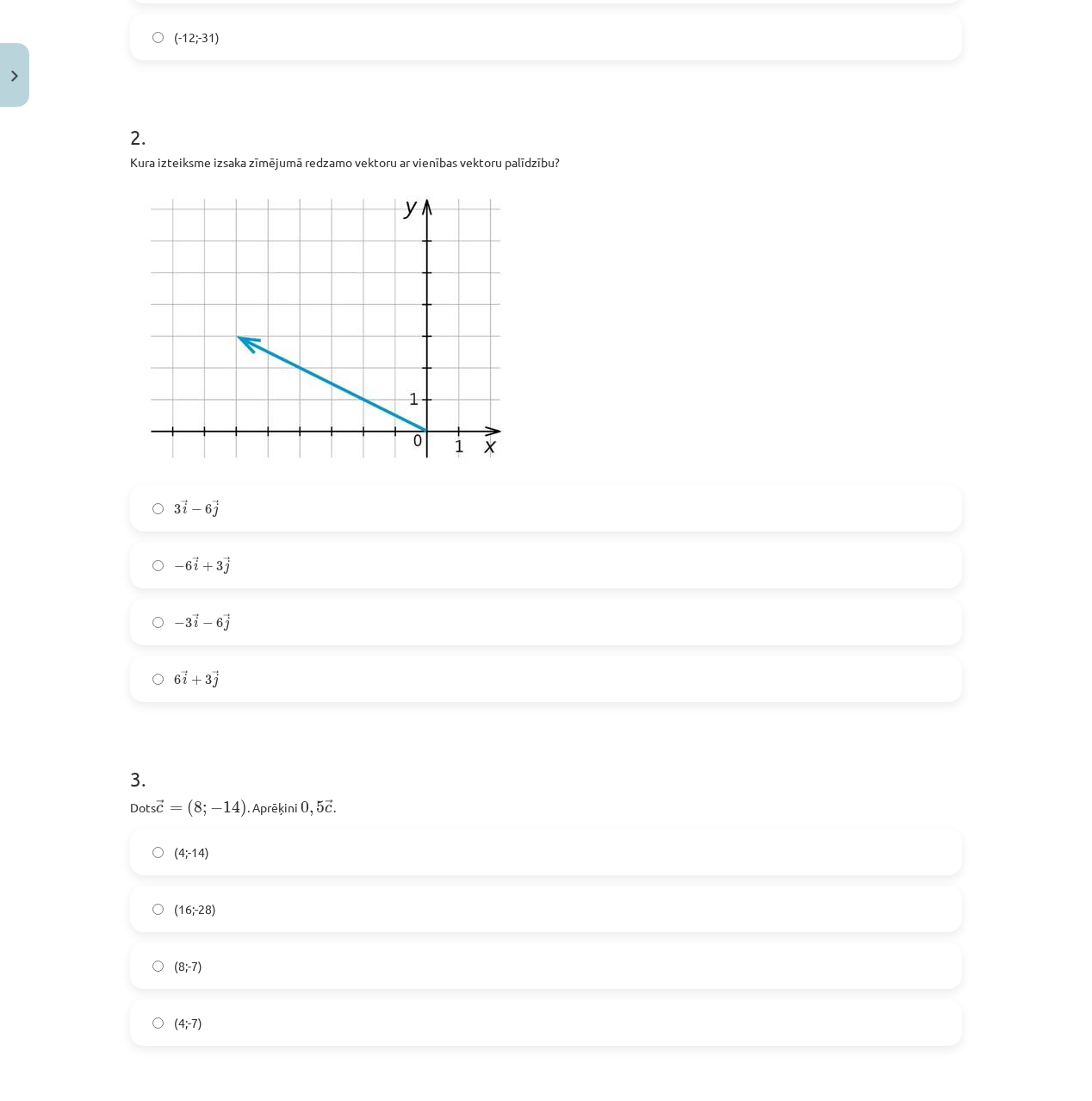
scroll to position [593, 0]
click at [283, 505] on label "3 → i − 6 → j 3 i → − 6 j →" at bounding box center [546, 507] width 829 height 43
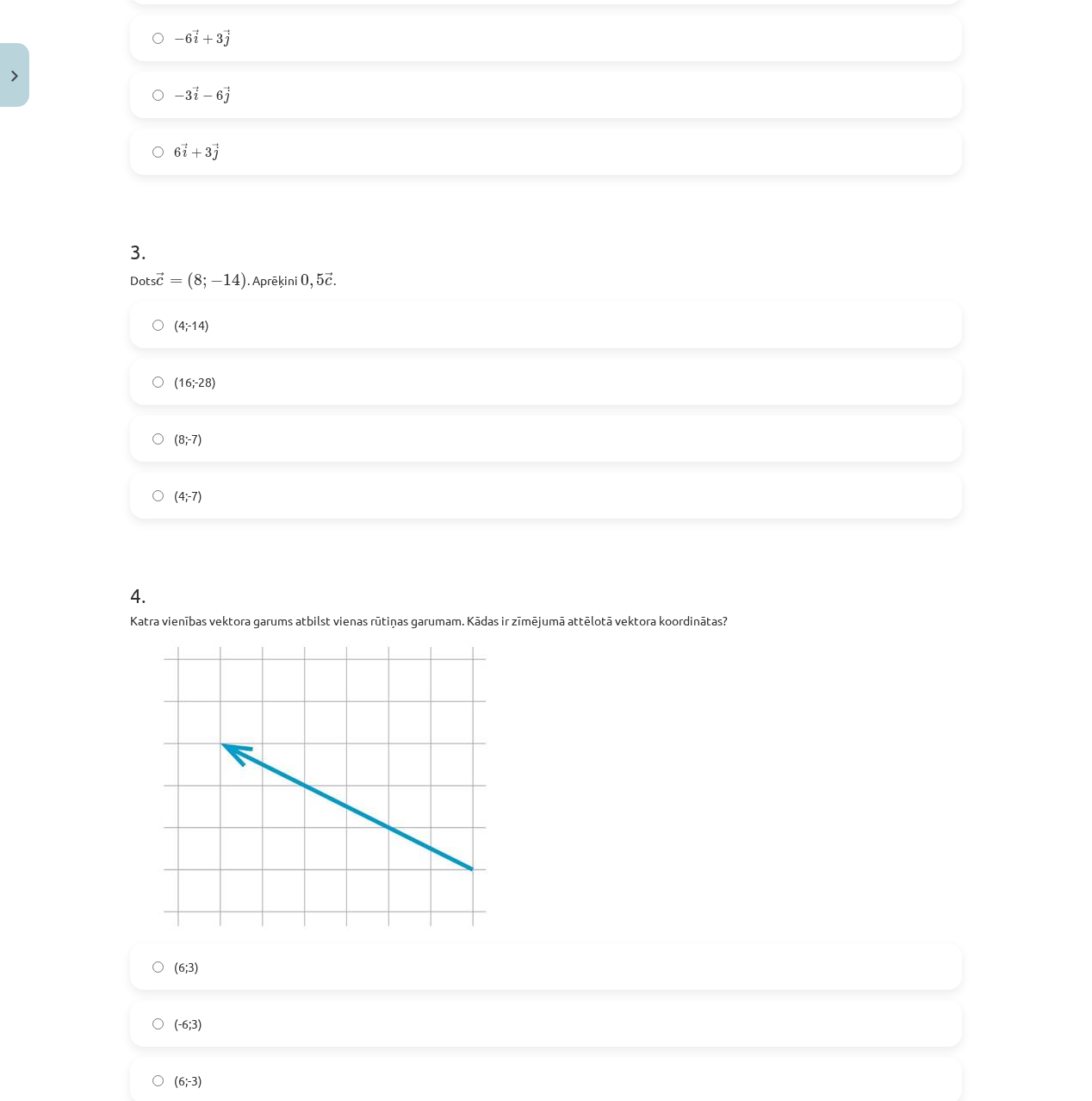
scroll to position [1117, 0]
click at [267, 433] on label "(8;-7)" at bounding box center [546, 441] width 829 height 43
click at [280, 498] on label "(4;-7)" at bounding box center [546, 497] width 829 height 43
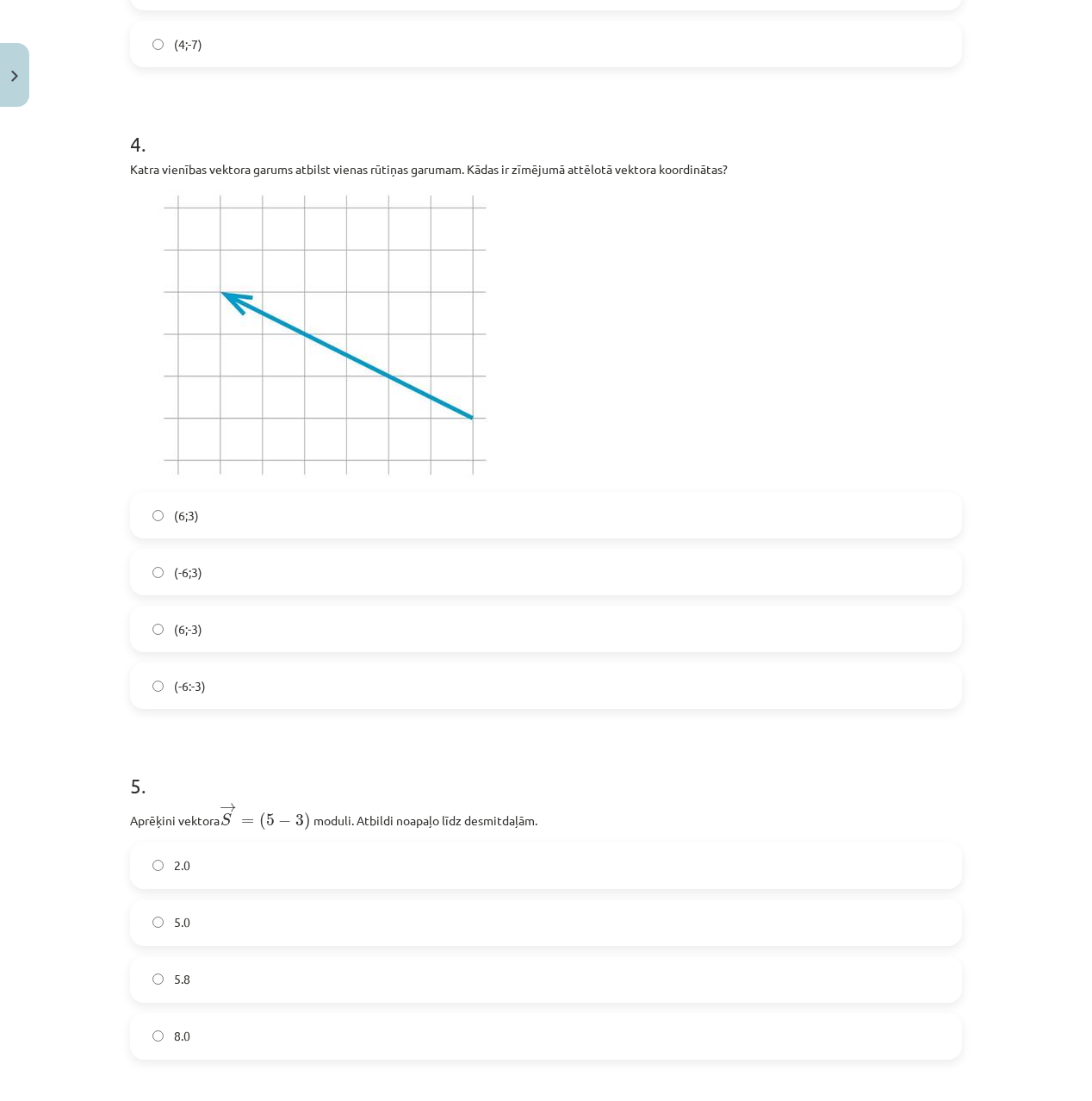
scroll to position [1569, 0]
click at [277, 576] on label "(-6;3)" at bounding box center [546, 573] width 829 height 43
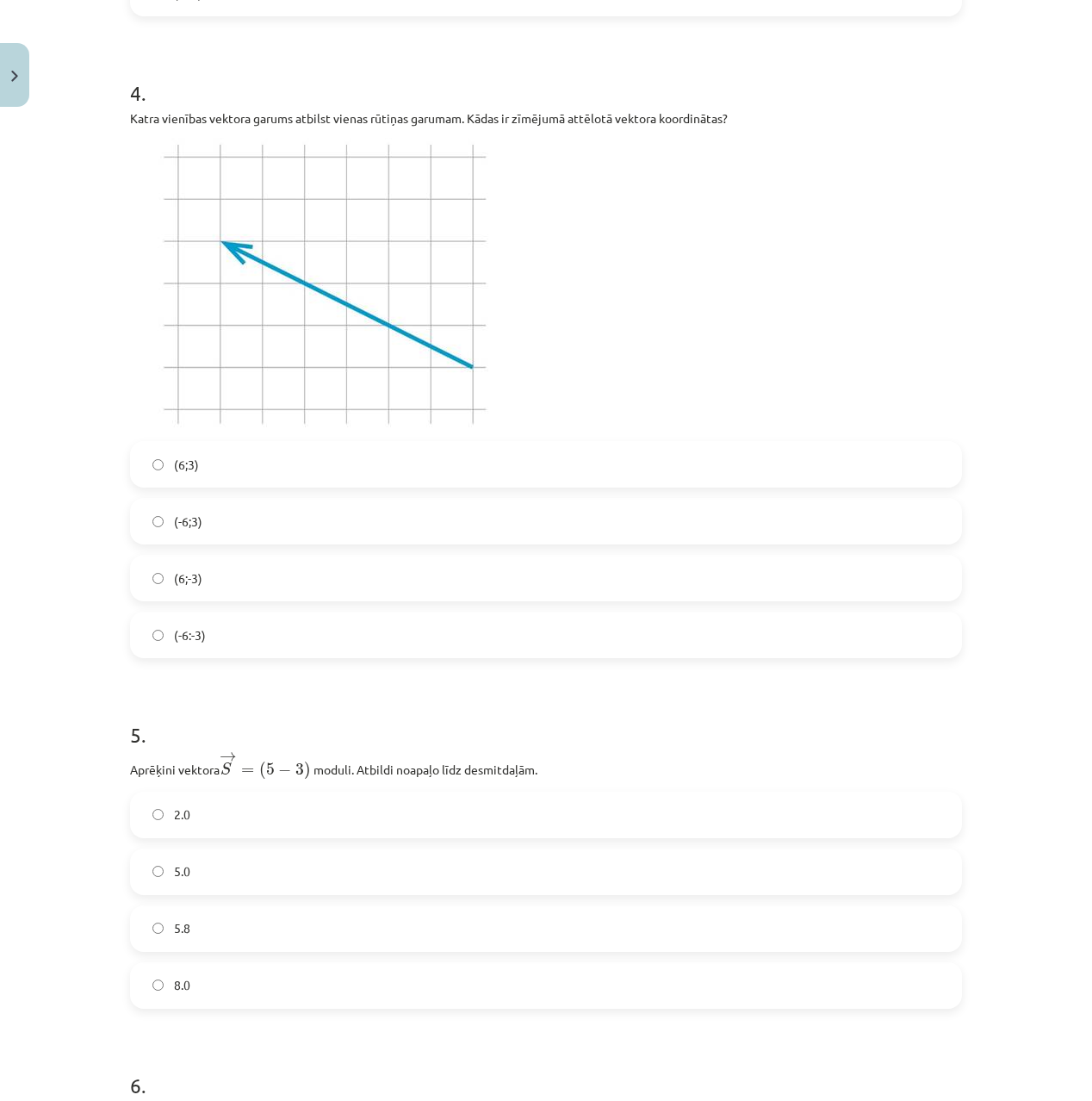
scroll to position [1630, 0]
click at [268, 567] on label "(6;-3)" at bounding box center [546, 577] width 829 height 43
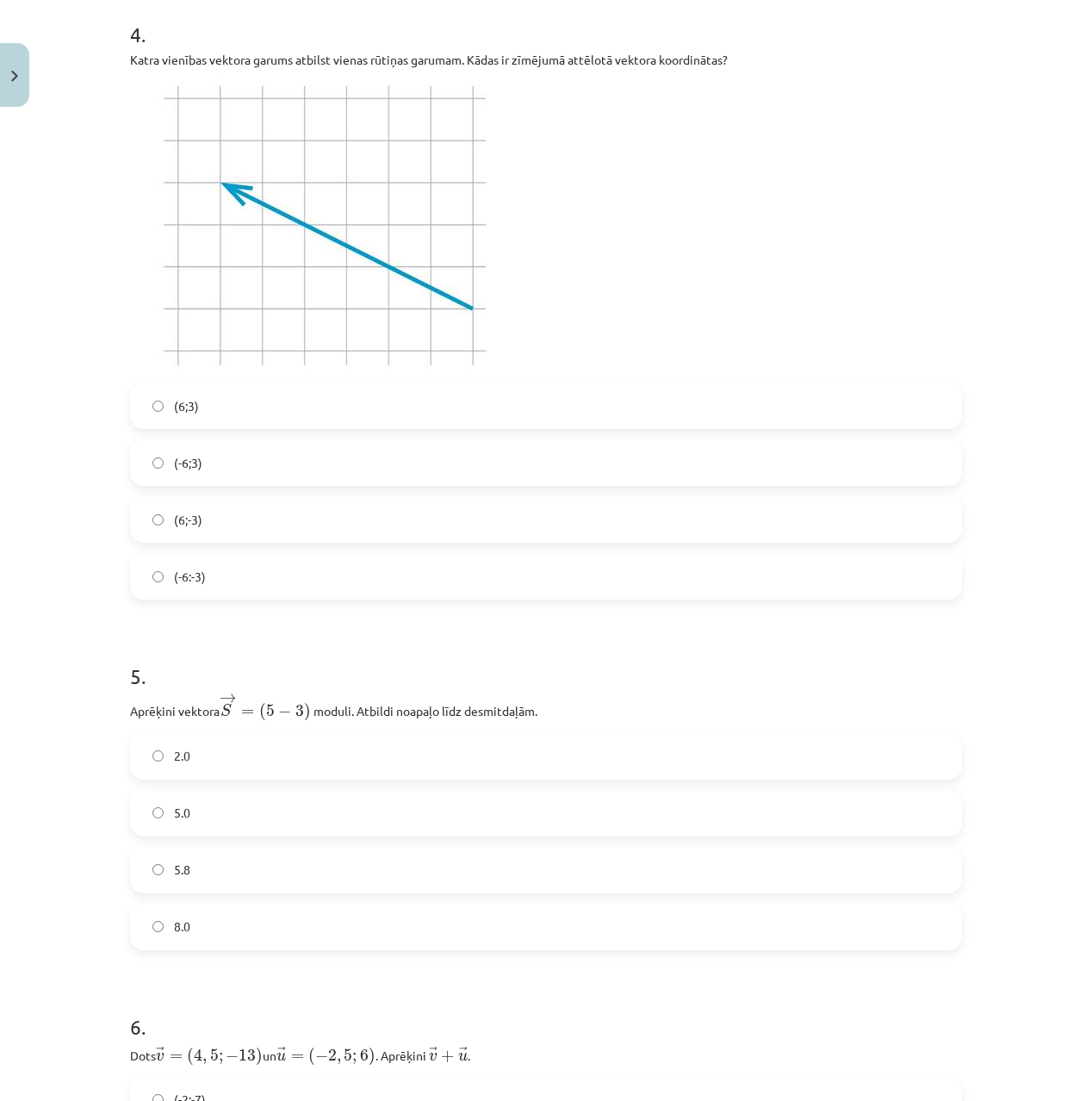
scroll to position [1684, 0]
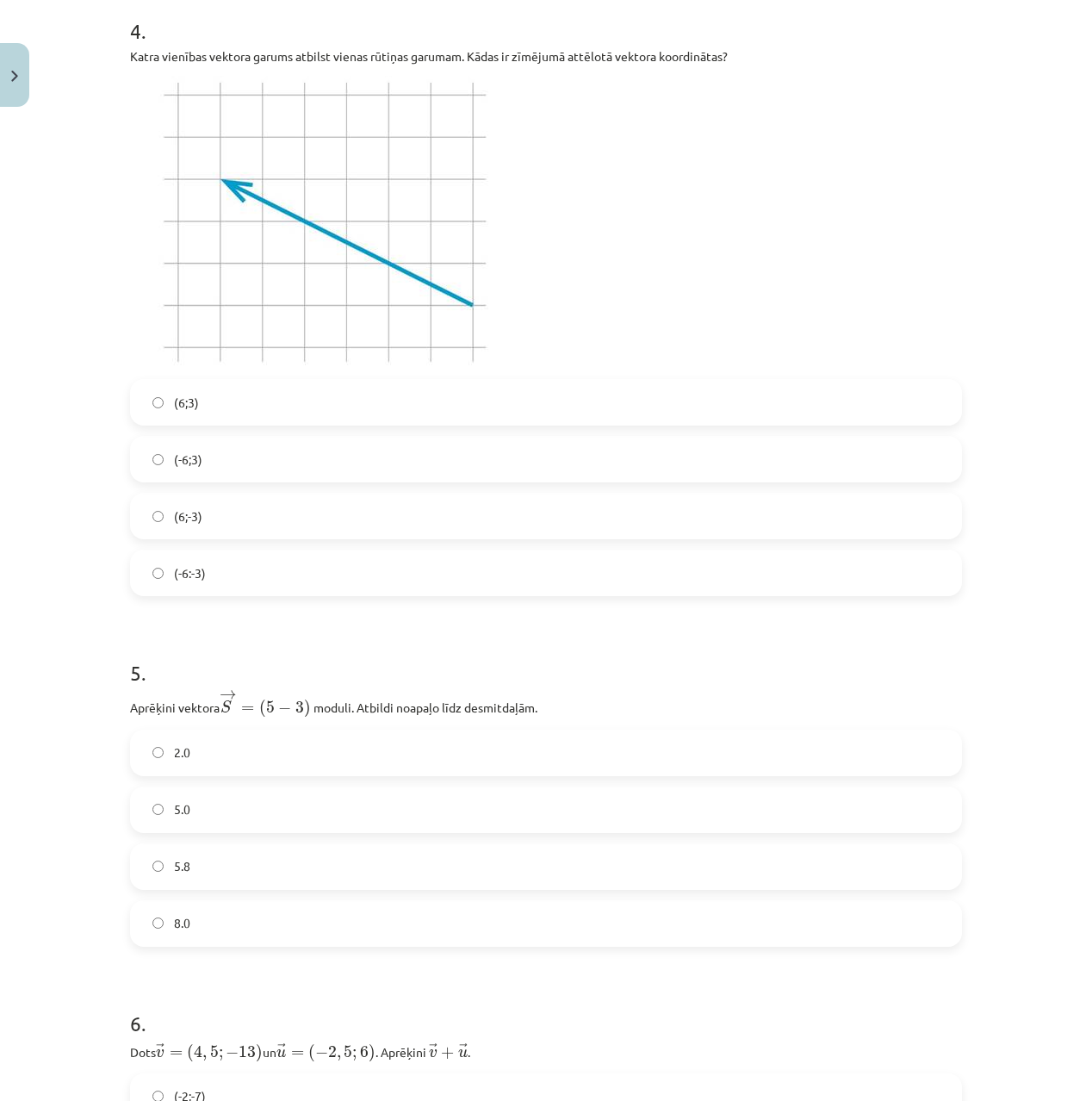
click at [268, 567] on label "(-6:-3)" at bounding box center [546, 572] width 829 height 43
click at [257, 459] on label "(-6;3)" at bounding box center [546, 459] width 829 height 43
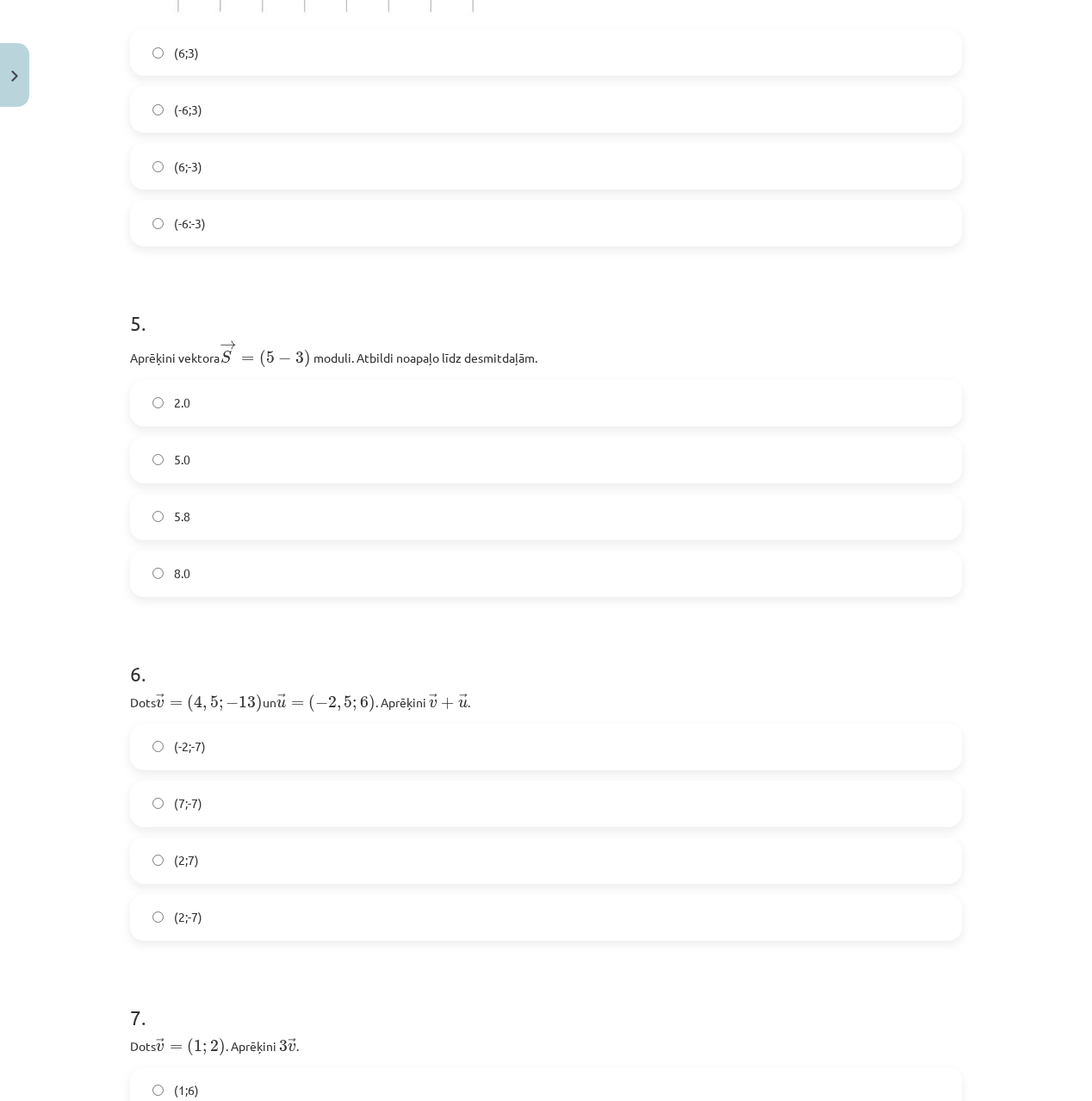
scroll to position [2025, 0]
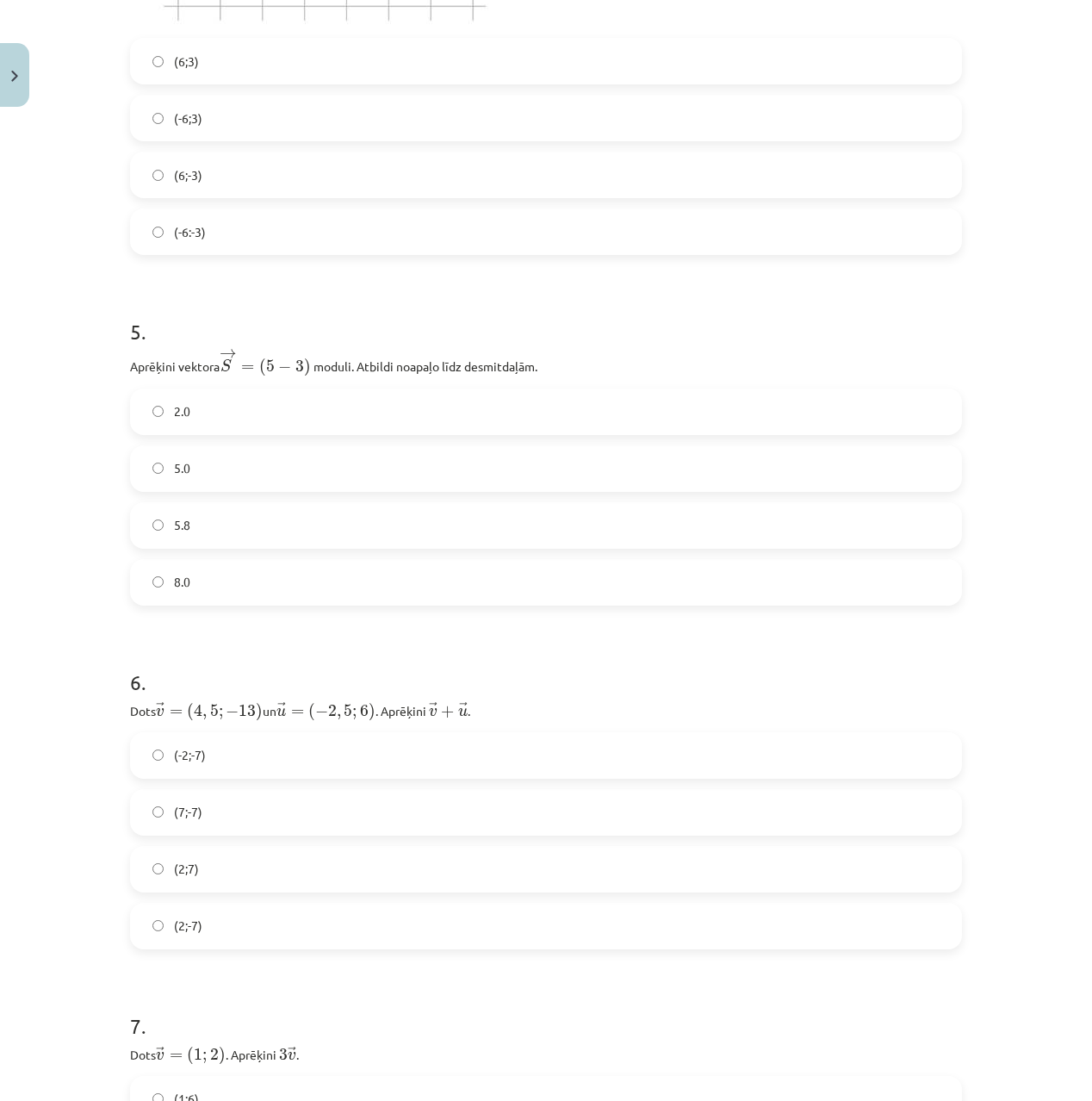
click at [218, 413] on label "2.0" at bounding box center [546, 411] width 829 height 43
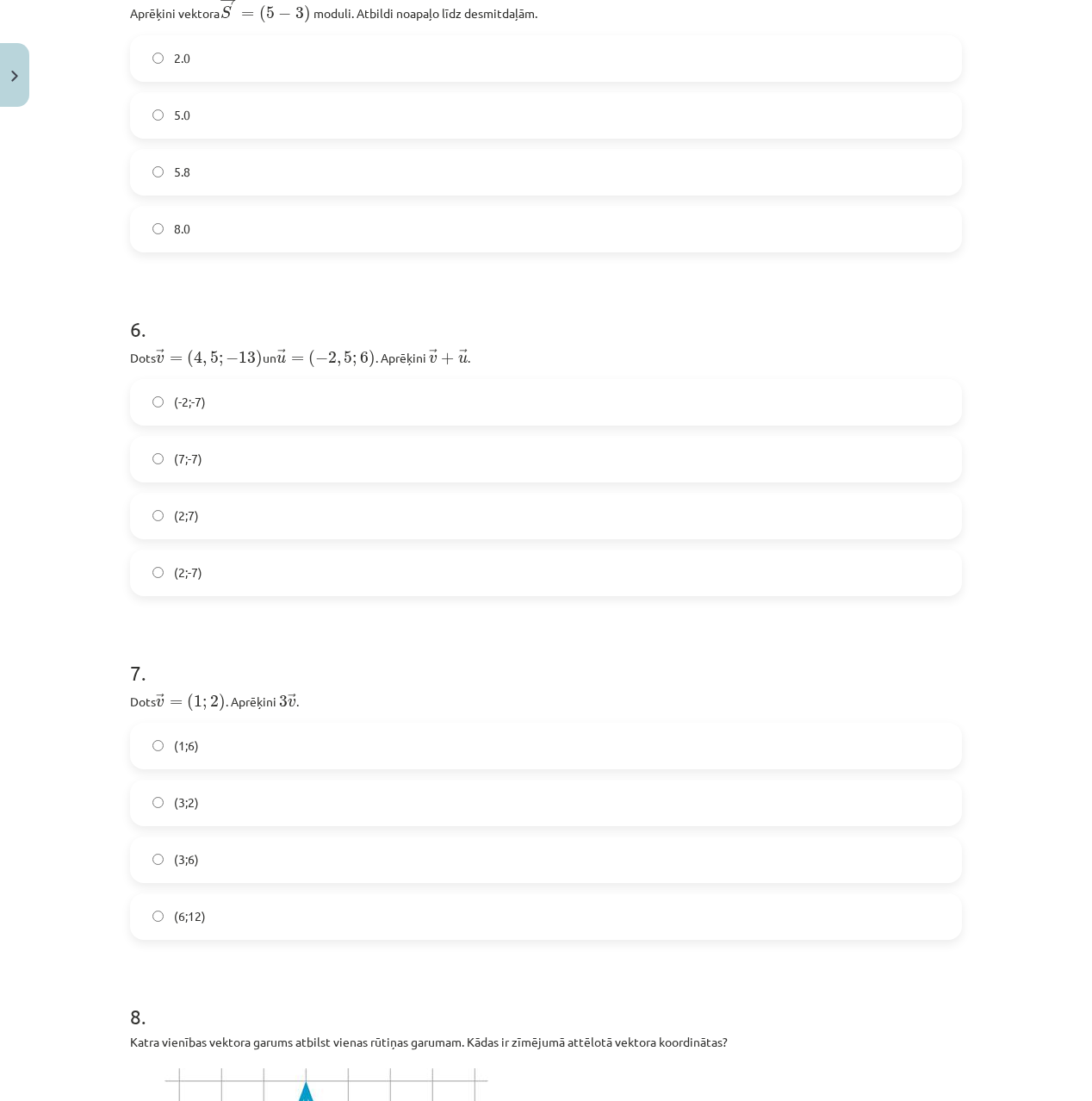
scroll to position [2377, 0]
click at [250, 532] on label "(2;7)" at bounding box center [546, 516] width 829 height 43
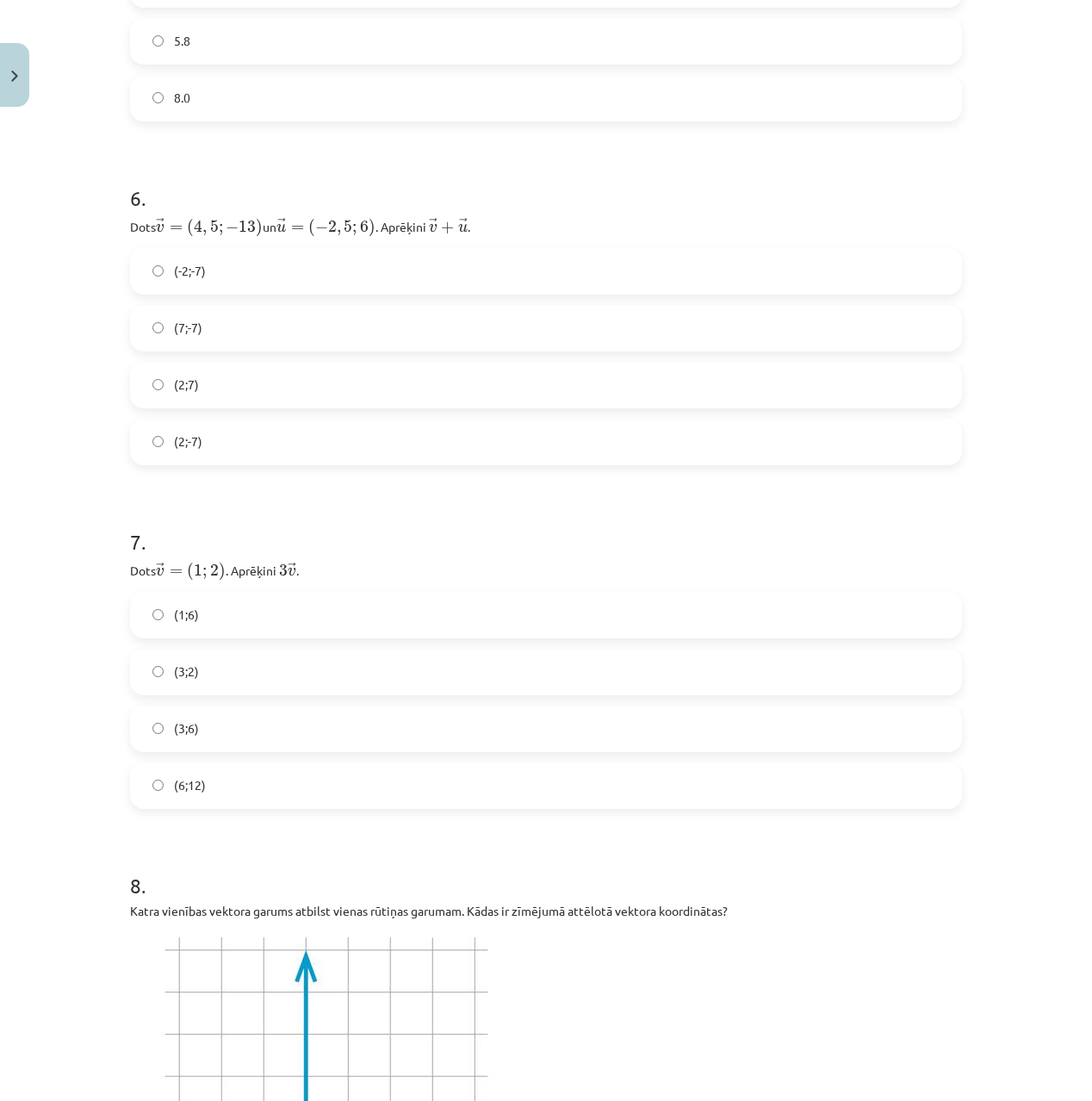
scroll to position [2514, 0]
click at [226, 735] on label "(3;6)" at bounding box center [546, 724] width 829 height 43
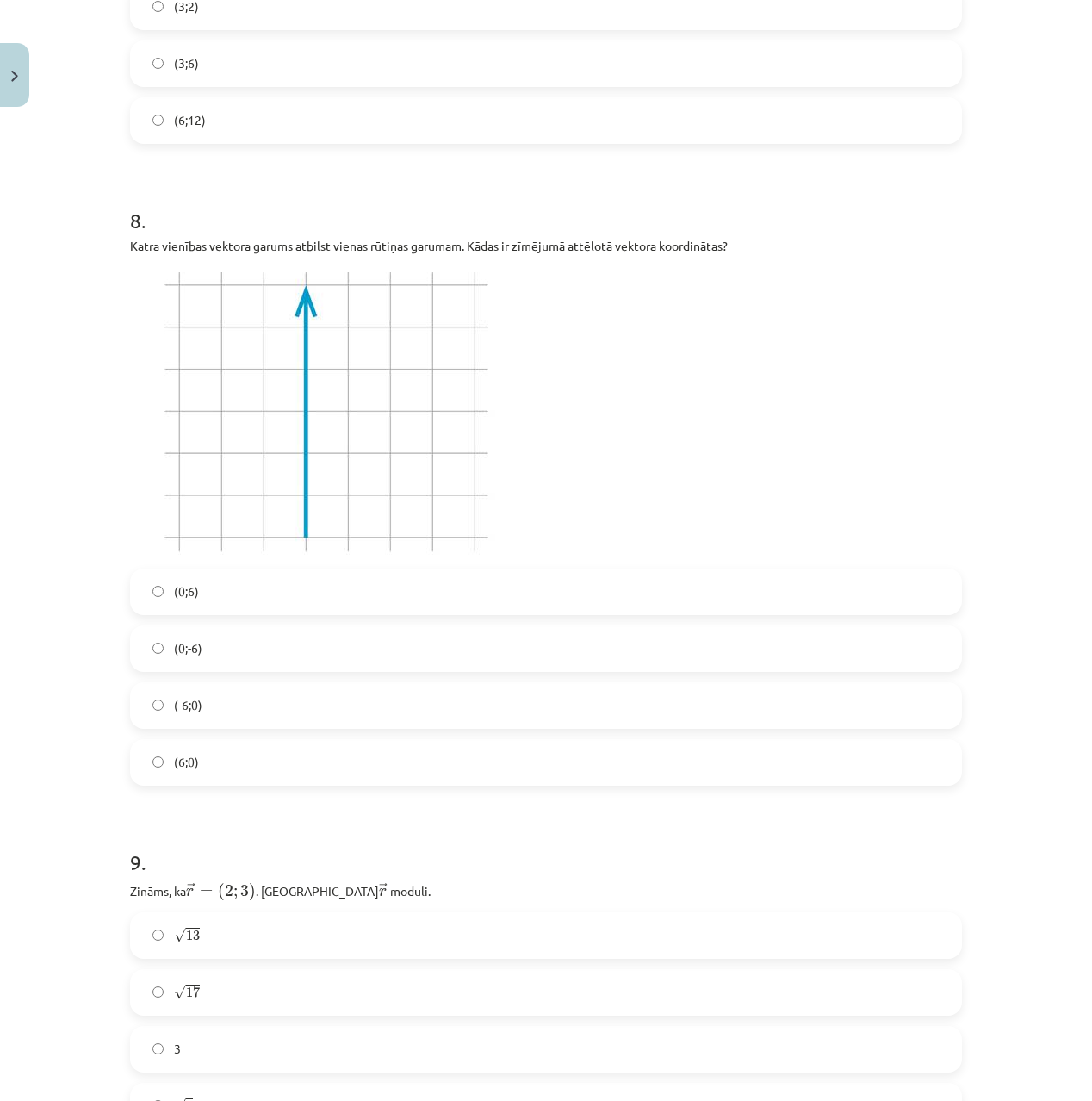
scroll to position [3176, 0]
click at [232, 588] on label "(0;6)" at bounding box center [546, 589] width 829 height 43
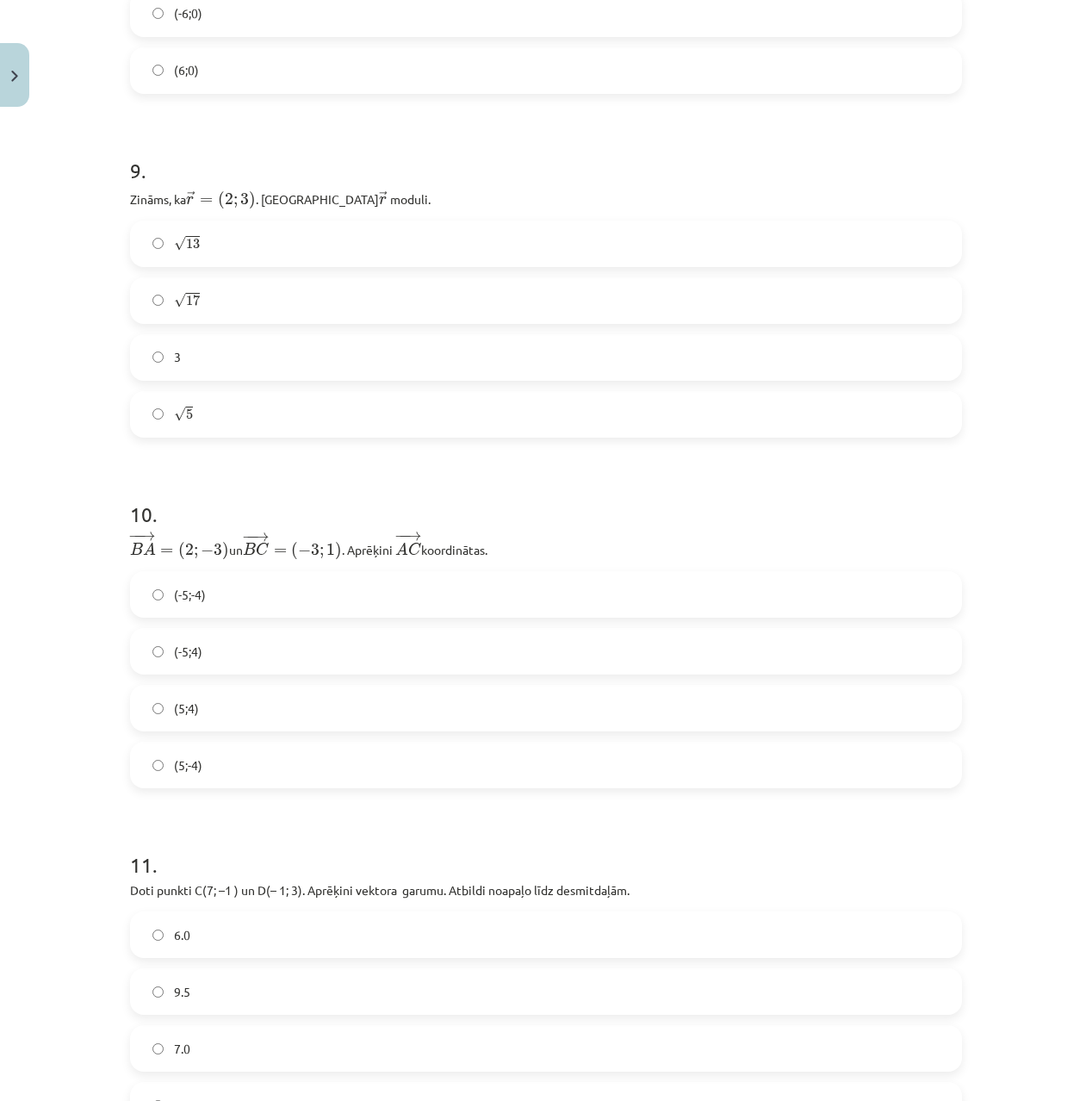
scroll to position [3870, 0]
click at [243, 420] on label "√ 5 5" at bounding box center [546, 411] width 829 height 43
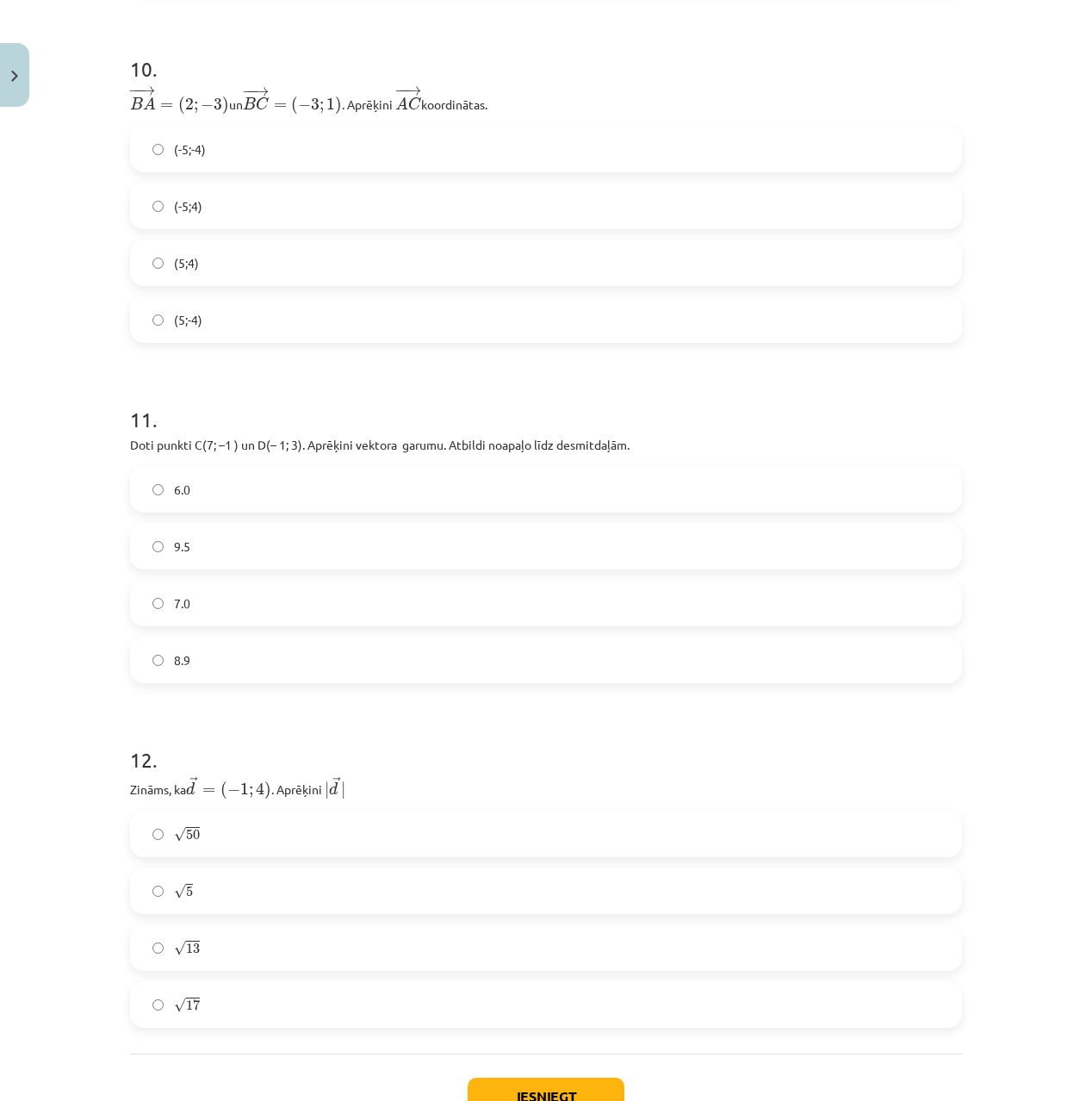
scroll to position [4301, 0]
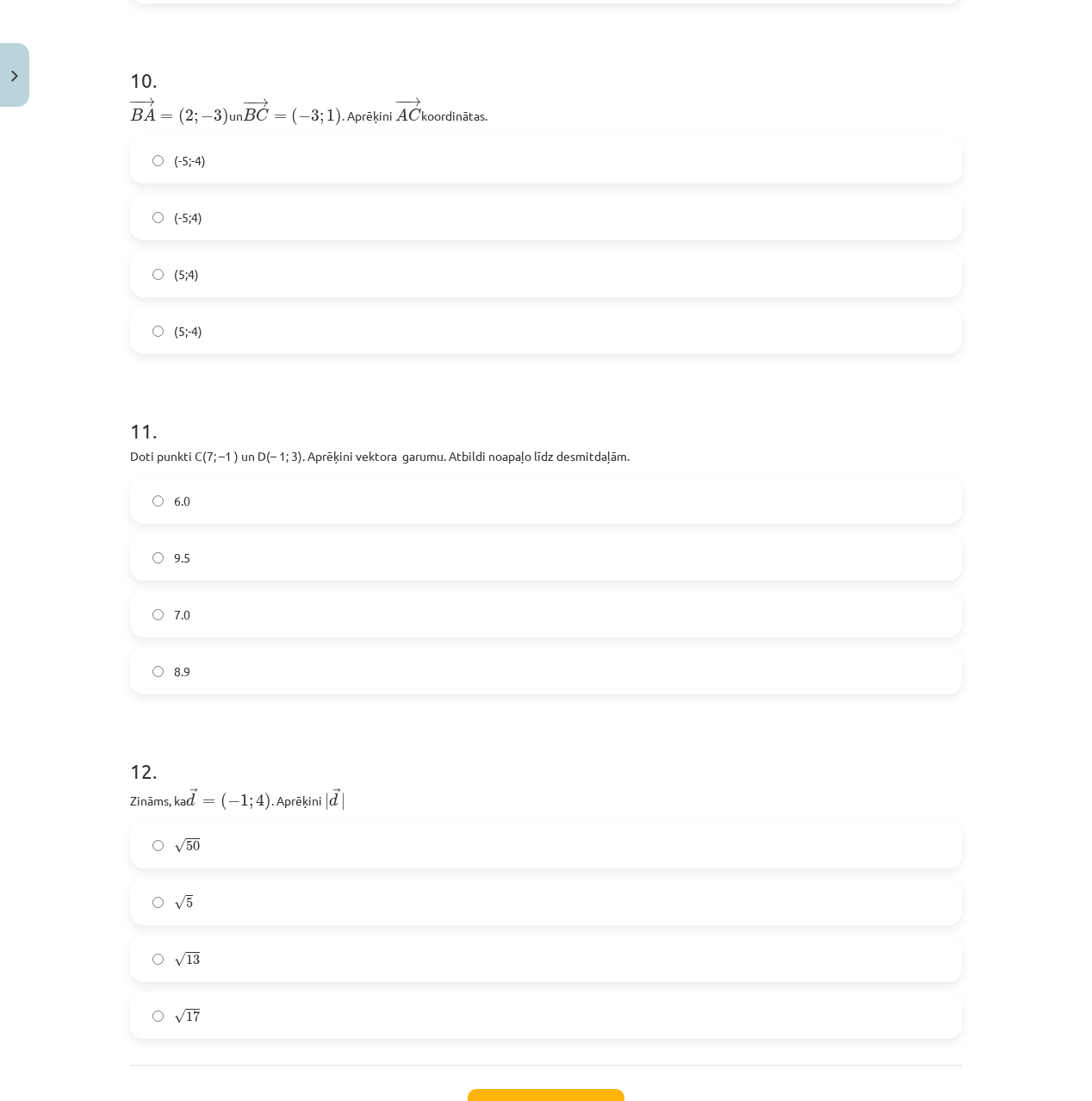
click at [254, 209] on label "(-5;4)" at bounding box center [546, 216] width 829 height 43
click at [228, 653] on label "8.9" at bounding box center [546, 671] width 829 height 43
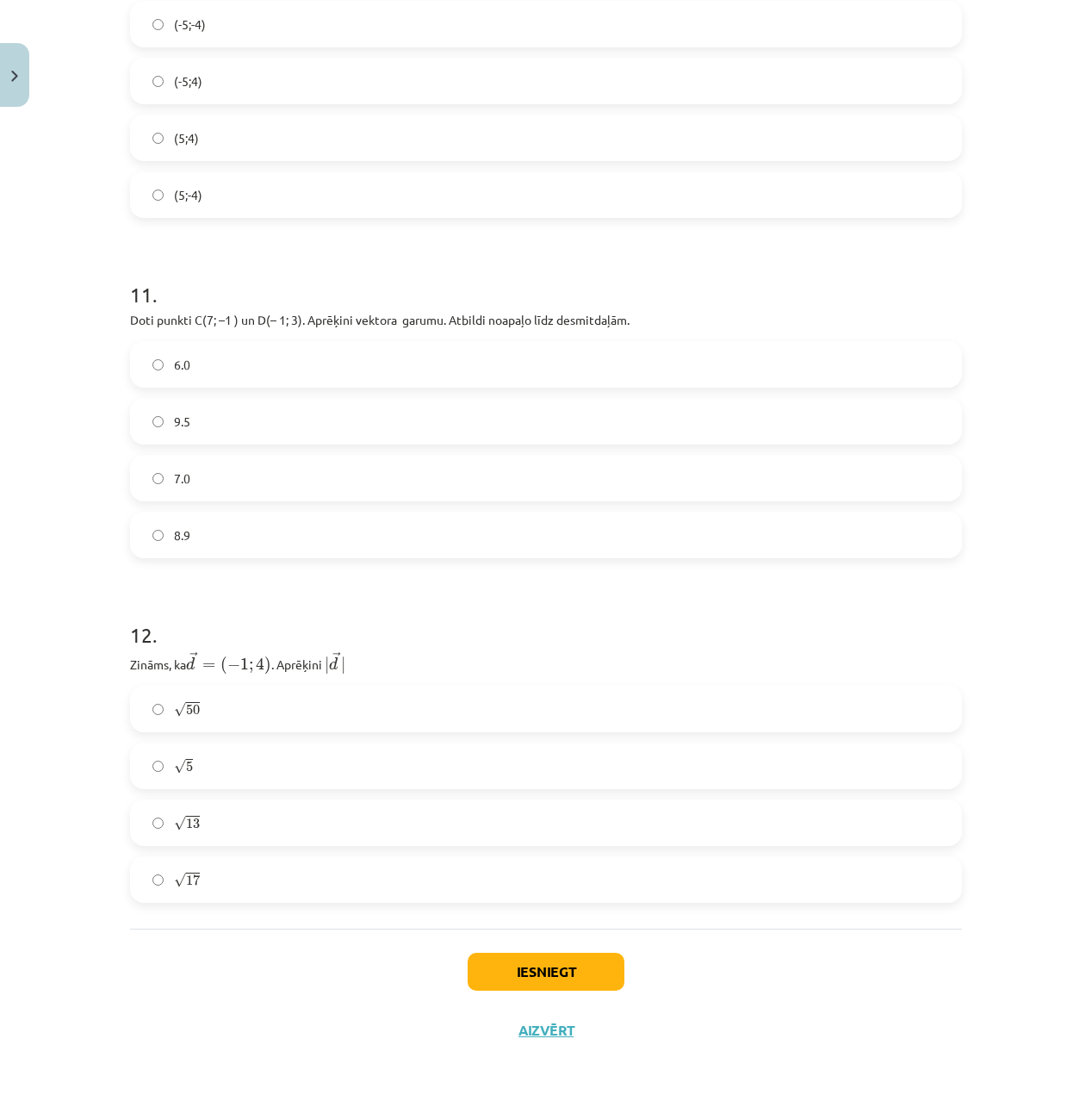
scroll to position [4436, 0]
drag, startPoint x: 366, startPoint y: 878, endPoint x: 387, endPoint y: 884, distance: 21.8
click at [367, 879] on label "√ 17 17" at bounding box center [546, 880] width 829 height 43
click at [562, 966] on button "Iesniegt" at bounding box center [546, 973] width 157 height 38
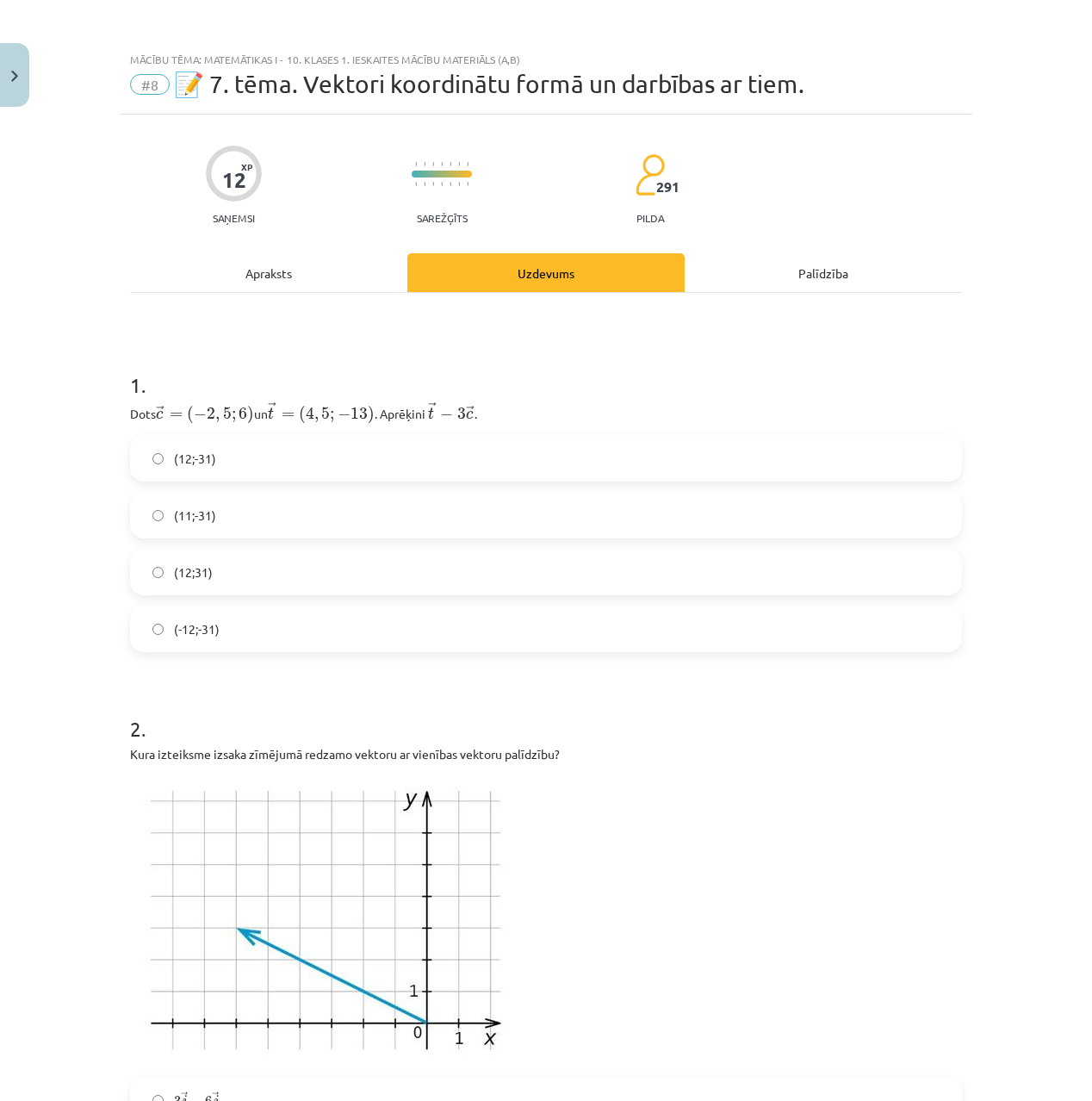
scroll to position [0, 0]
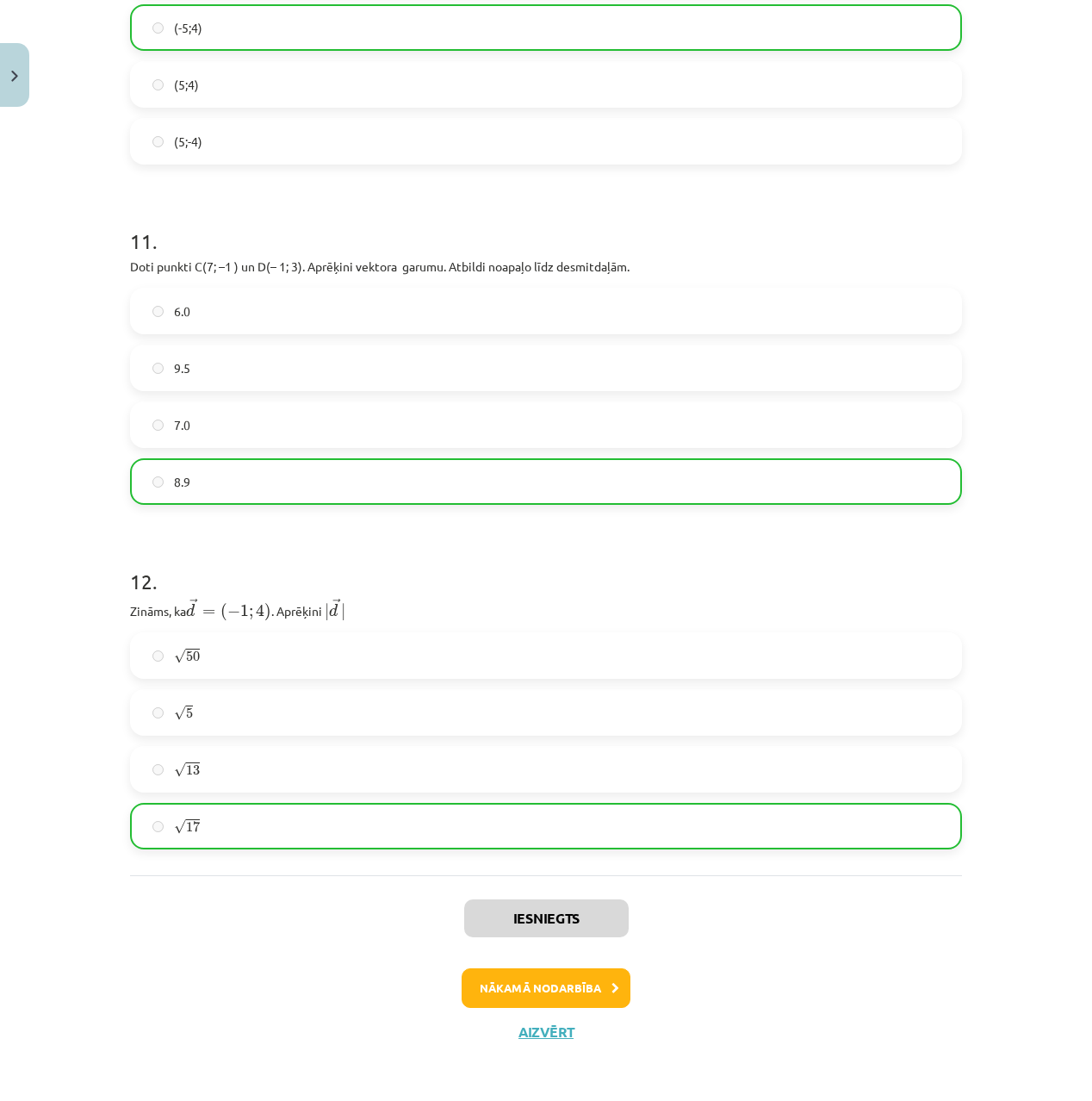
click at [557, 974] on button "Nākamā nodarbība" at bounding box center [546, 988] width 169 height 40
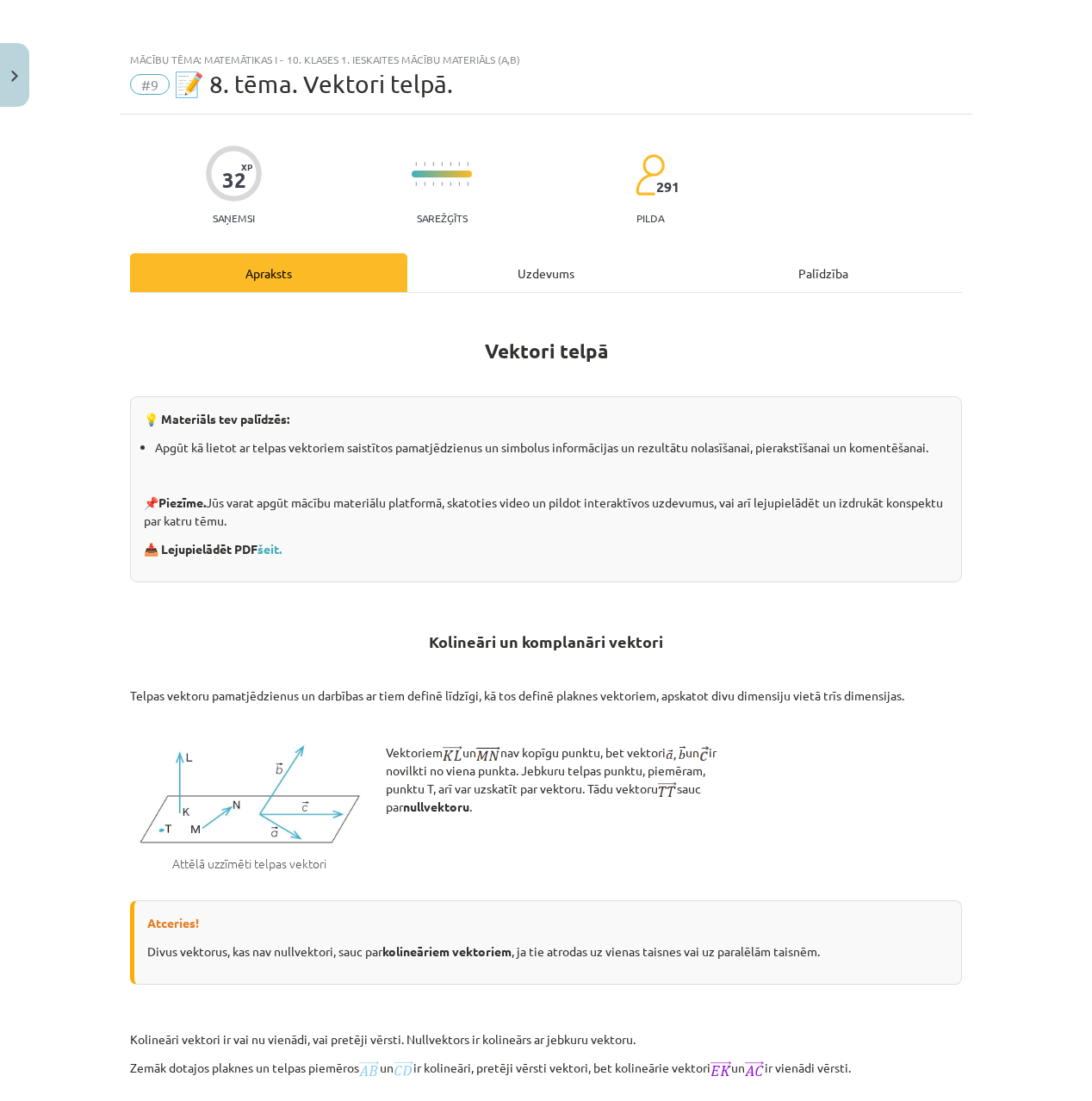
scroll to position [2, 0]
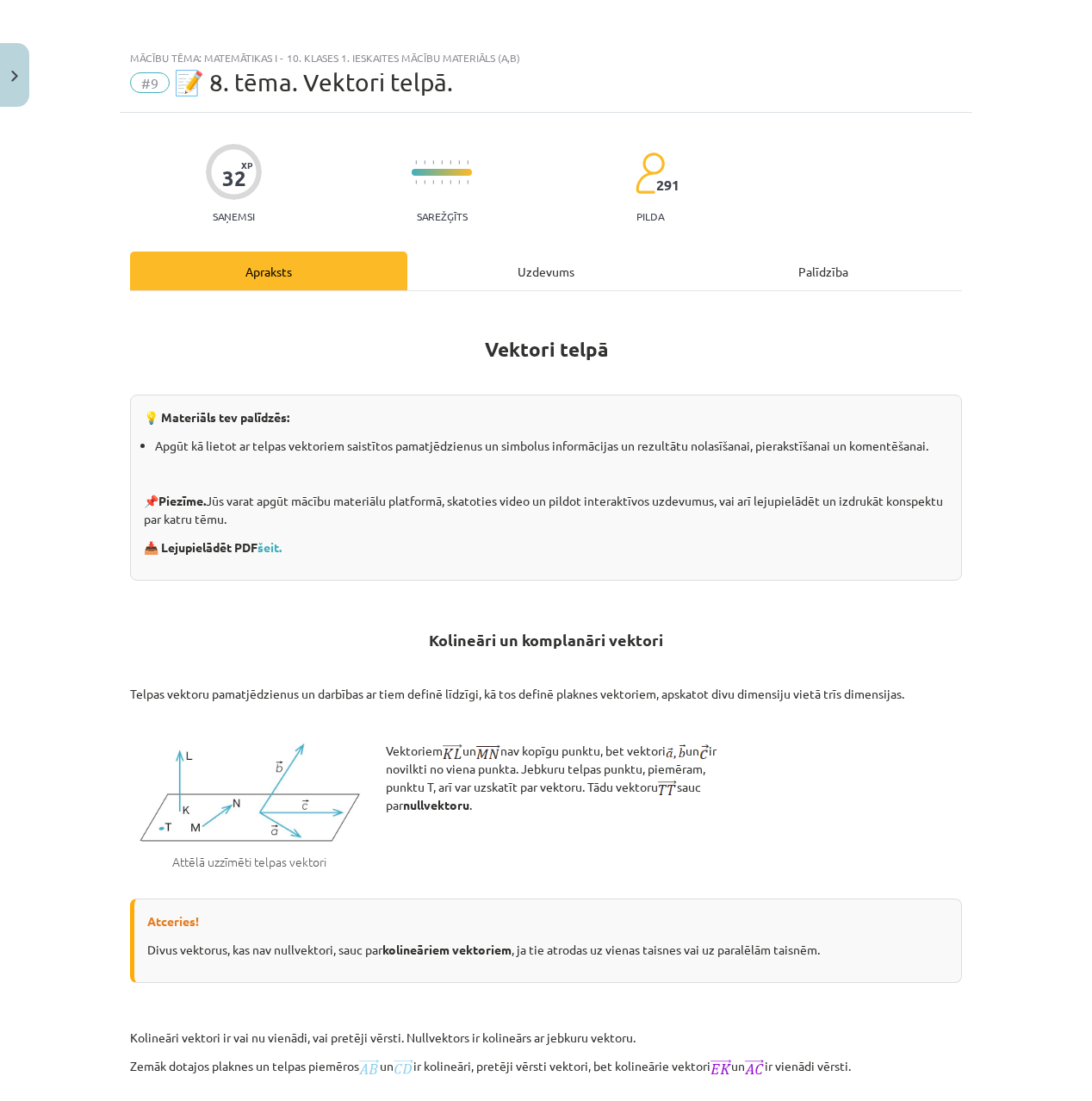
click at [547, 285] on div "Uzdevums" at bounding box center [546, 271] width 277 height 39
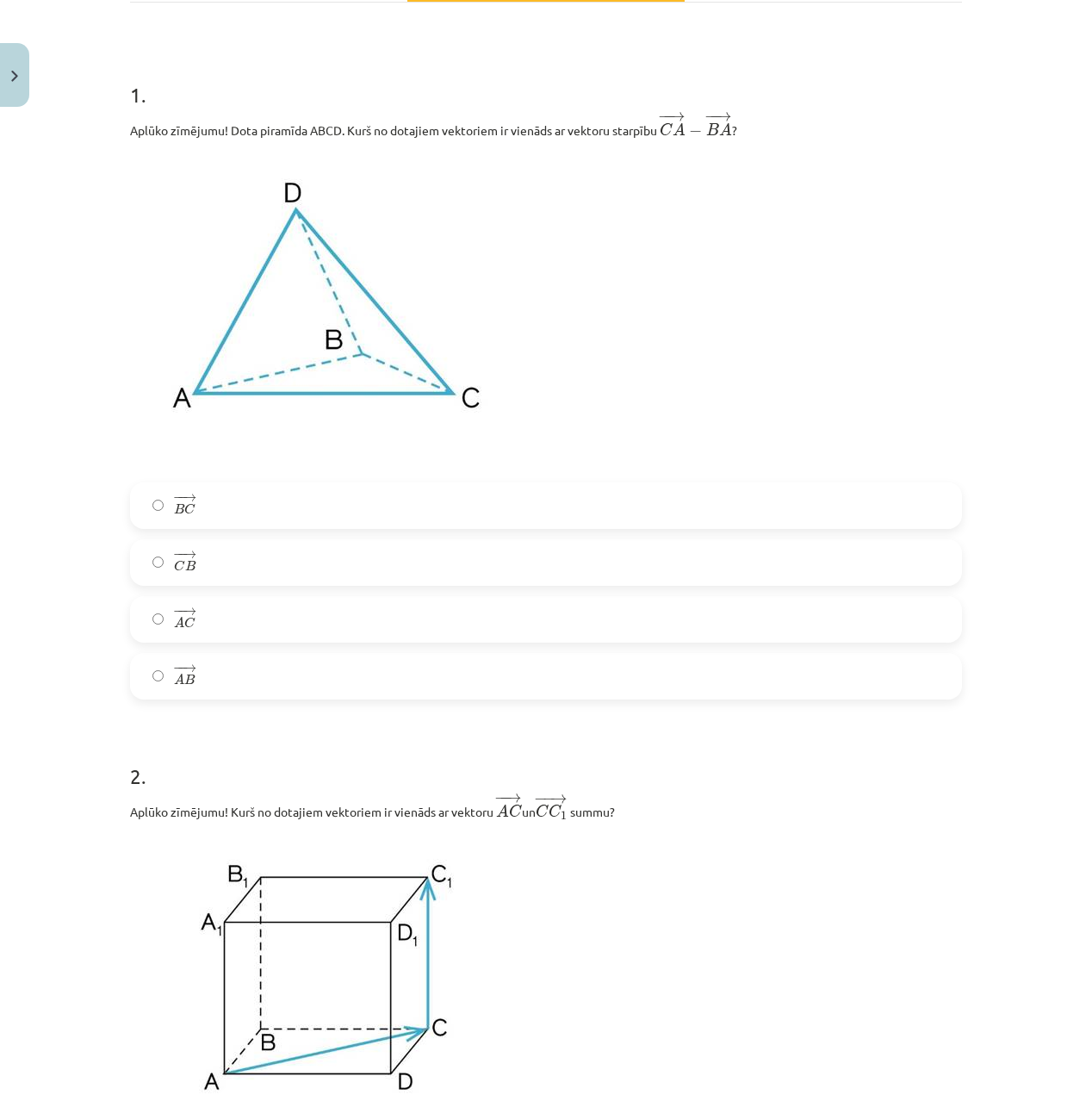
scroll to position [292, 0]
click at [214, 507] on label "− − → B C B C →" at bounding box center [546, 503] width 829 height 43
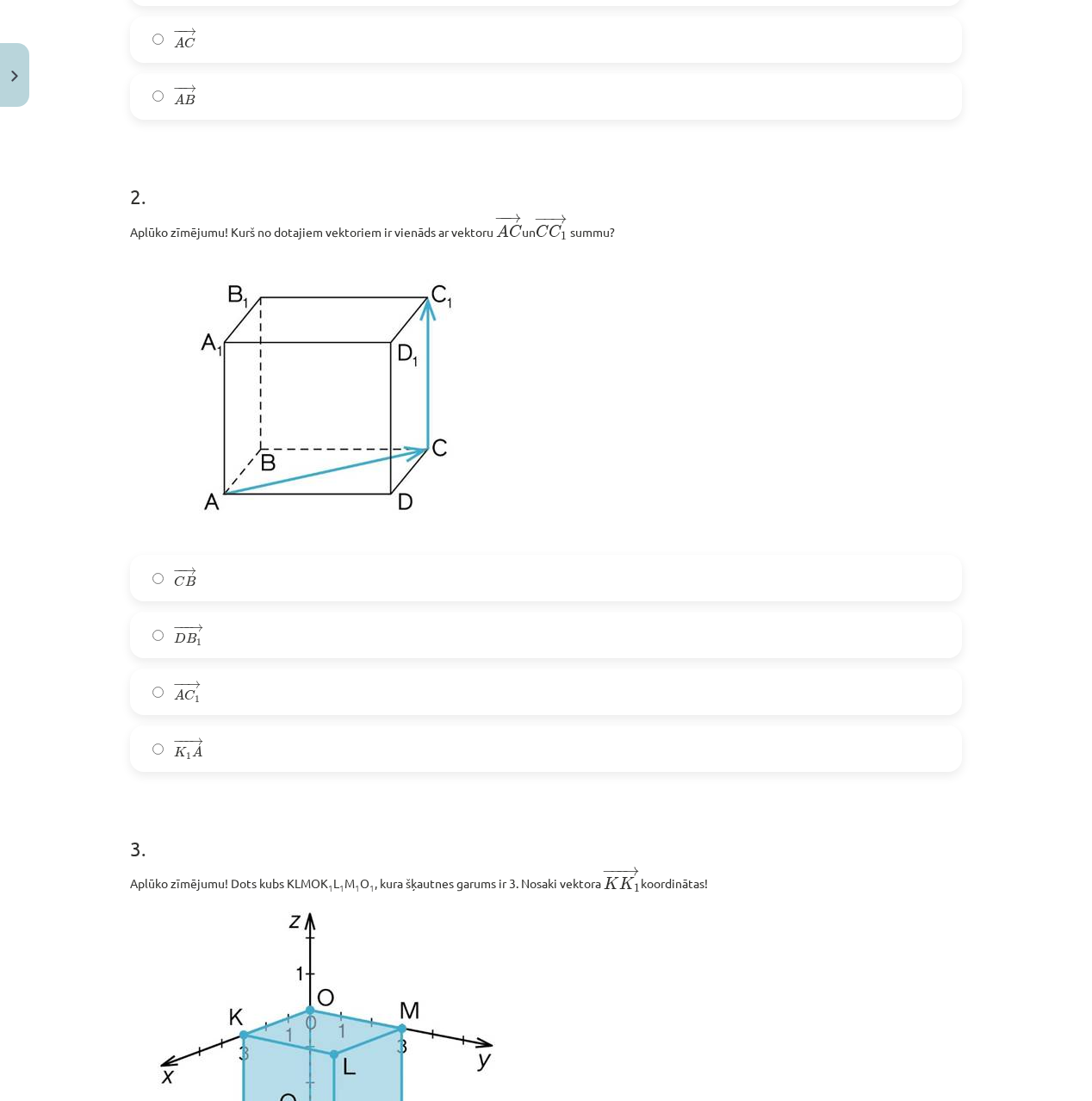
scroll to position [875, 0]
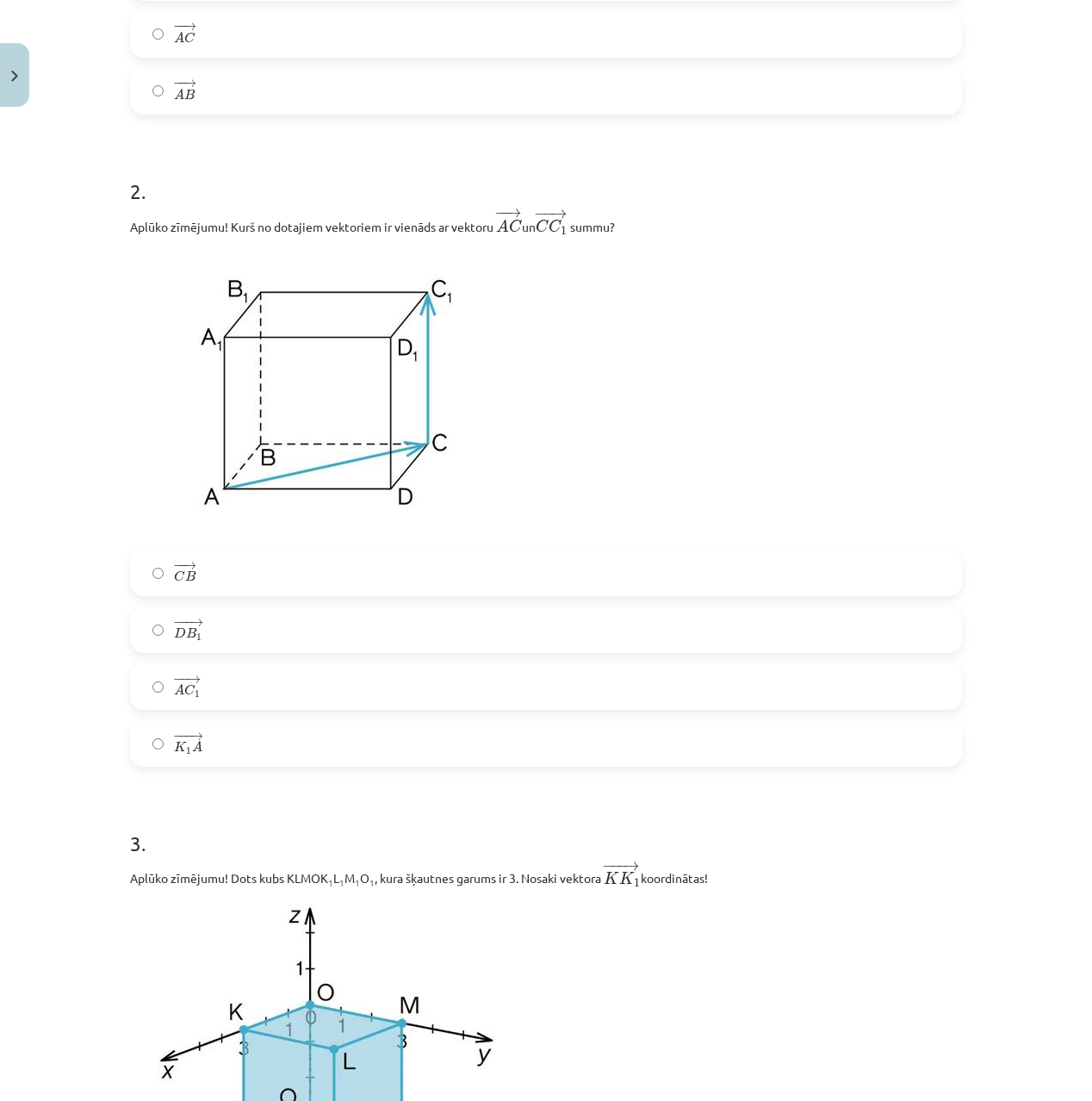
click at [260, 628] on label "− −− → D B 1 D B 1 →" at bounding box center [546, 629] width 829 height 43
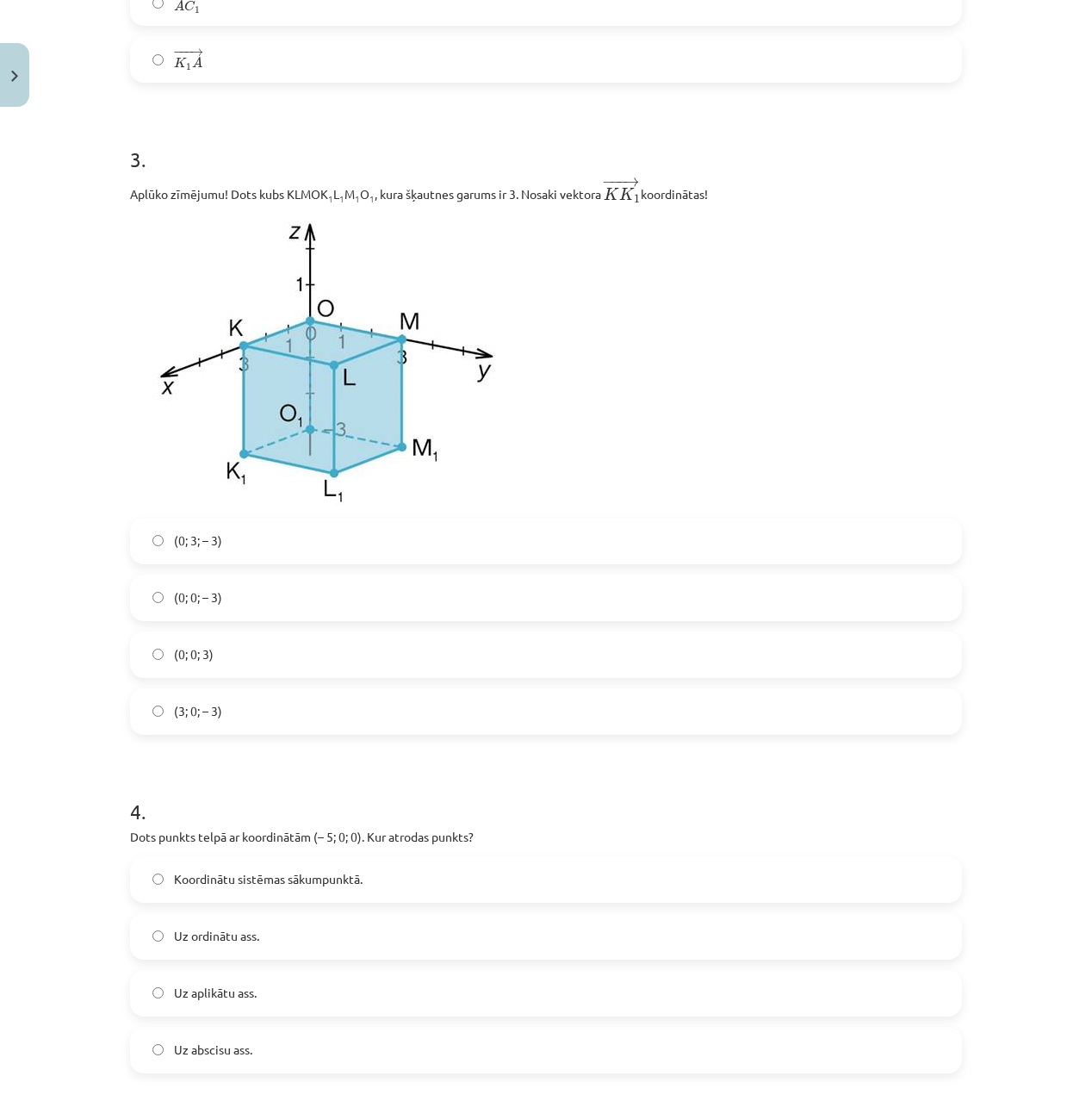
scroll to position [1563, 0]
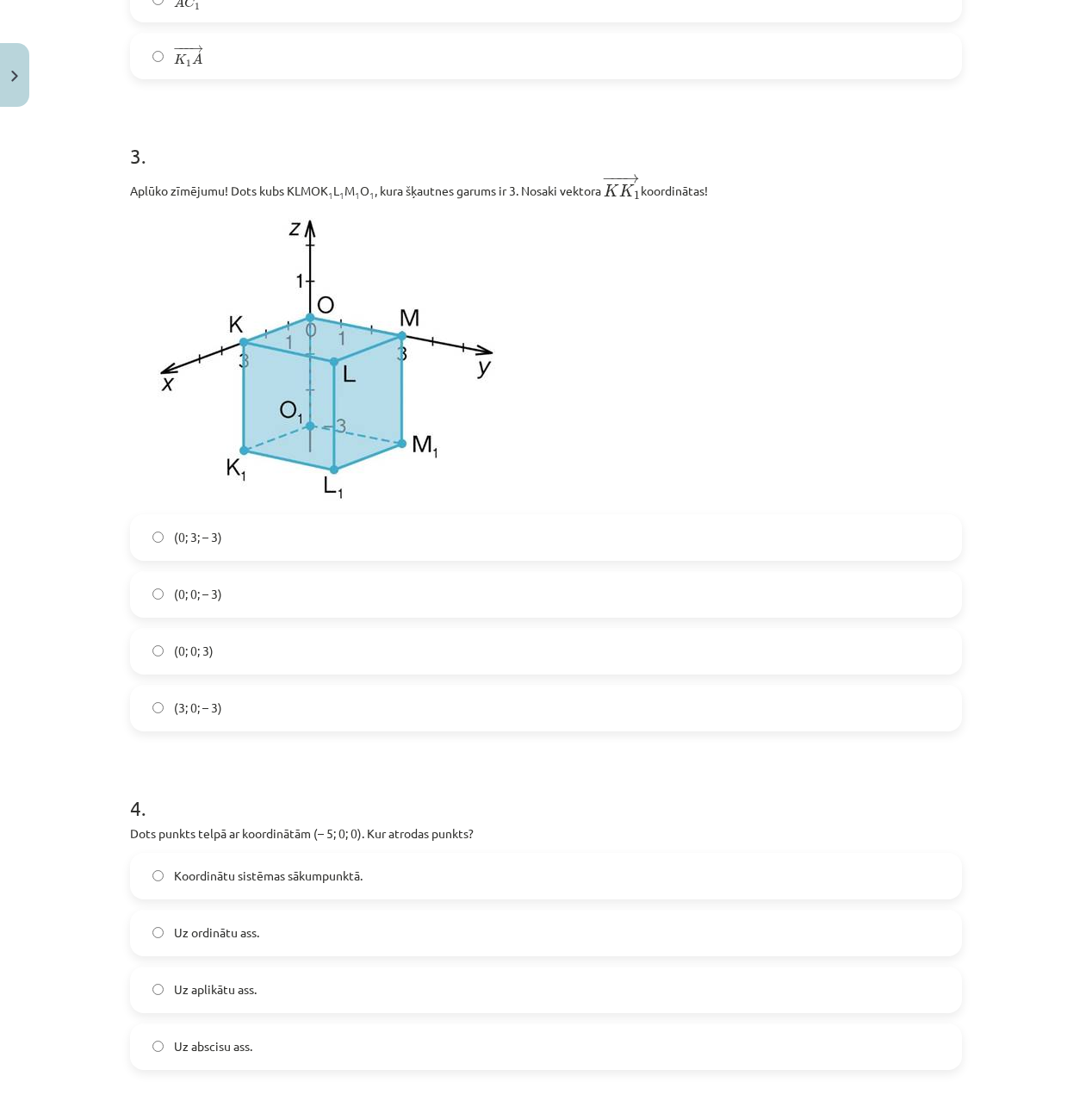
click at [250, 724] on label "(3; 0; – 3)" at bounding box center [546, 708] width 829 height 43
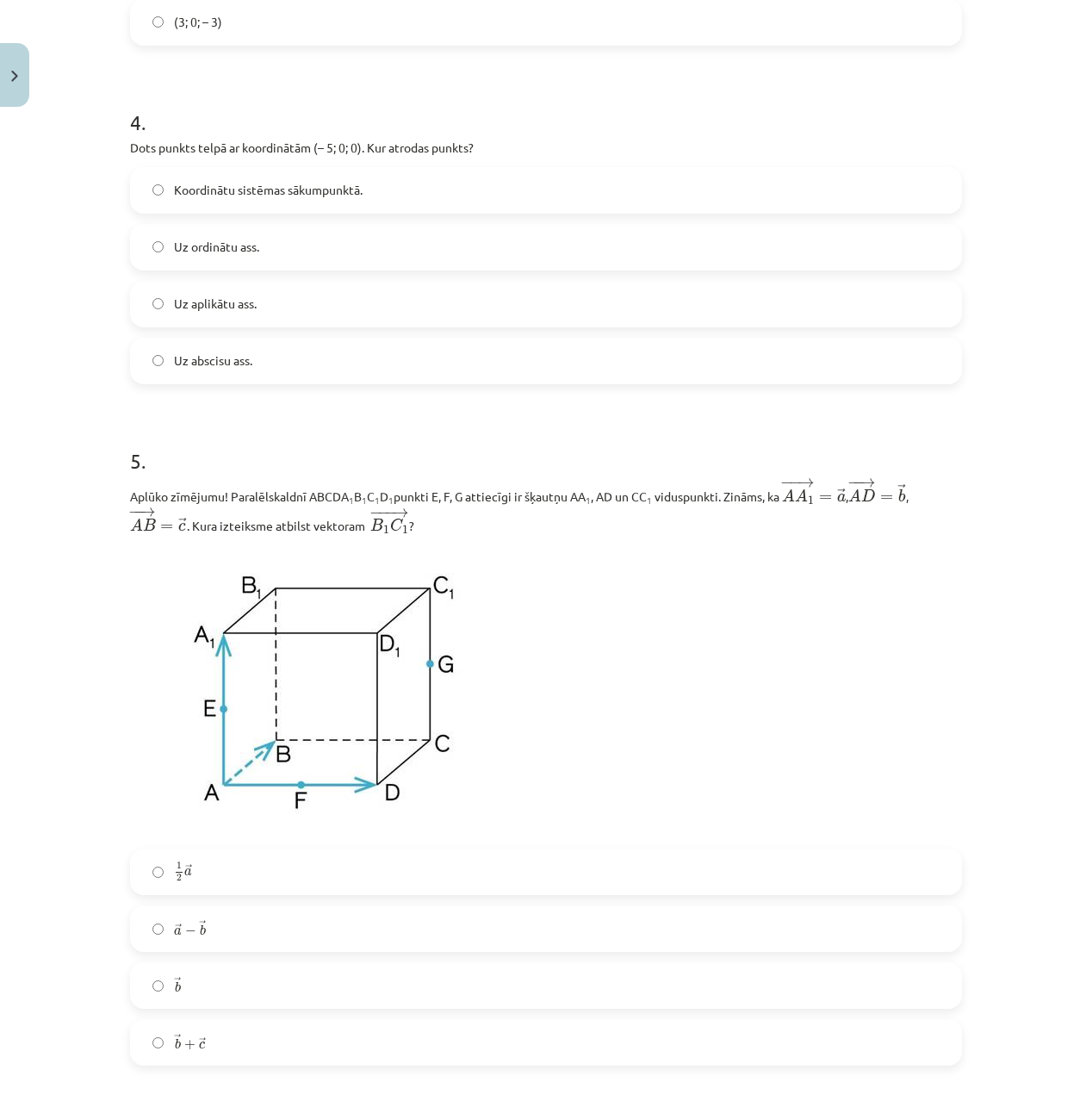
scroll to position [2254, 0]
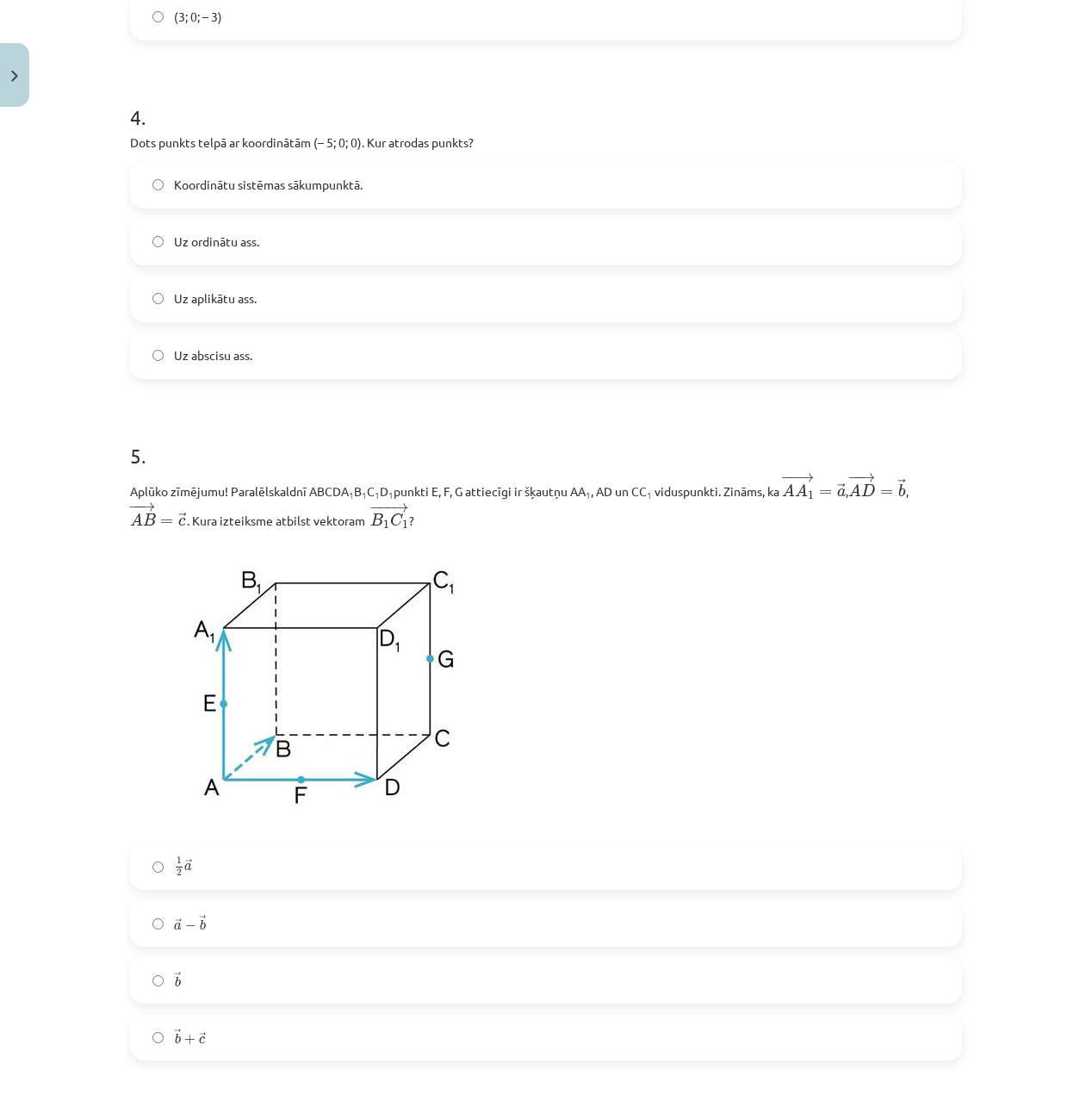
click at [259, 358] on label "Uz abscisu ass." at bounding box center [546, 355] width 829 height 43
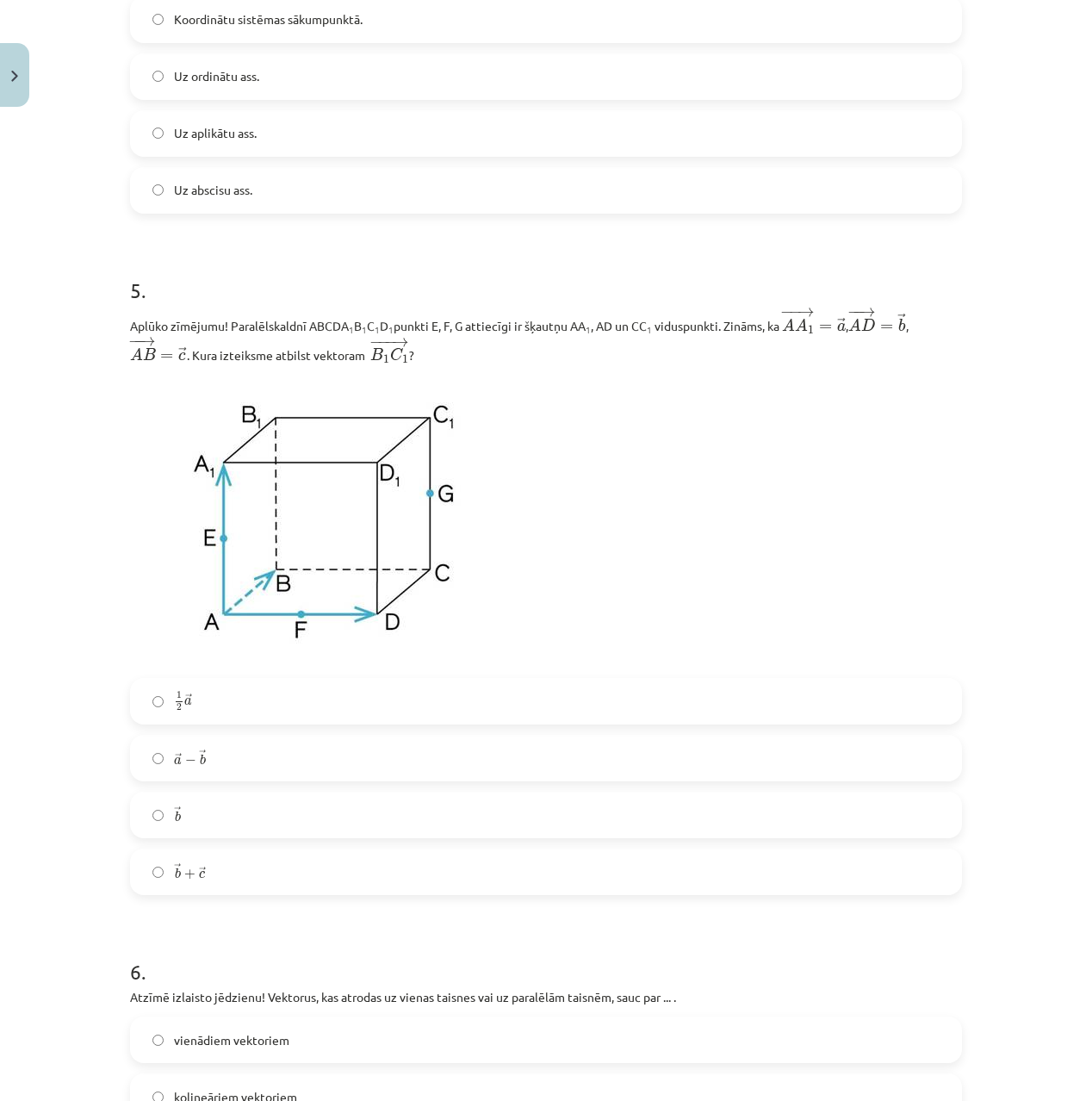
scroll to position [2513, 0]
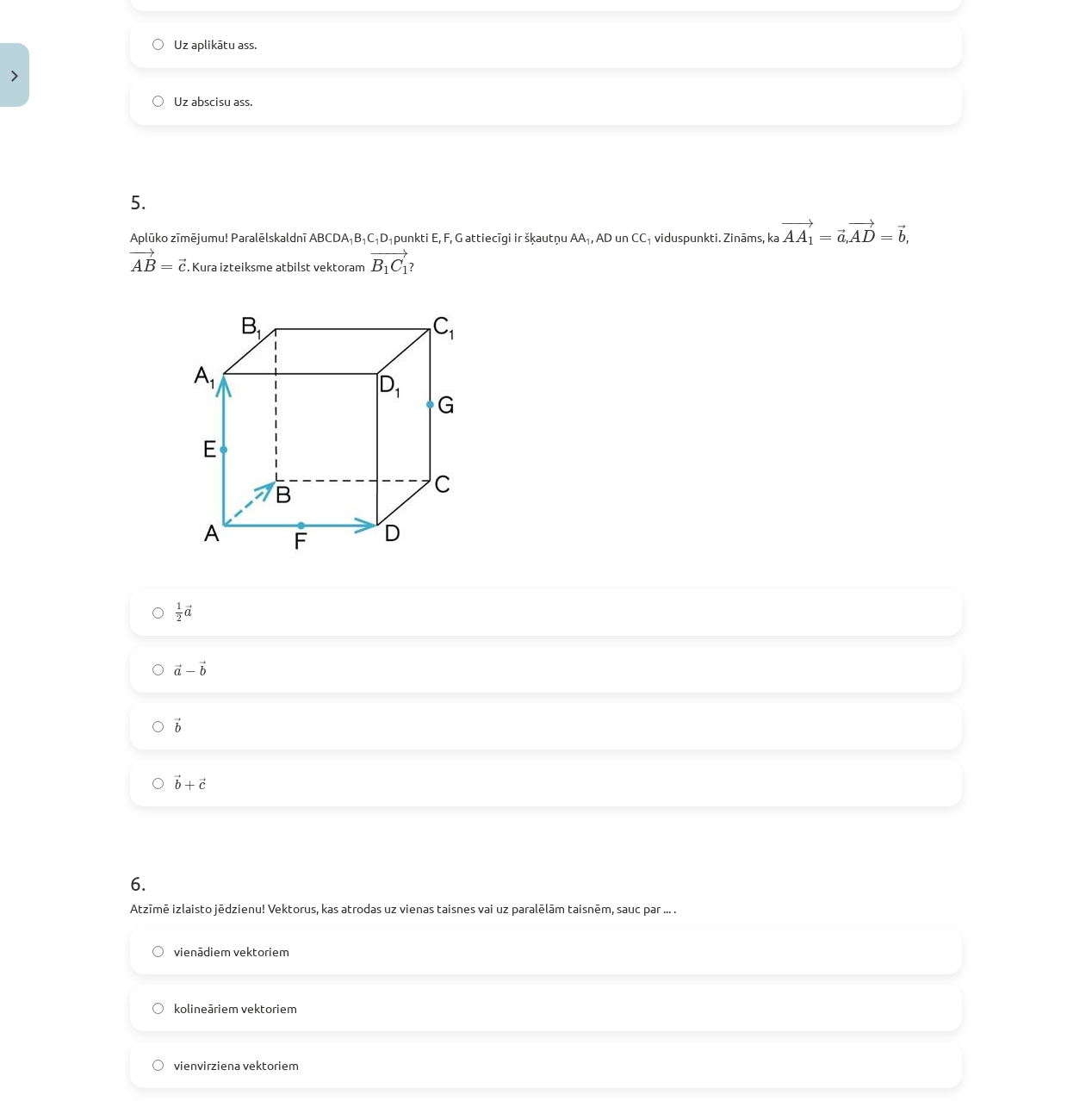
click at [246, 663] on label "→ a − → b a → − b →" at bounding box center [546, 669] width 829 height 43
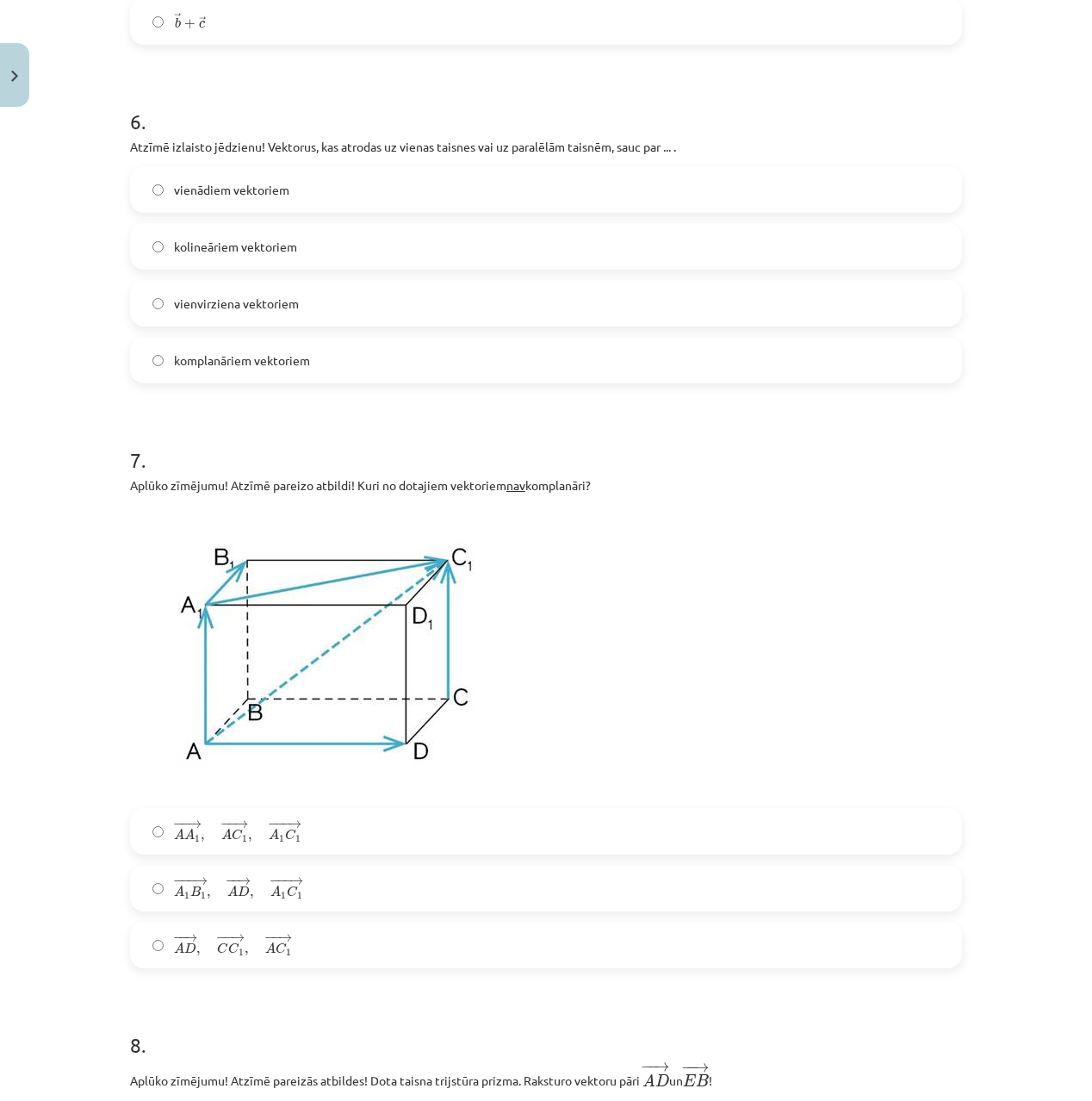
scroll to position [3270, 0]
click at [278, 269] on label "kolineāriem vektoriem" at bounding box center [546, 246] width 829 height 43
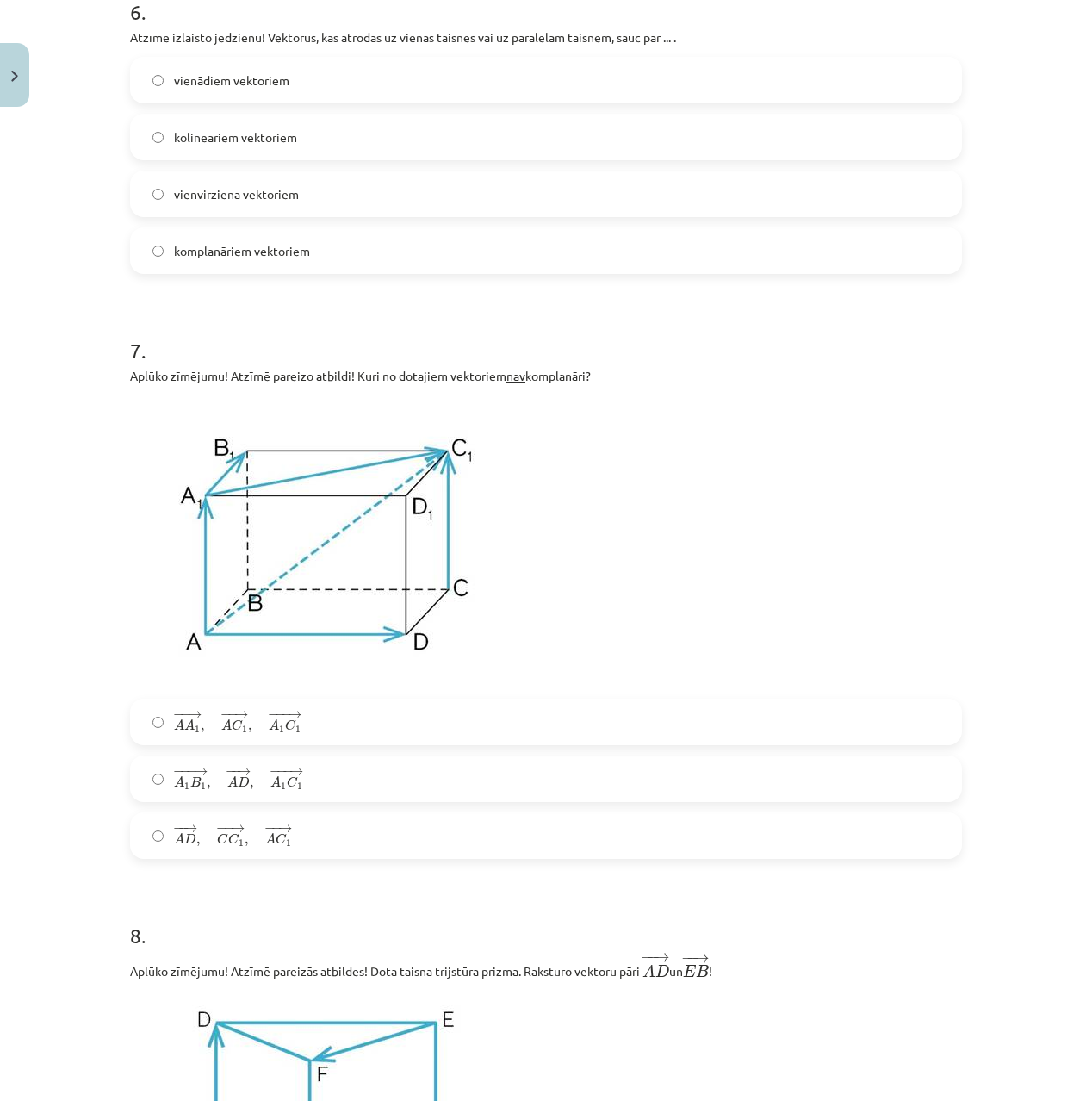
scroll to position [3385, 0]
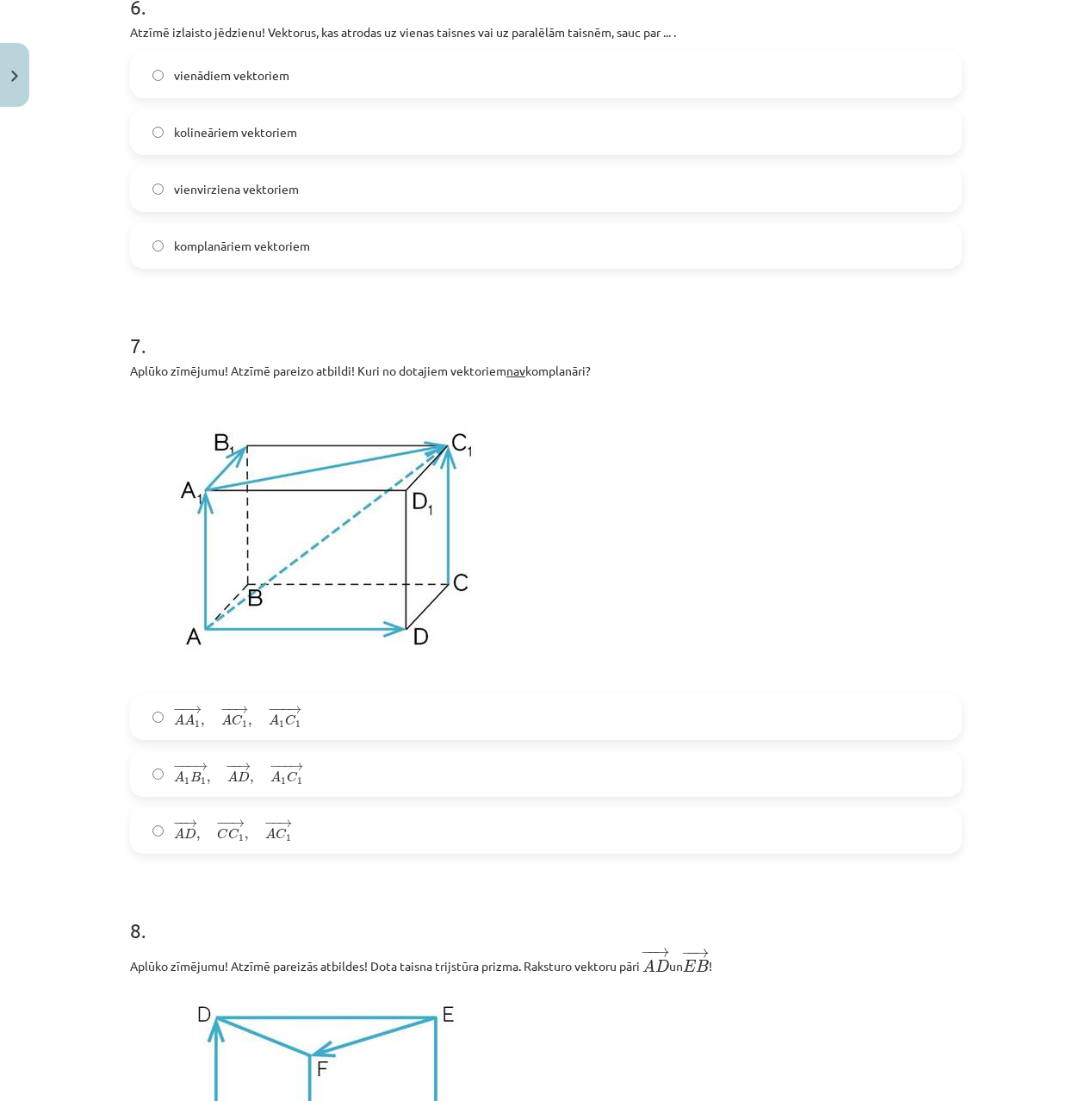
click at [270, 793] on label "− −− → A 1 B 1 , − − → A D , − −− → A 1 C 1 A 1 B 1 → , A D → , A 1 C 1 →" at bounding box center [546, 773] width 829 height 43
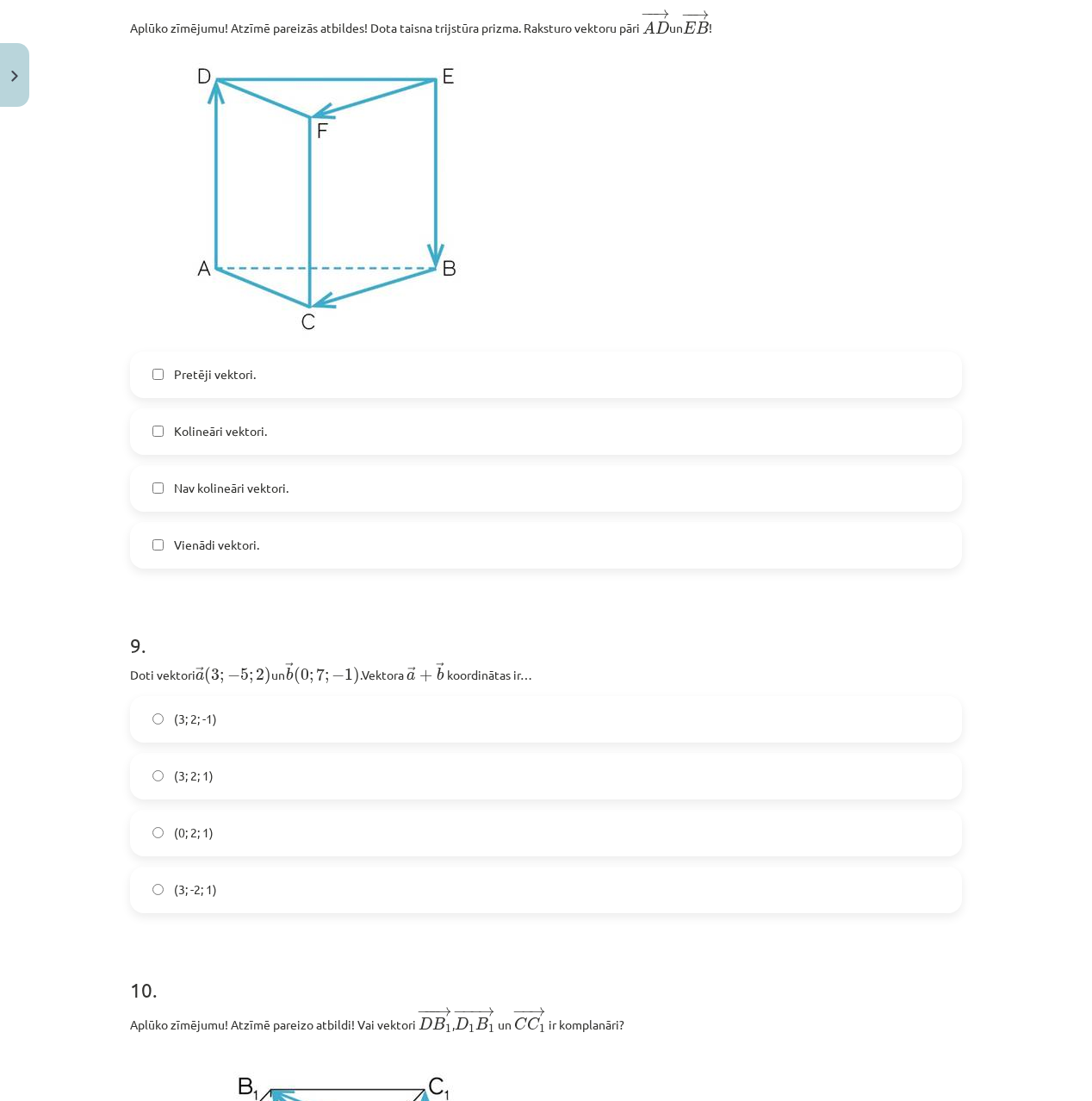
scroll to position [4322, 0]
click at [297, 501] on label "Nav kolineāri vektori." at bounding box center [546, 490] width 829 height 43
click at [245, 779] on label "(3; 2; 1)" at bounding box center [546, 778] width 829 height 43
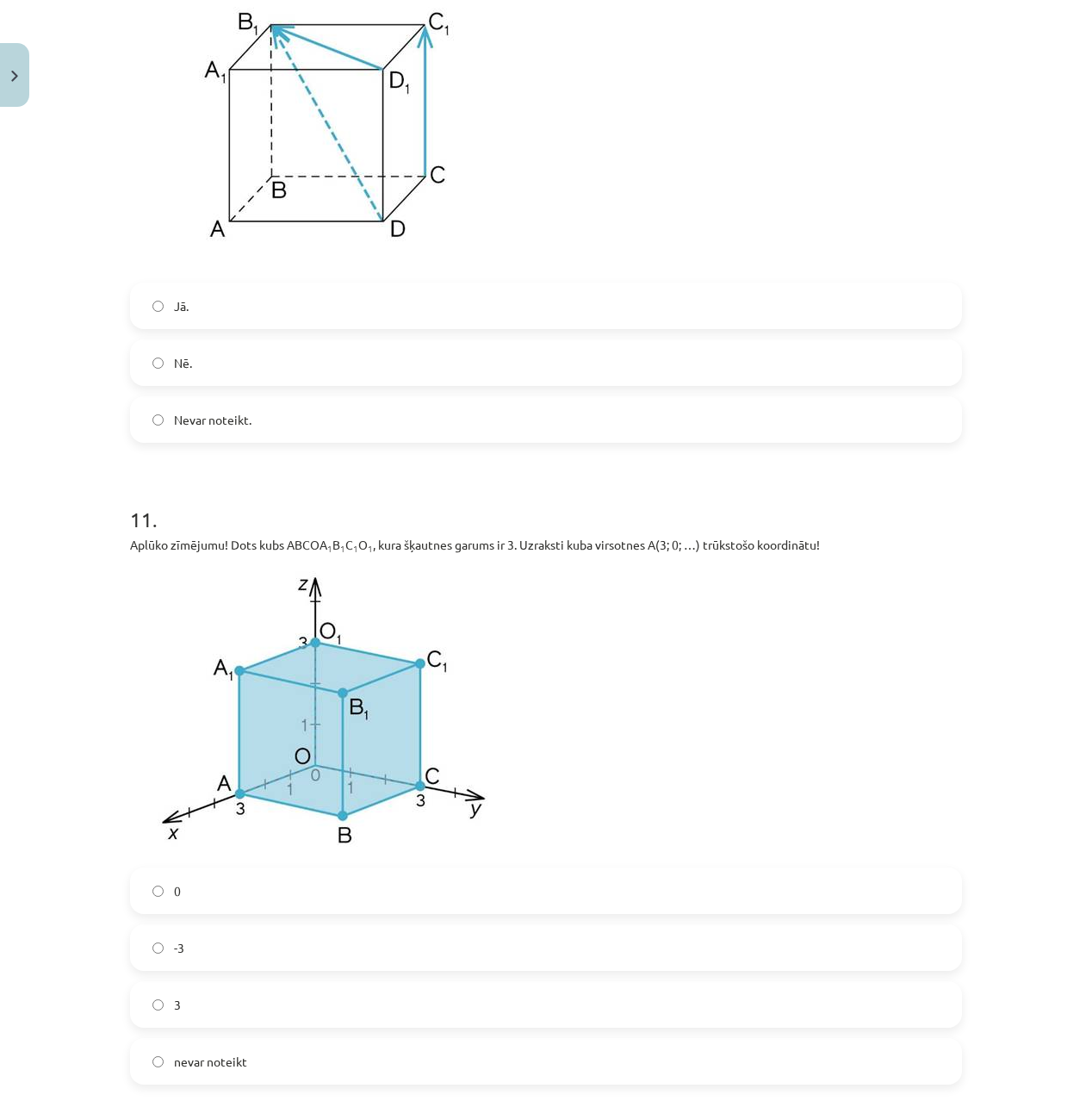
scroll to position [5396, 0]
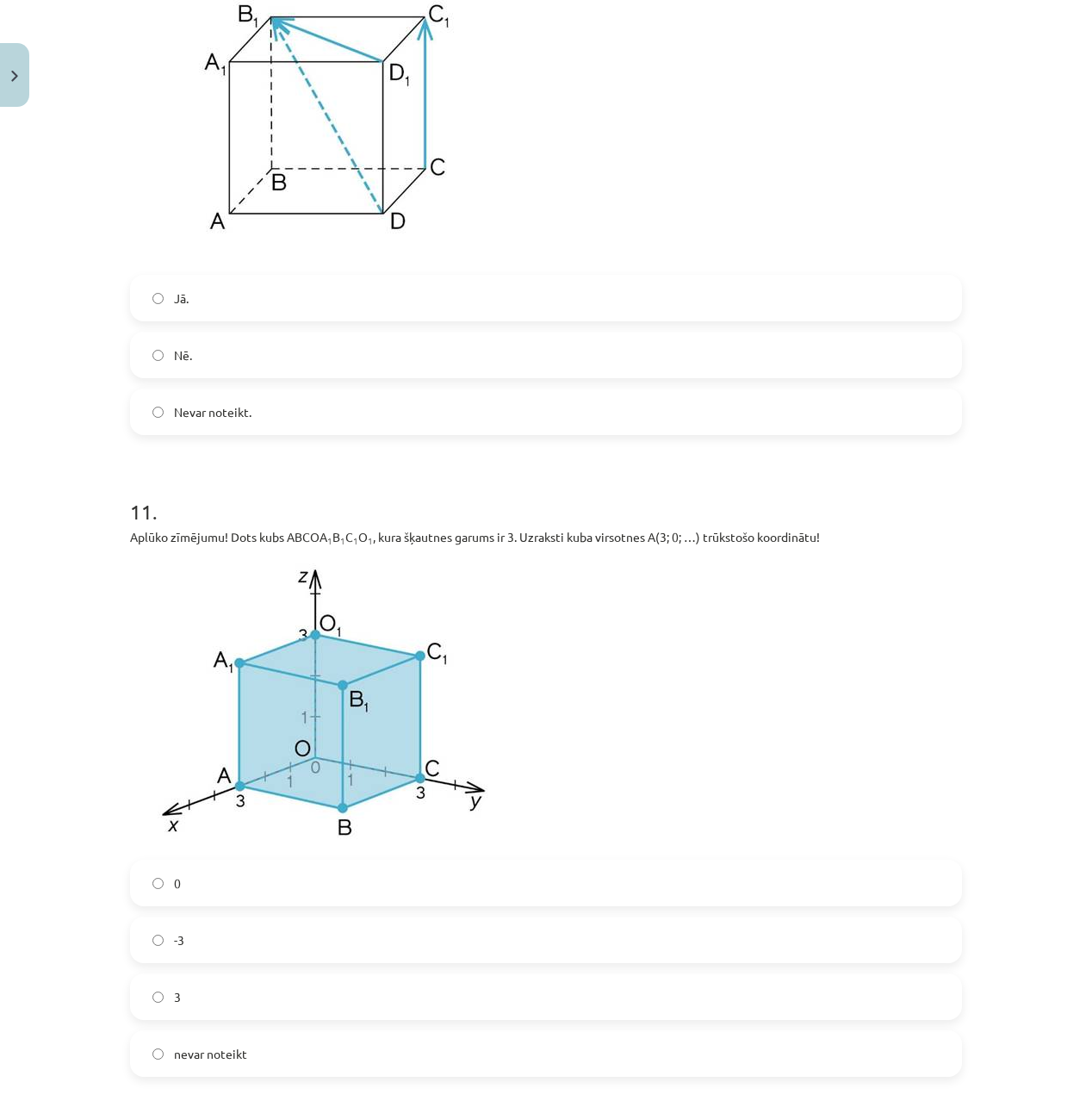
click at [272, 362] on label "Nē." at bounding box center [546, 354] width 829 height 43
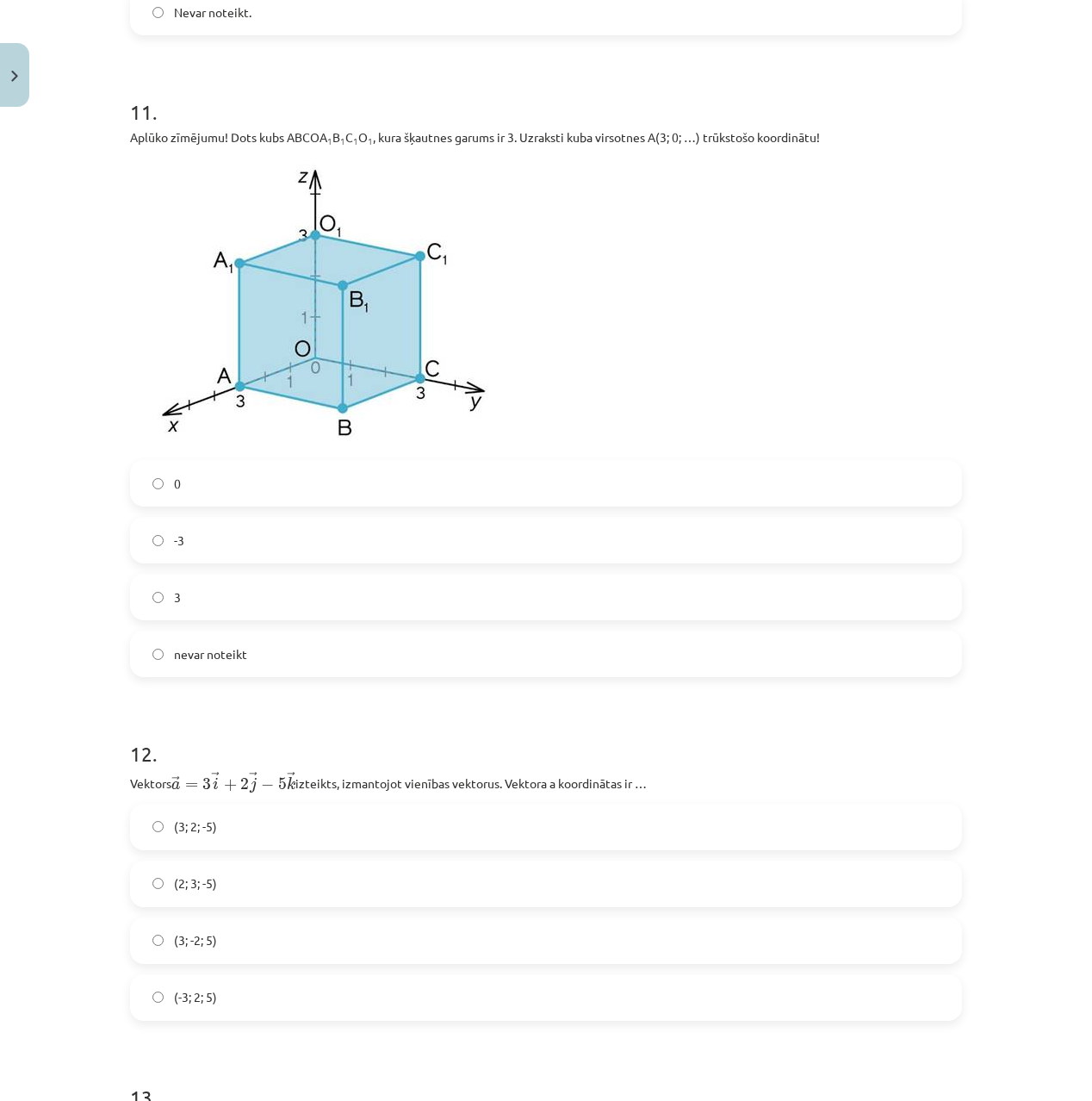
scroll to position [5798, 0]
click at [232, 666] on label "nevar noteikt" at bounding box center [546, 652] width 829 height 43
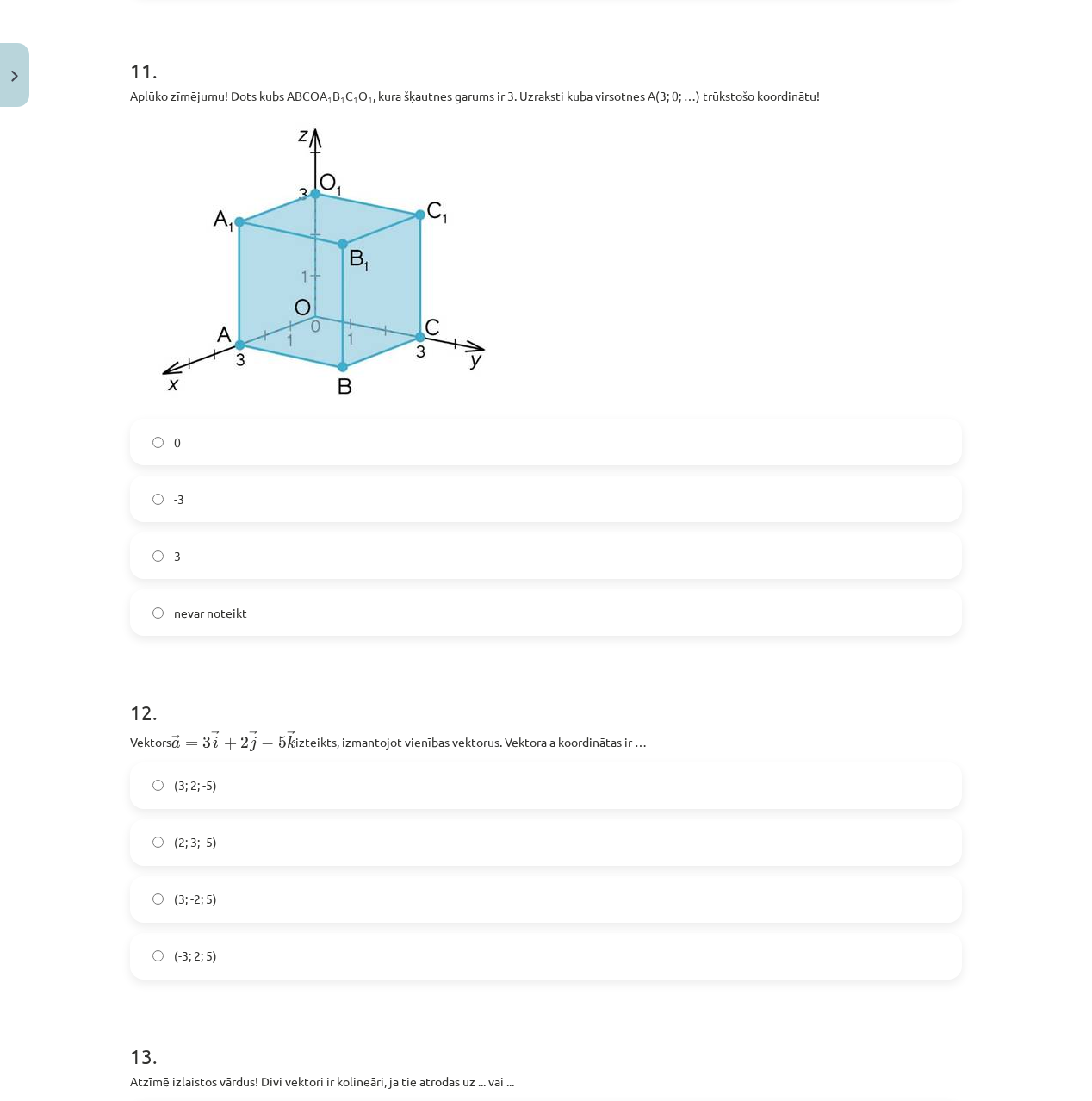
scroll to position [5847, 0]
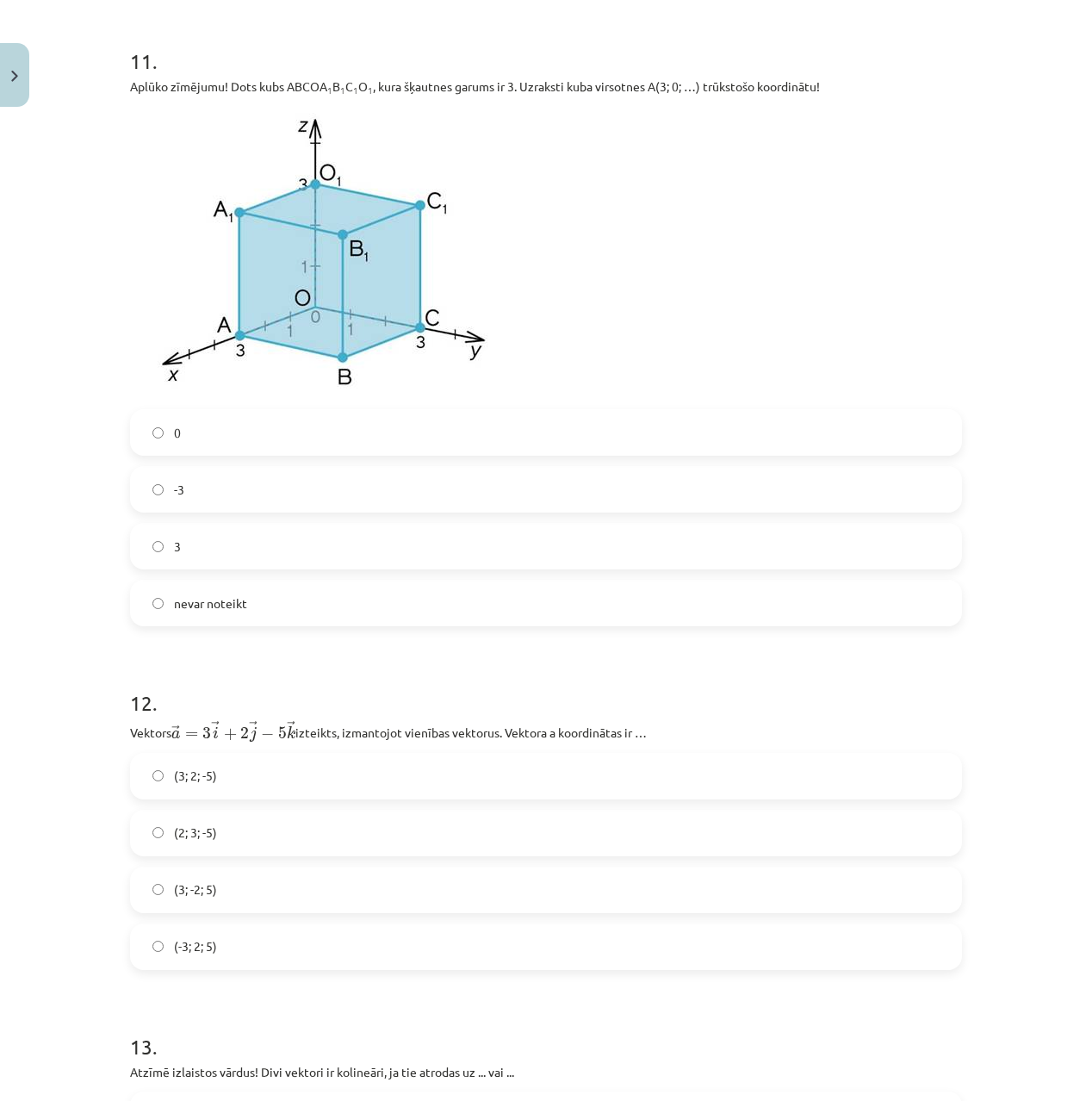
click at [231, 888] on label "(3; -2; 5)" at bounding box center [546, 890] width 829 height 43
click at [232, 828] on label "(2; 3; -5)" at bounding box center [546, 833] width 829 height 43
click at [256, 784] on label "(3; 2; -5)" at bounding box center [546, 776] width 829 height 43
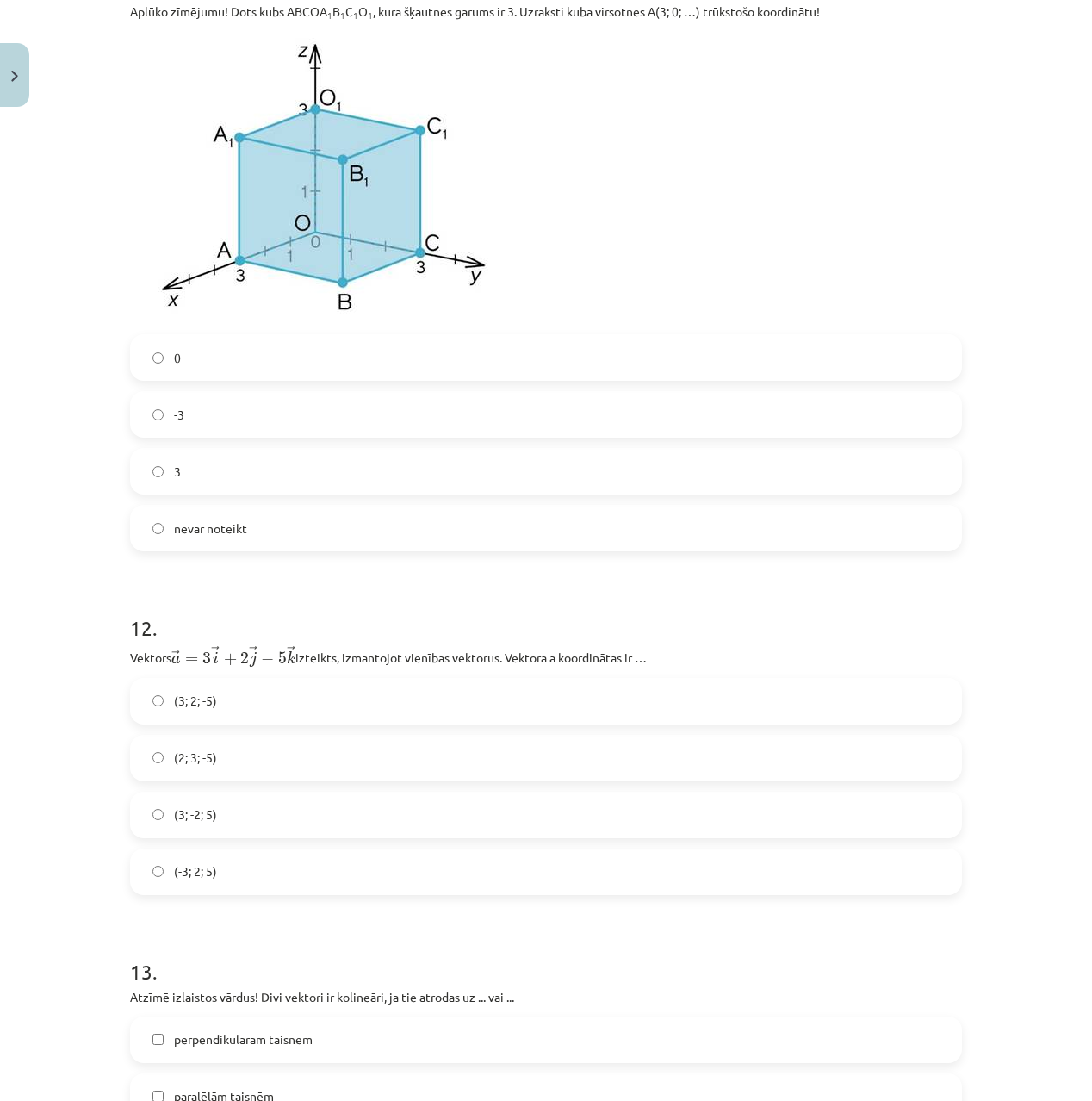
scroll to position [5919, 0]
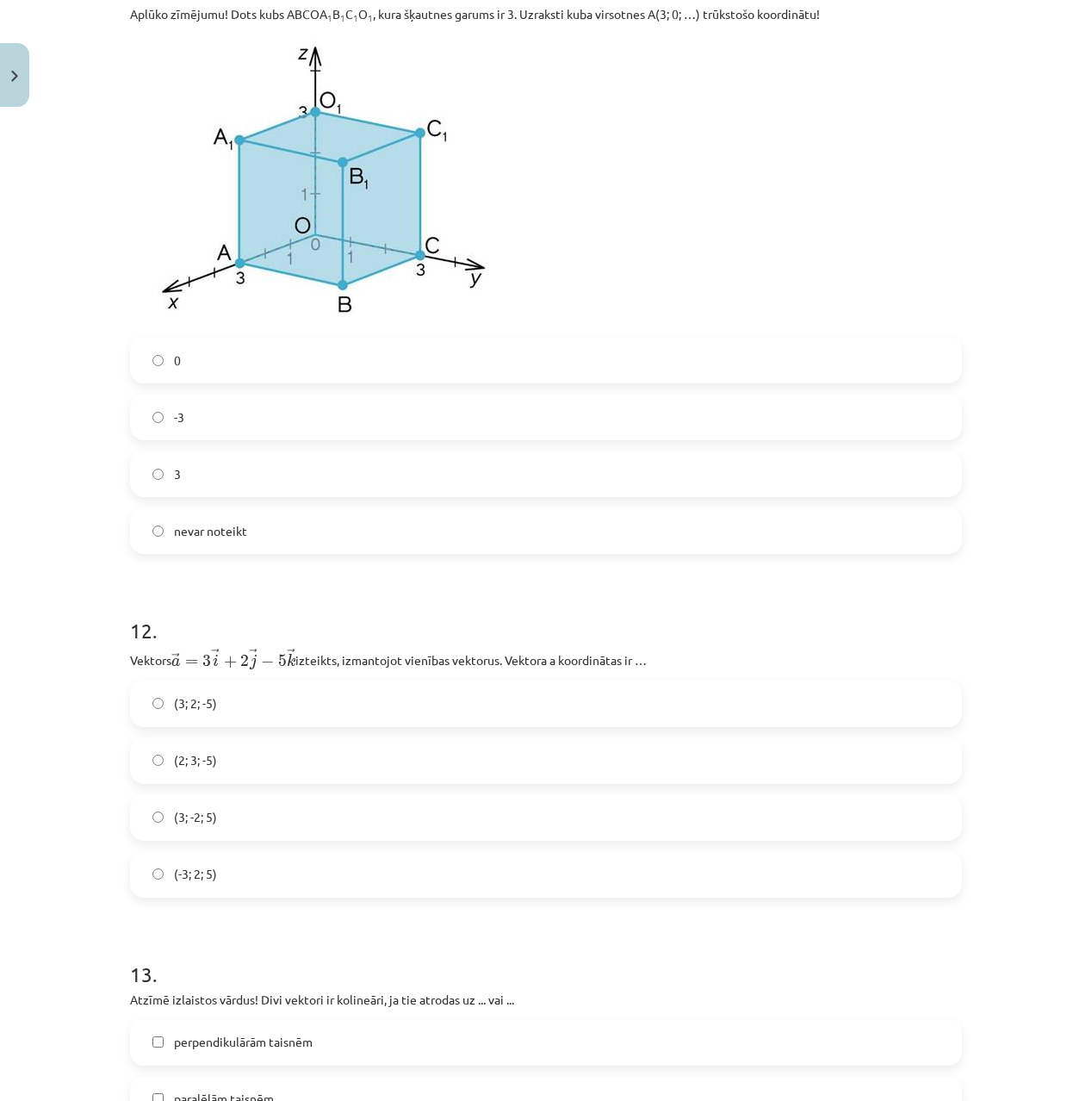
click at [206, 485] on label "3" at bounding box center [546, 473] width 829 height 43
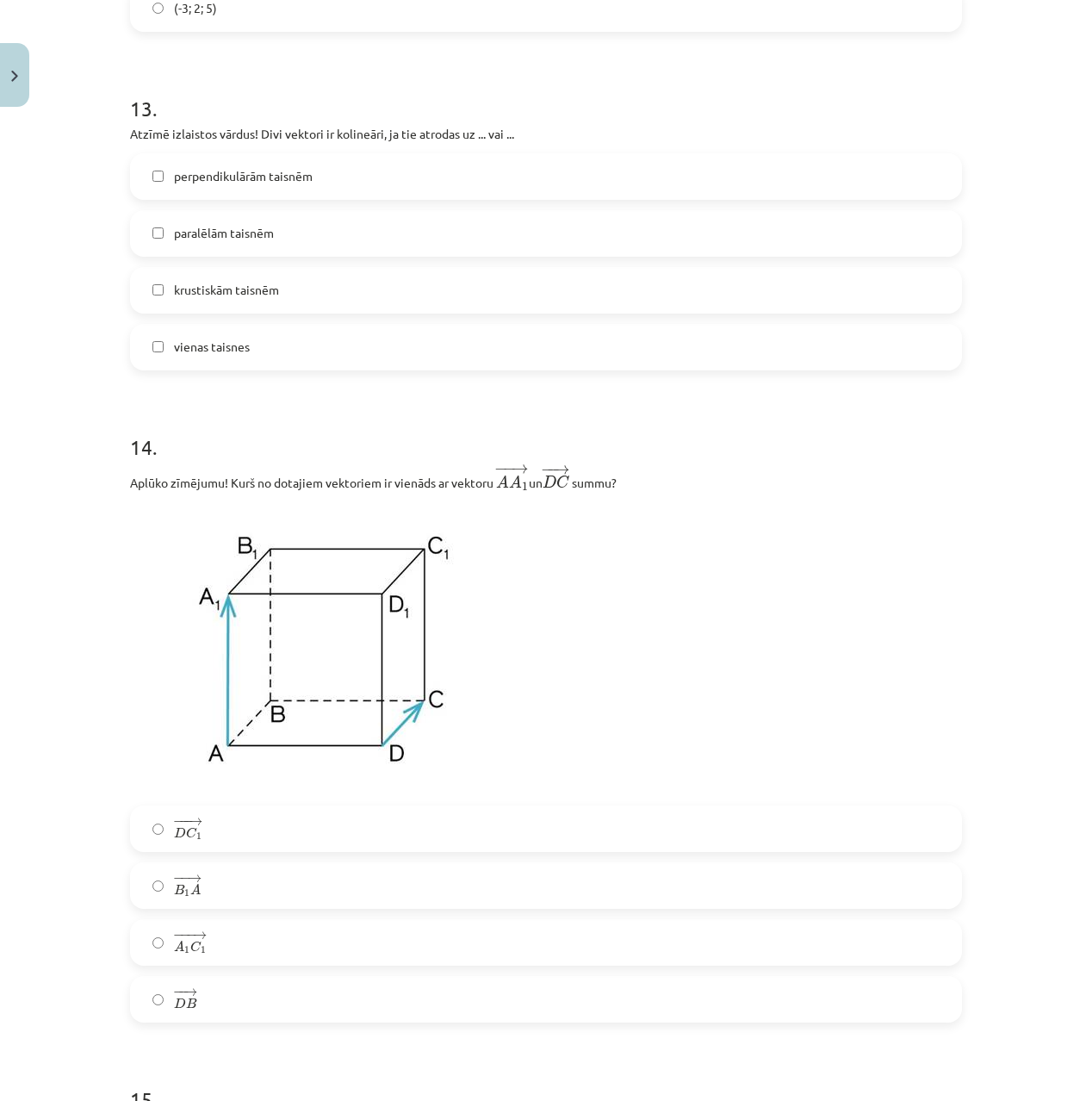
scroll to position [6836, 0]
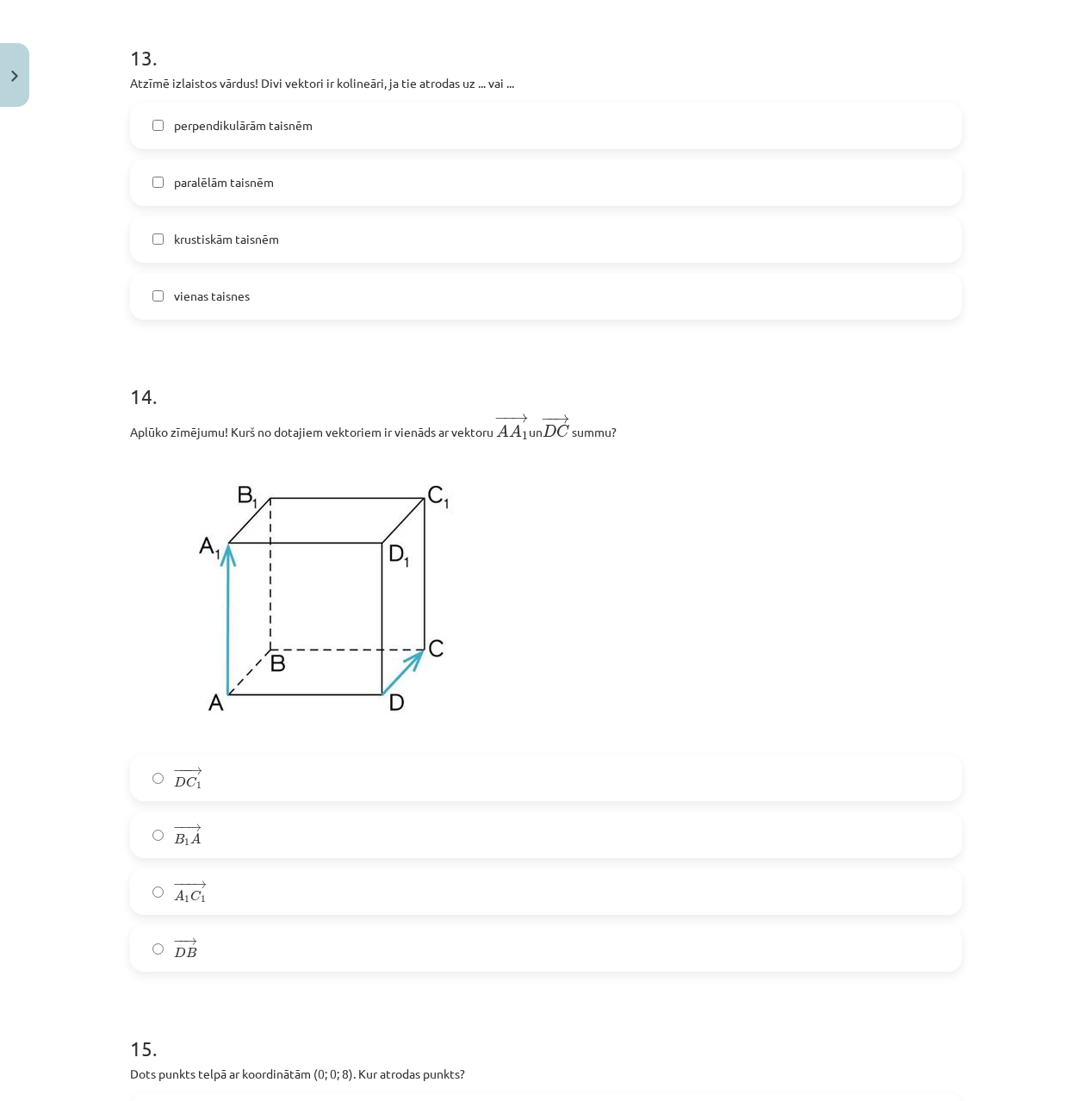
click at [216, 900] on label "− −− → A 1 C 1 A 1 C 1 →" at bounding box center [546, 892] width 829 height 43
click at [251, 259] on label "krustiskām taisnēm" at bounding box center [546, 239] width 829 height 43
click at [258, 300] on label "vienas taisnes" at bounding box center [546, 296] width 829 height 43
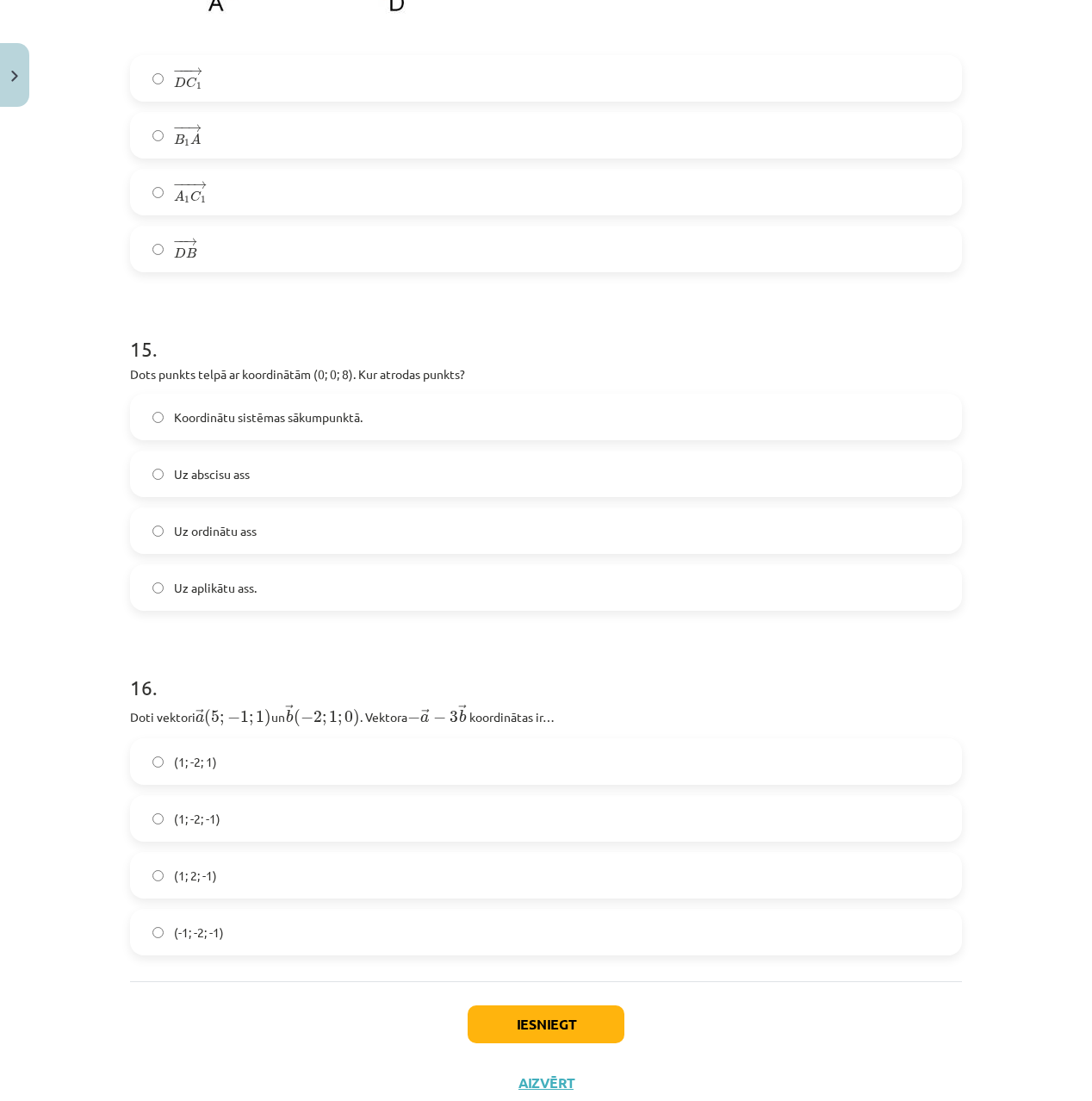
scroll to position [7539, 0]
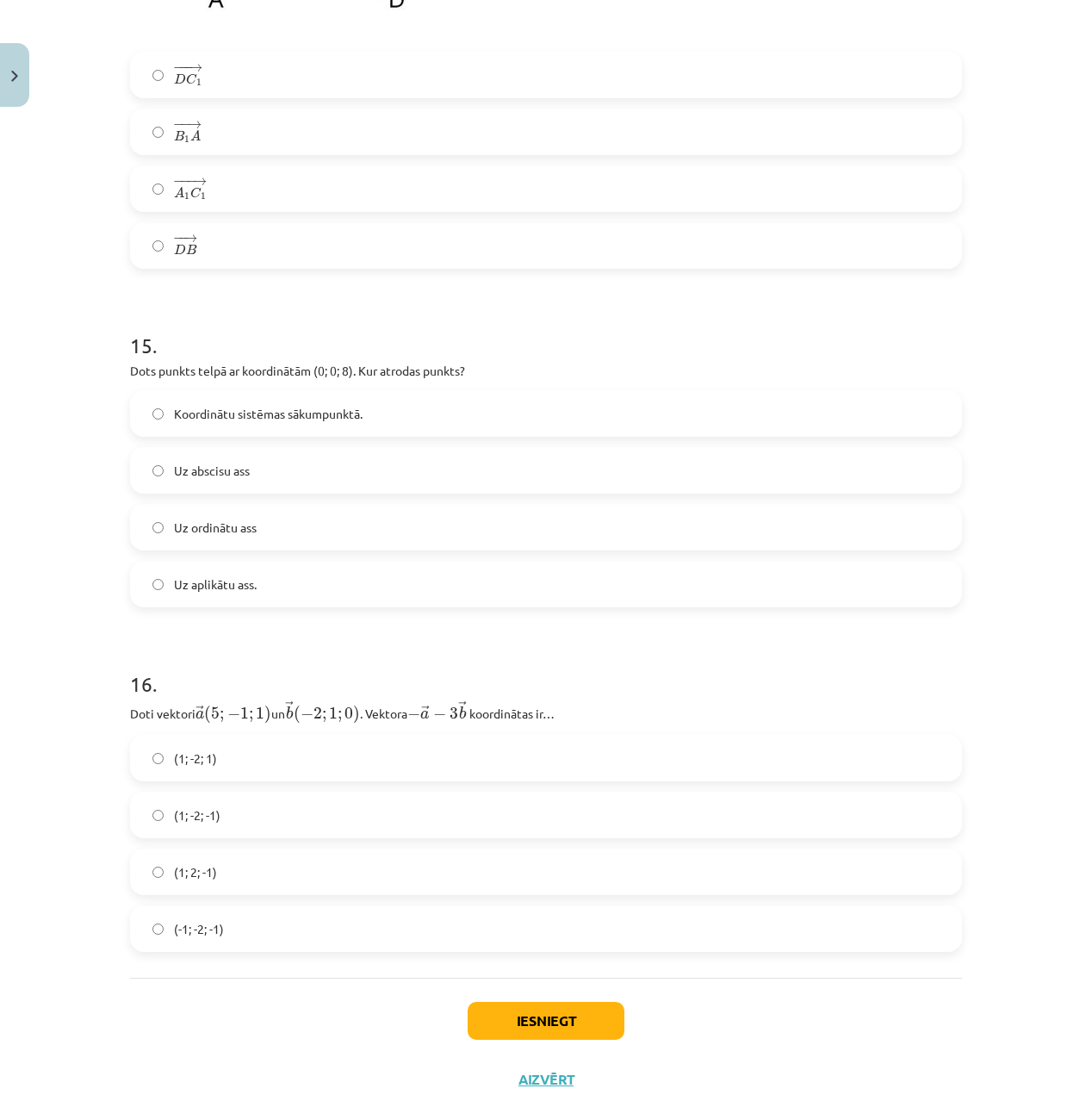
click at [270, 939] on label "(-1; -2; -1)" at bounding box center [546, 929] width 829 height 43
click at [295, 472] on label "Uz abscisu ass" at bounding box center [546, 470] width 829 height 43
click at [547, 1021] on button "Iesniegt" at bounding box center [546, 1021] width 157 height 38
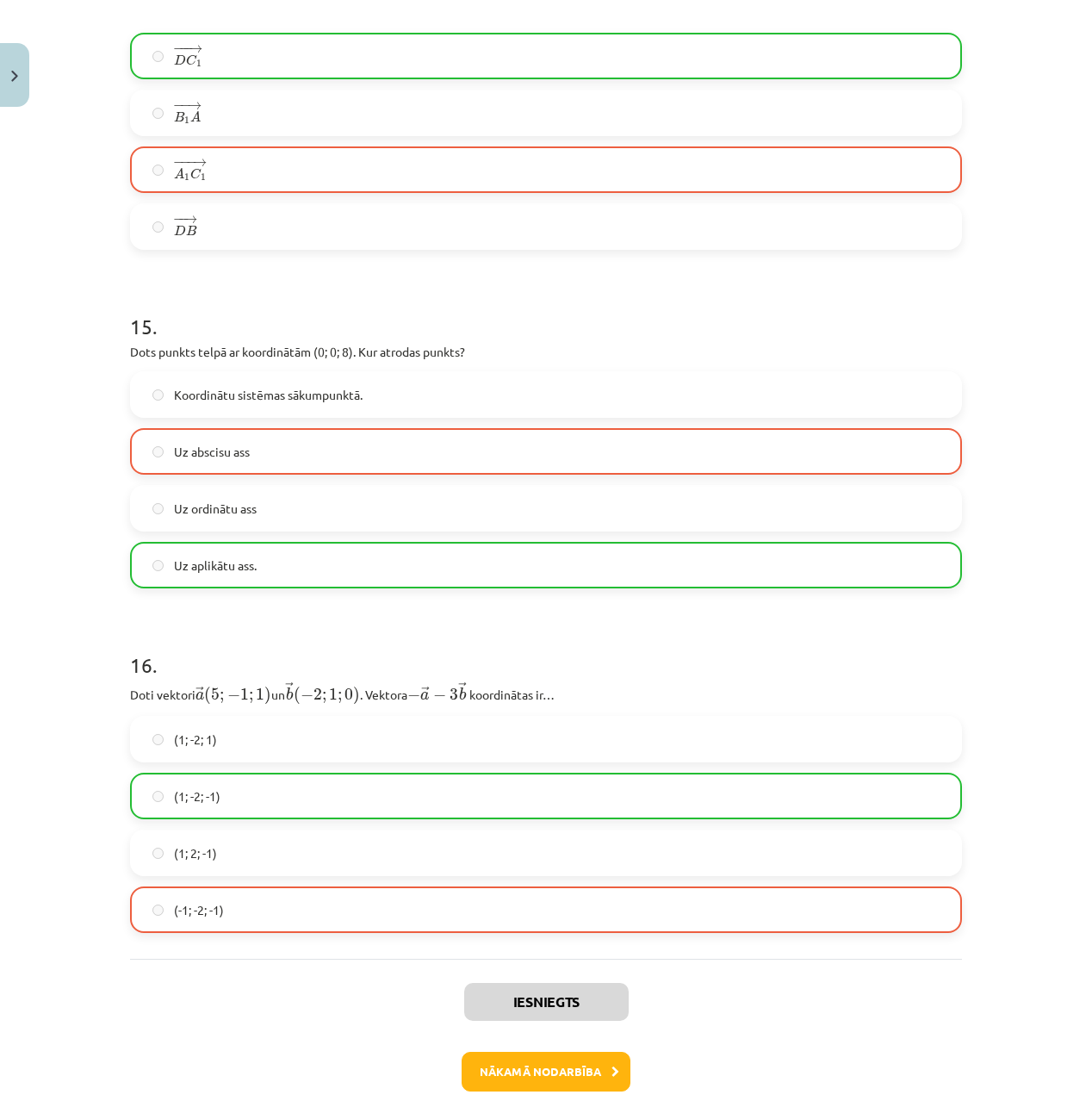
scroll to position [7560, 0]
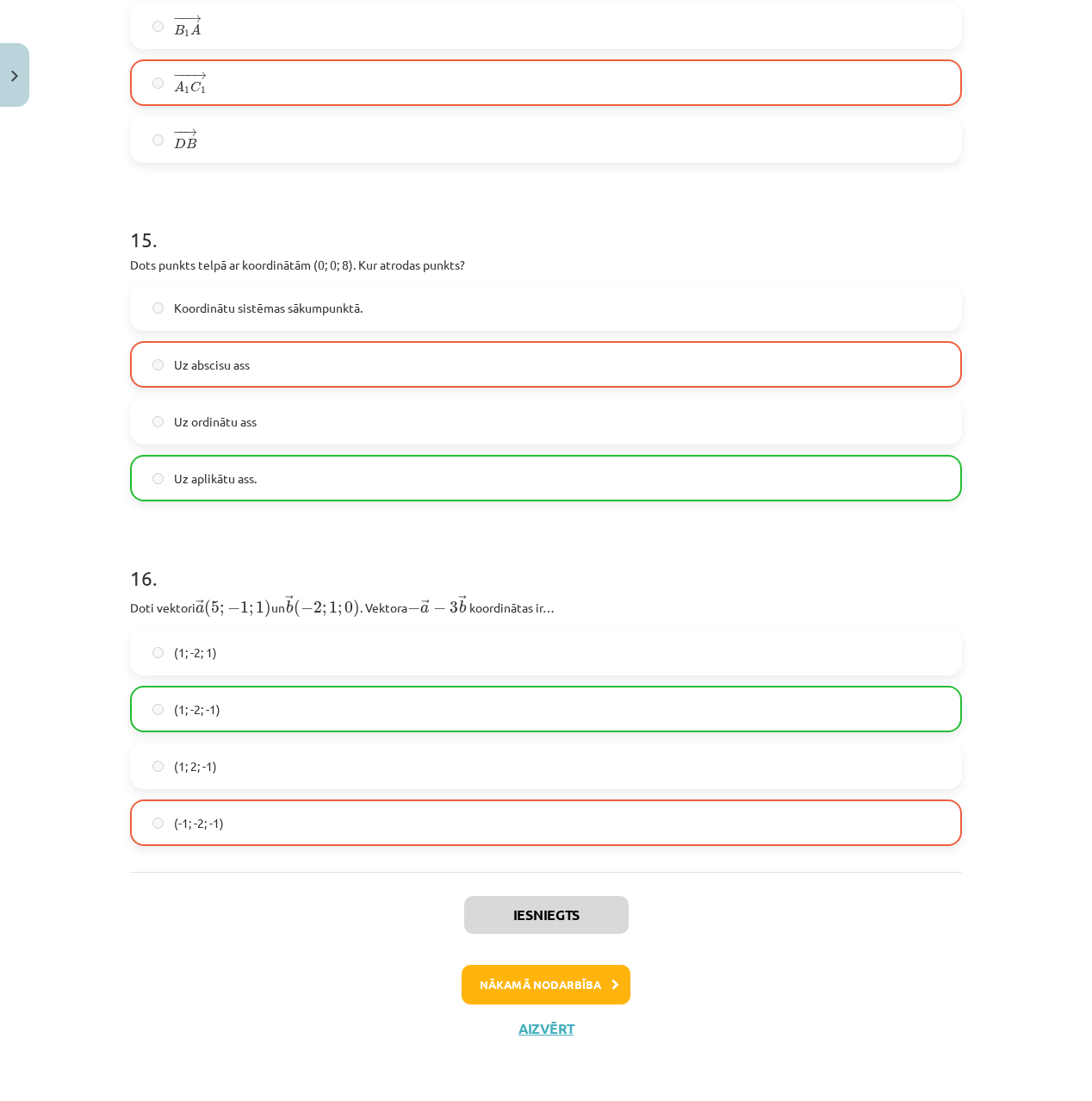
click at [569, 985] on button "Nākamā nodarbība" at bounding box center [546, 985] width 169 height 40
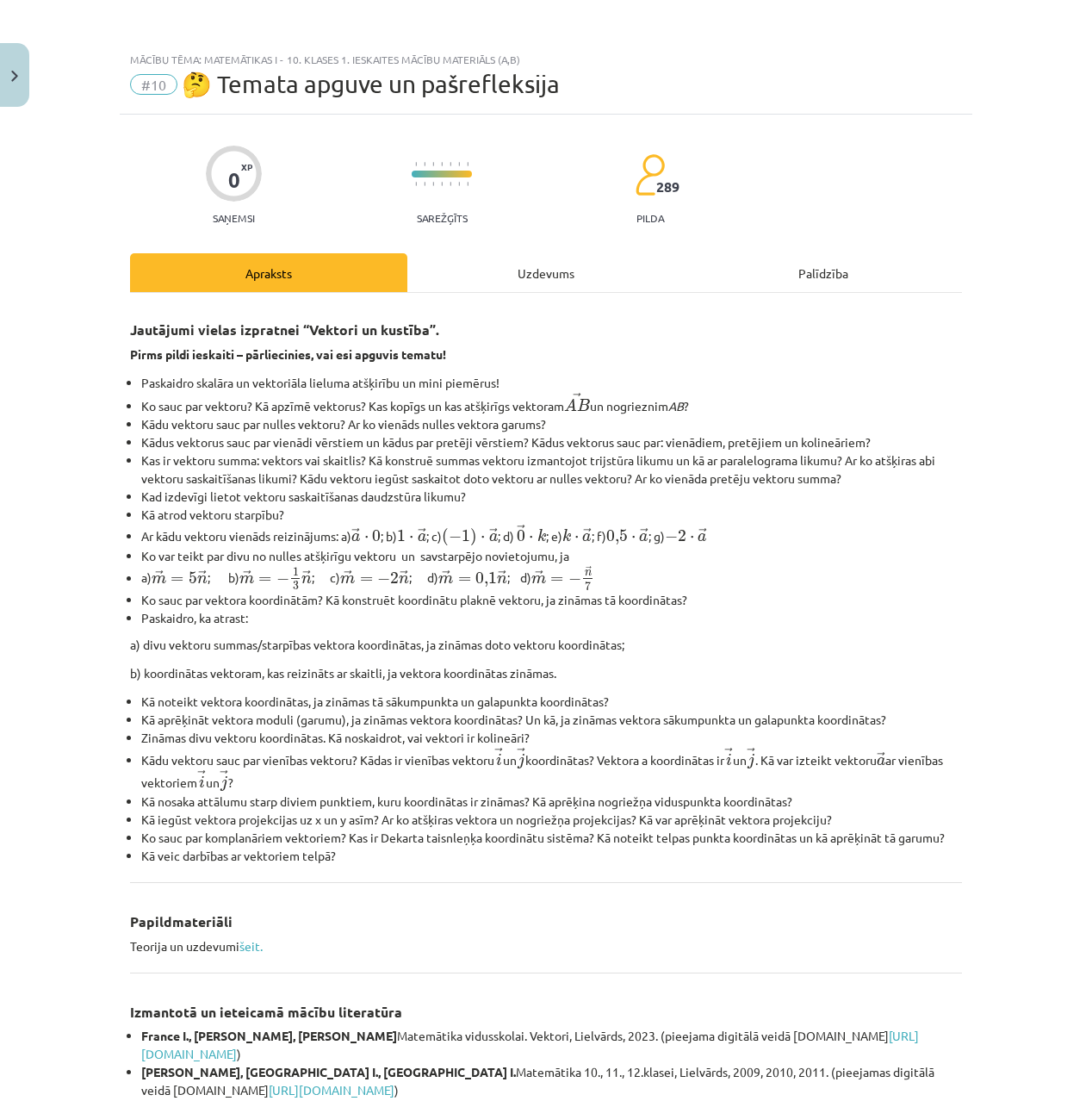
scroll to position [0, 0]
click at [9, 74] on button "Close" at bounding box center [14, 74] width 29 height 63
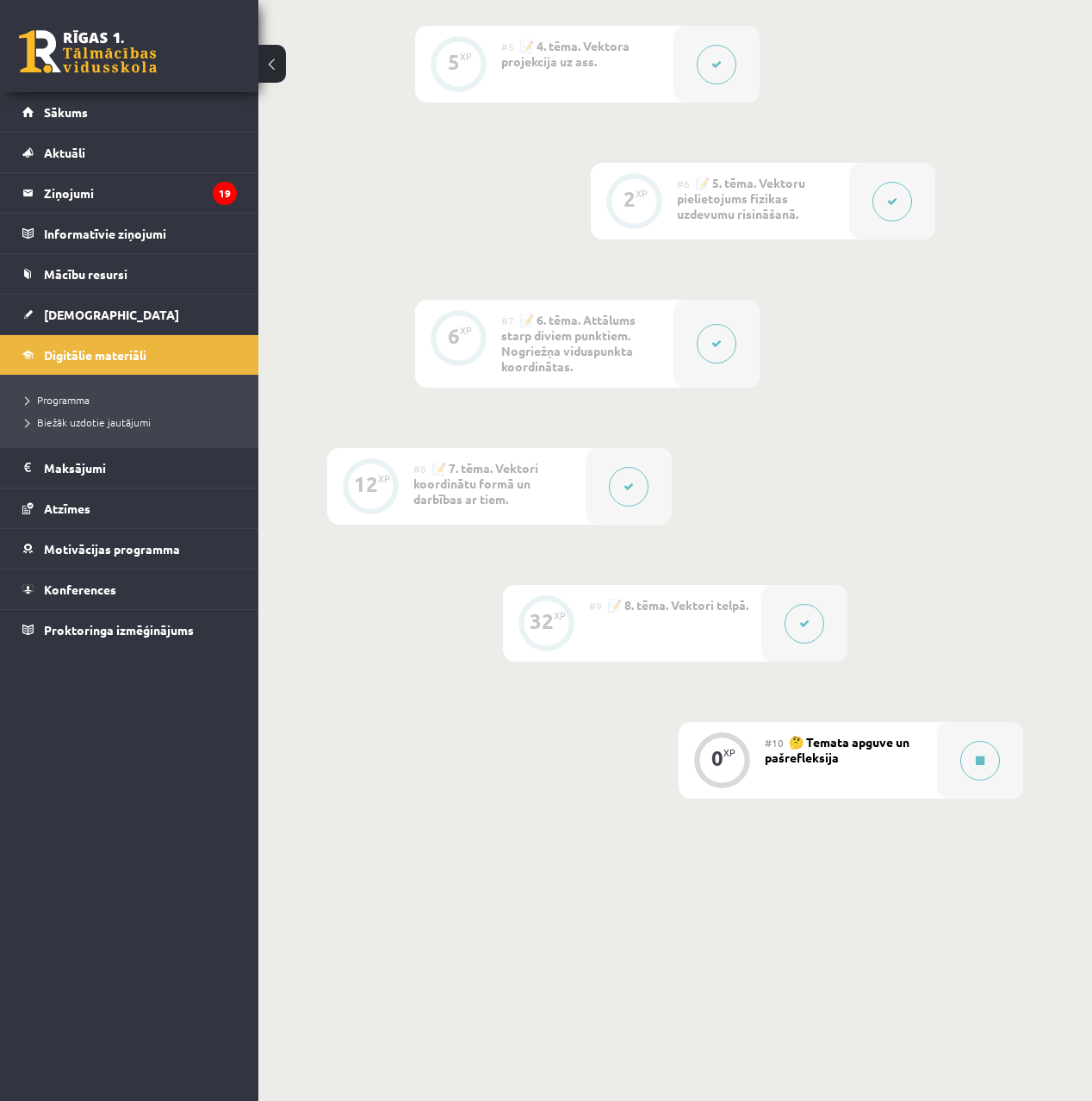
scroll to position [1024, 0]
click at [974, 752] on button at bounding box center [980, 762] width 40 height 40
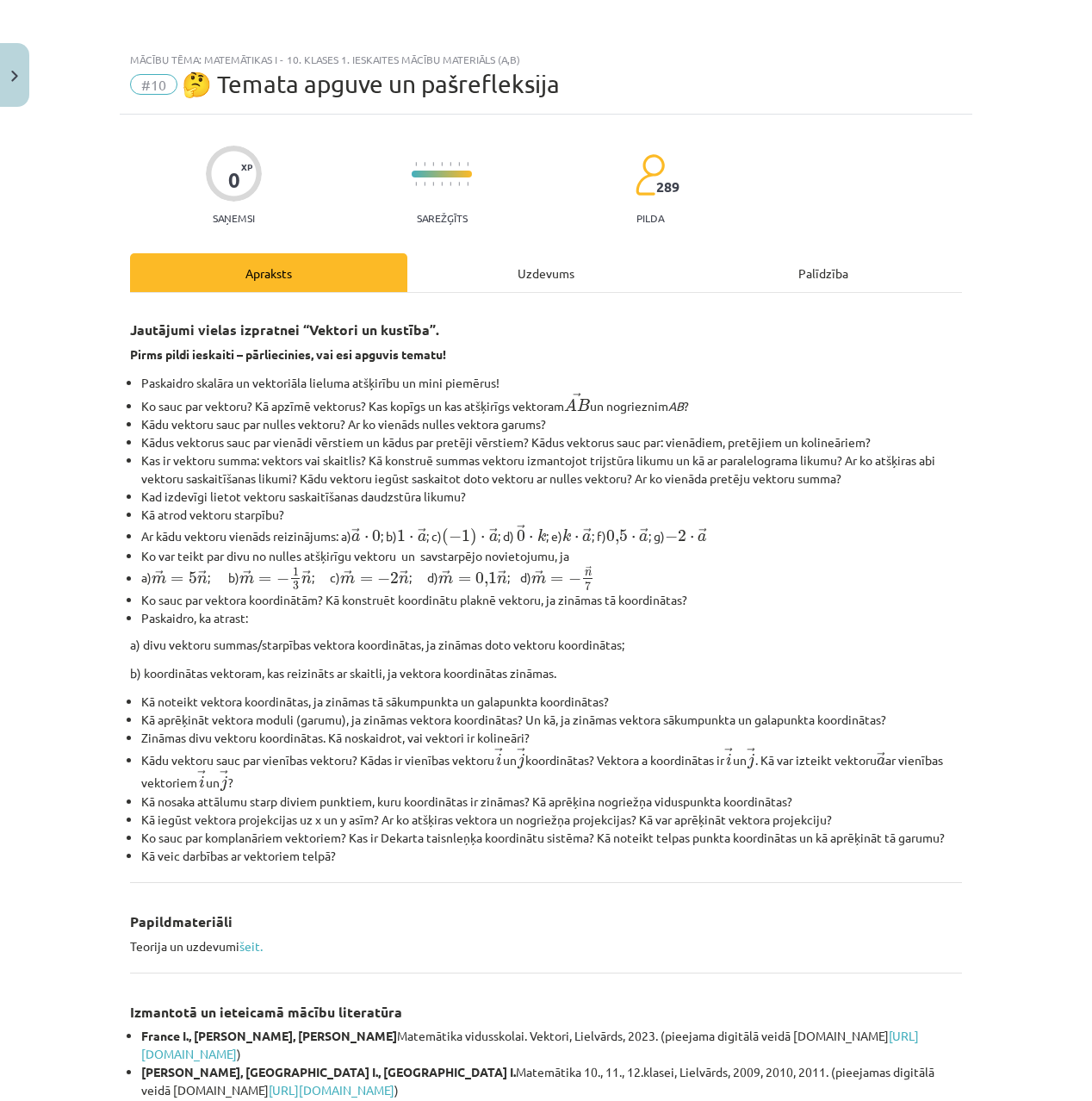
click at [562, 262] on div "Uzdevums" at bounding box center [546, 272] width 277 height 39
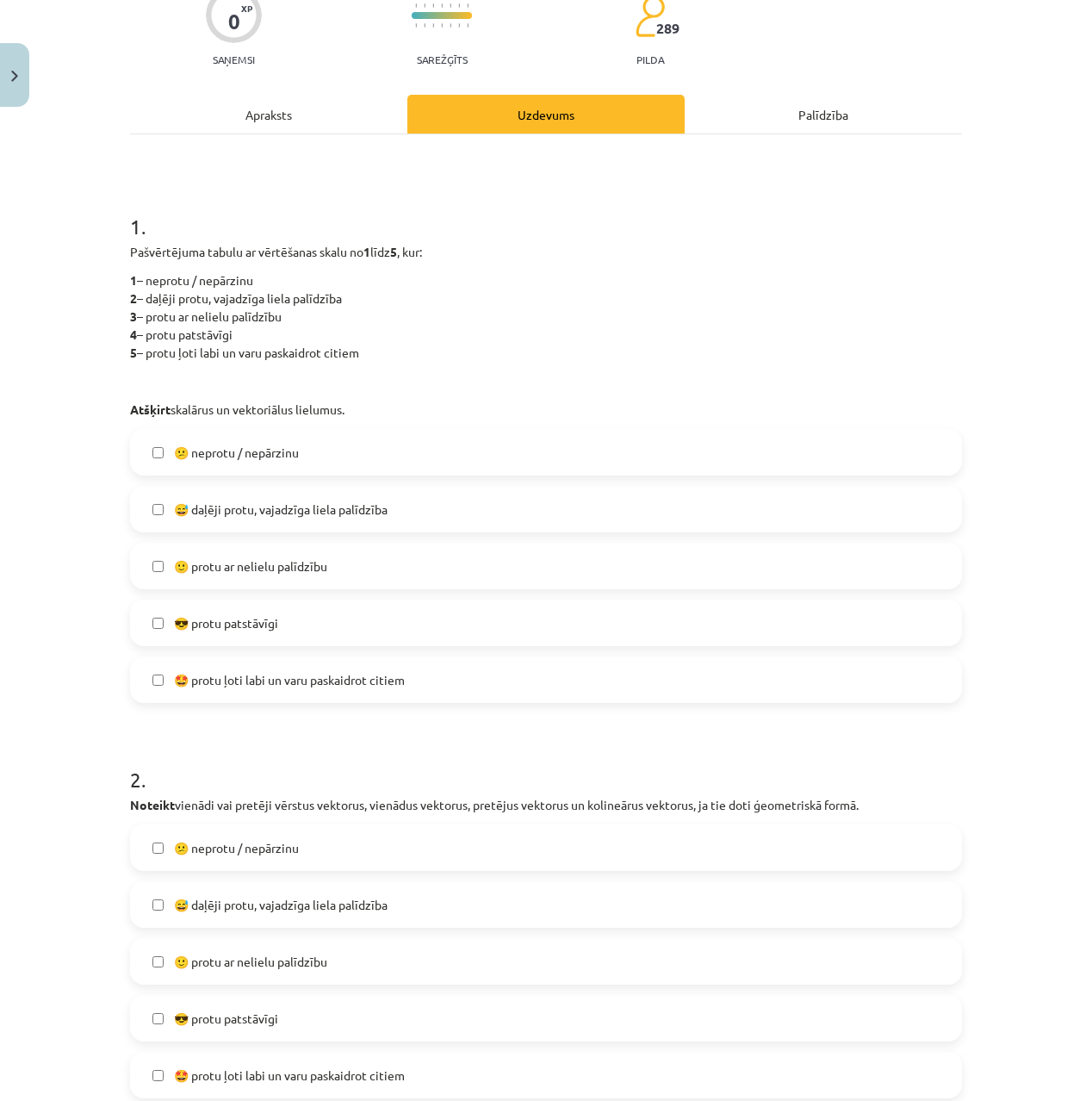
scroll to position [163, 0]
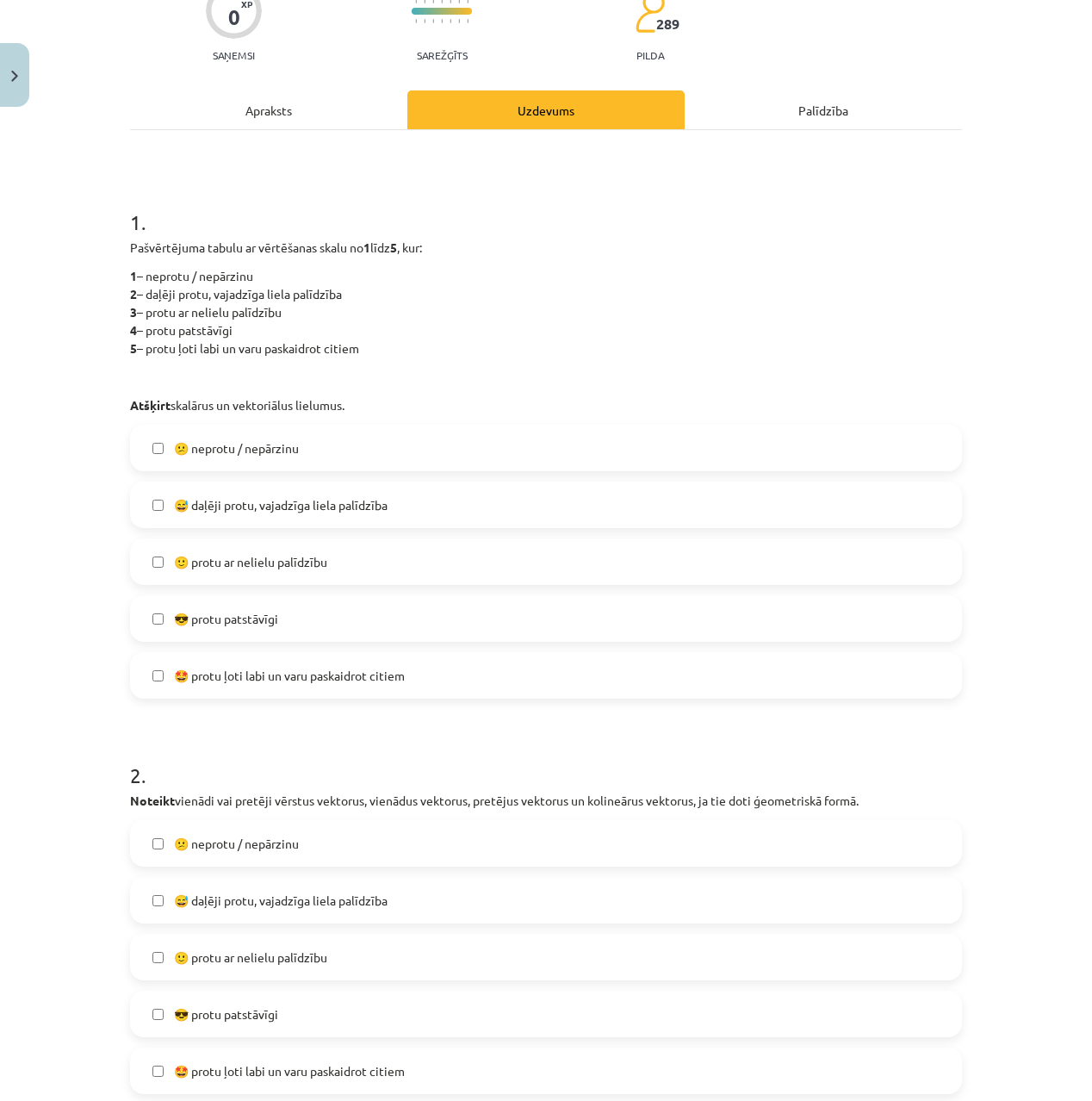
click at [333, 518] on label "😅 daļēji protu, vajadzīga liela palīdzība" at bounding box center [546, 504] width 829 height 43
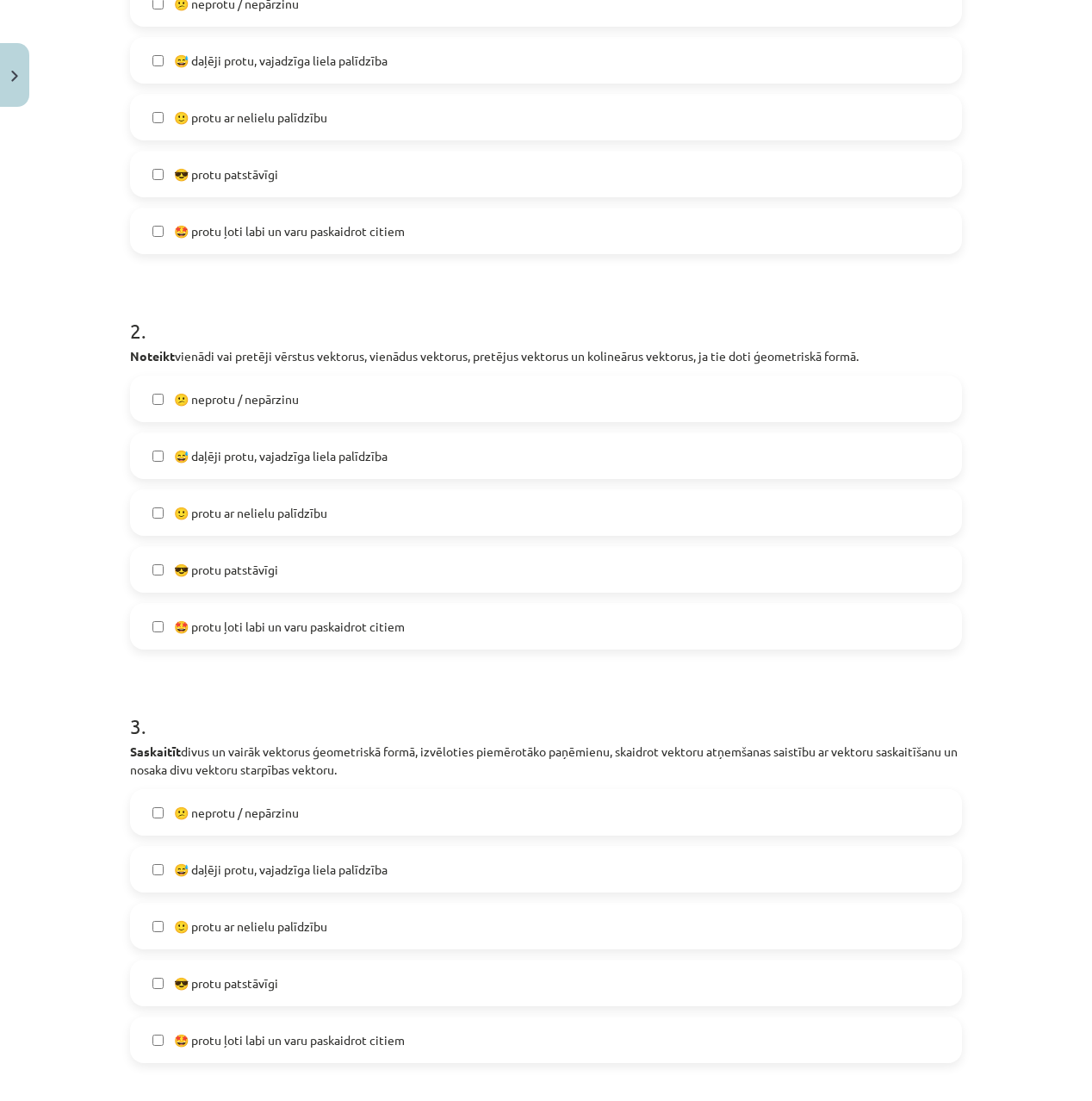
scroll to position [609, 0]
click at [370, 460] on span "😅 daļēji protu, vajadzīga liela palīdzība" at bounding box center [281, 454] width 214 height 18
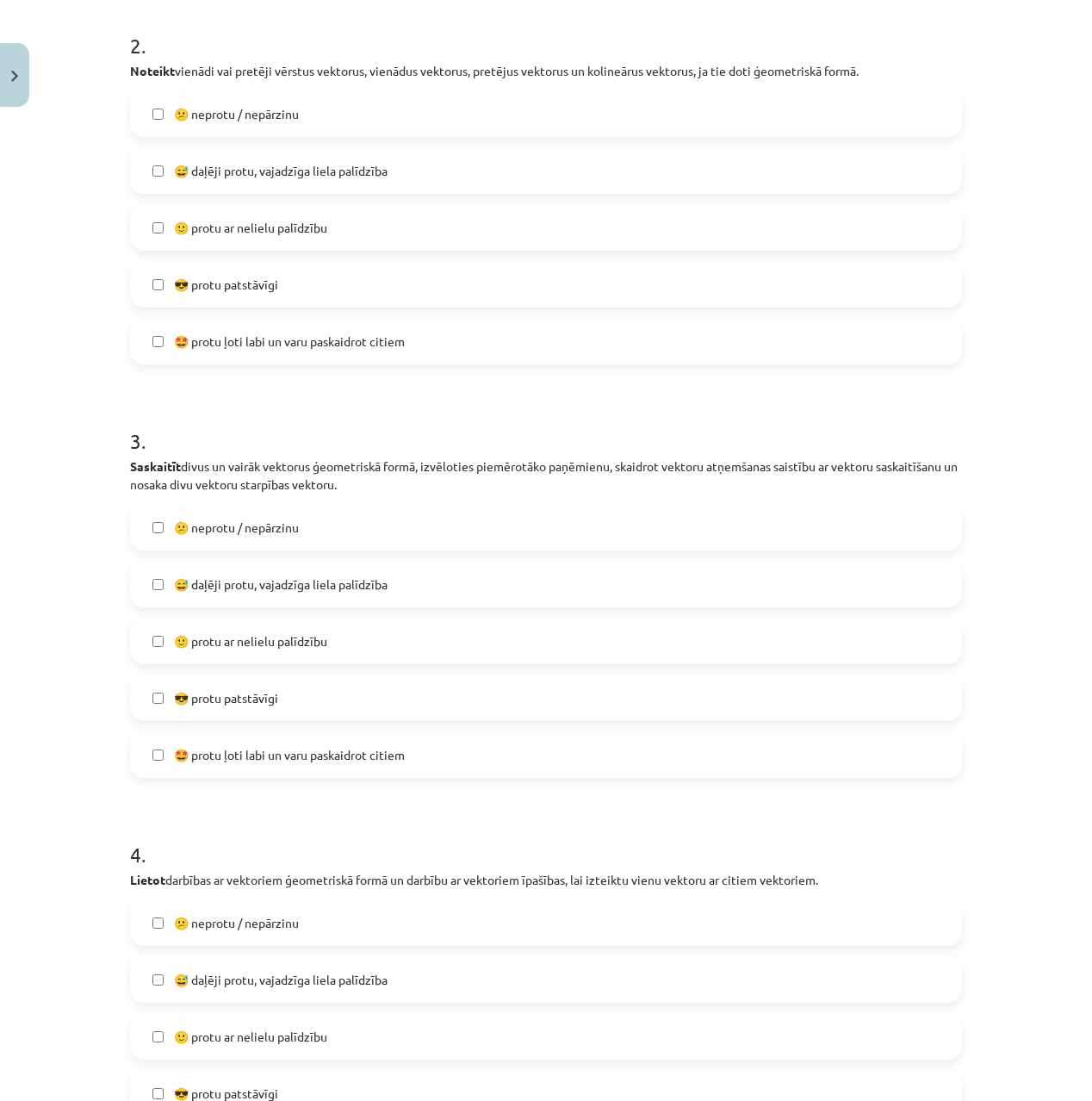
click at [283, 589] on span "😅 daļēji protu, vajadzīga liela palīdzība" at bounding box center [281, 585] width 214 height 18
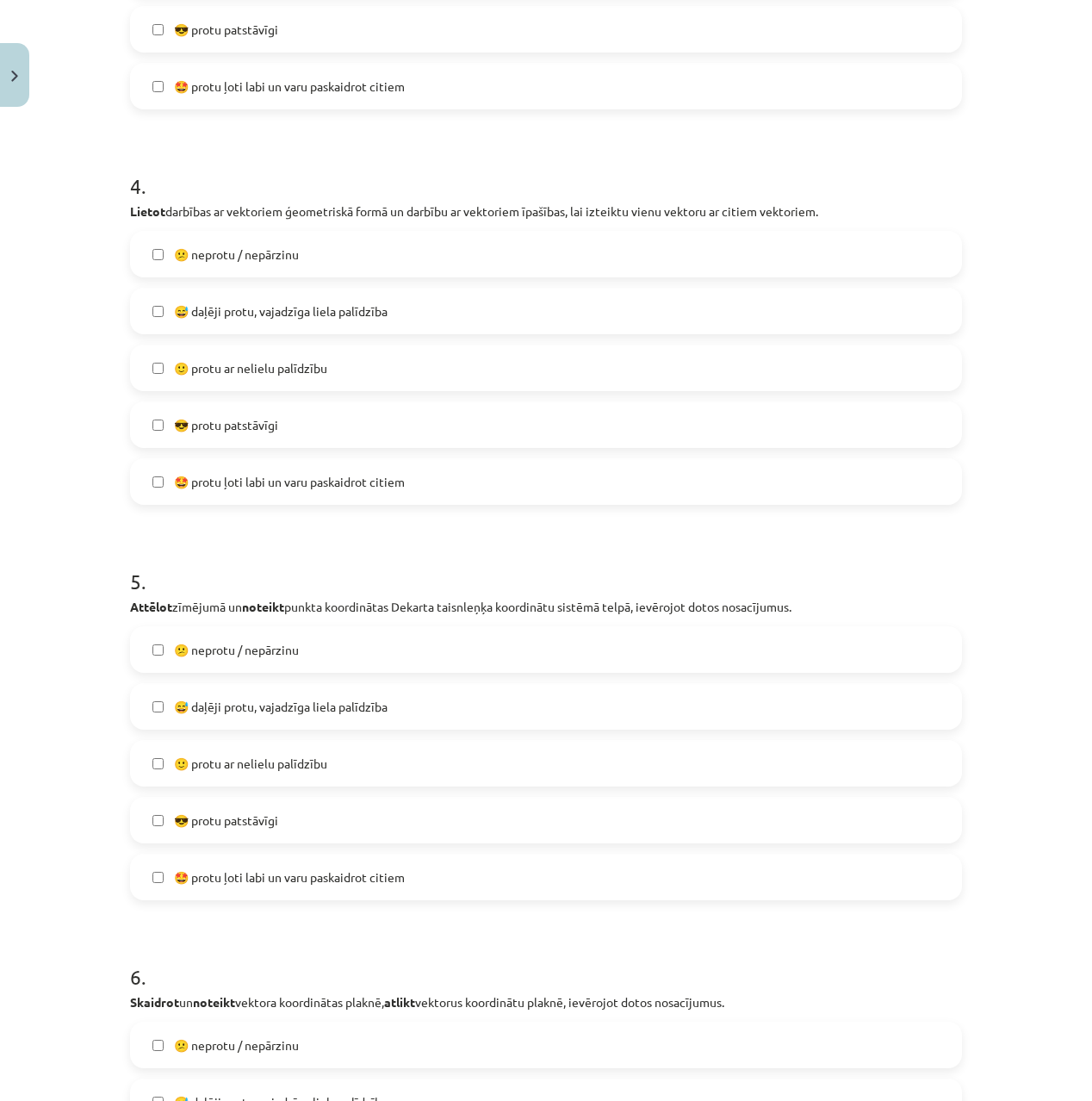
scroll to position [1586, 0]
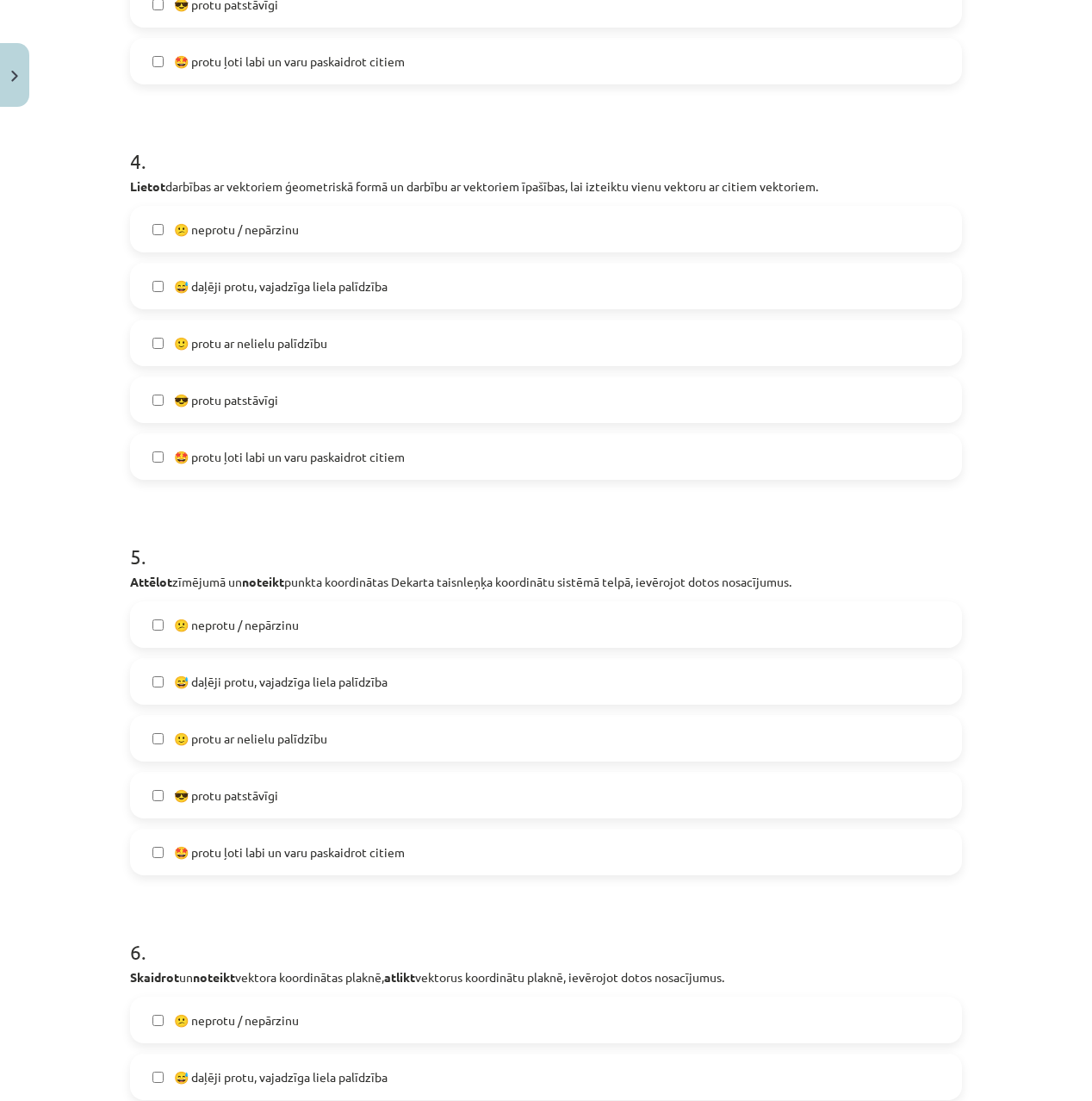
click at [307, 334] on span "🙂 protu ar nelielu palīdzību" at bounding box center [251, 343] width 153 height 18
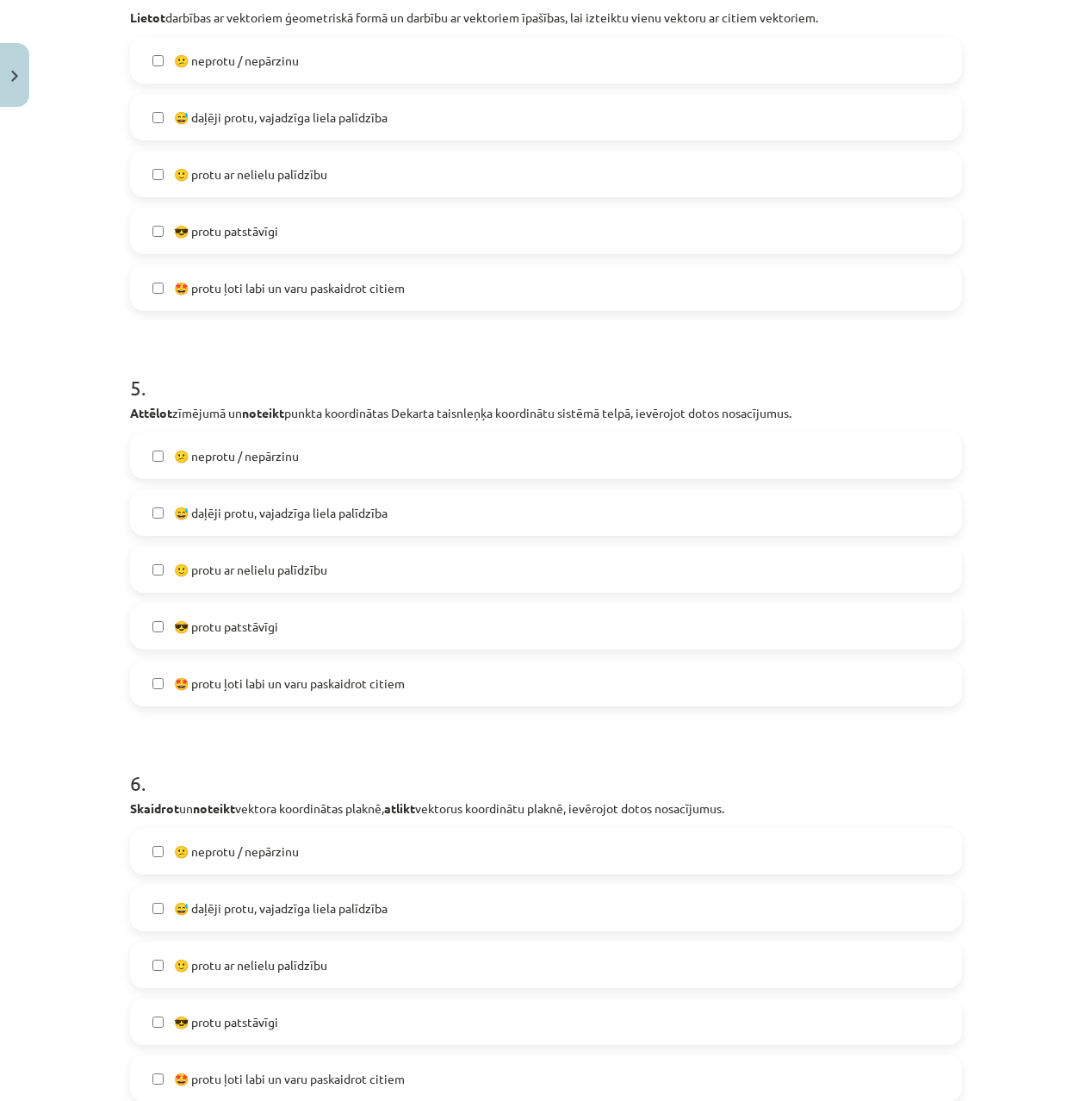
scroll to position [1758, 0]
click at [313, 506] on span "😅 daļēji protu, vajadzīga liela palīdzība" at bounding box center [281, 511] width 214 height 18
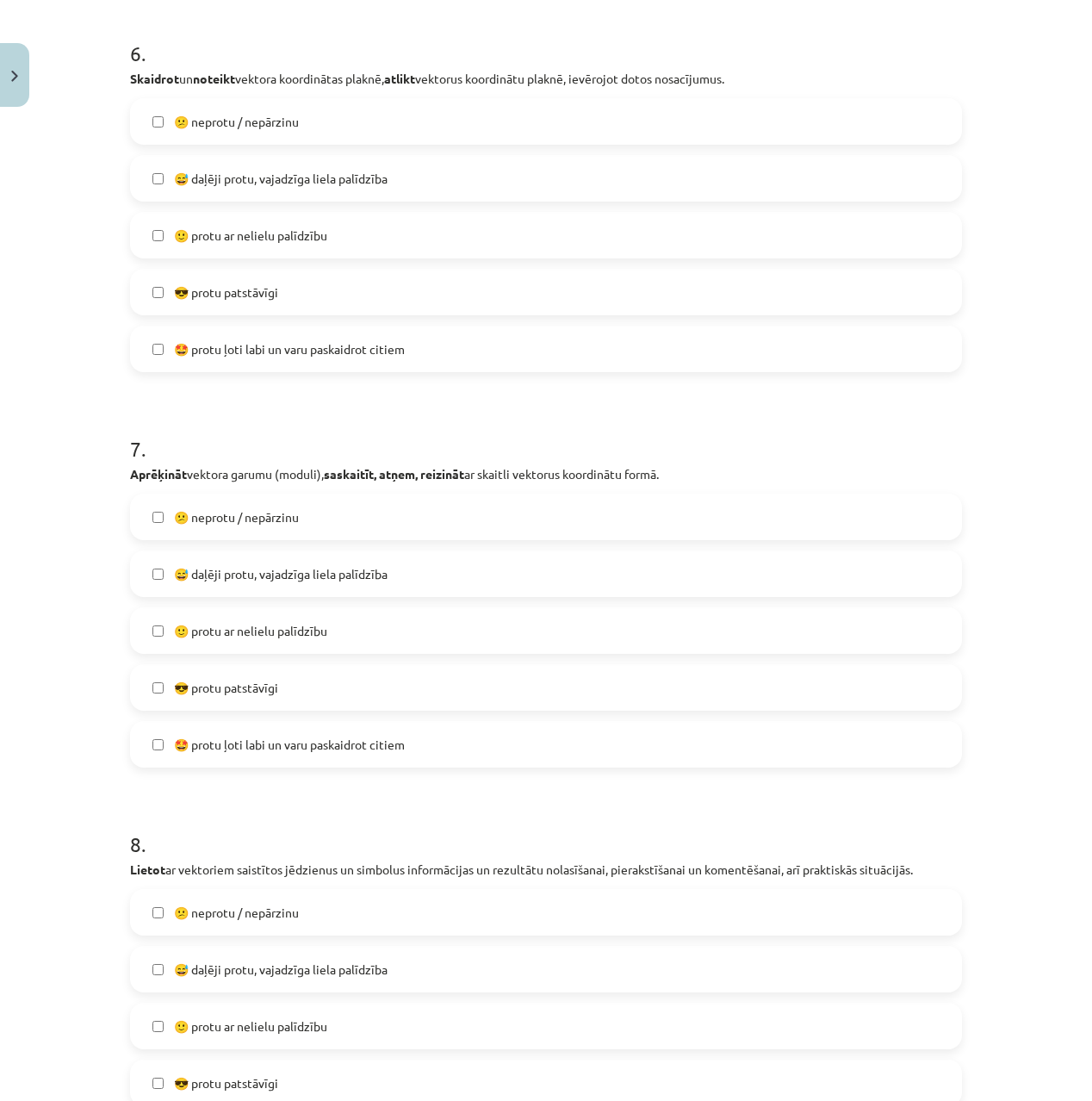
scroll to position [2545, 0]
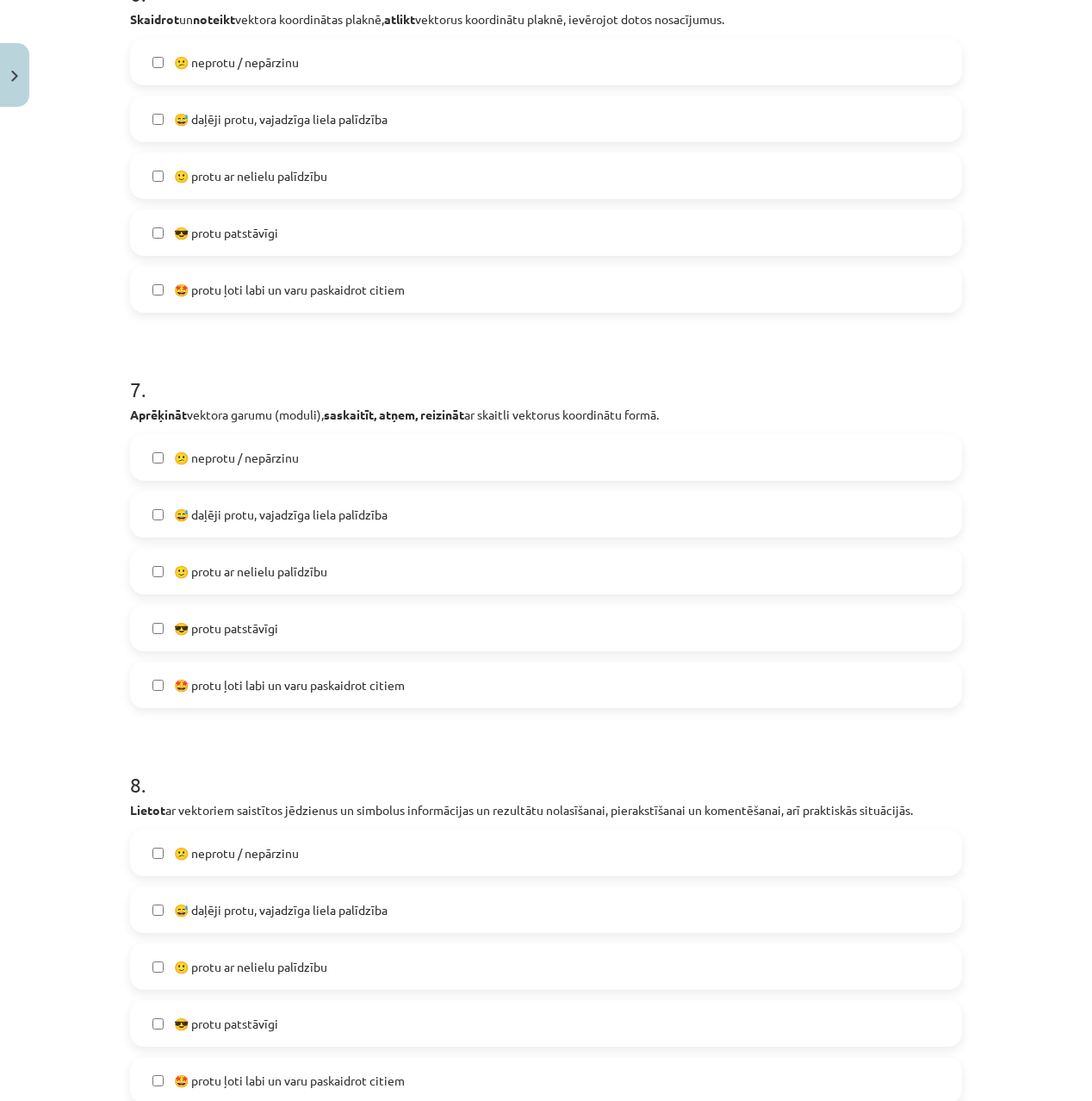
click at [298, 123] on span "😅 daļēji protu, vajadzīga liela palīdzība" at bounding box center [281, 118] width 214 height 18
click at [260, 567] on span "🙂 protu ar nelielu palīdzību" at bounding box center [251, 571] width 153 height 18
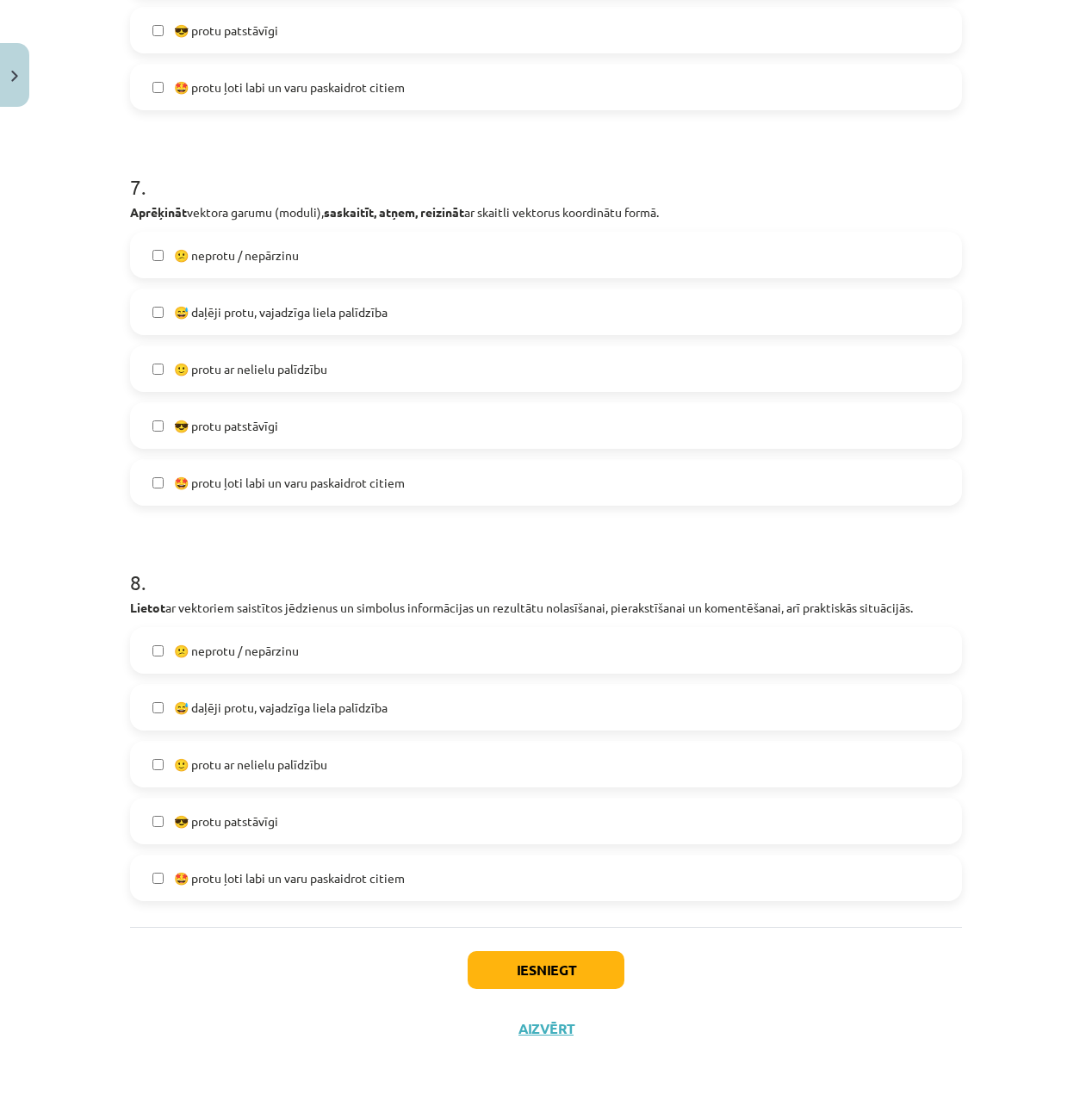
scroll to position [2750, 0]
drag, startPoint x: 295, startPoint y: 692, endPoint x: 341, endPoint y: 723, distance: 55.5
click at [294, 692] on label "😅 daļēji protu, vajadzīga liela palīdzība" at bounding box center [546, 707] width 829 height 43
click at [582, 966] on button "Iesniegt" at bounding box center [546, 970] width 157 height 38
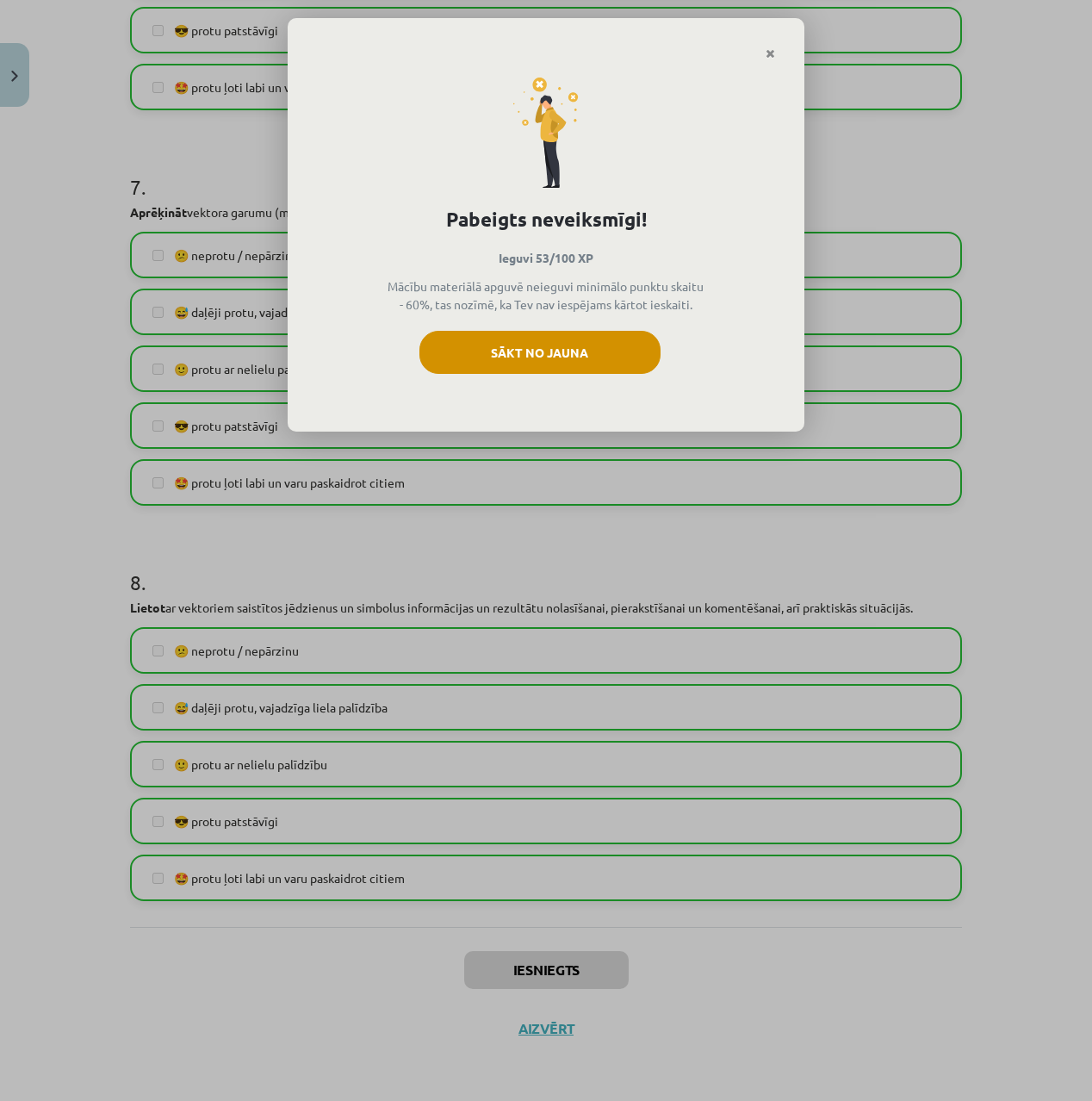
click at [592, 353] on button "Sākt no jauna" at bounding box center [540, 352] width 242 height 43
drag, startPoint x: 759, startPoint y: 44, endPoint x: 745, endPoint y: 49, distance: 14.9
click at [758, 45] on link "Close" at bounding box center [771, 53] width 30 height 33
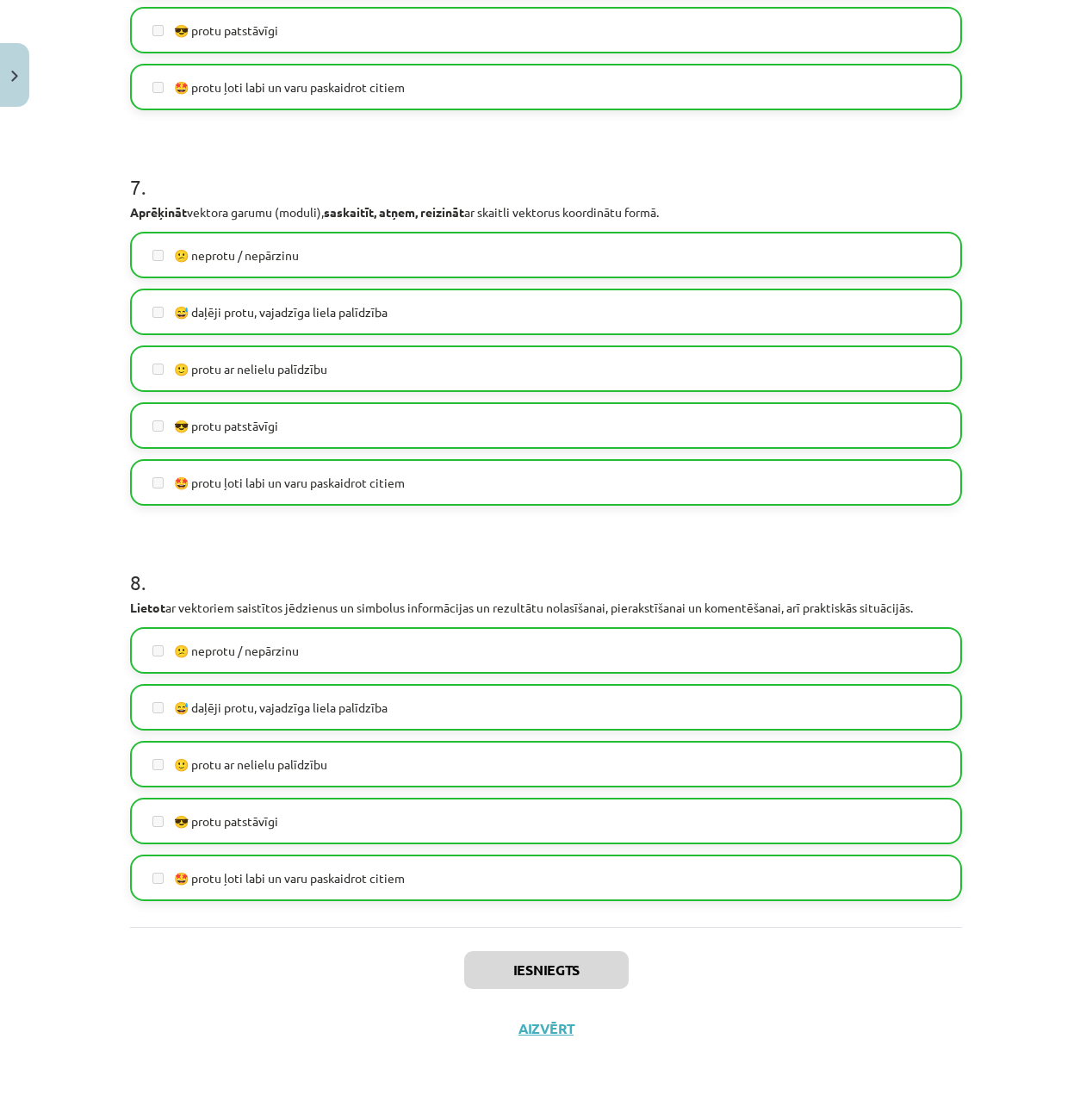
click at [14, 81] on button "Close" at bounding box center [14, 74] width 29 height 63
drag, startPoint x: 86, startPoint y: 116, endPoint x: 73, endPoint y: 116, distance: 13.0
click at [85, 116] on div "Mācību tēma: Matemātikas i - 10. klases 1. ieskaites mācību materiāls (a,b) #10…" at bounding box center [546, 550] width 1092 height 1101
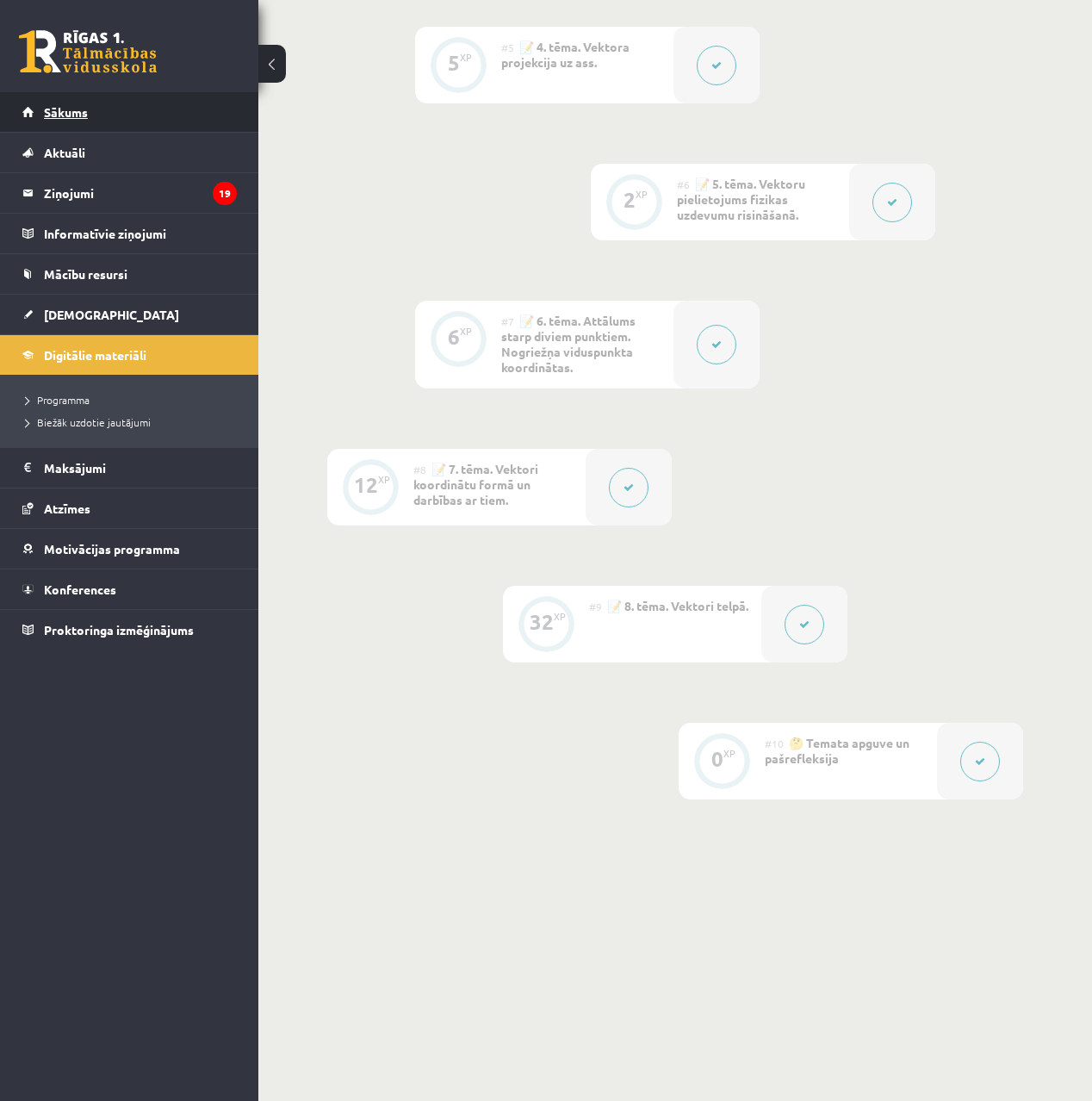
click at [63, 116] on span "Sākums" at bounding box center [65, 112] width 44 height 15
